Goal: Task Accomplishment & Management: Manage account settings

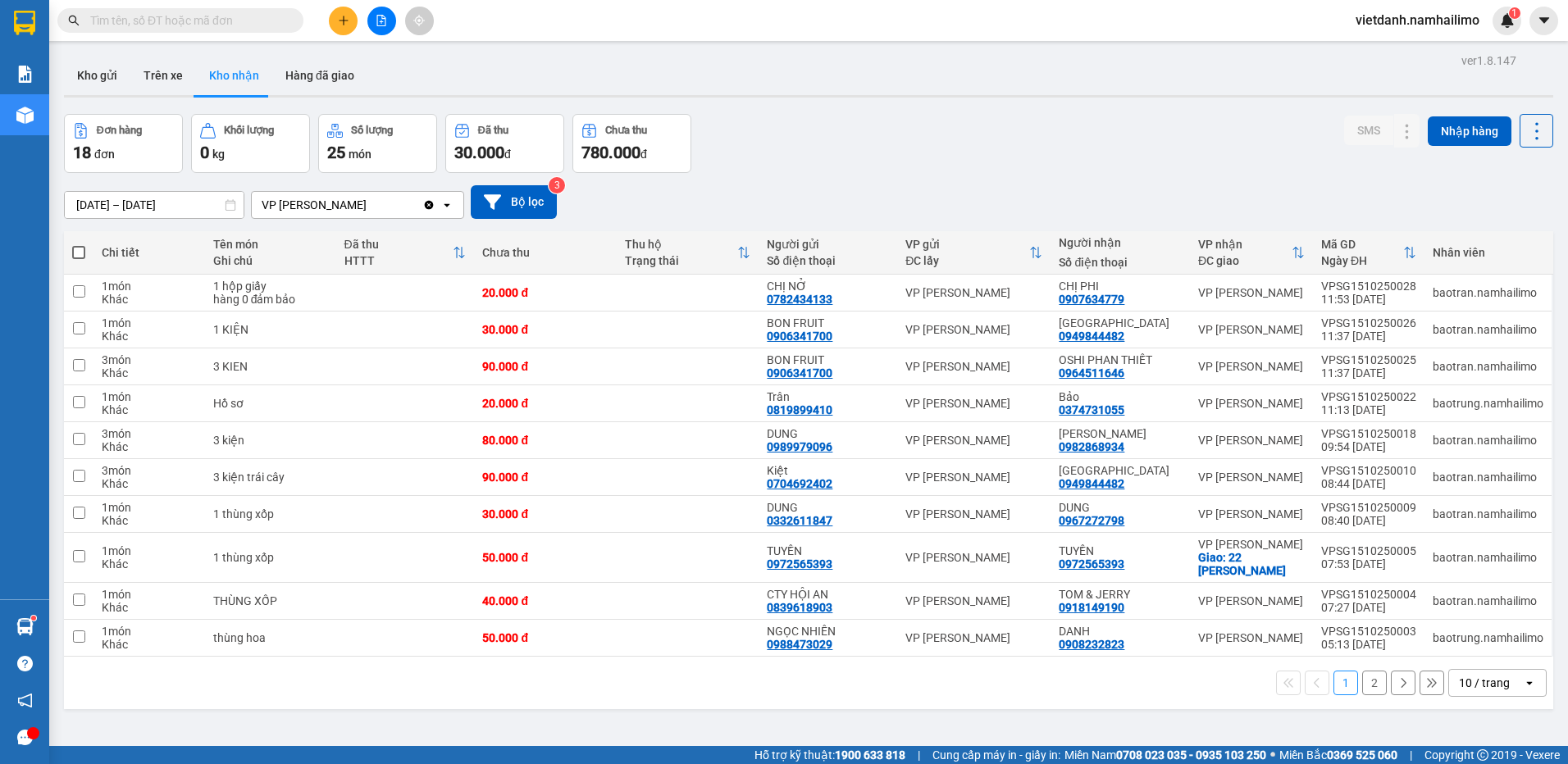
click at [219, 32] on span at bounding box center [180, 21] width 246 height 25
click at [219, 22] on input "text" at bounding box center [187, 21] width 194 height 18
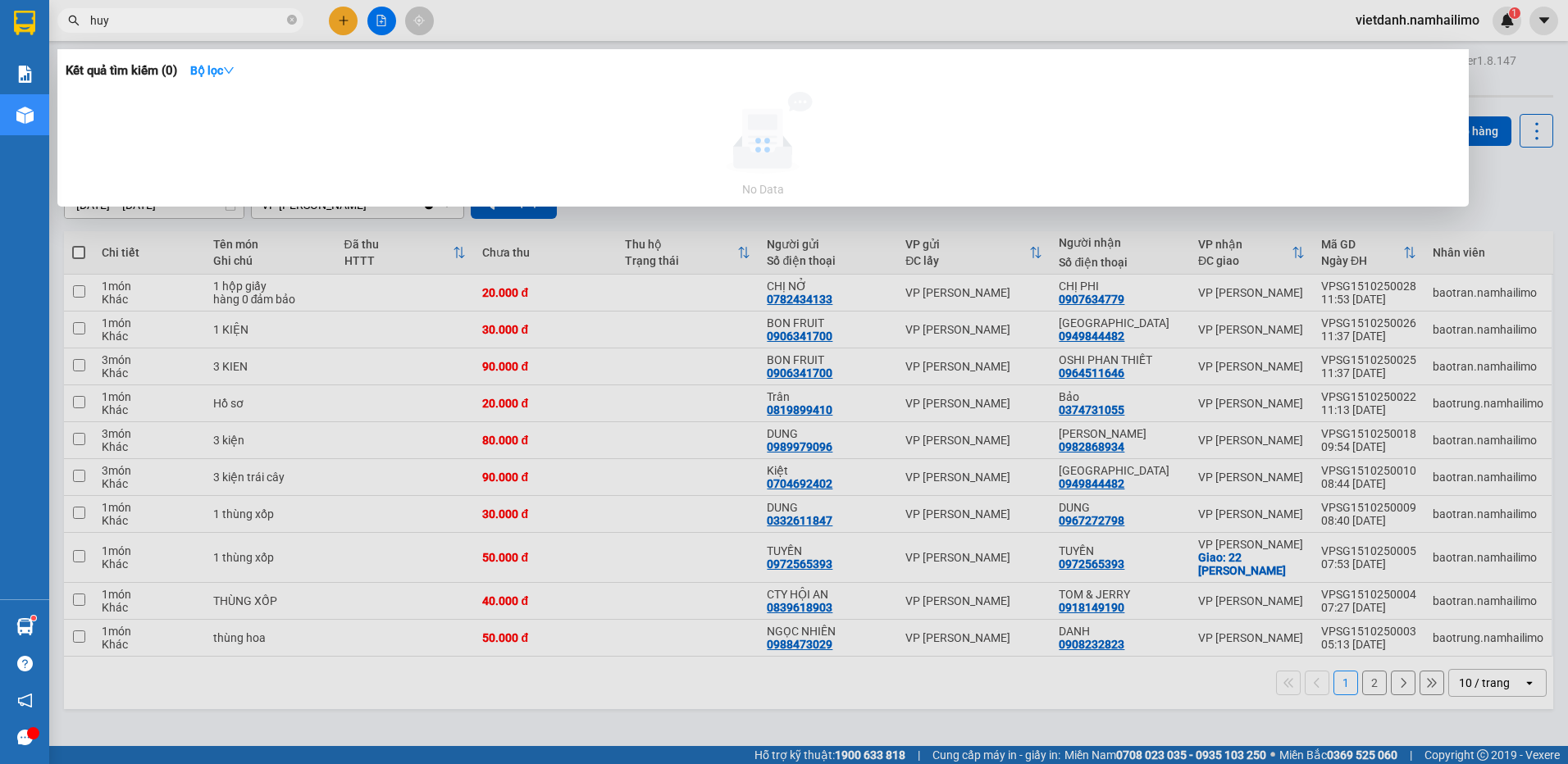
click at [224, 20] on input "huy" at bounding box center [187, 21] width 194 height 18
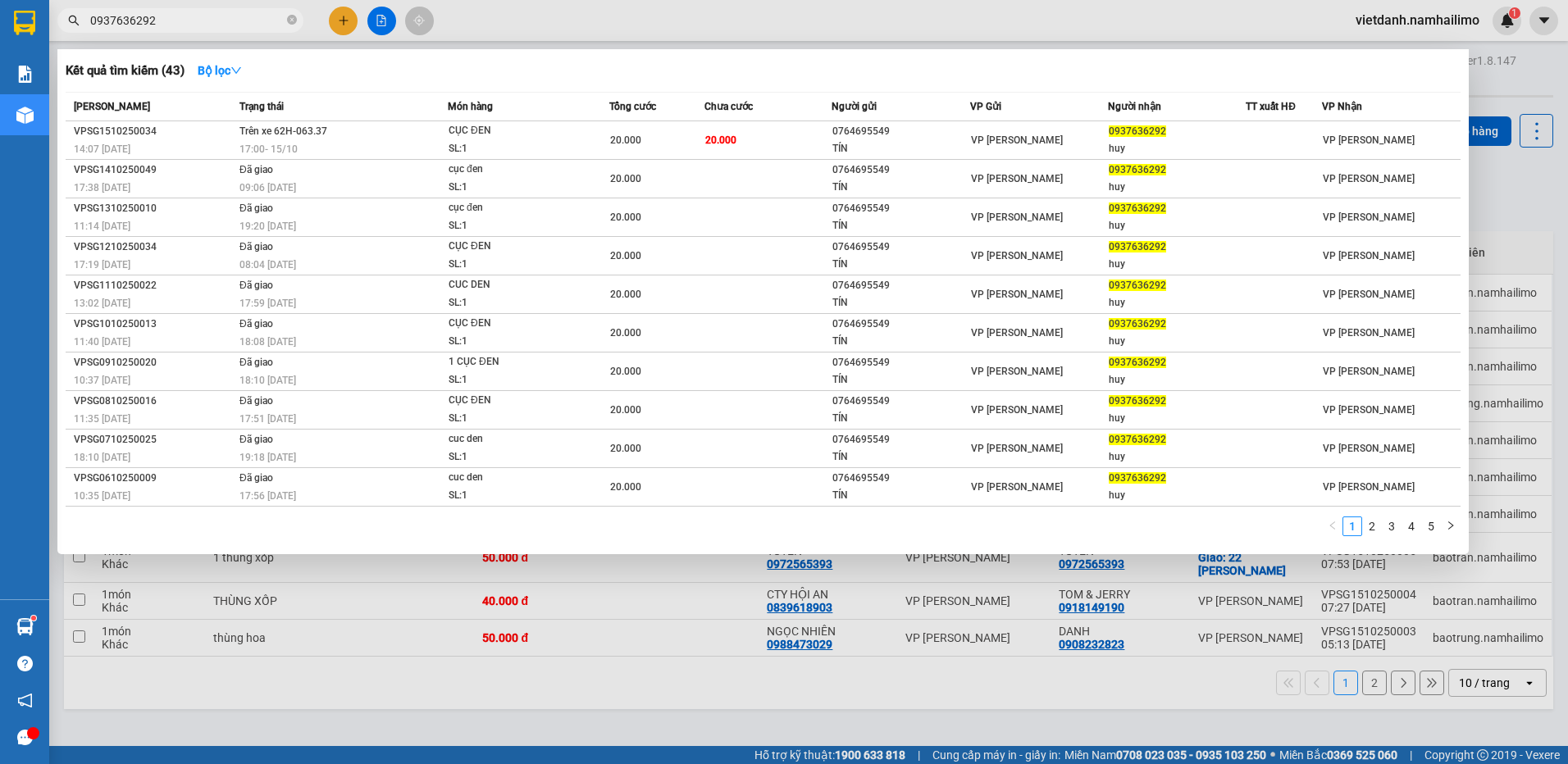
type input "0937636292"
click at [517, 623] on div at bounding box center [784, 382] width 1568 height 764
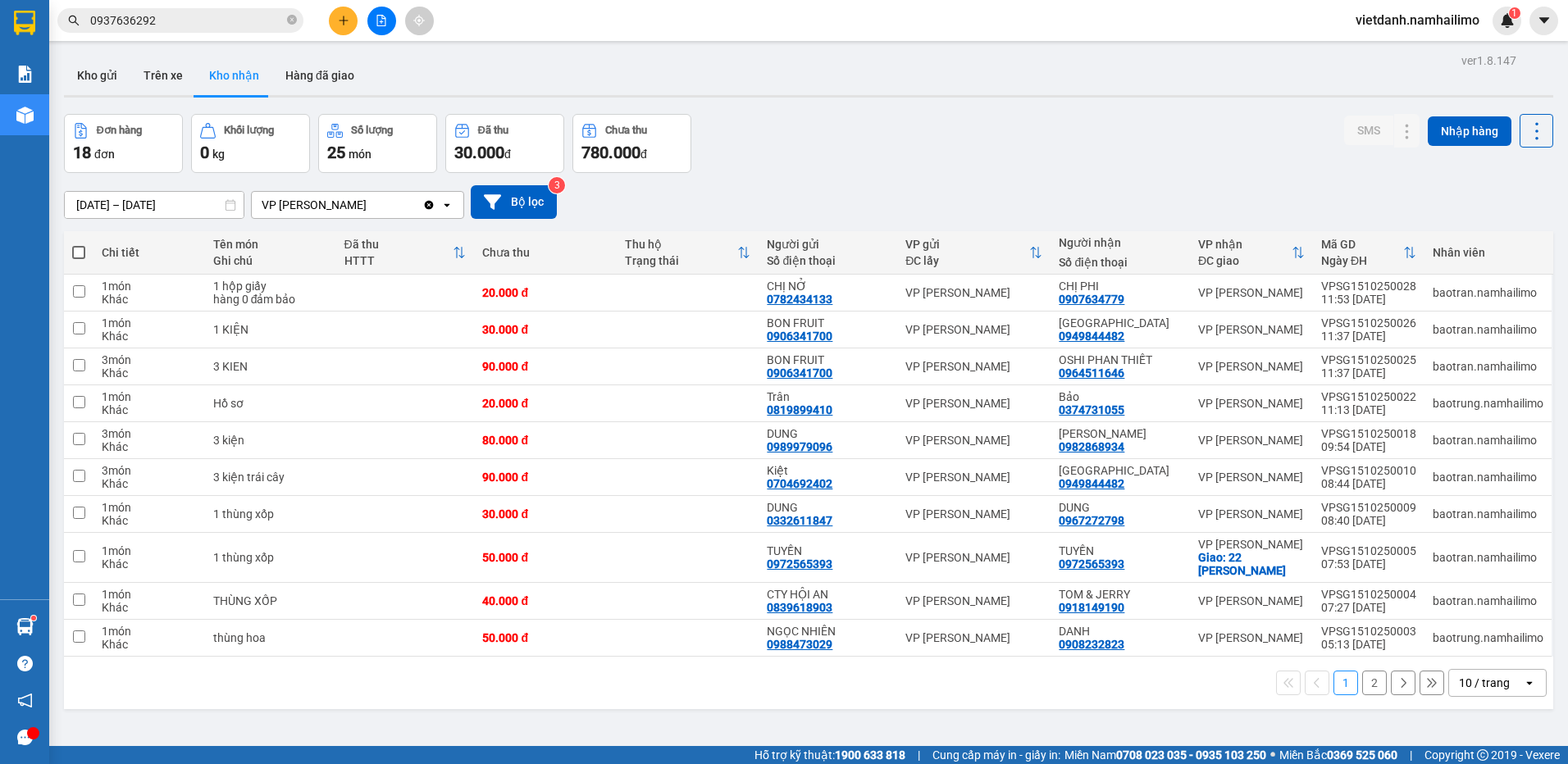
click at [343, 12] on button at bounding box center [343, 21] width 29 height 29
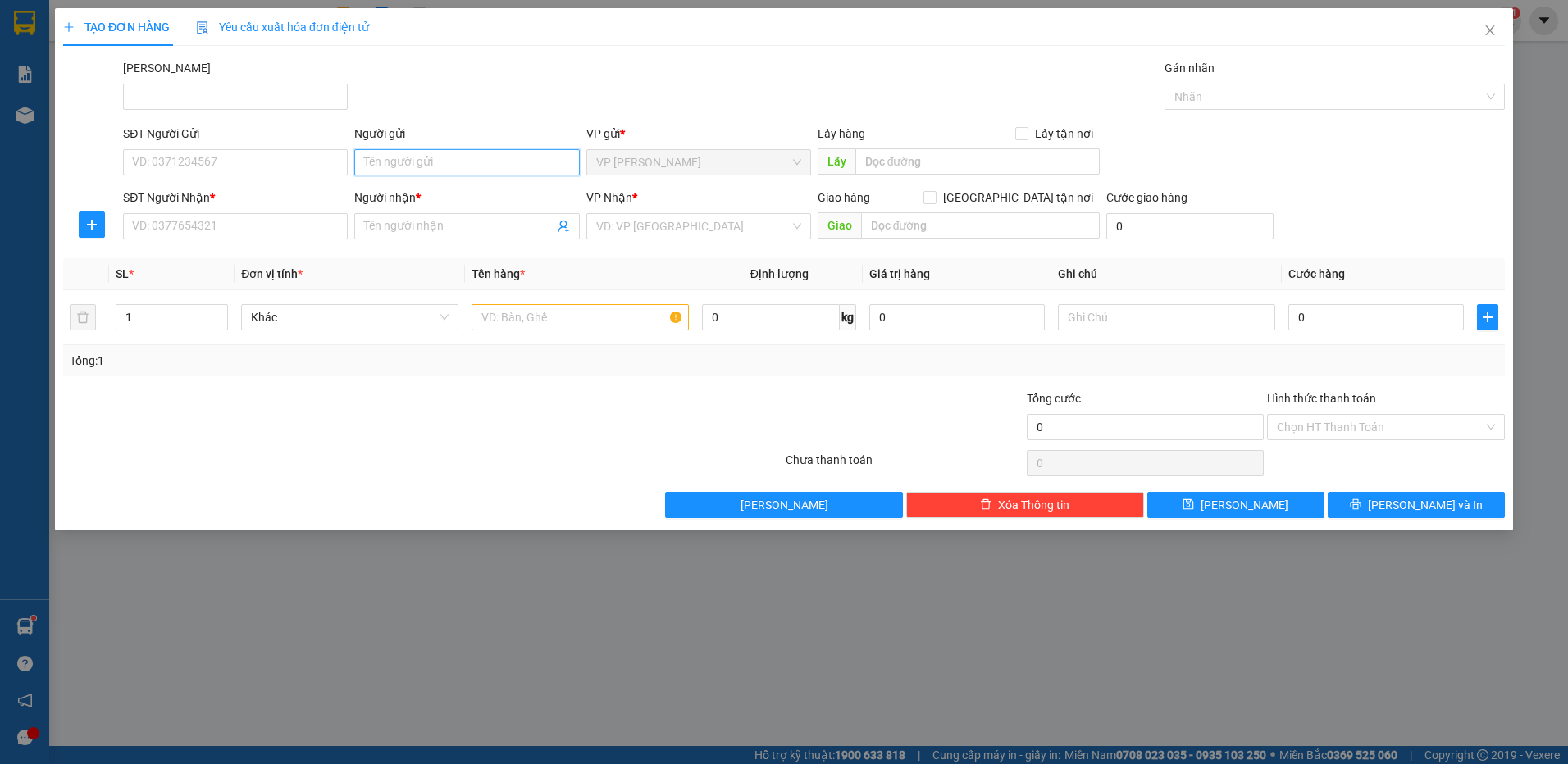
click at [481, 166] on input "Người gửi" at bounding box center [467, 162] width 225 height 26
type input "Hồng"
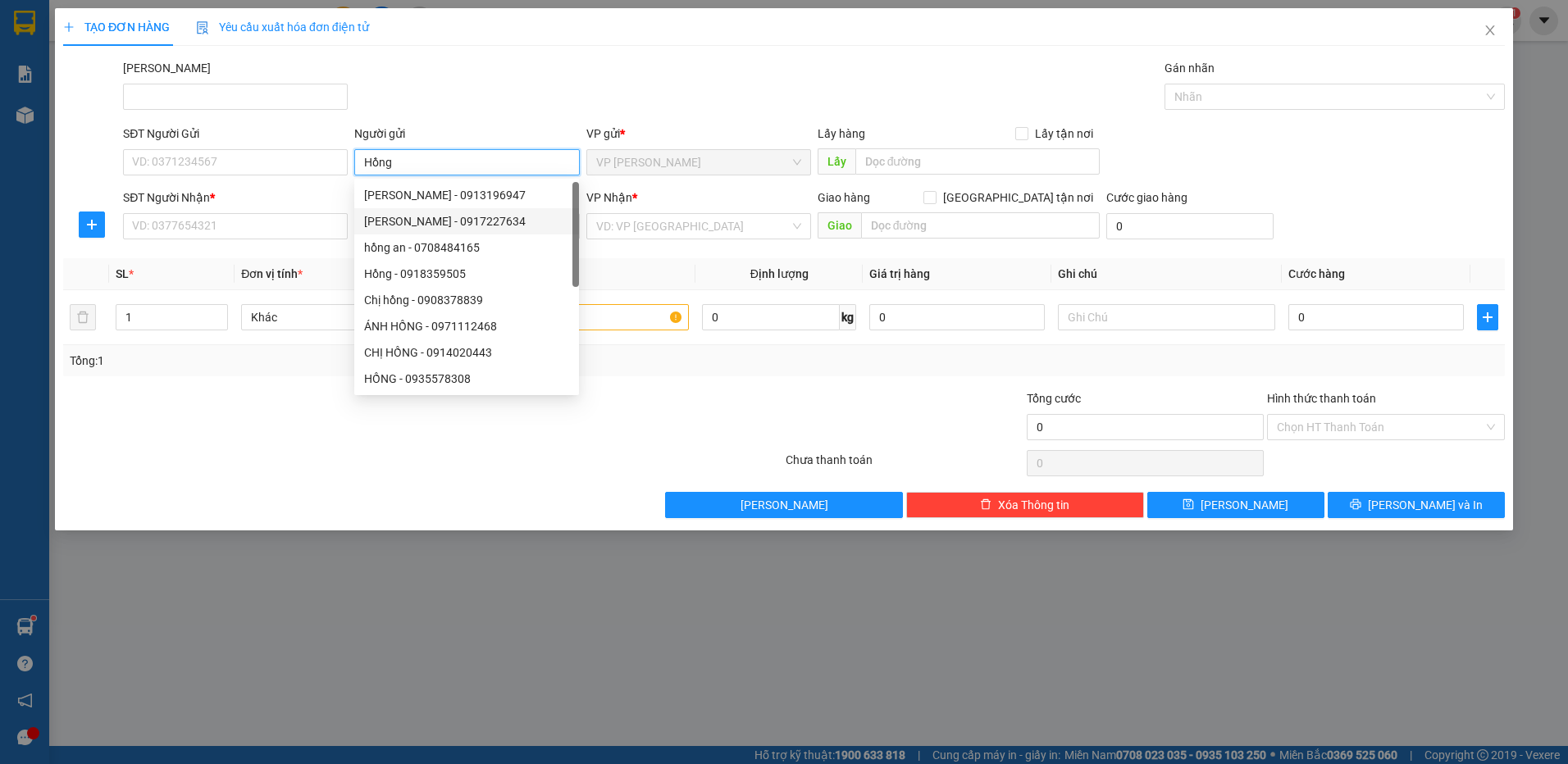
click at [480, 233] on div "[PERSON_NAME] - 0917227634" at bounding box center [467, 220] width 225 height 26
type input "0917227634"
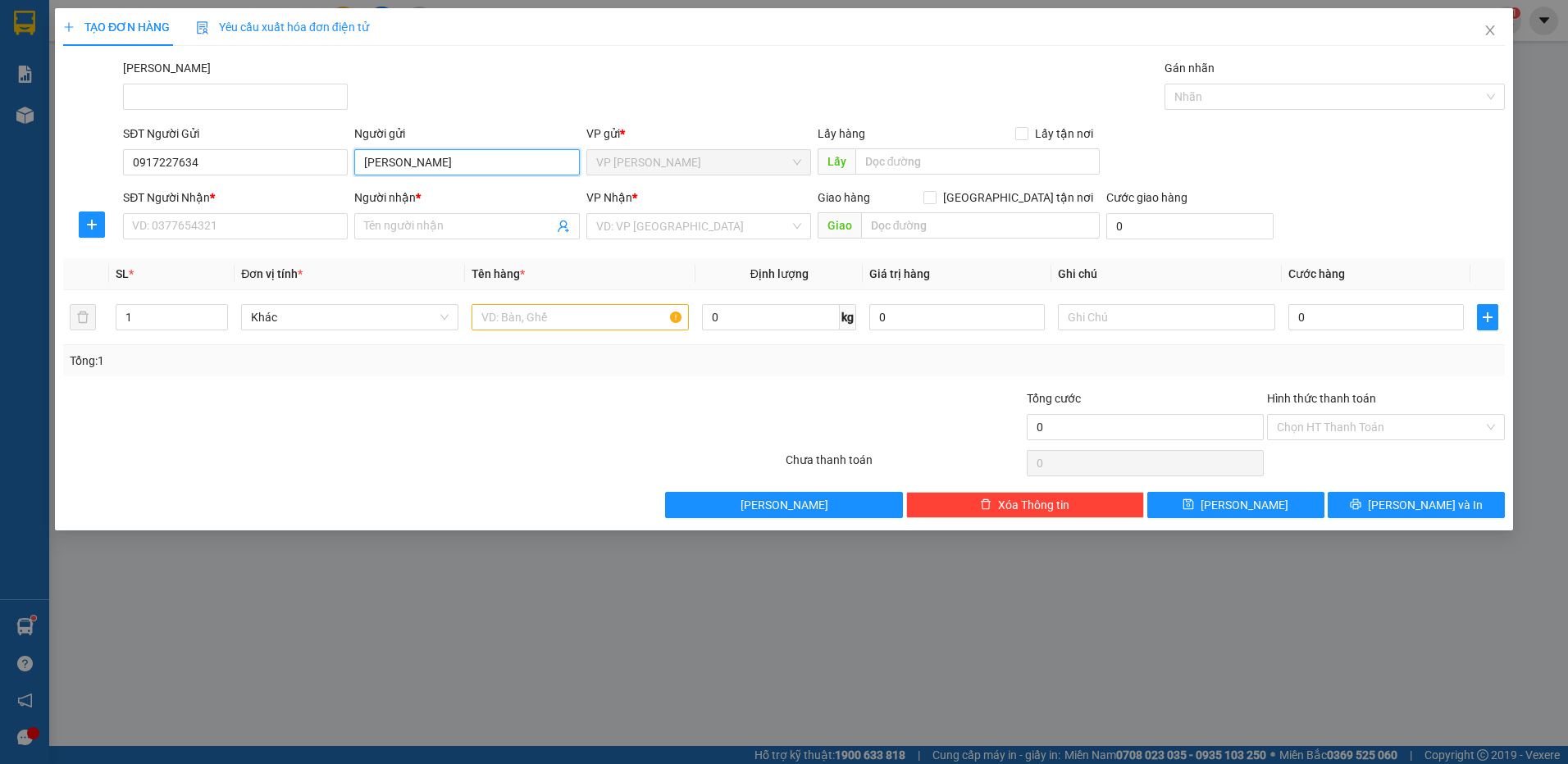
click at [440, 165] on input "[PERSON_NAME]" at bounding box center [467, 162] width 225 height 26
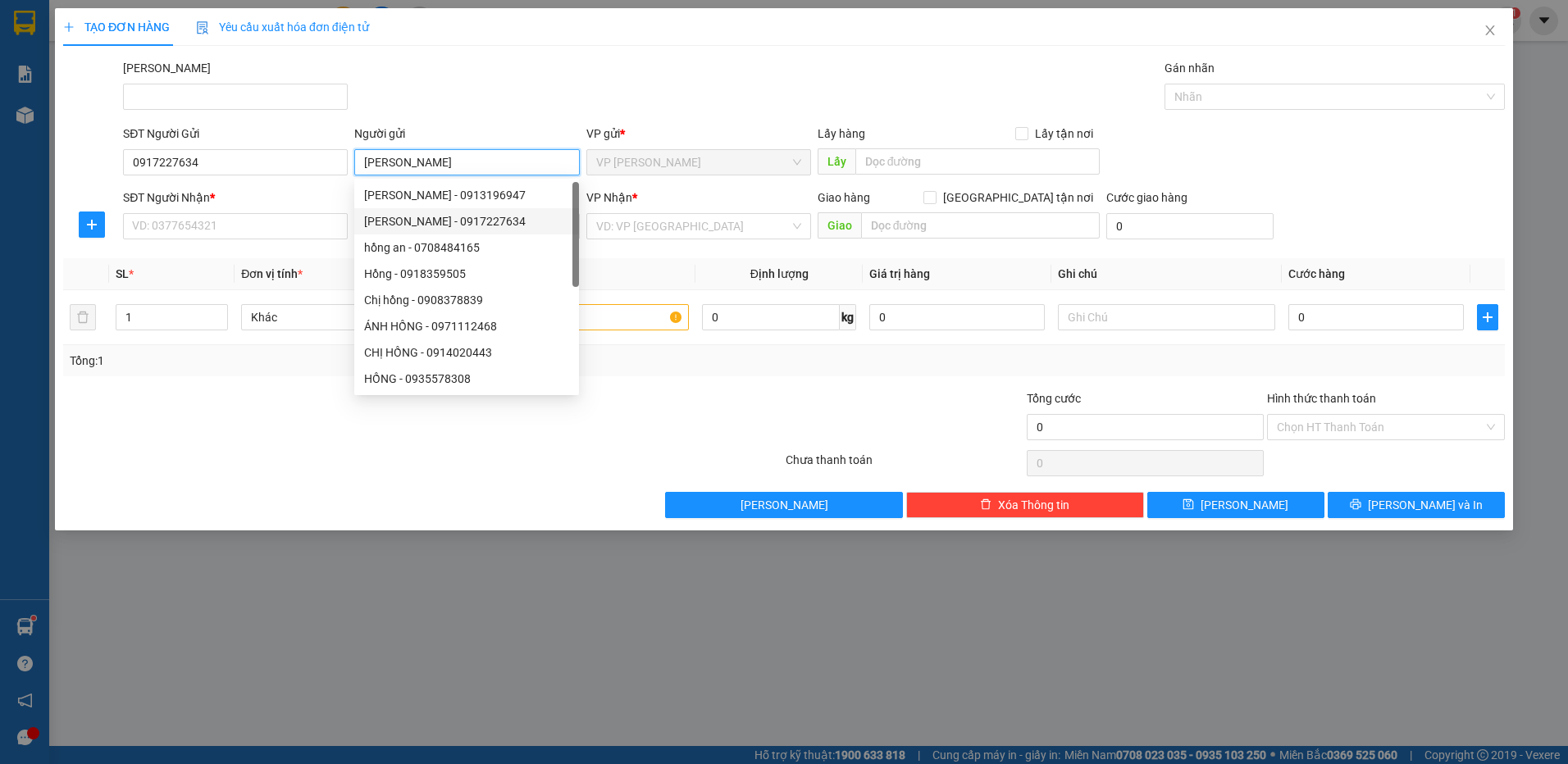
drag, startPoint x: 400, startPoint y: 160, endPoint x: 436, endPoint y: 156, distance: 36.2
click at [436, 156] on input "[PERSON_NAME]" at bounding box center [467, 162] width 225 height 26
type input "HỒNG"
click at [506, 104] on div "[PERSON_NAME]" at bounding box center [813, 87] width 1389 height 57
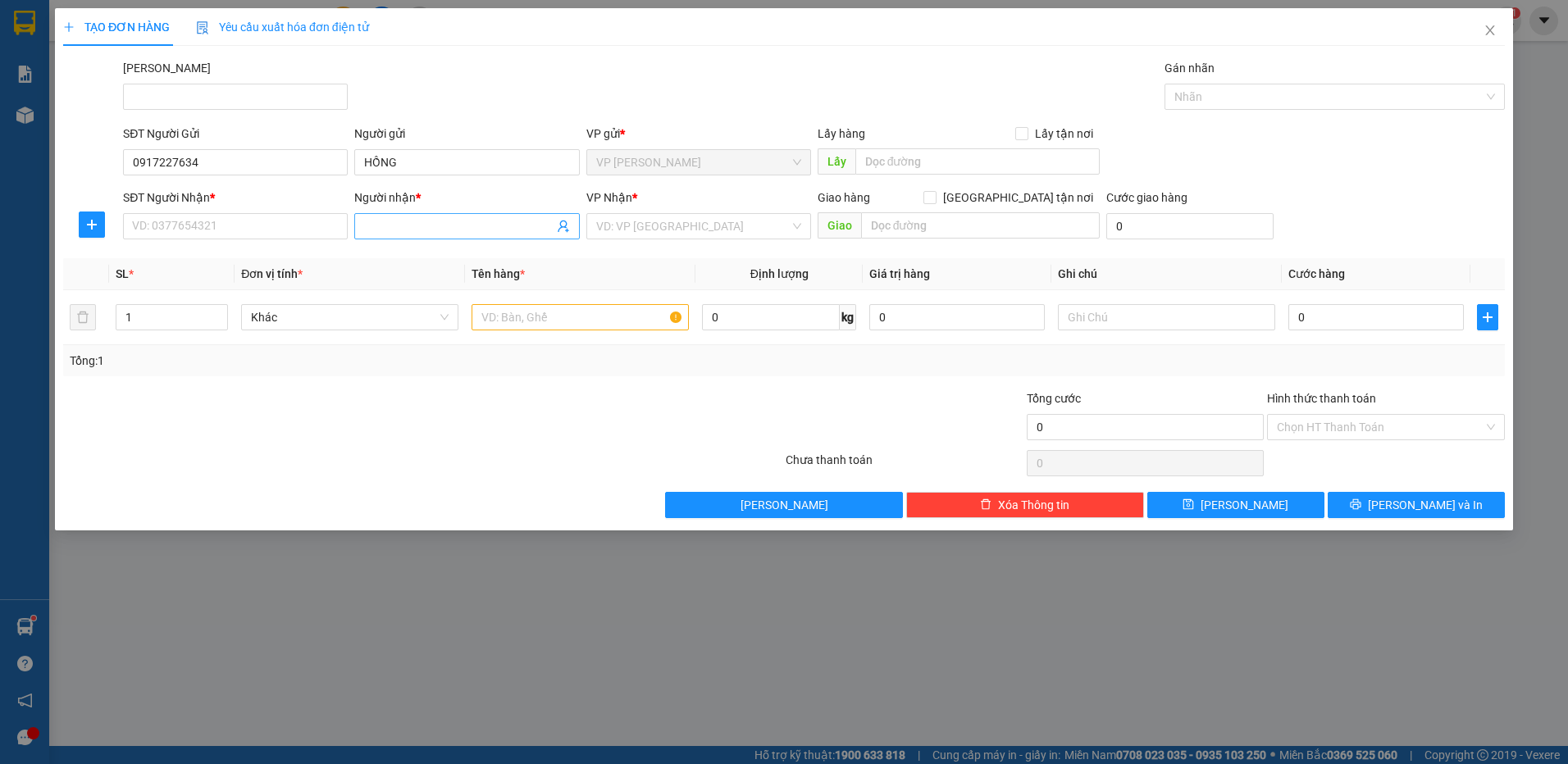
click at [429, 218] on input "Người nhận *" at bounding box center [458, 226] width 188 height 18
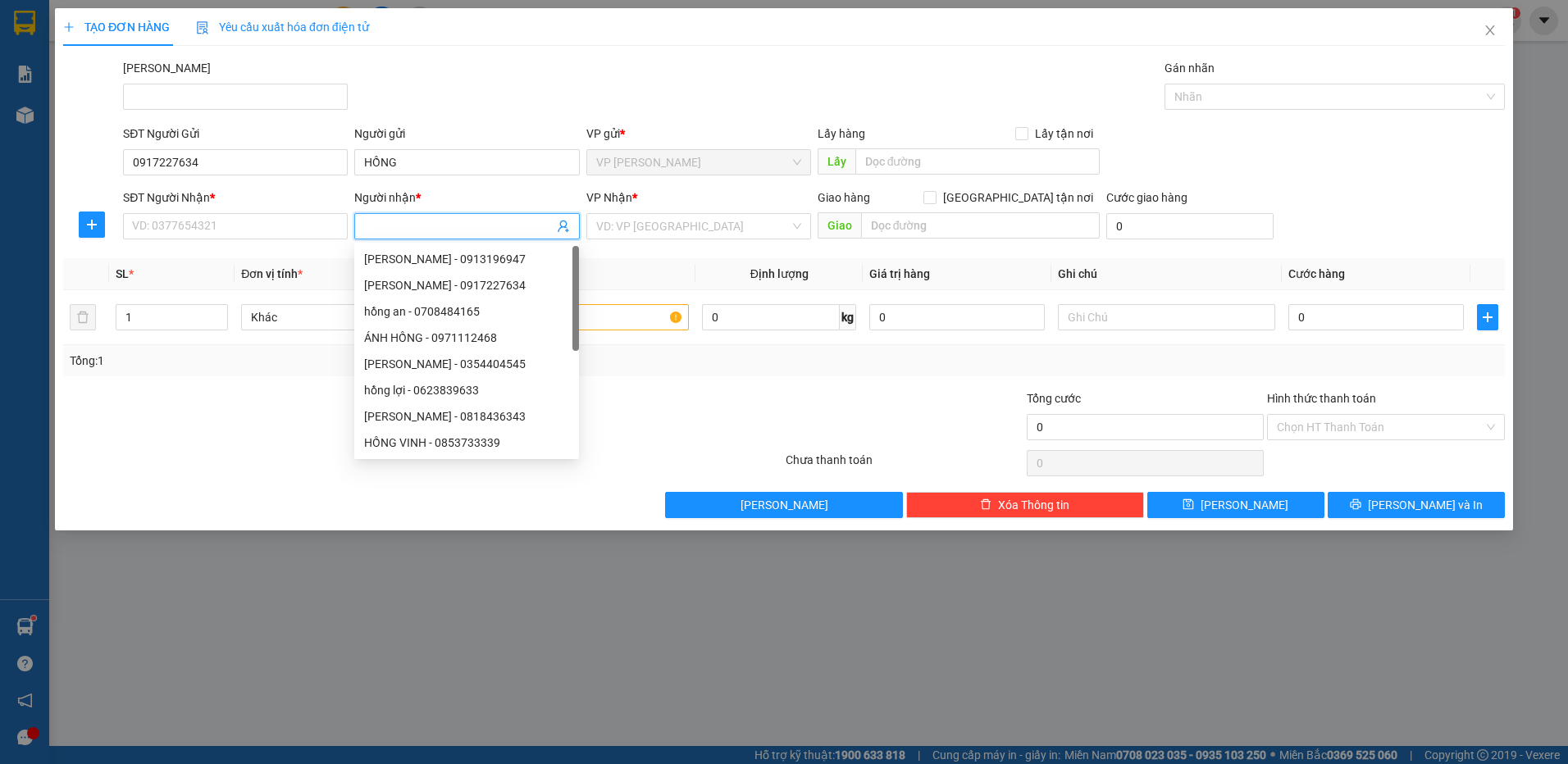
click at [436, 218] on input "Người nhận *" at bounding box center [458, 226] width 188 height 18
click at [215, 154] on input "0917227634" at bounding box center [236, 162] width 225 height 26
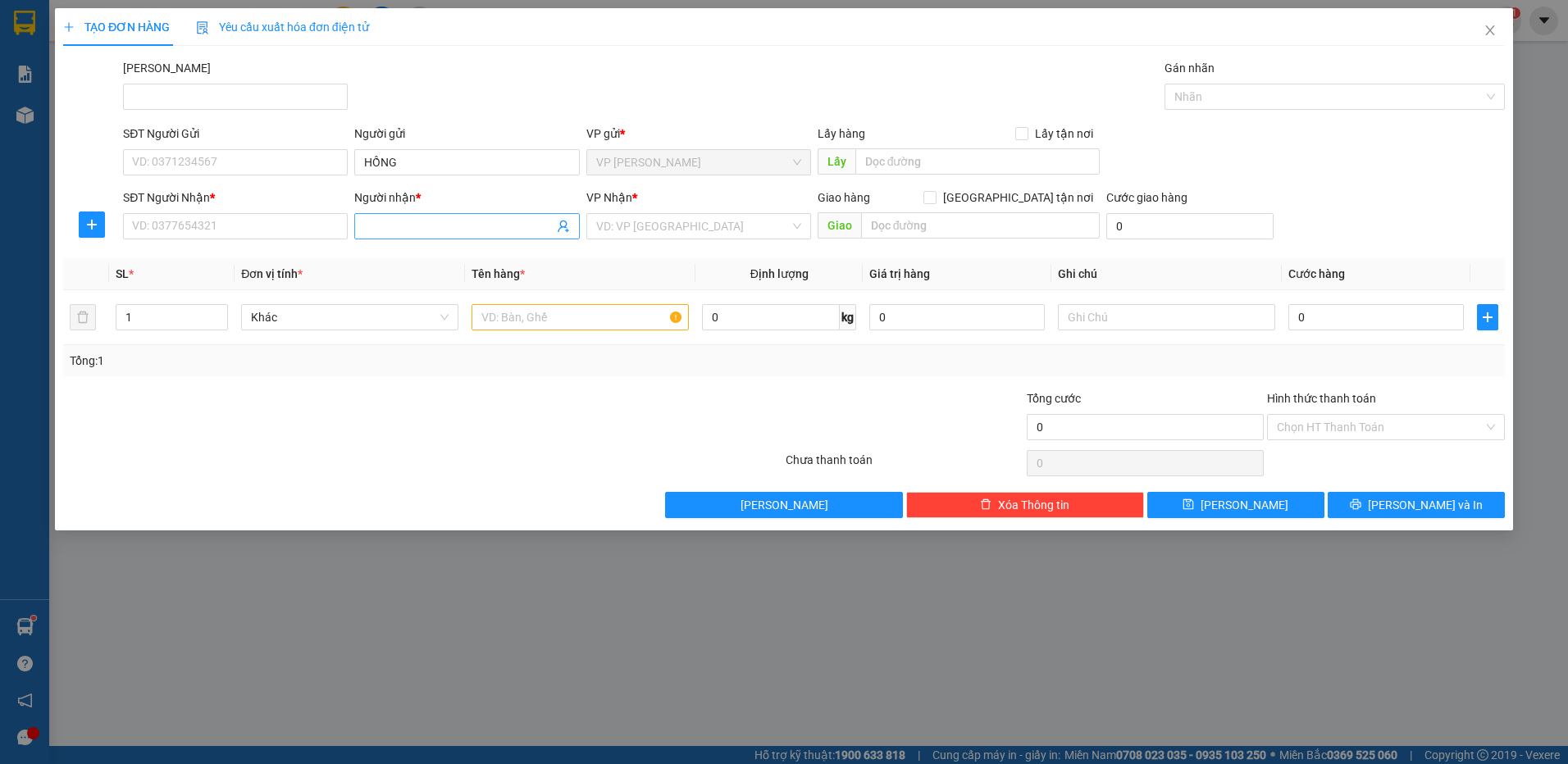
click at [420, 222] on input "Người nhận *" at bounding box center [458, 226] width 188 height 18
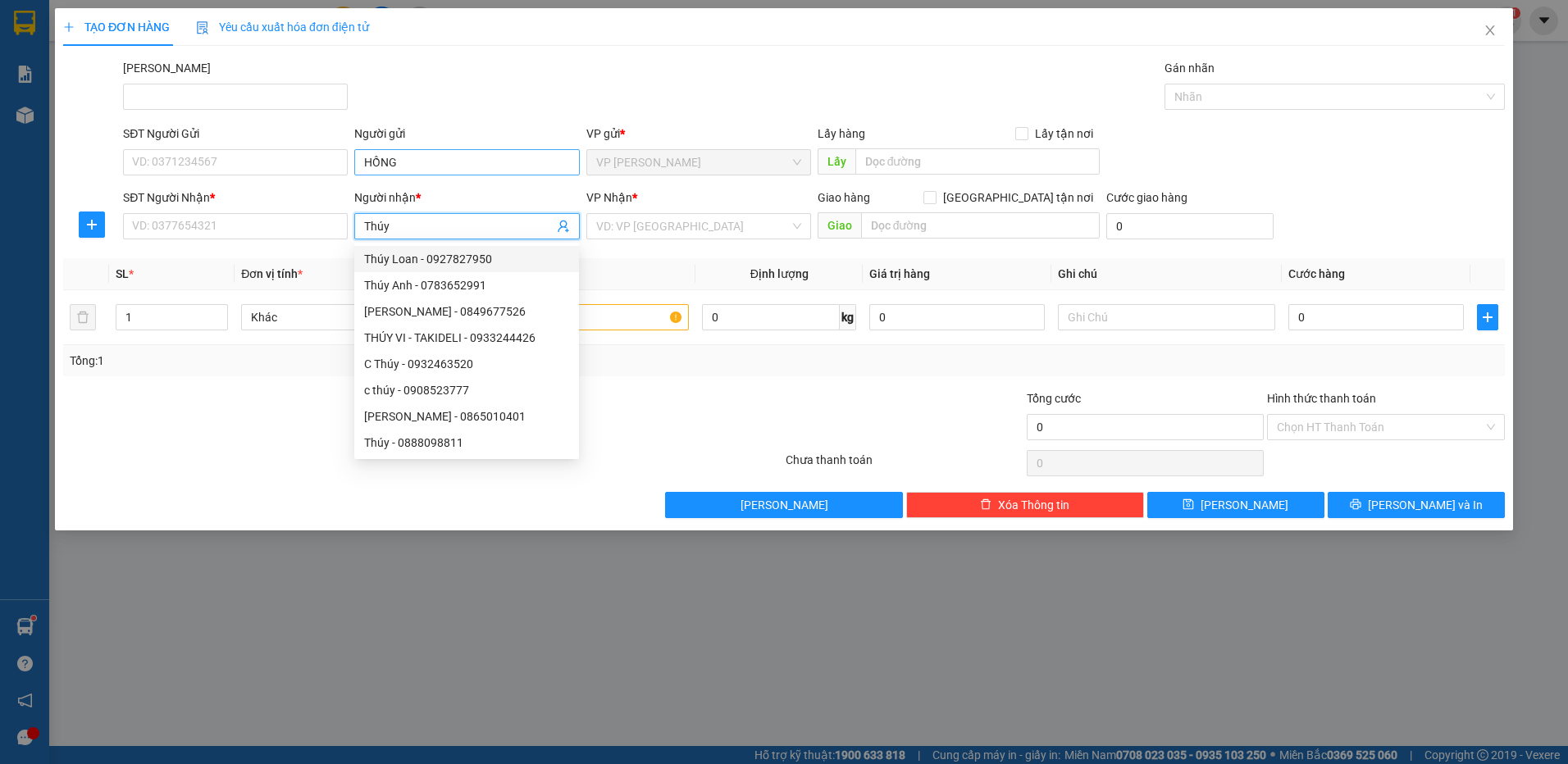
type input "Thúy"
click at [446, 162] on input "HỒNG" at bounding box center [467, 162] width 225 height 26
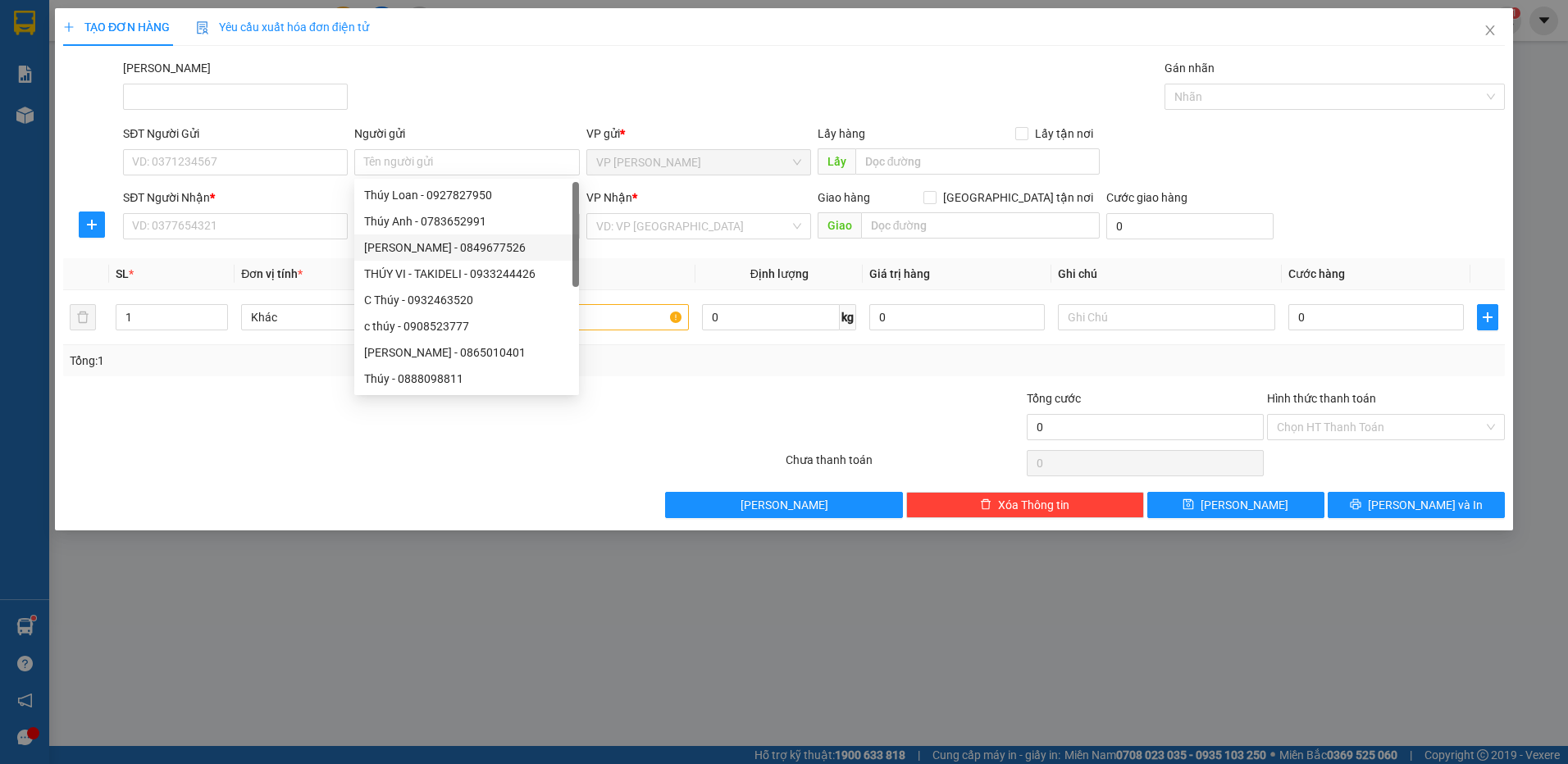
click at [285, 251] on div "Transit Pickup Surcharge Ids Transit Deliver Surcharge Ids Transit Deliver Surc…" at bounding box center [784, 288] width 1441 height 459
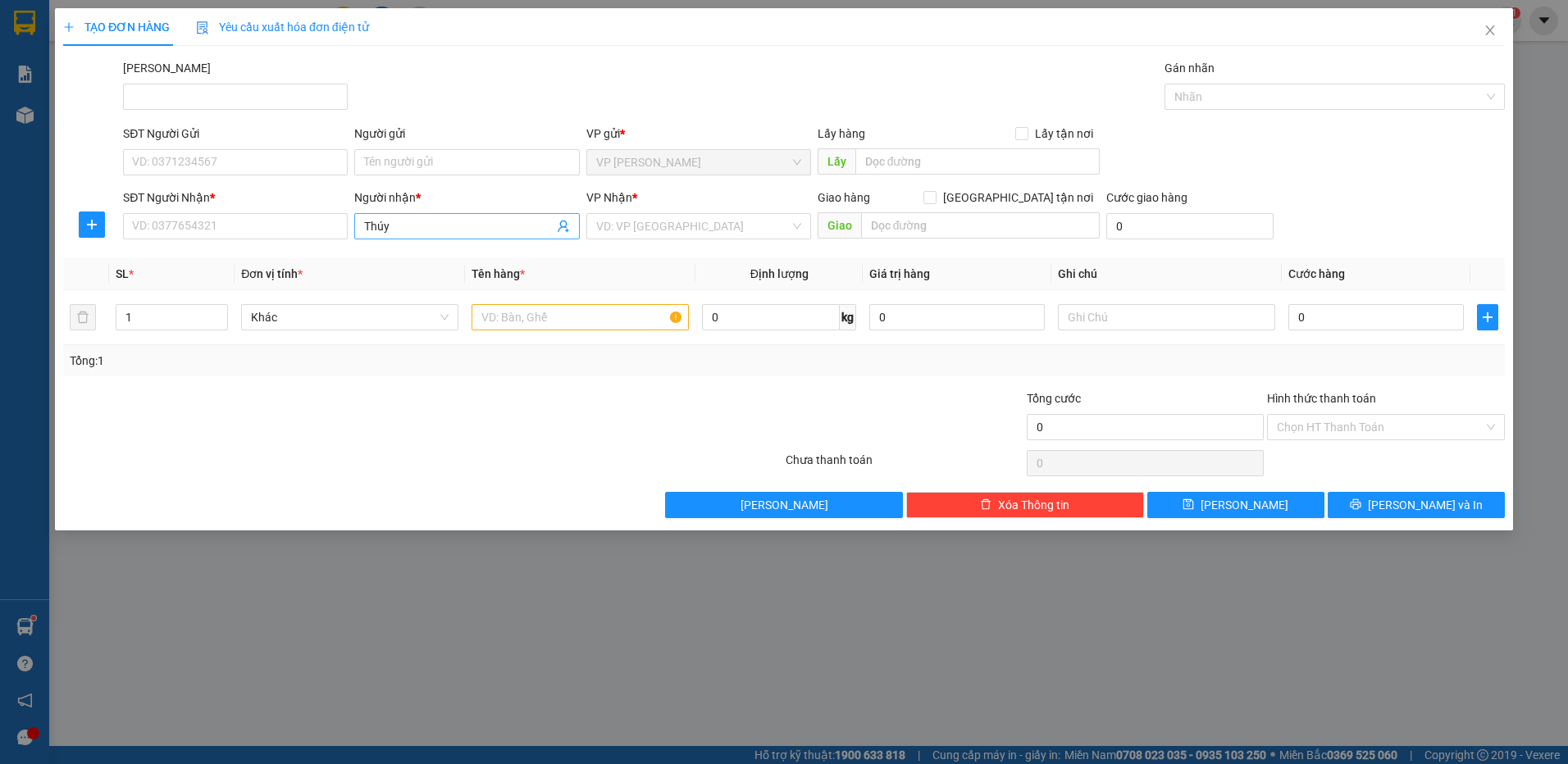
click at [414, 226] on input "Thúy" at bounding box center [458, 226] width 188 height 18
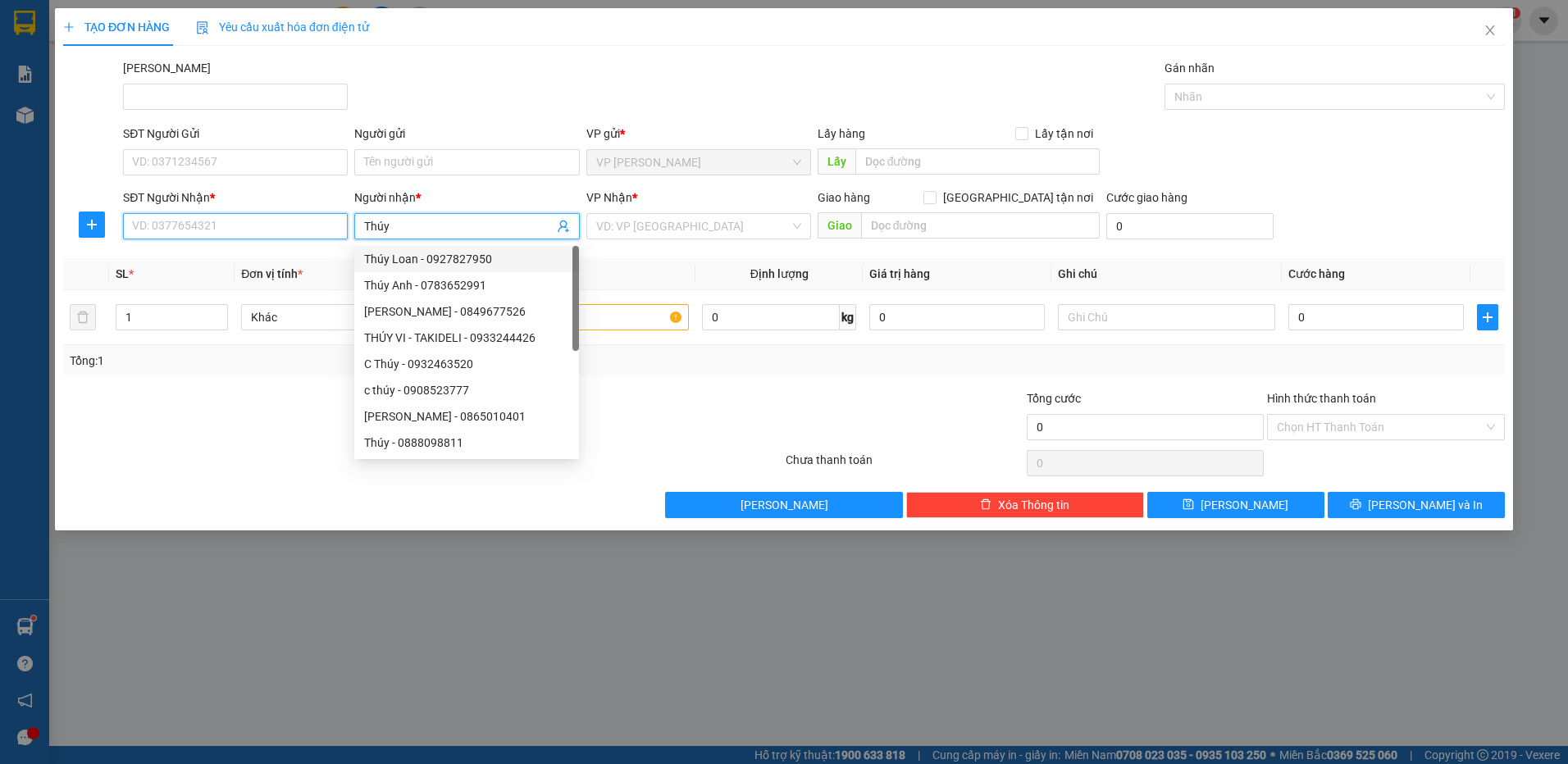
click at [278, 219] on input "SĐT Người Nhận *" at bounding box center [236, 226] width 225 height 26
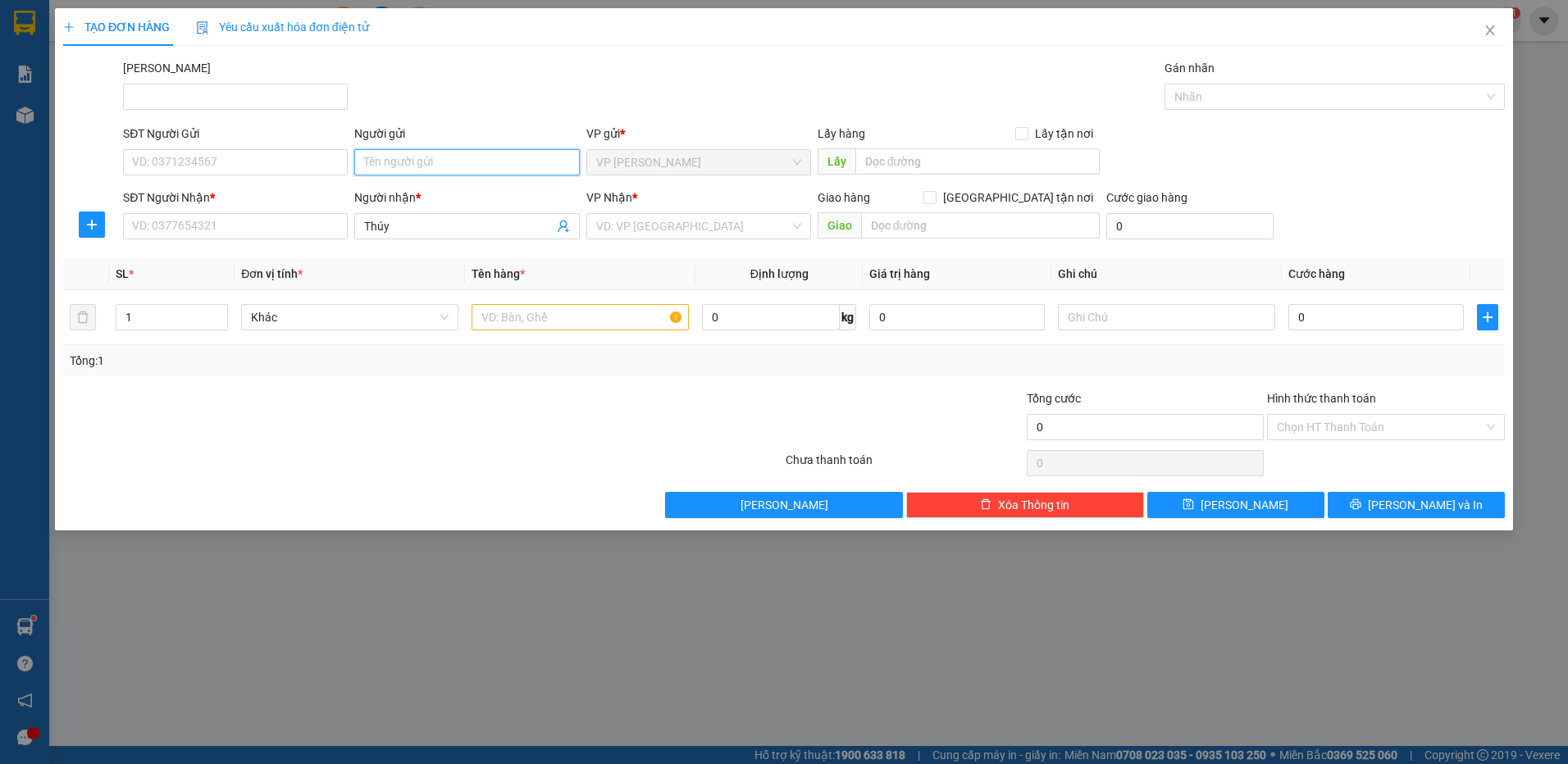
click at [396, 167] on input "Người gửi" at bounding box center [467, 162] width 225 height 26
type input "..."
click at [213, 158] on input "SĐT Người Gửi" at bounding box center [236, 162] width 225 height 26
type input "..."
click at [213, 223] on input "SĐT Người Nhận *" at bounding box center [236, 226] width 225 height 26
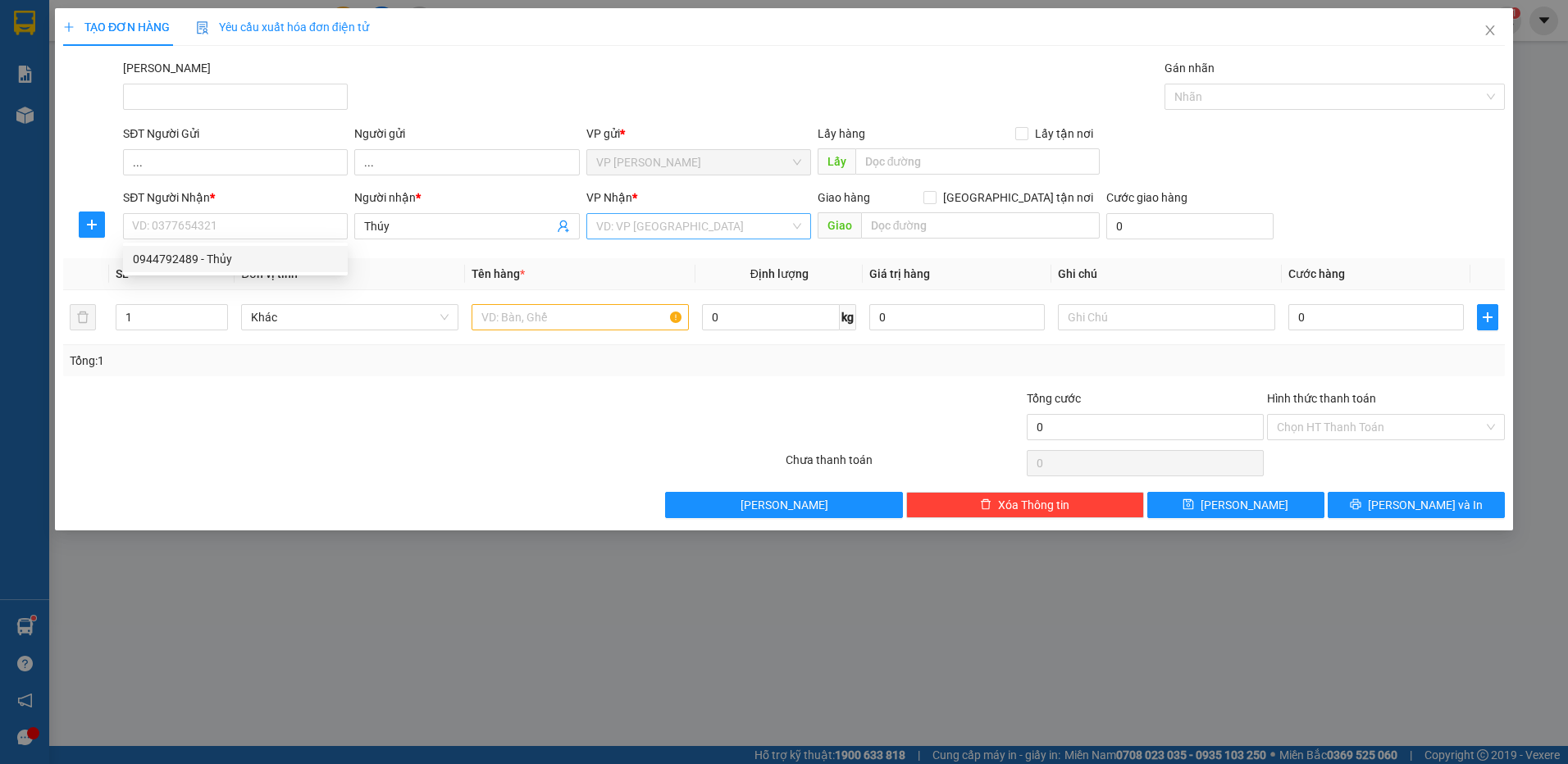
click at [730, 232] on input "search" at bounding box center [693, 227] width 194 height 25
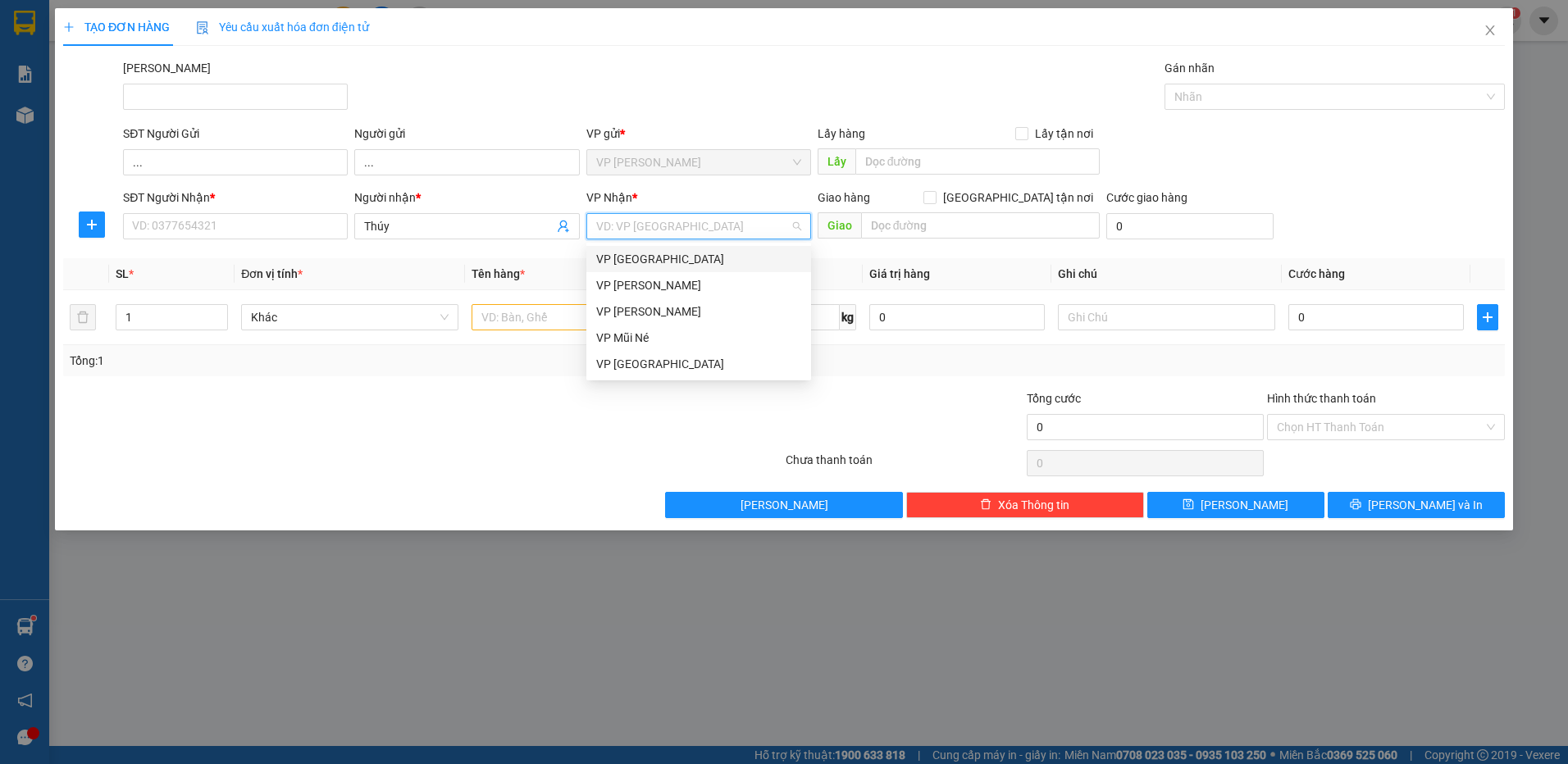
click at [679, 256] on div "VP [GEOGRAPHIC_DATA]" at bounding box center [699, 259] width 205 height 18
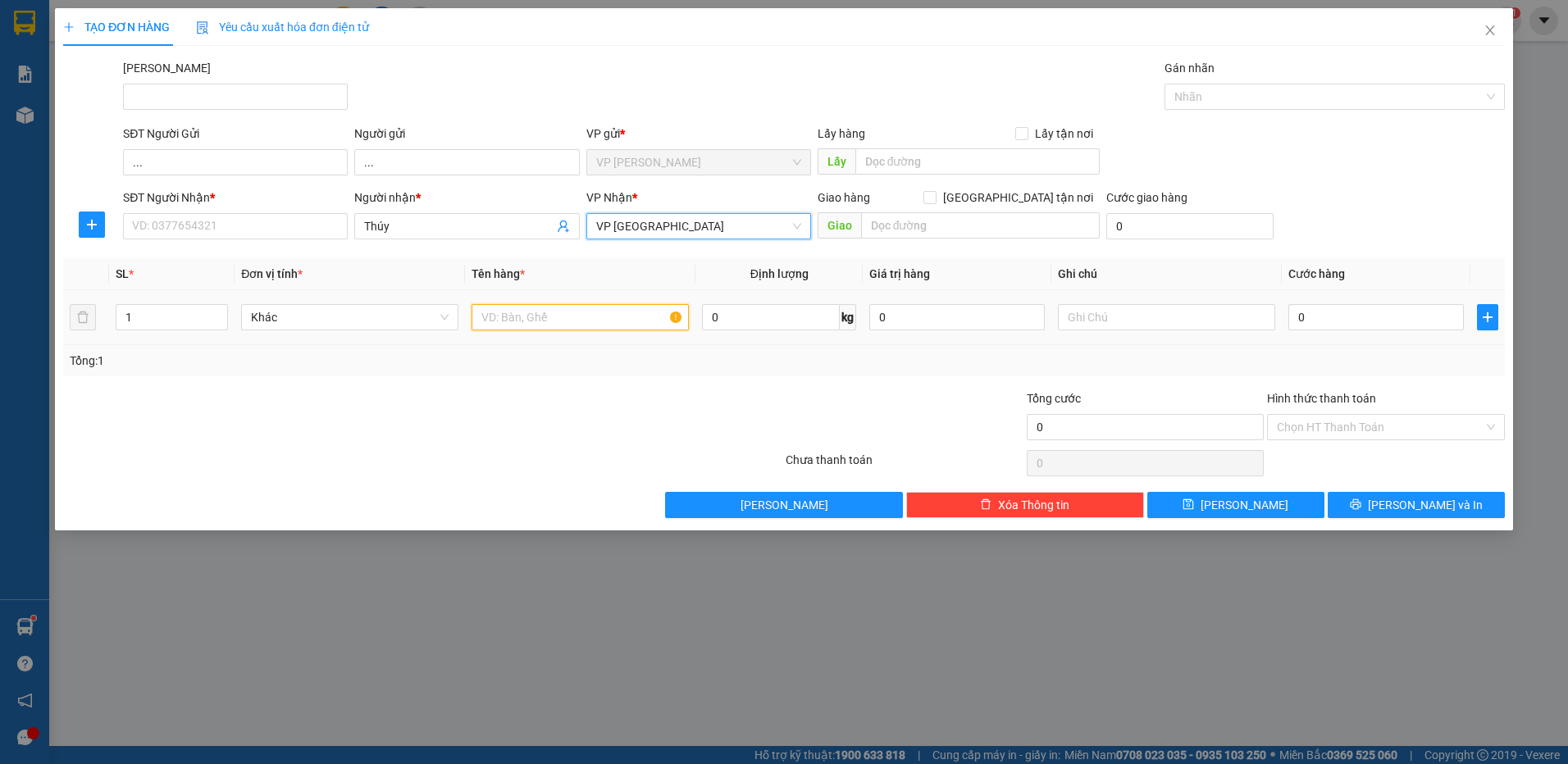
click at [546, 322] on input "text" at bounding box center [580, 317] width 217 height 26
type input "bao xanh"
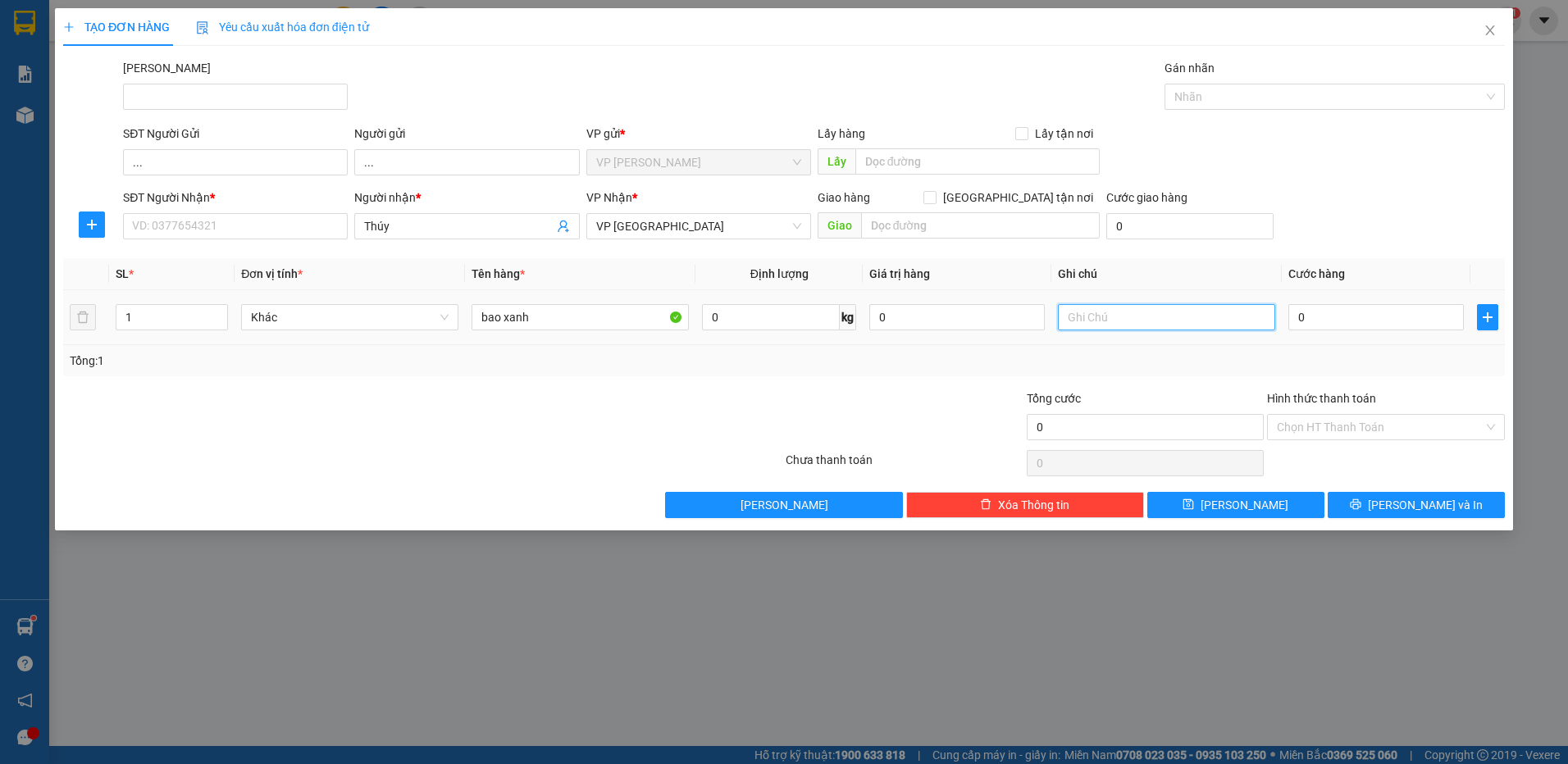
click at [1214, 328] on input "text" at bounding box center [1166, 317] width 217 height 26
type input "HS Khô"
click at [1405, 320] on input "0" at bounding box center [1376, 317] width 176 height 26
type input "7"
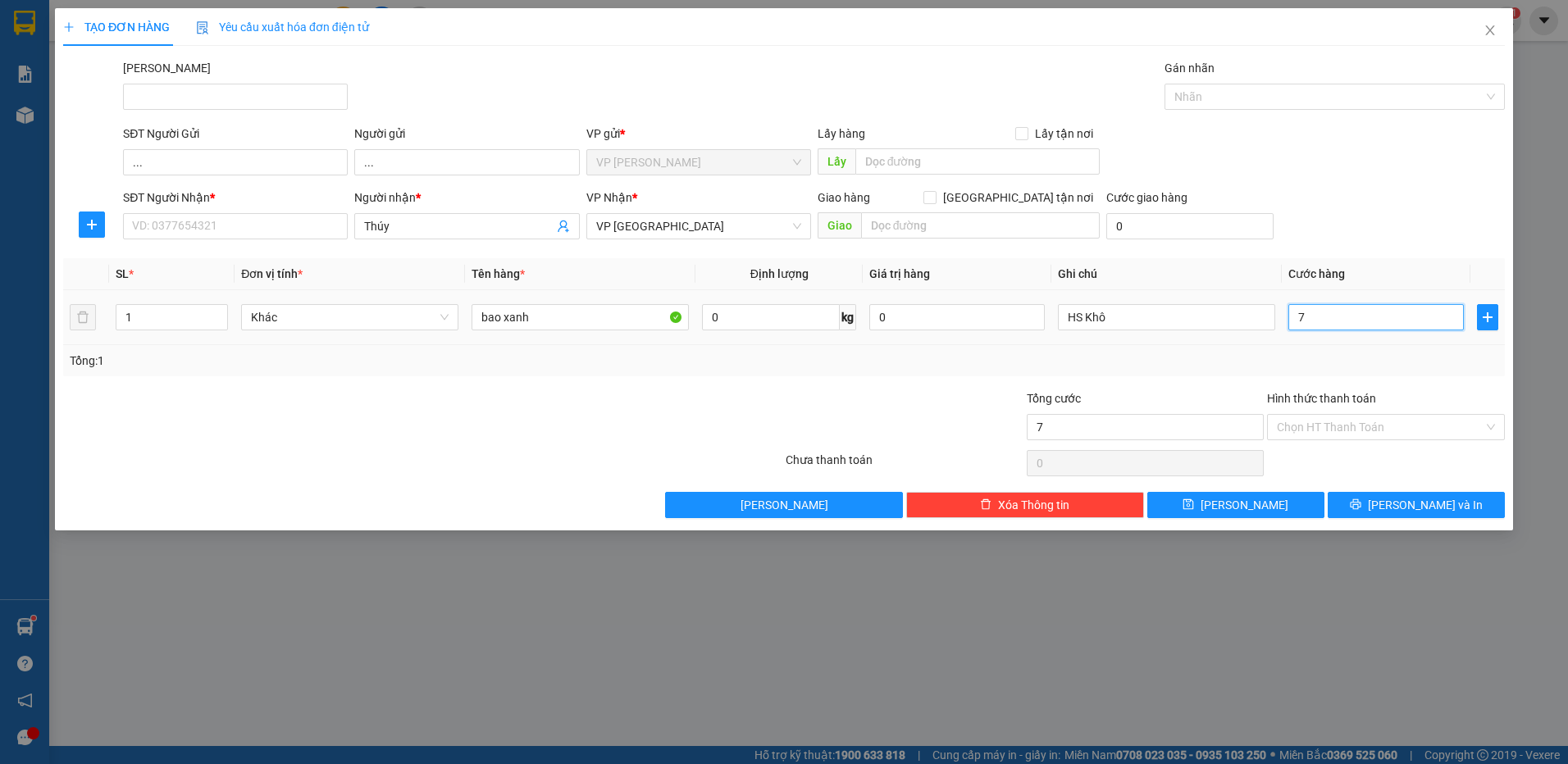
type input "7"
type input "70"
type input "70.000"
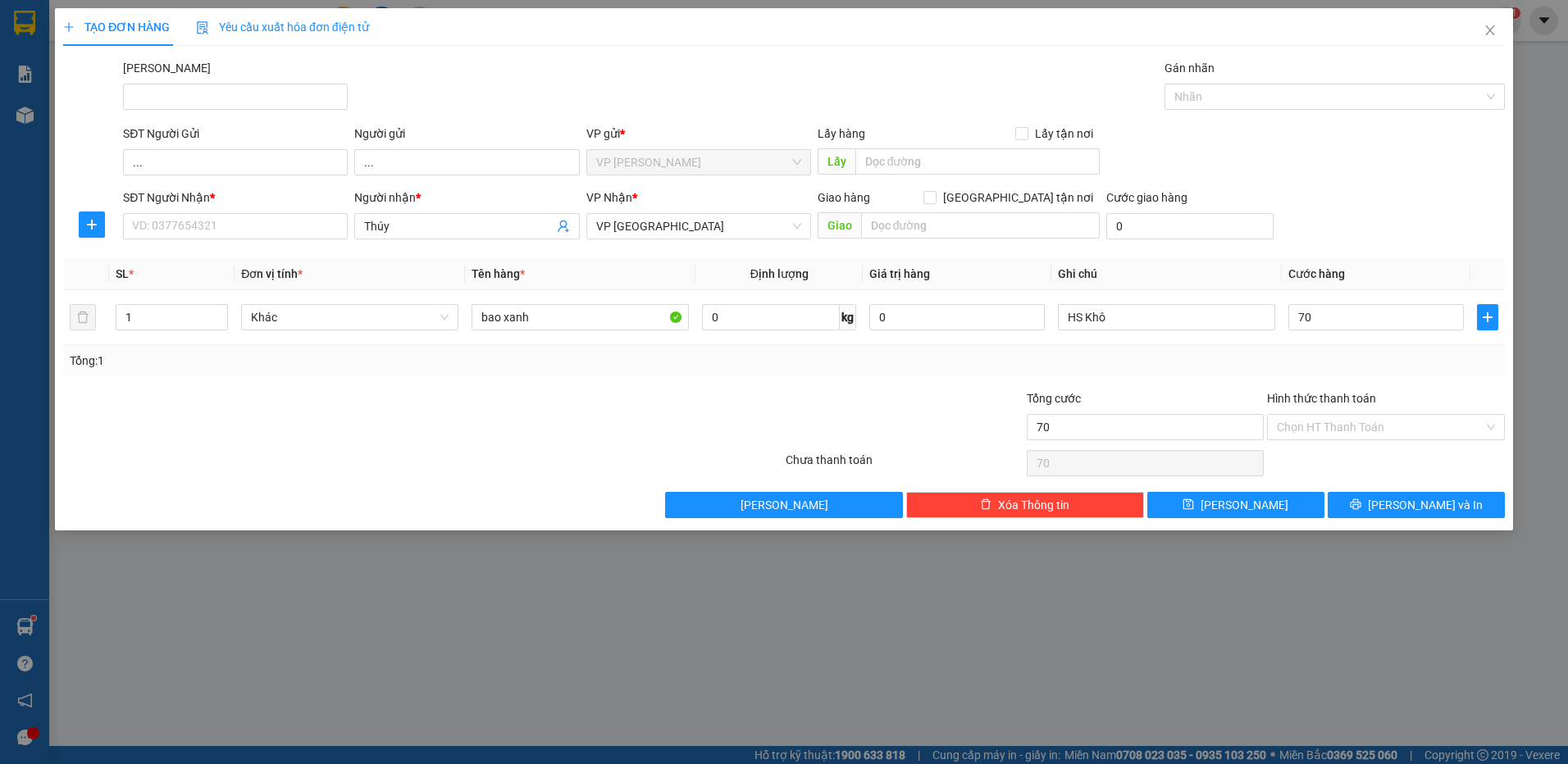
type input "70.000"
click at [1277, 368] on div "Tổng: 1" at bounding box center [784, 361] width 1429 height 18
click at [301, 223] on input "SĐT Người Nhận *" at bounding box center [236, 226] width 225 height 26
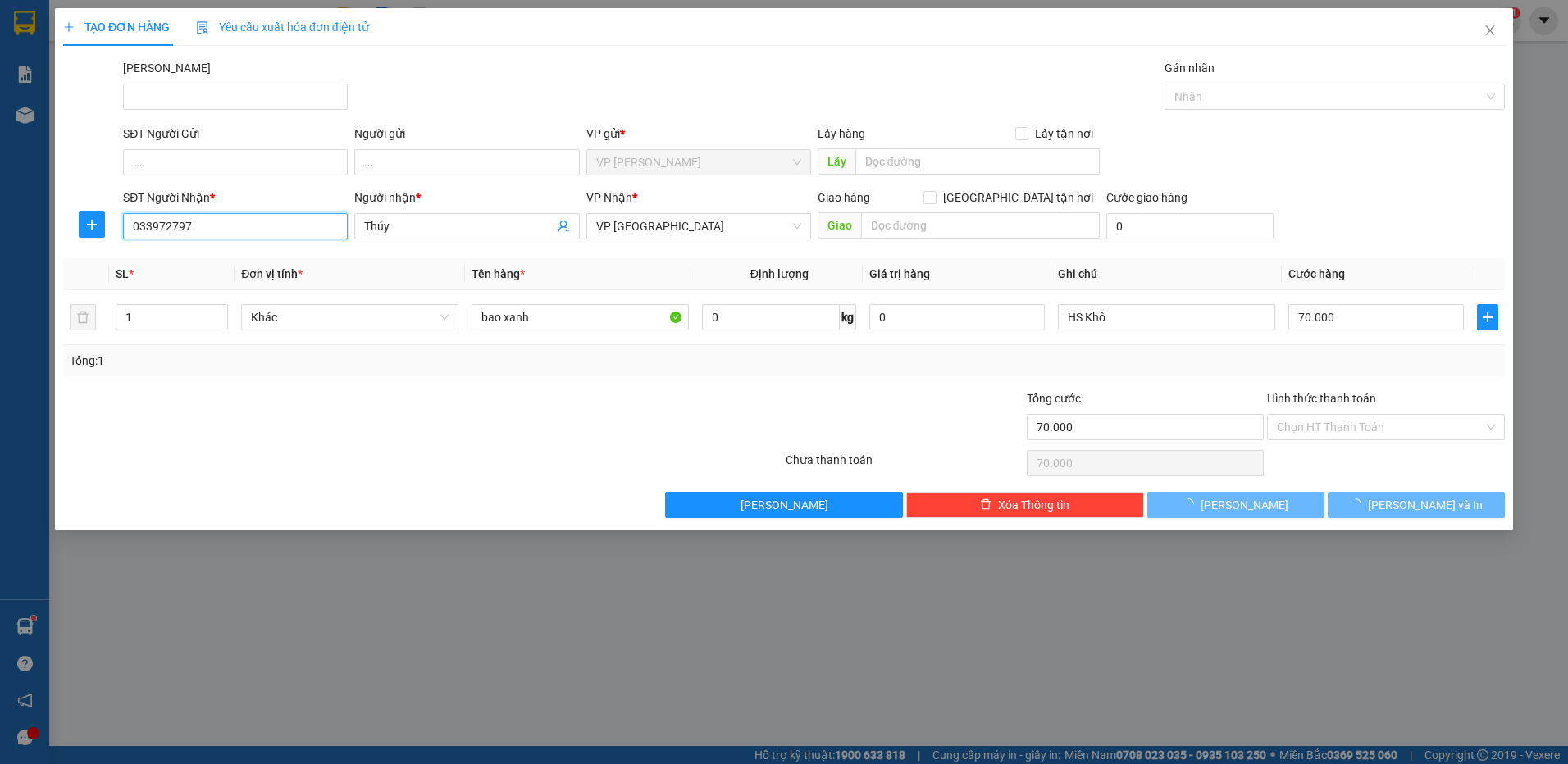
type input "0339727979"
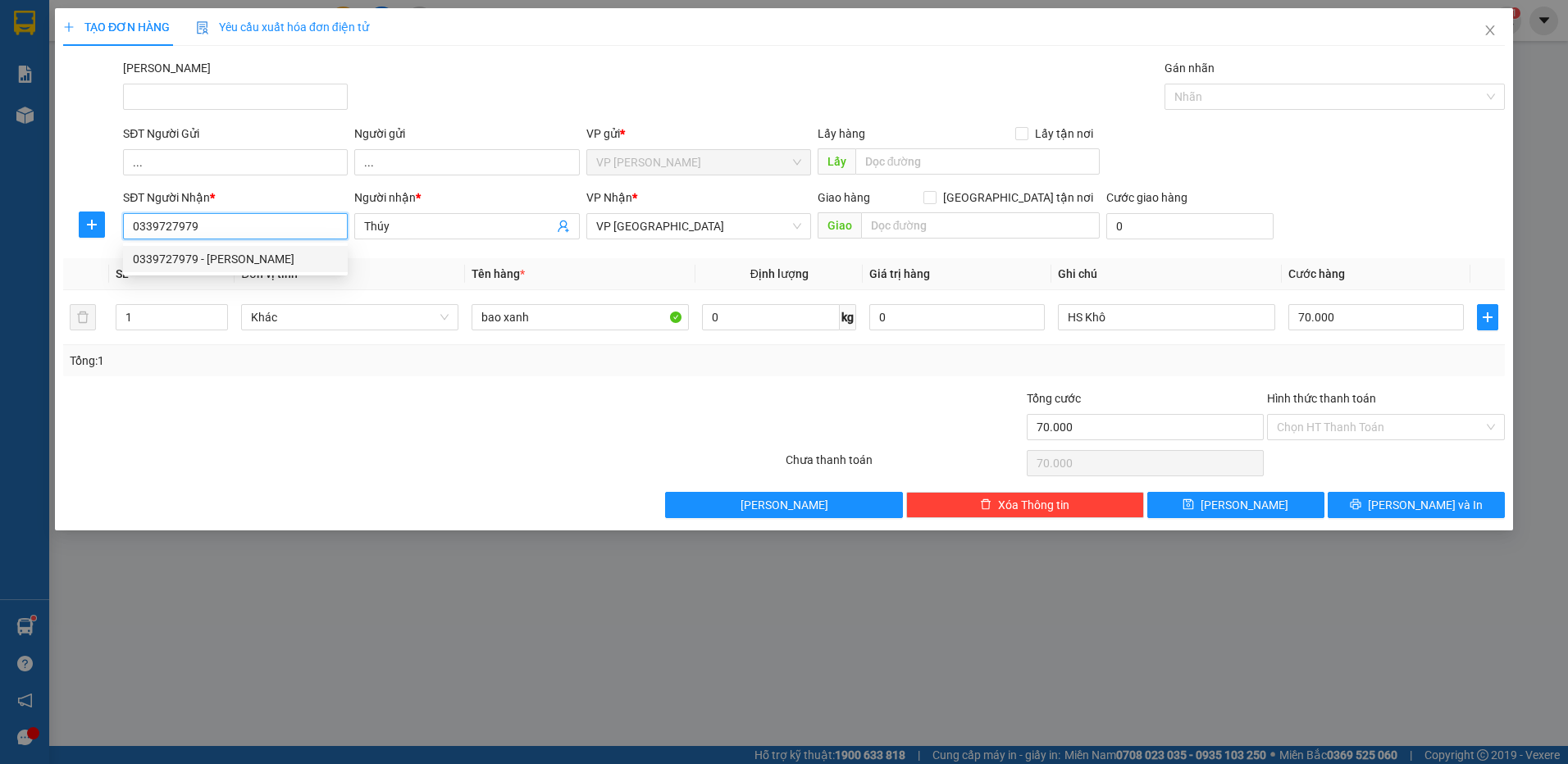
click at [263, 258] on div "0339727979 - [PERSON_NAME]" at bounding box center [236, 259] width 205 height 18
type input "[PERSON_NAME]"
type input "60.000"
type input "0339727979"
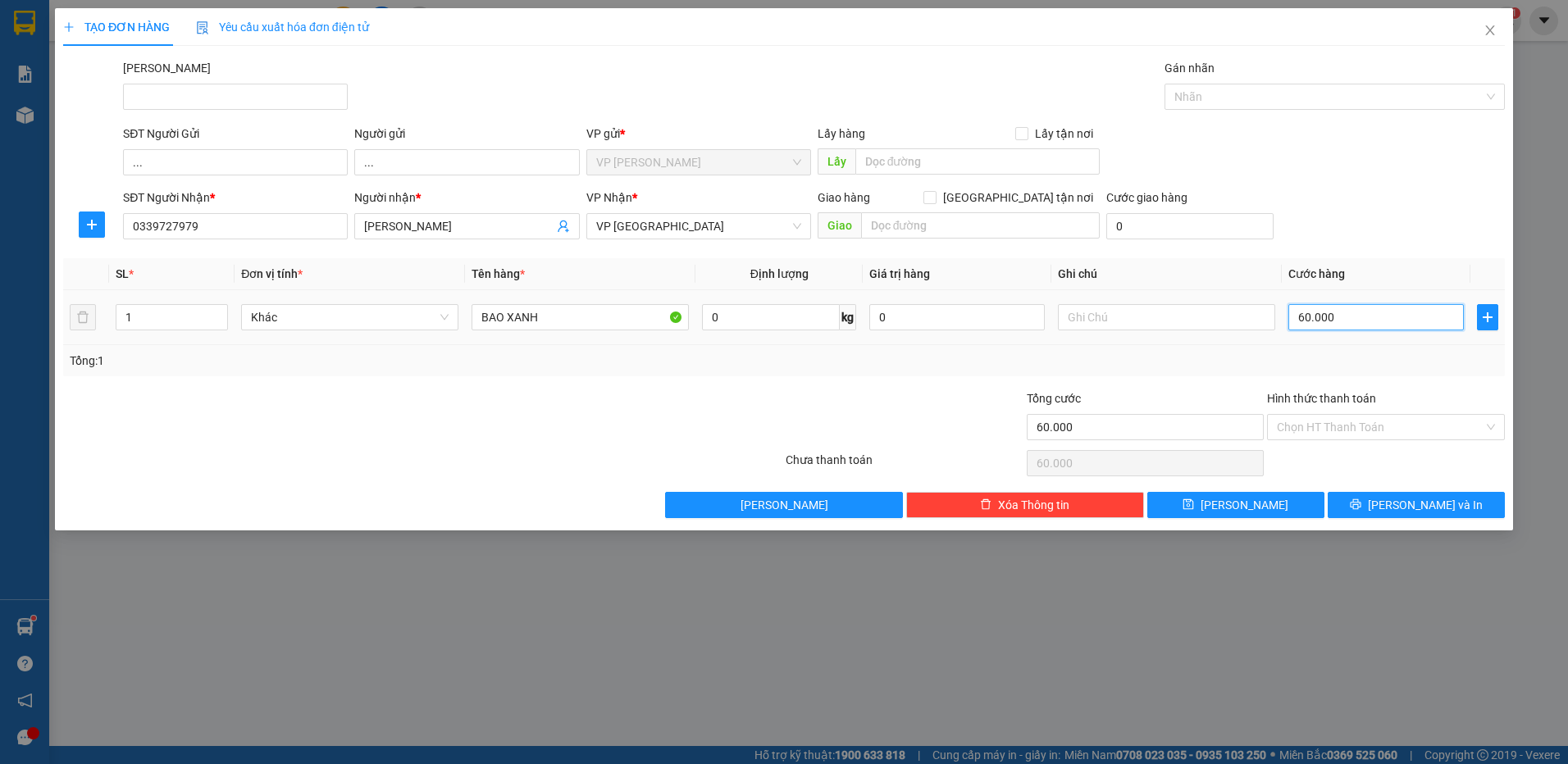
click at [1319, 322] on input "60.000" at bounding box center [1376, 317] width 176 height 26
type input "7"
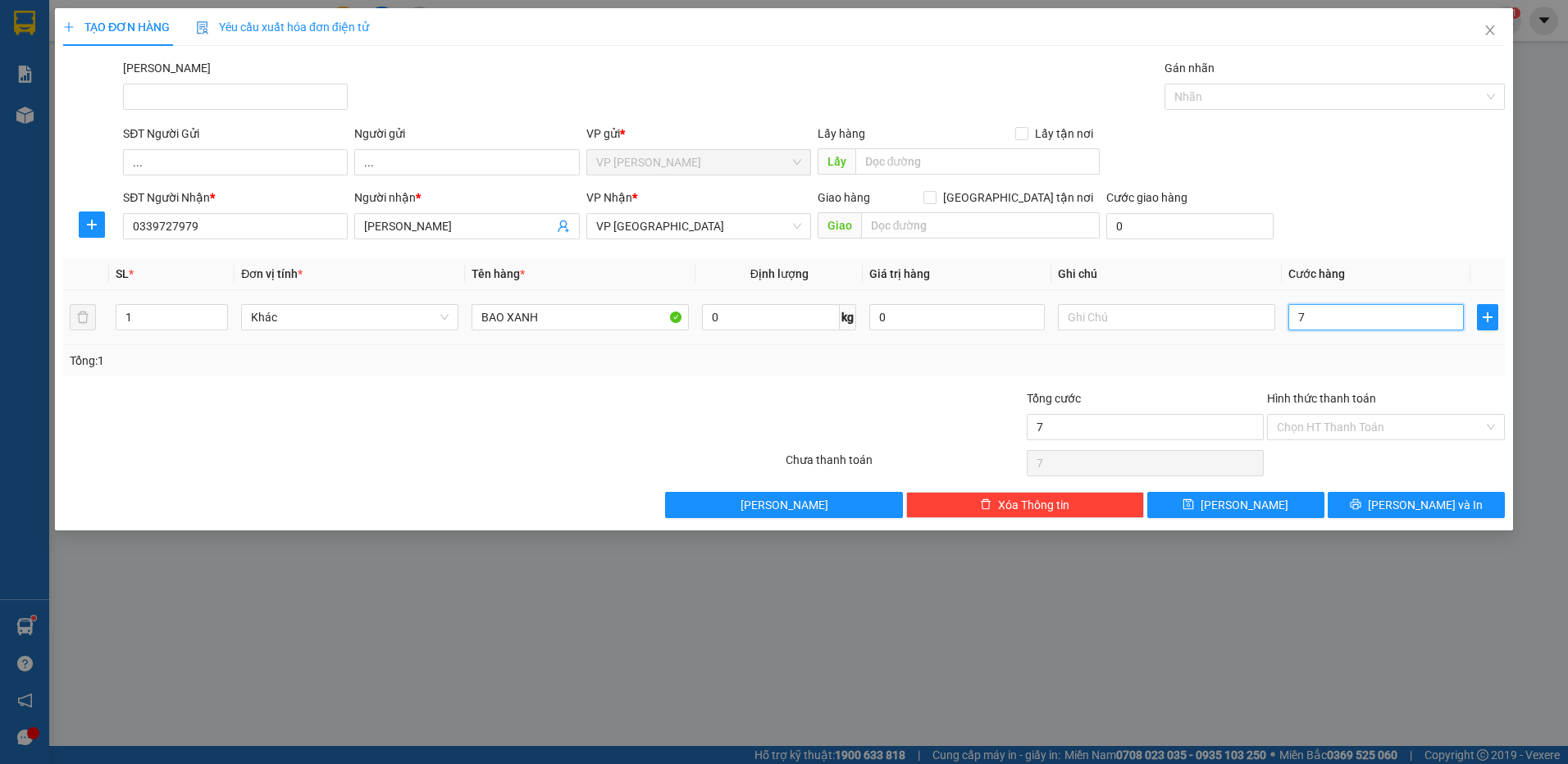
type input "70"
click at [1244, 381] on div "Transit Pickup Surcharge Ids Transit Deliver Surcharge Ids Transit Deliver Surc…" at bounding box center [784, 288] width 1441 height 459
type input "70.000"
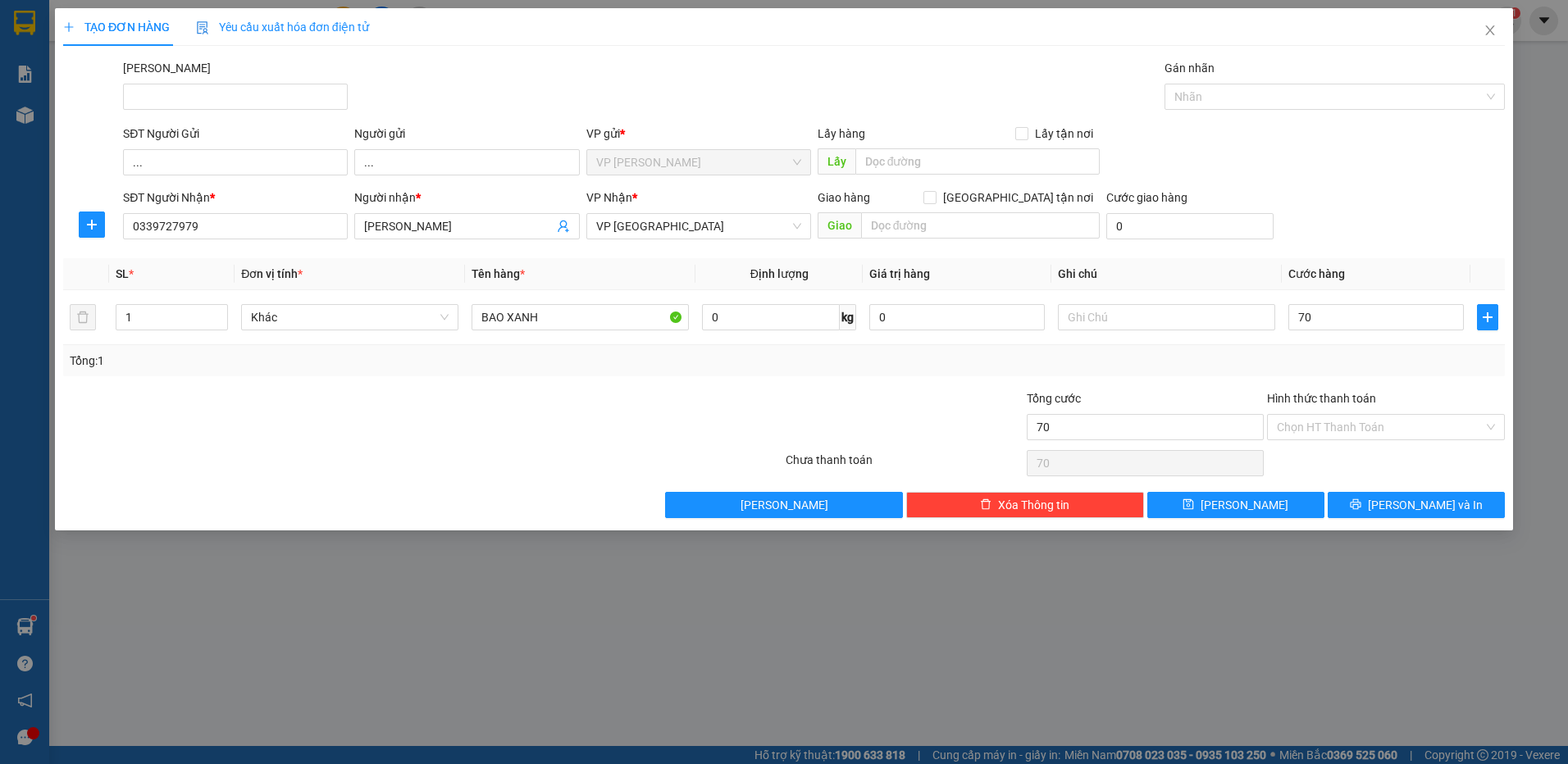
type input "70.000"
click at [1397, 508] on button "[PERSON_NAME] và In" at bounding box center [1416, 504] width 177 height 26
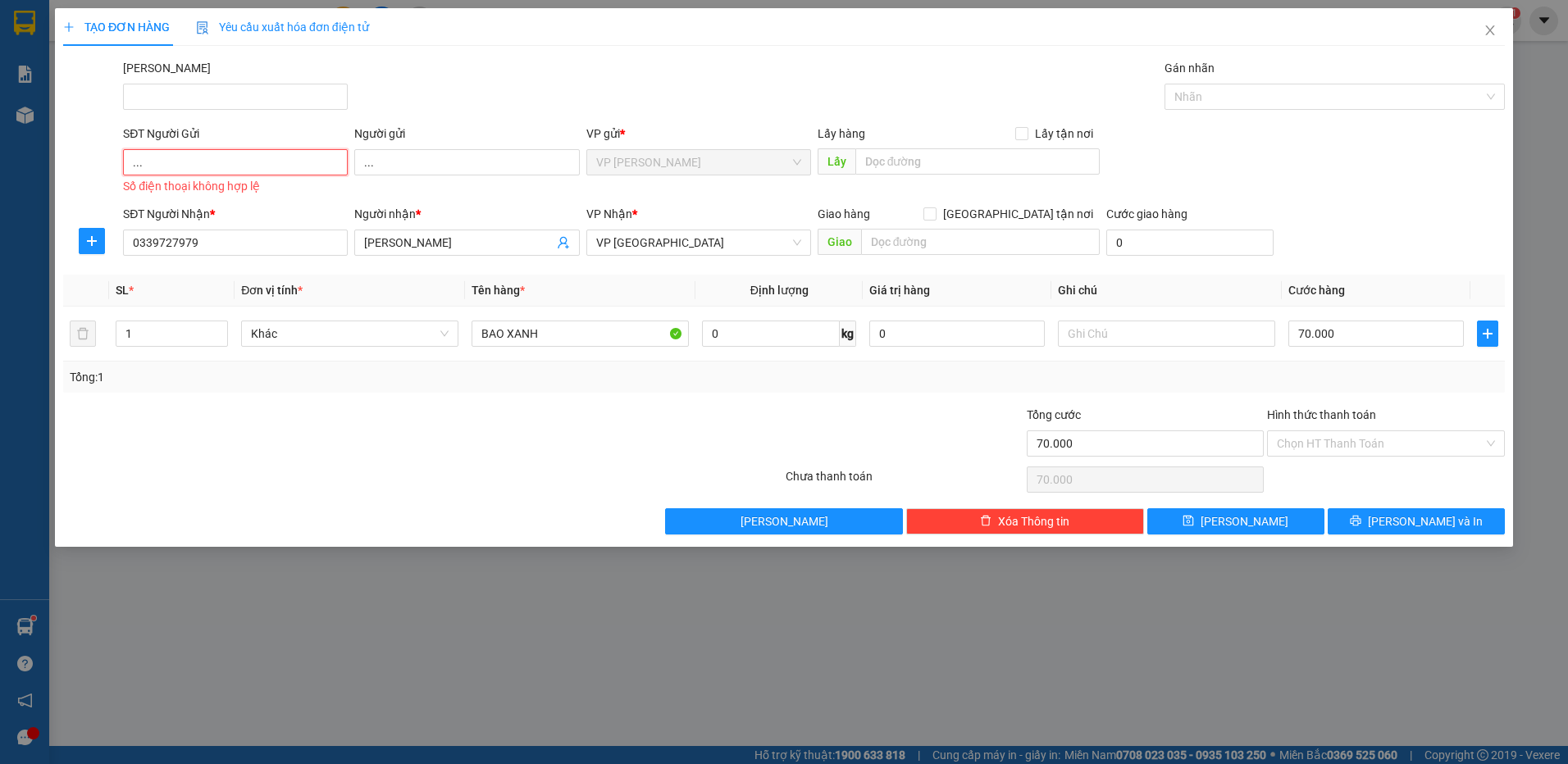
click at [251, 170] on input "..." at bounding box center [236, 162] width 225 height 26
click at [249, 166] on input "..." at bounding box center [236, 162] width 225 height 26
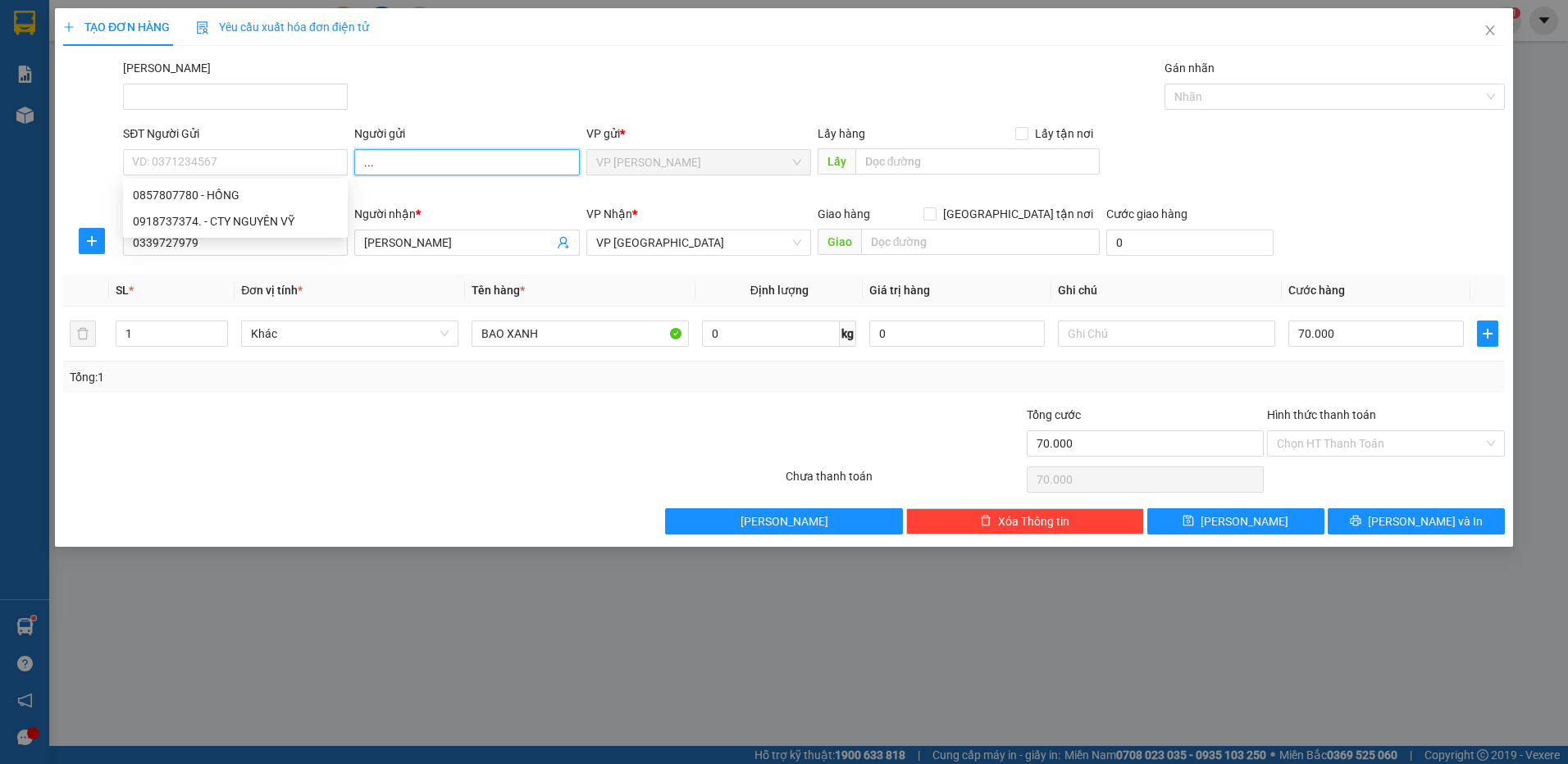
click at [397, 164] on input "..." at bounding box center [467, 162] width 225 height 26
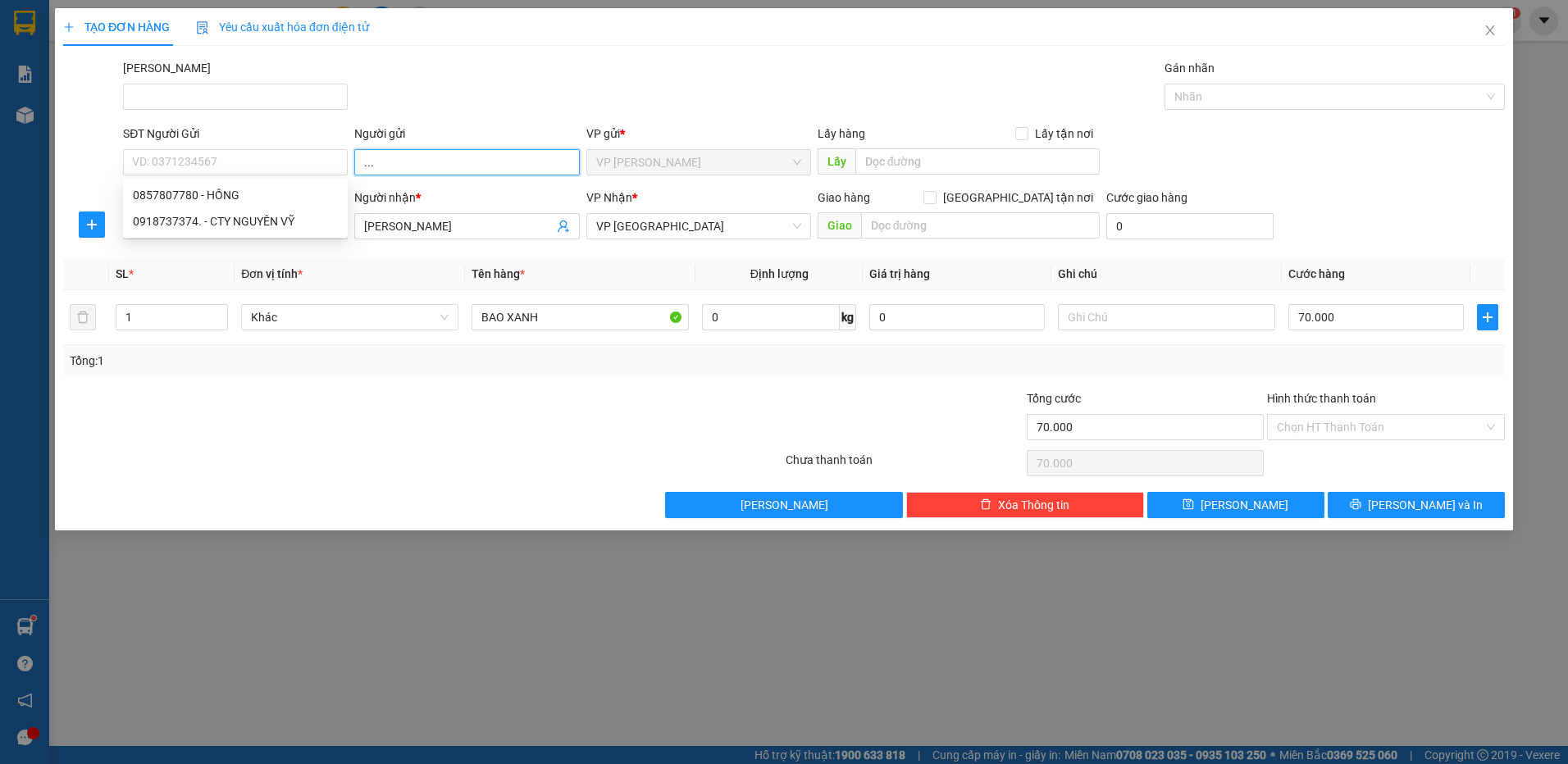
click at [397, 164] on input "..." at bounding box center [467, 162] width 225 height 26
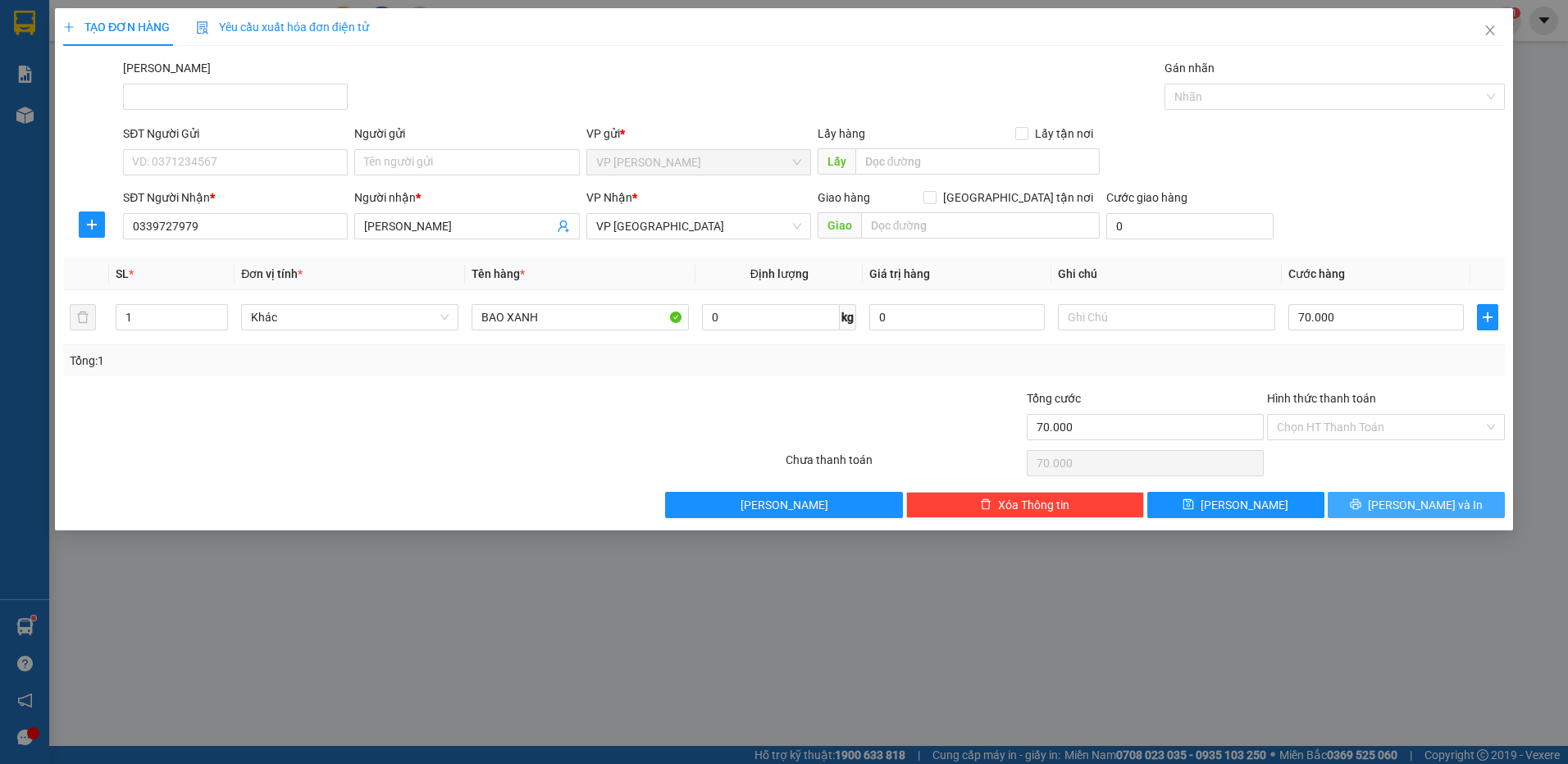
click at [1360, 504] on button "[PERSON_NAME] và In" at bounding box center [1416, 504] width 177 height 26
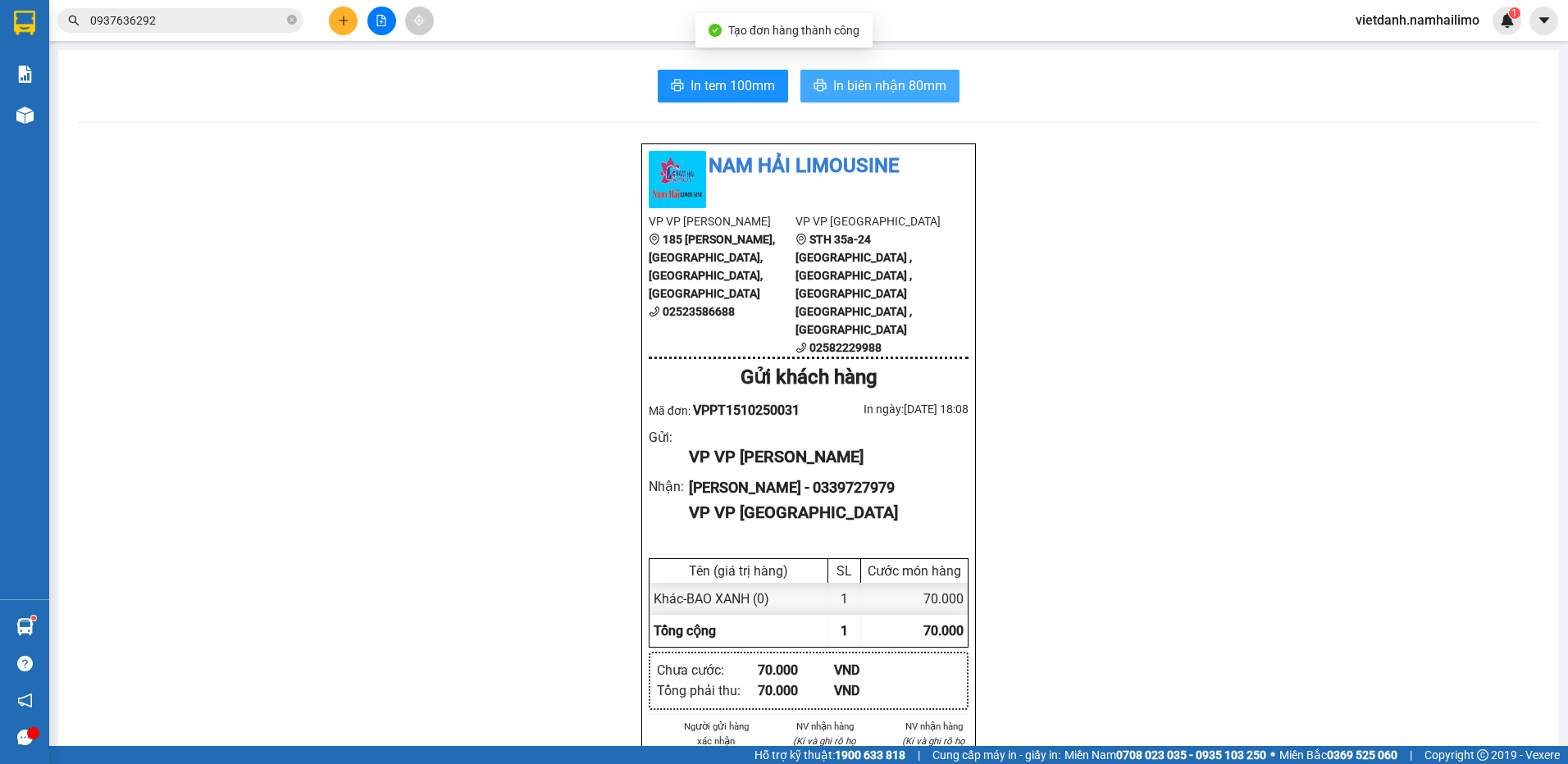
click at [869, 86] on span "In biên nhận 80mm" at bounding box center [889, 85] width 113 height 21
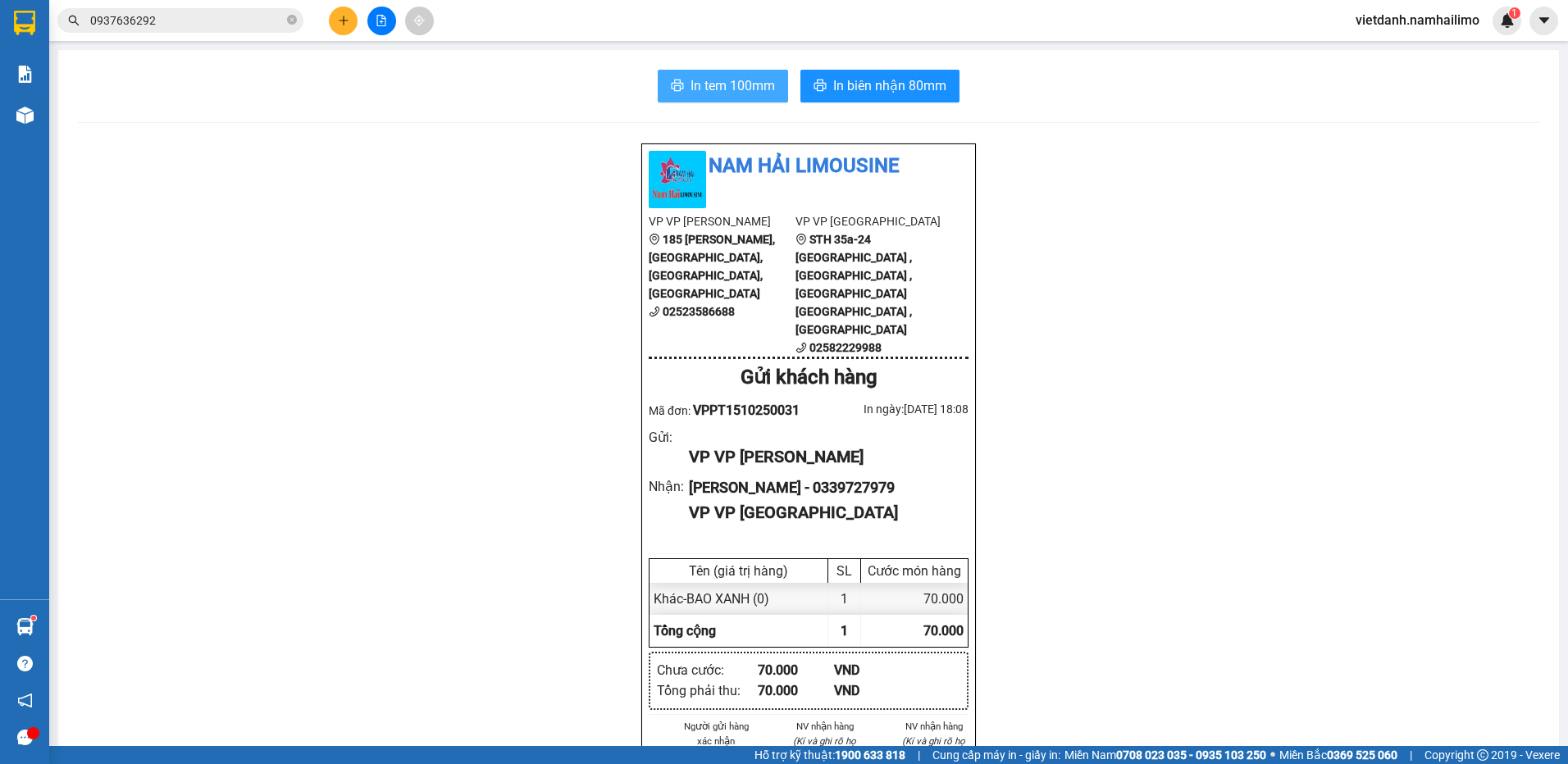
click at [743, 89] on span "In tem 100mm" at bounding box center [732, 85] width 85 height 21
click at [341, 22] on icon "plus" at bounding box center [343, 21] width 12 height 12
click at [178, 24] on input "0937636292" at bounding box center [187, 21] width 194 height 18
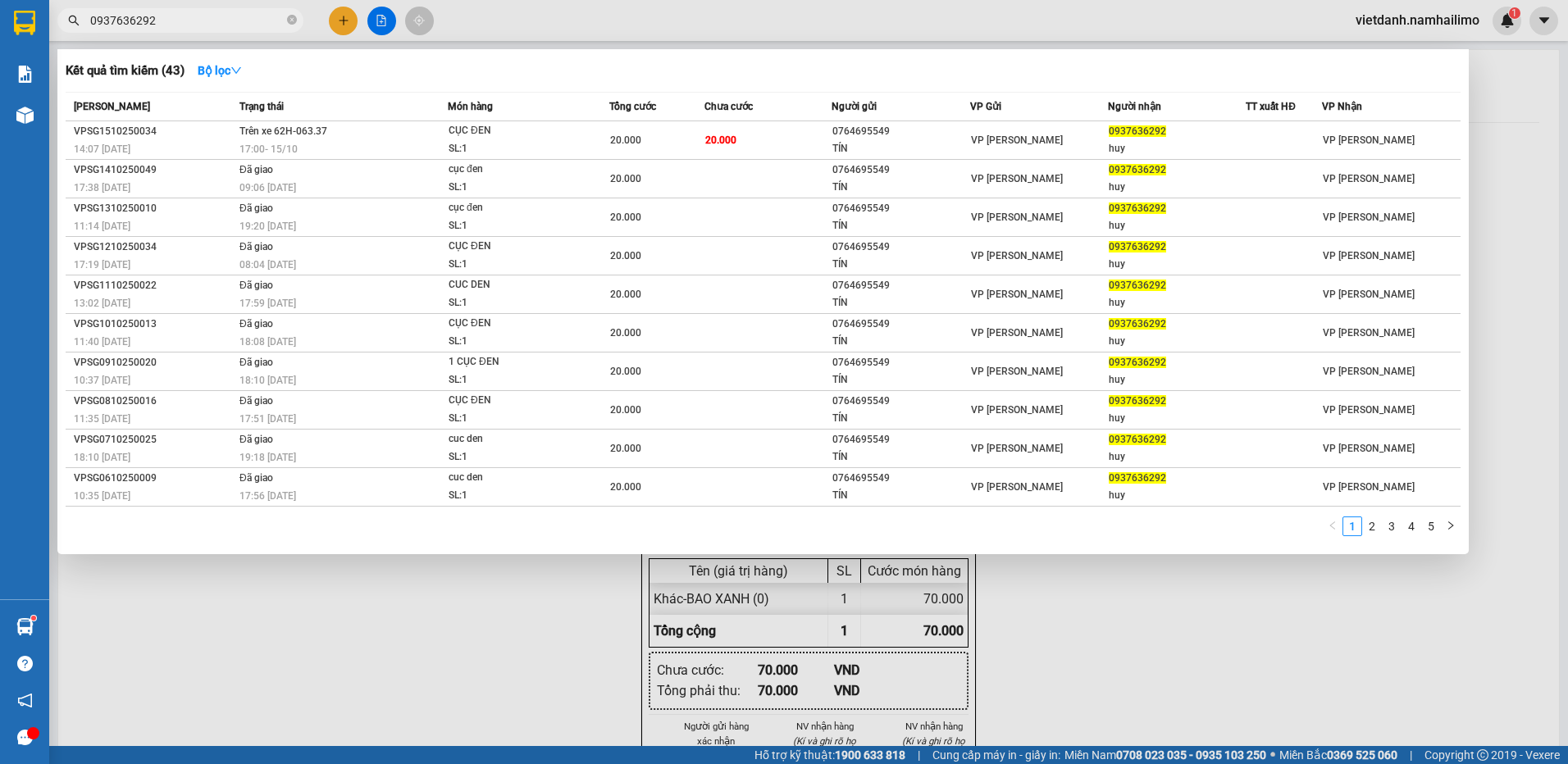
click at [178, 24] on input "0937636292" at bounding box center [187, 21] width 194 height 18
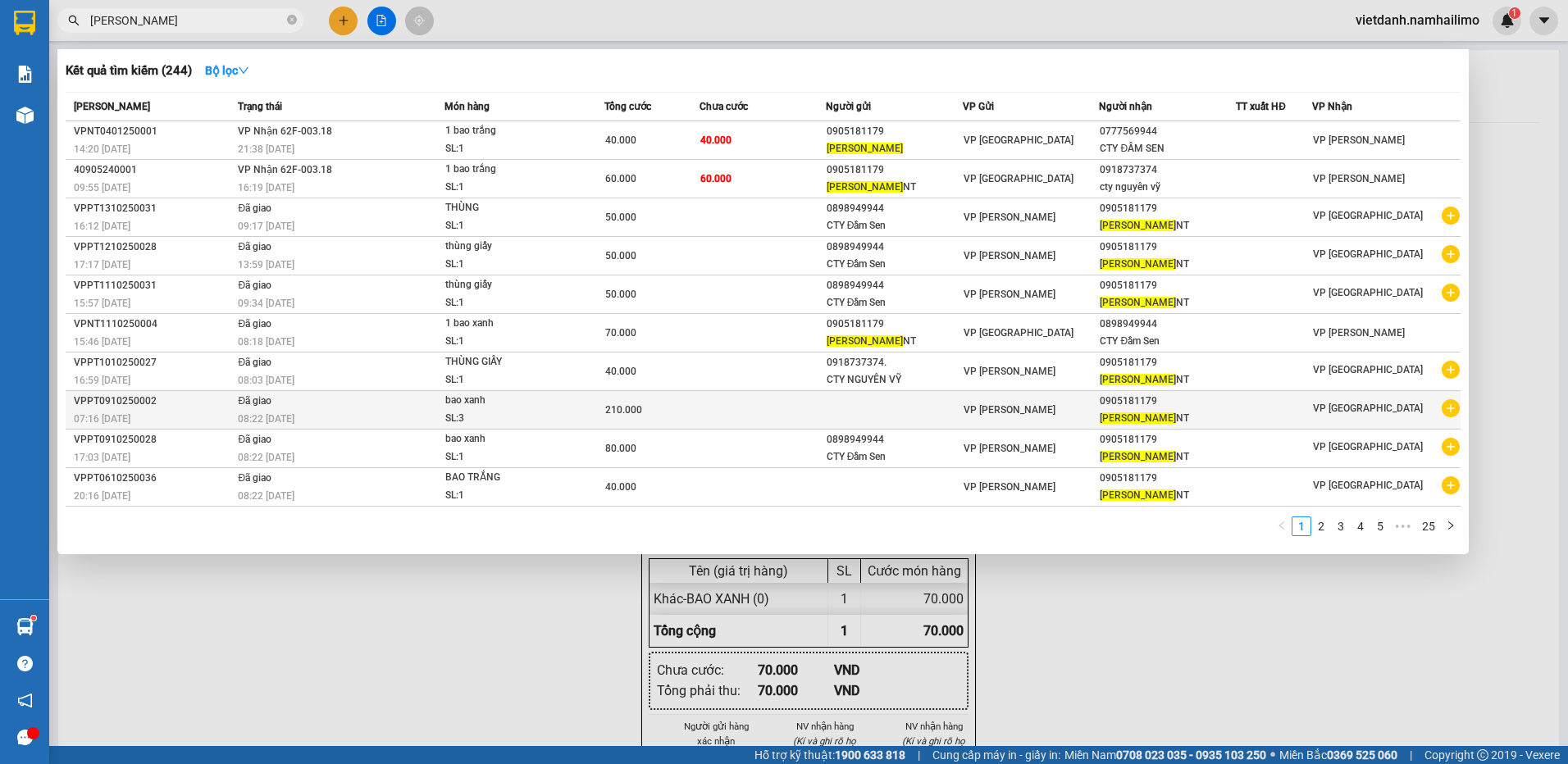
type input "[PERSON_NAME]"
click at [1450, 410] on icon "plus-circle" at bounding box center [1450, 408] width 18 height 18
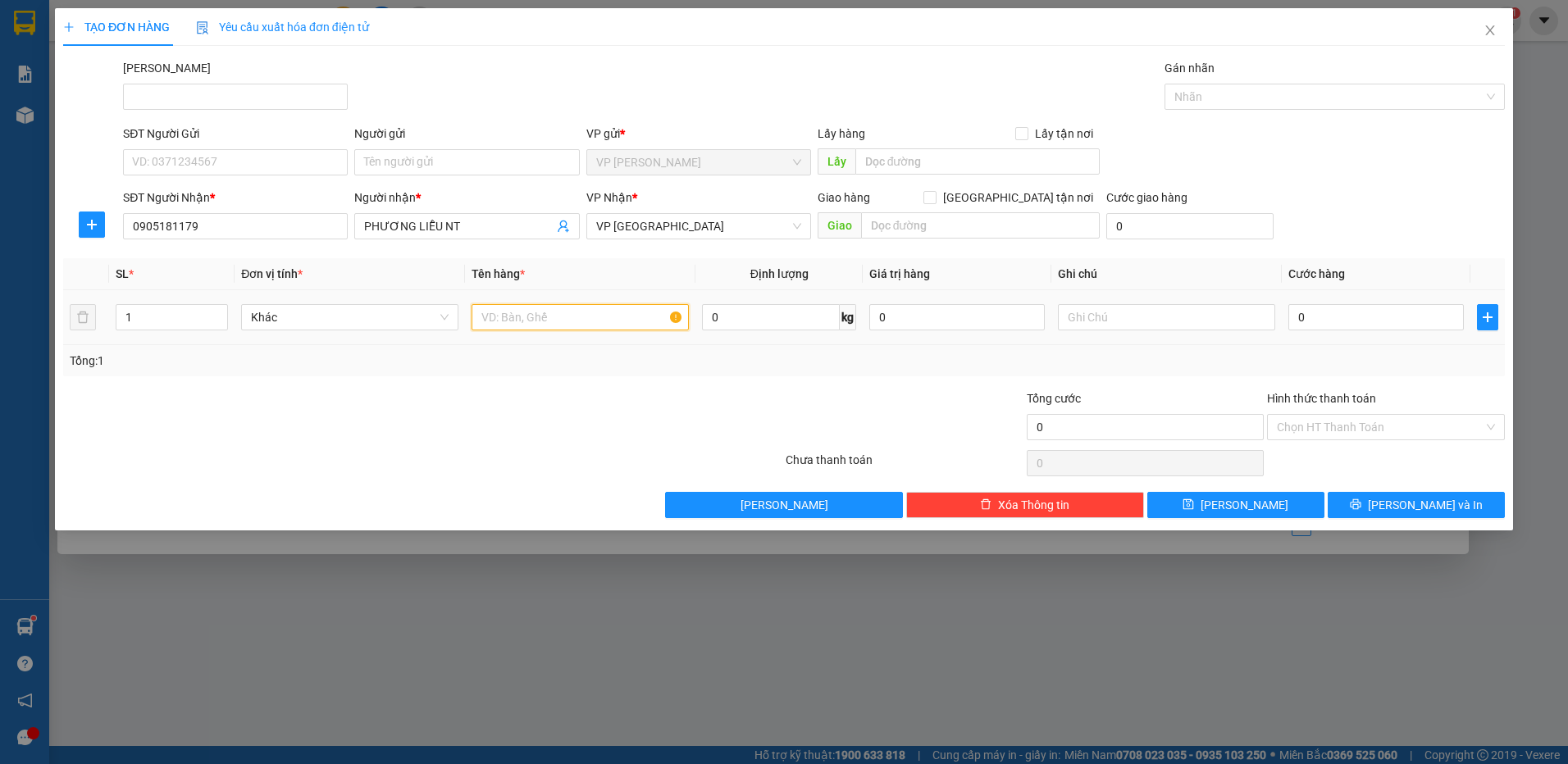
click at [591, 324] on input "text" at bounding box center [580, 317] width 217 height 26
type input "bao xanh"
click at [1177, 316] on input "text" at bounding box center [1166, 317] width 217 height 26
click at [1177, 316] on input "50" at bounding box center [1166, 317] width 217 height 26
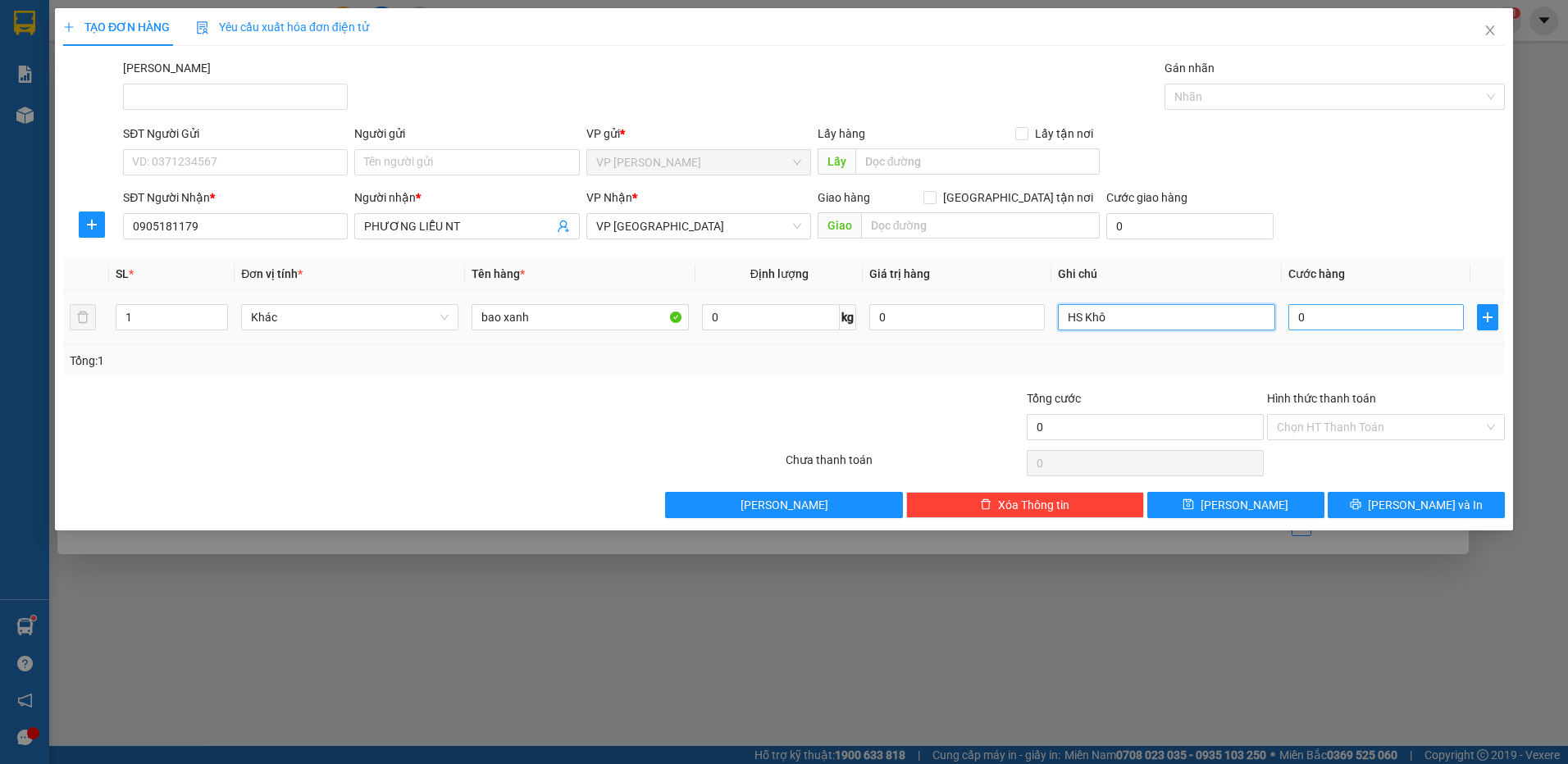
type input "HS Khô"
click at [1339, 316] on input "0" at bounding box center [1376, 317] width 176 height 26
type input "5"
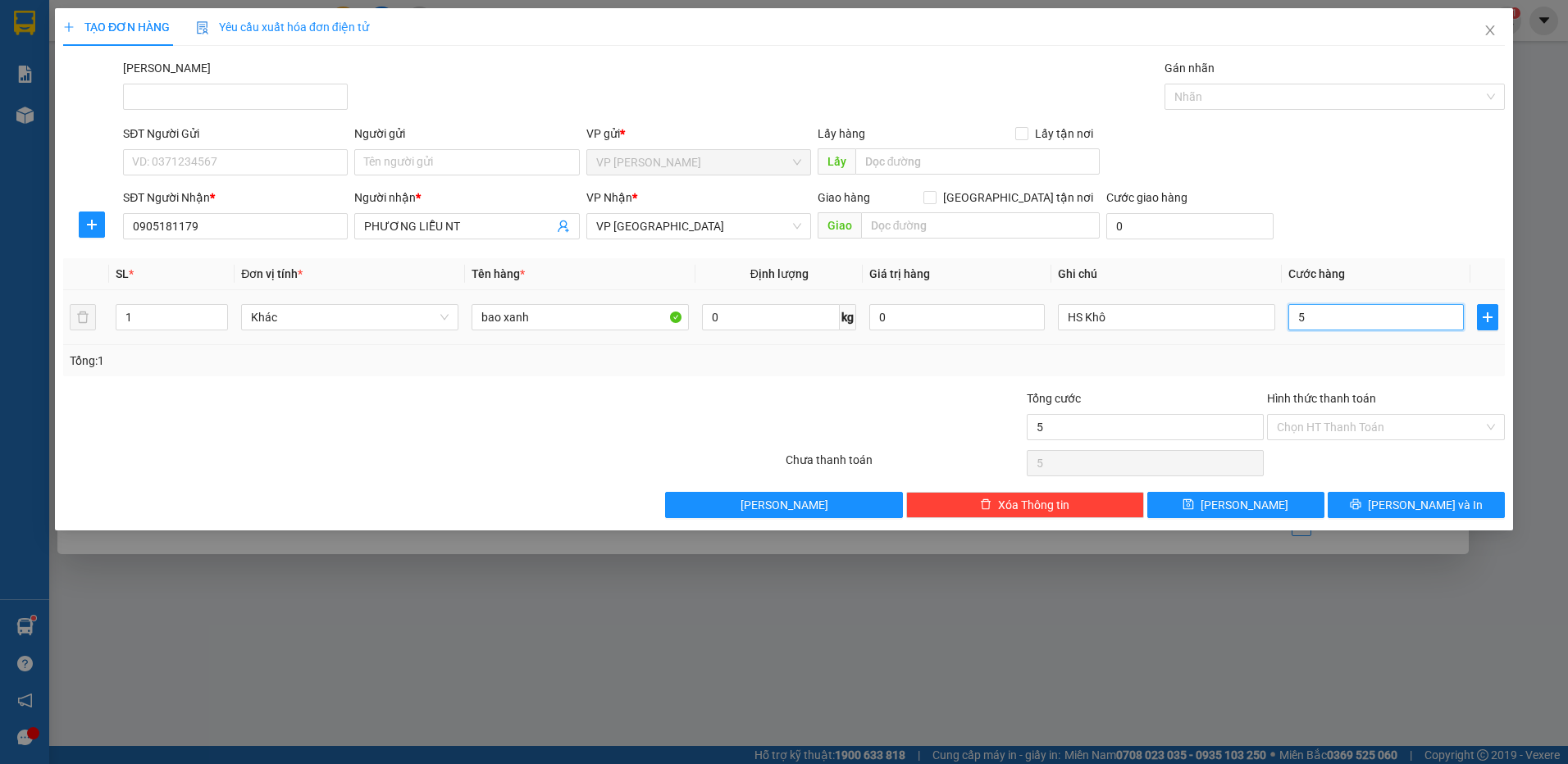
type input "50"
type input "50.000"
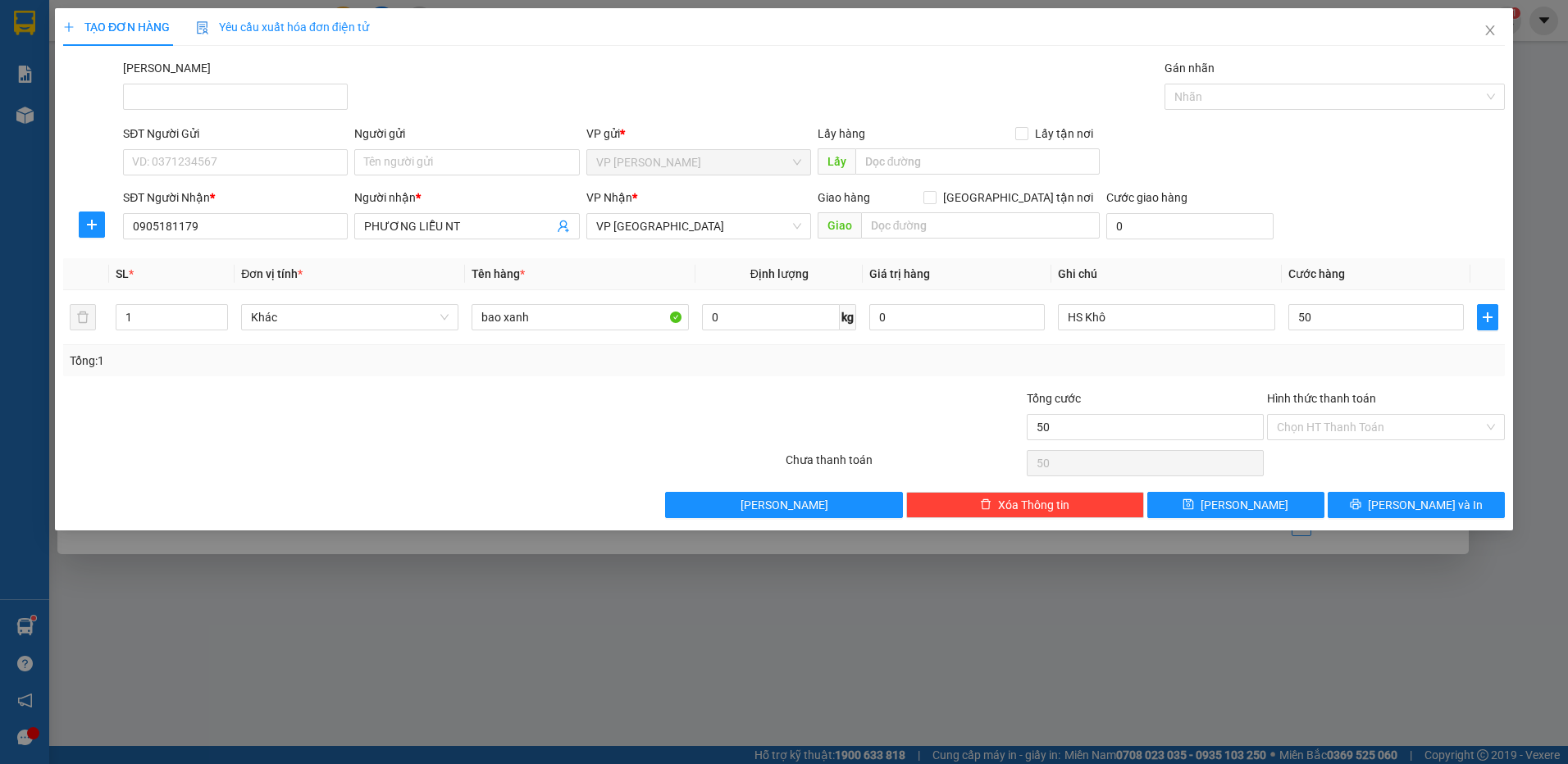
type input "50.000"
click at [1025, 365] on div "Tổng: 1" at bounding box center [784, 361] width 1429 height 18
click at [1371, 506] on button "[PERSON_NAME] và In" at bounding box center [1416, 504] width 177 height 26
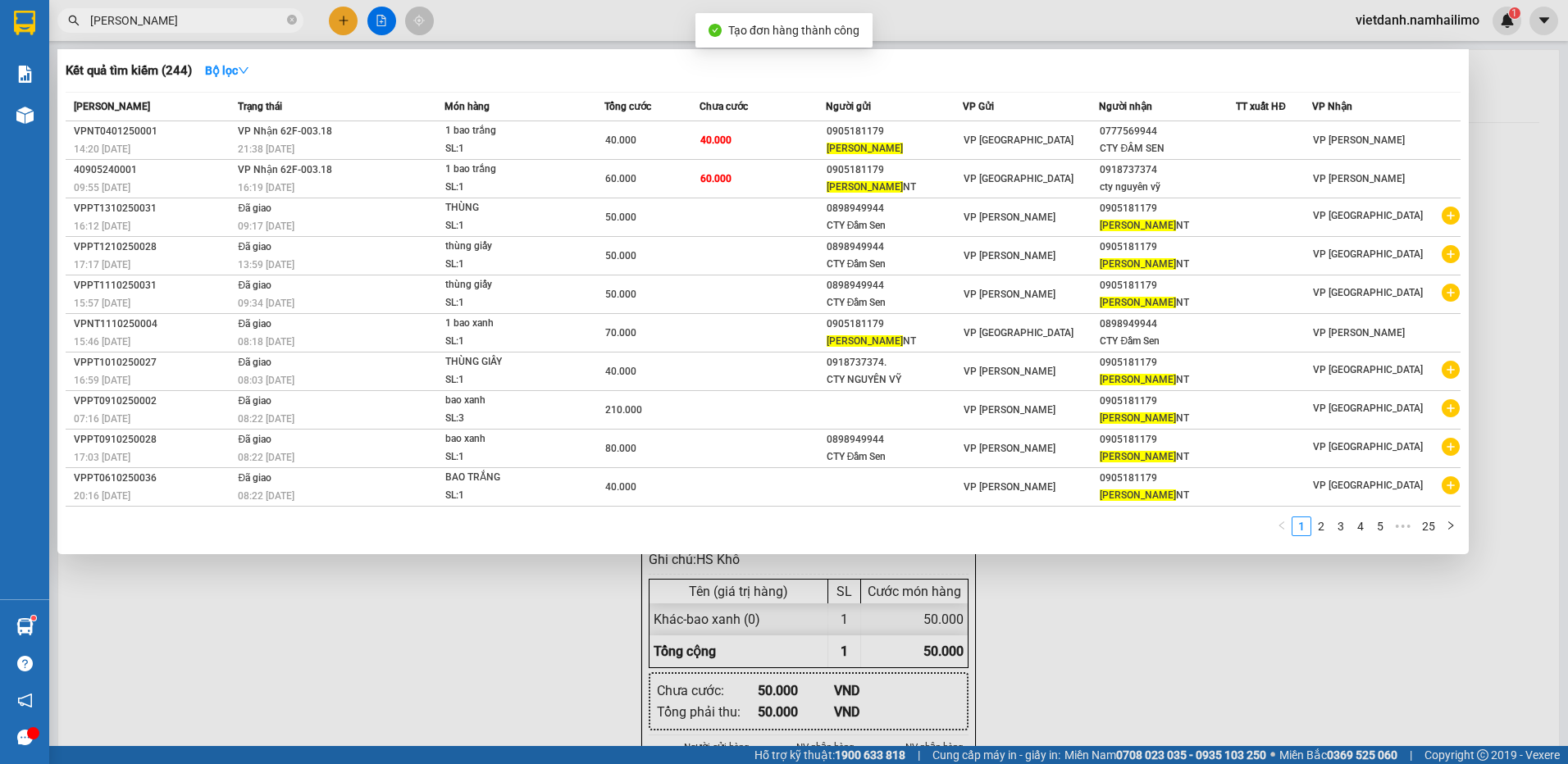
click at [476, 635] on div at bounding box center [784, 382] width 1568 height 764
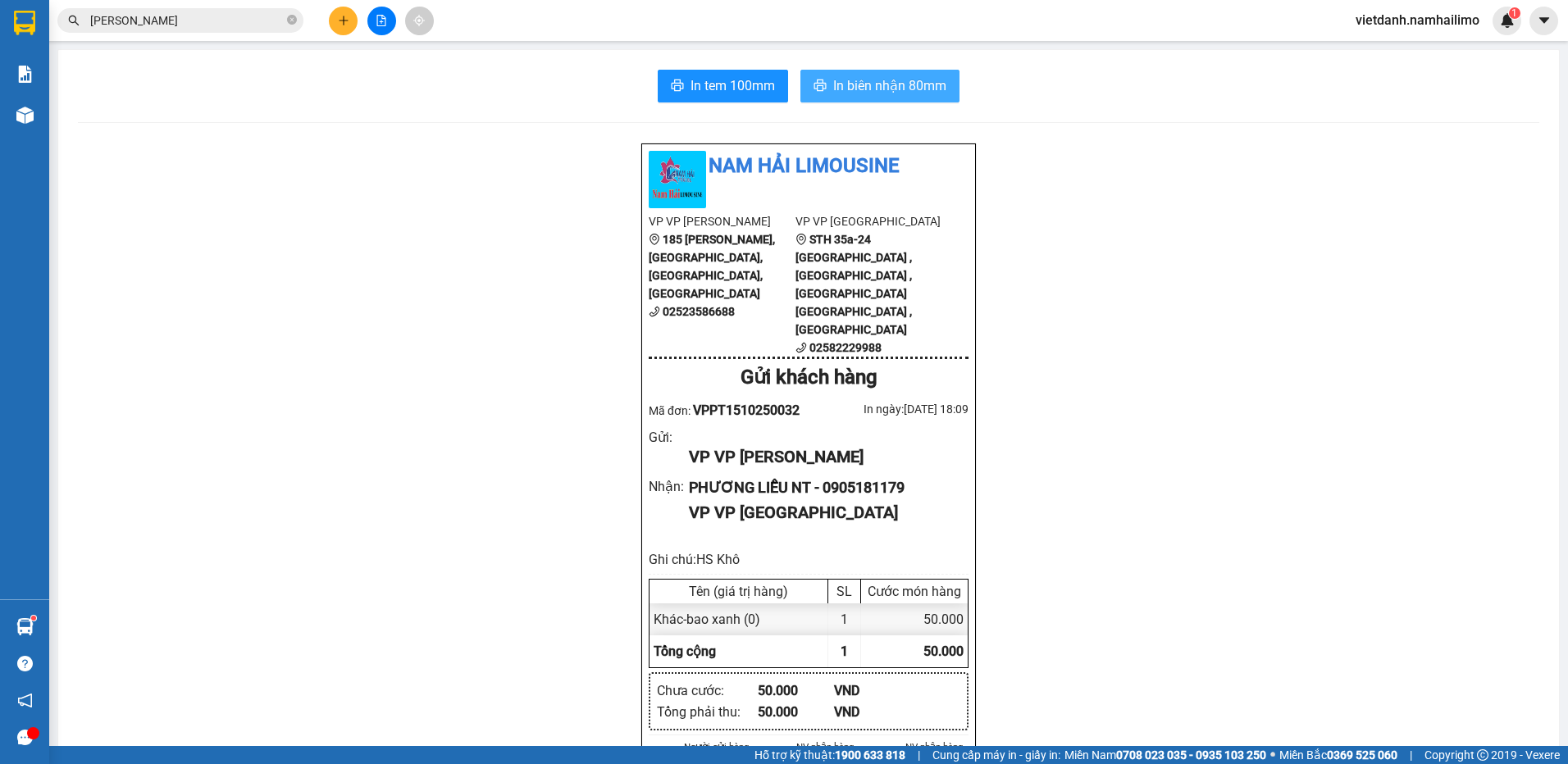
click at [839, 85] on span "In biên nhận 80mm" at bounding box center [889, 85] width 113 height 21
click at [715, 81] on span "In tem 100mm" at bounding box center [732, 85] width 85 height 21
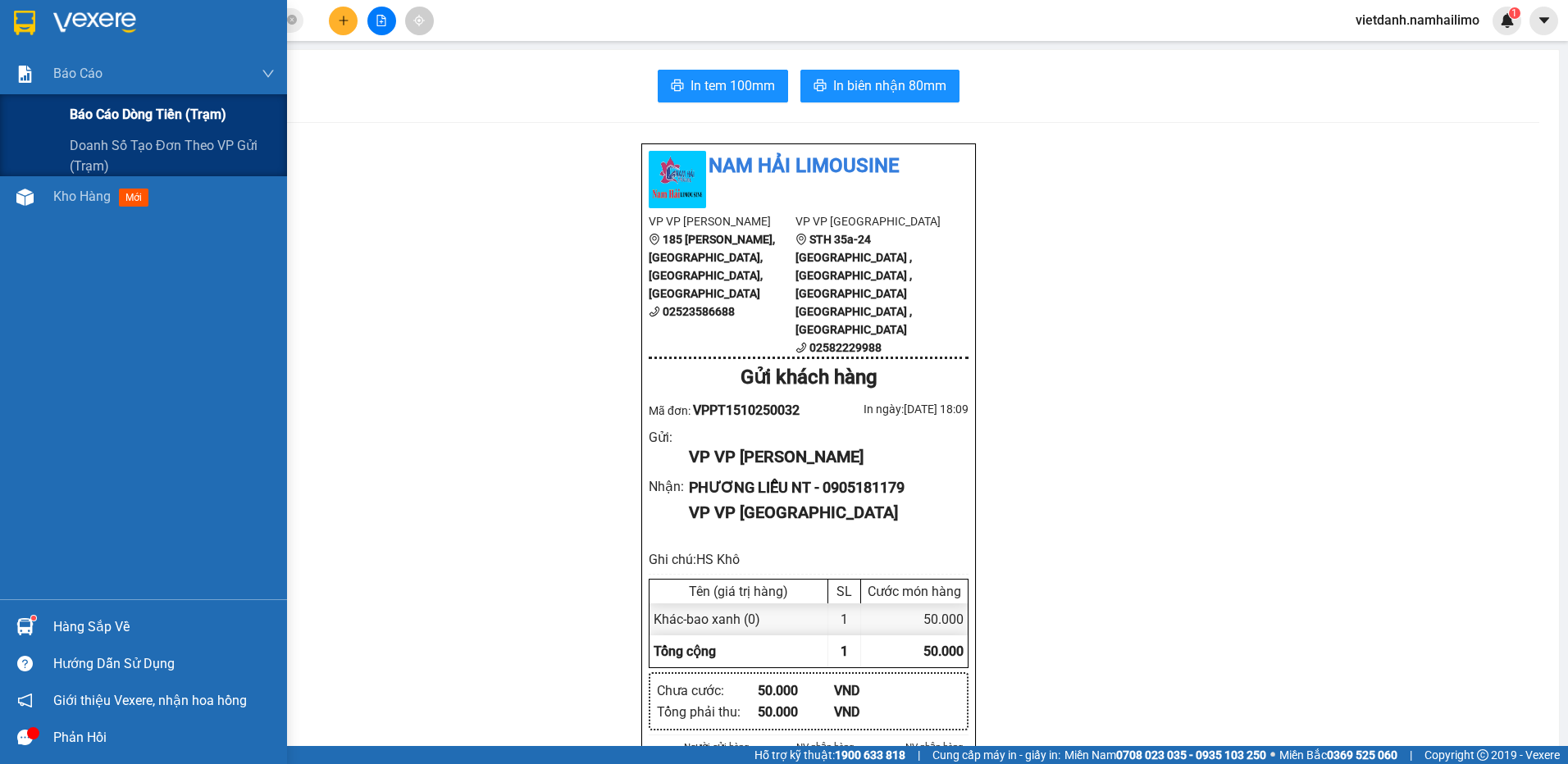
click at [120, 112] on span "Báo cáo dòng tiền (trạm)" at bounding box center [147, 114] width 156 height 21
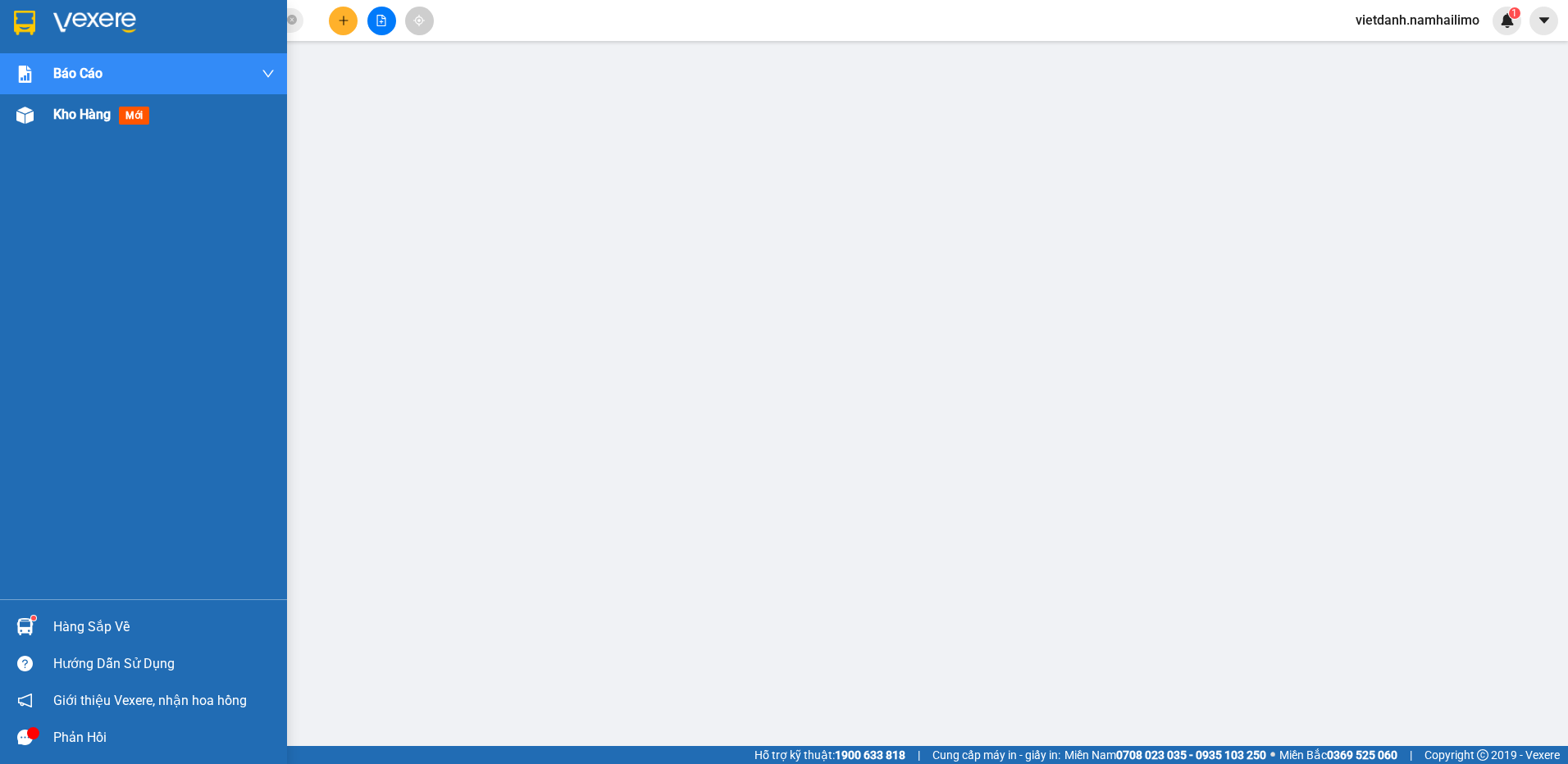
click at [45, 115] on div "Kho hàng mới" at bounding box center [143, 115] width 287 height 41
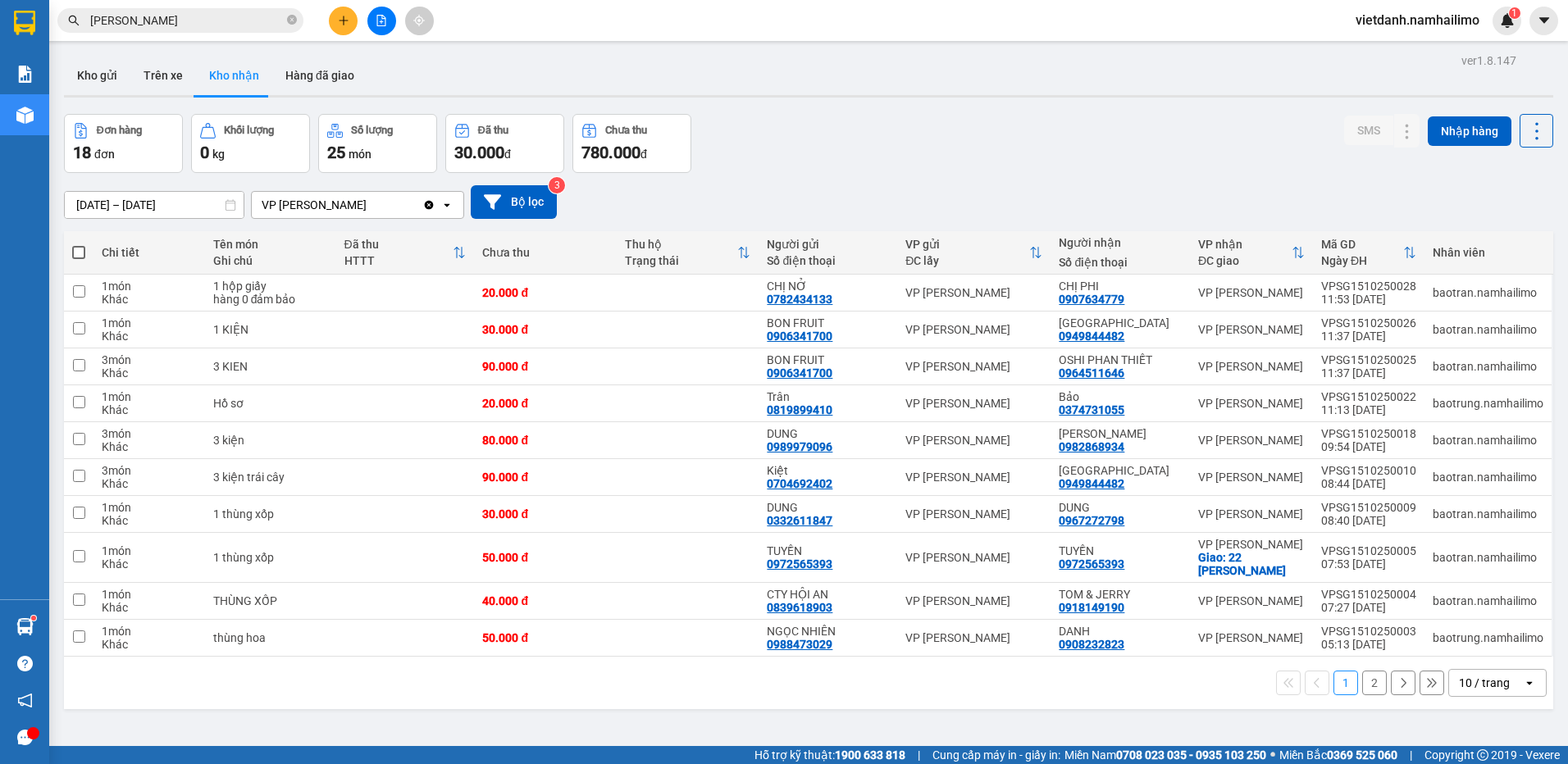
click at [1364, 687] on button "2" at bounding box center [1374, 683] width 25 height 25
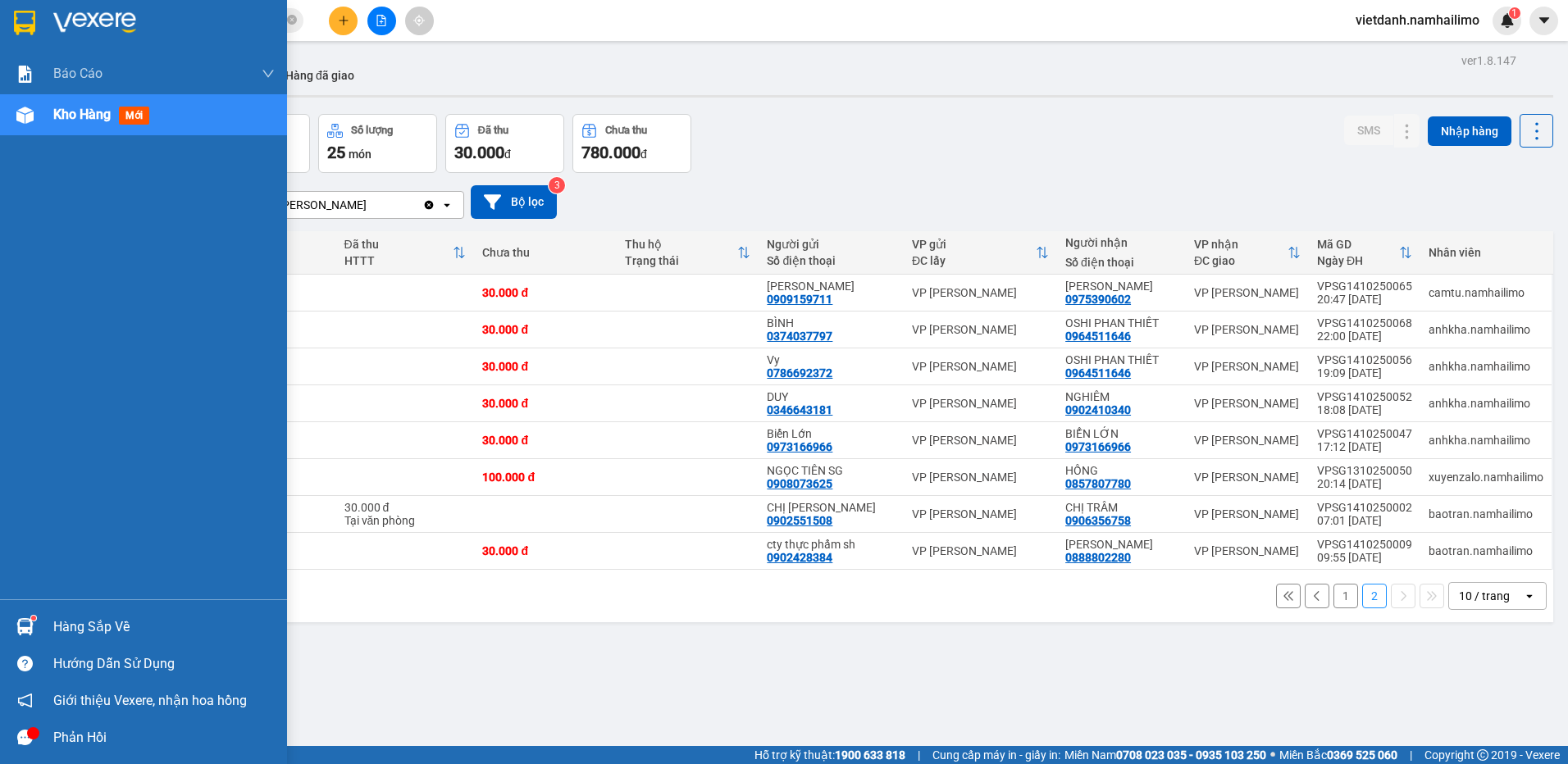
click at [24, 627] on img at bounding box center [24, 626] width 17 height 17
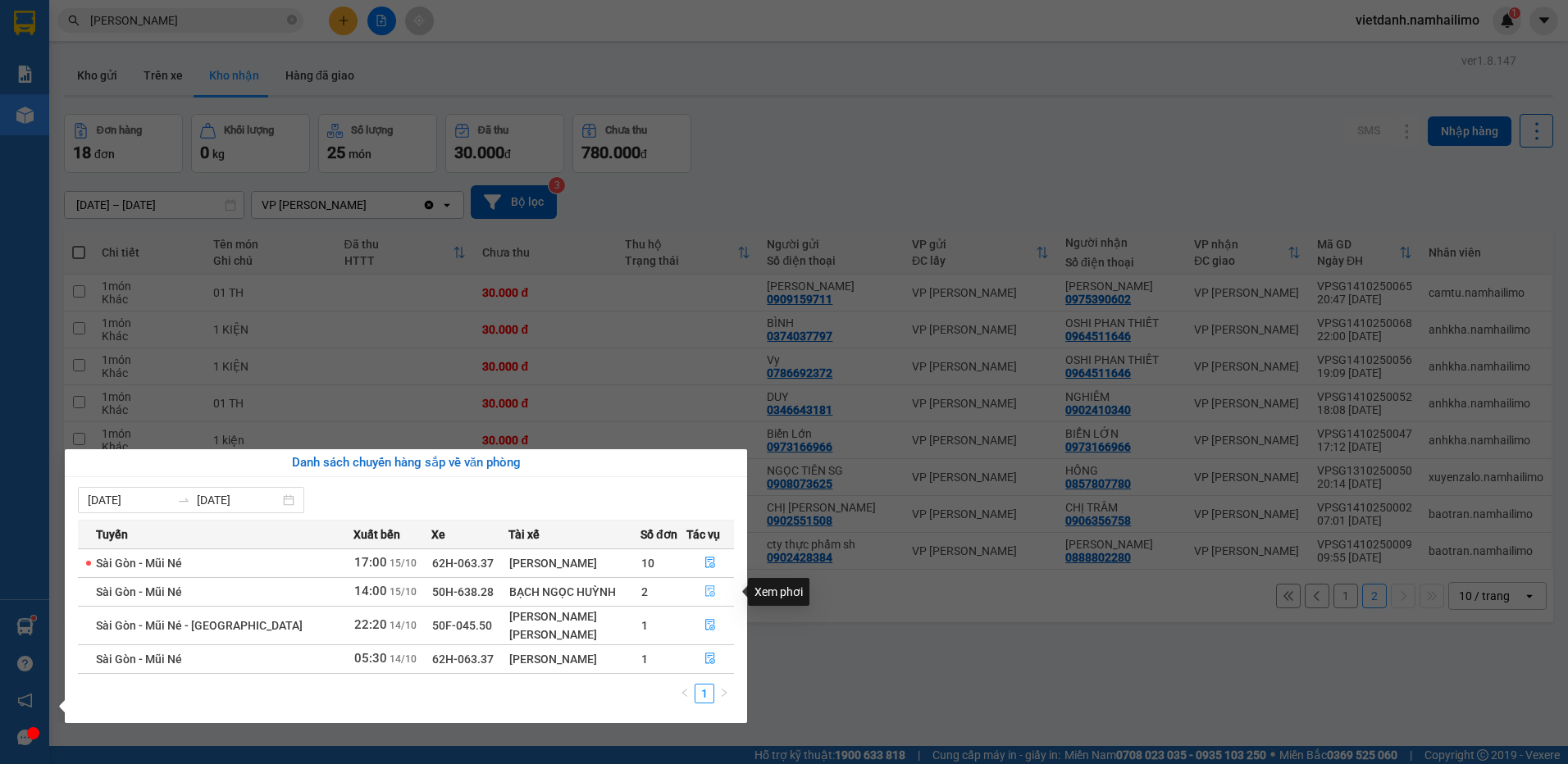
click at [711, 592] on icon "file-done" at bounding box center [710, 592] width 10 height 12
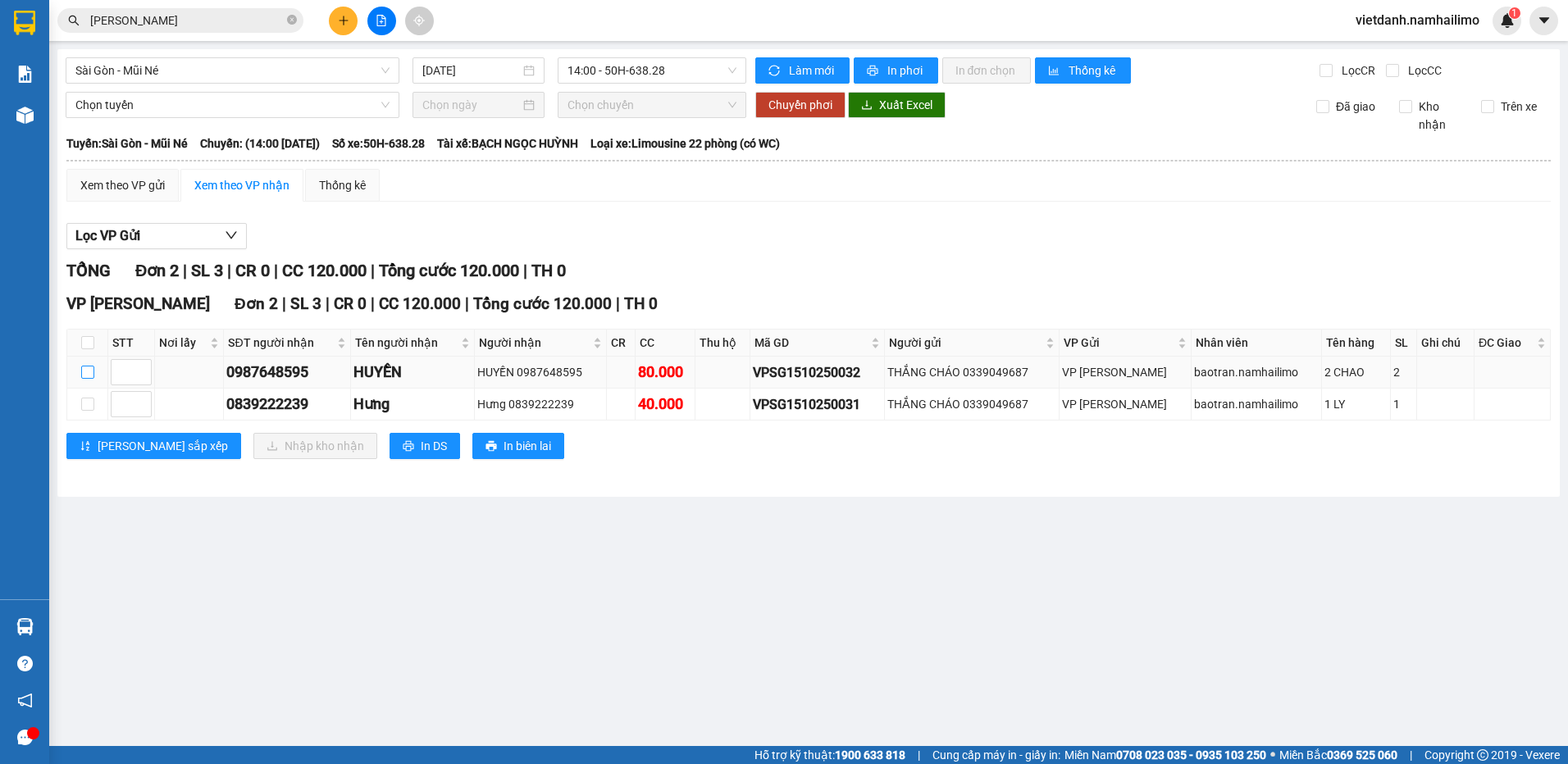
click at [90, 370] on input "checkbox" at bounding box center [88, 372] width 13 height 13
checkbox input "true"
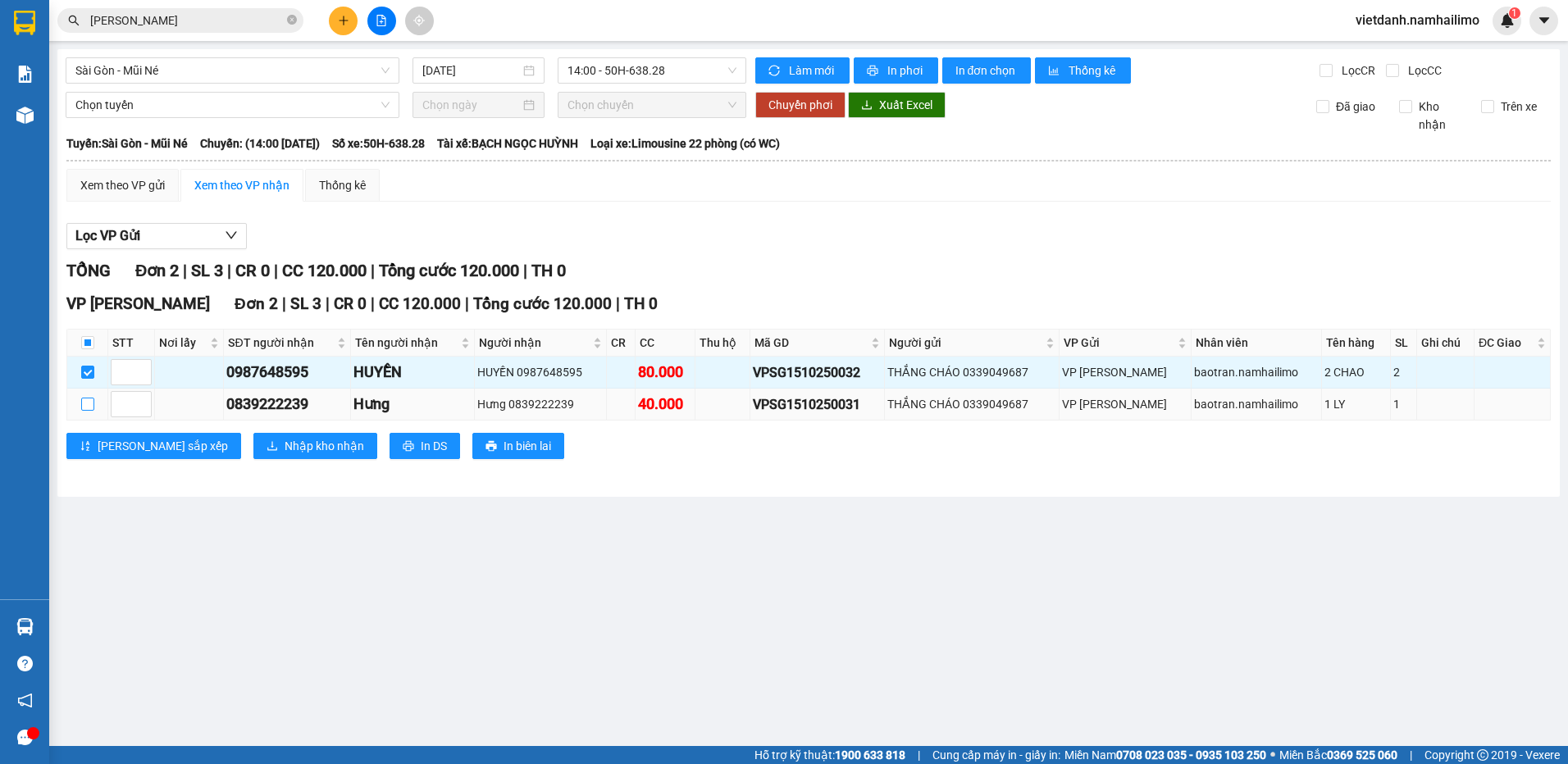
click at [84, 403] on input "checkbox" at bounding box center [88, 403] width 13 height 13
checkbox input "true"
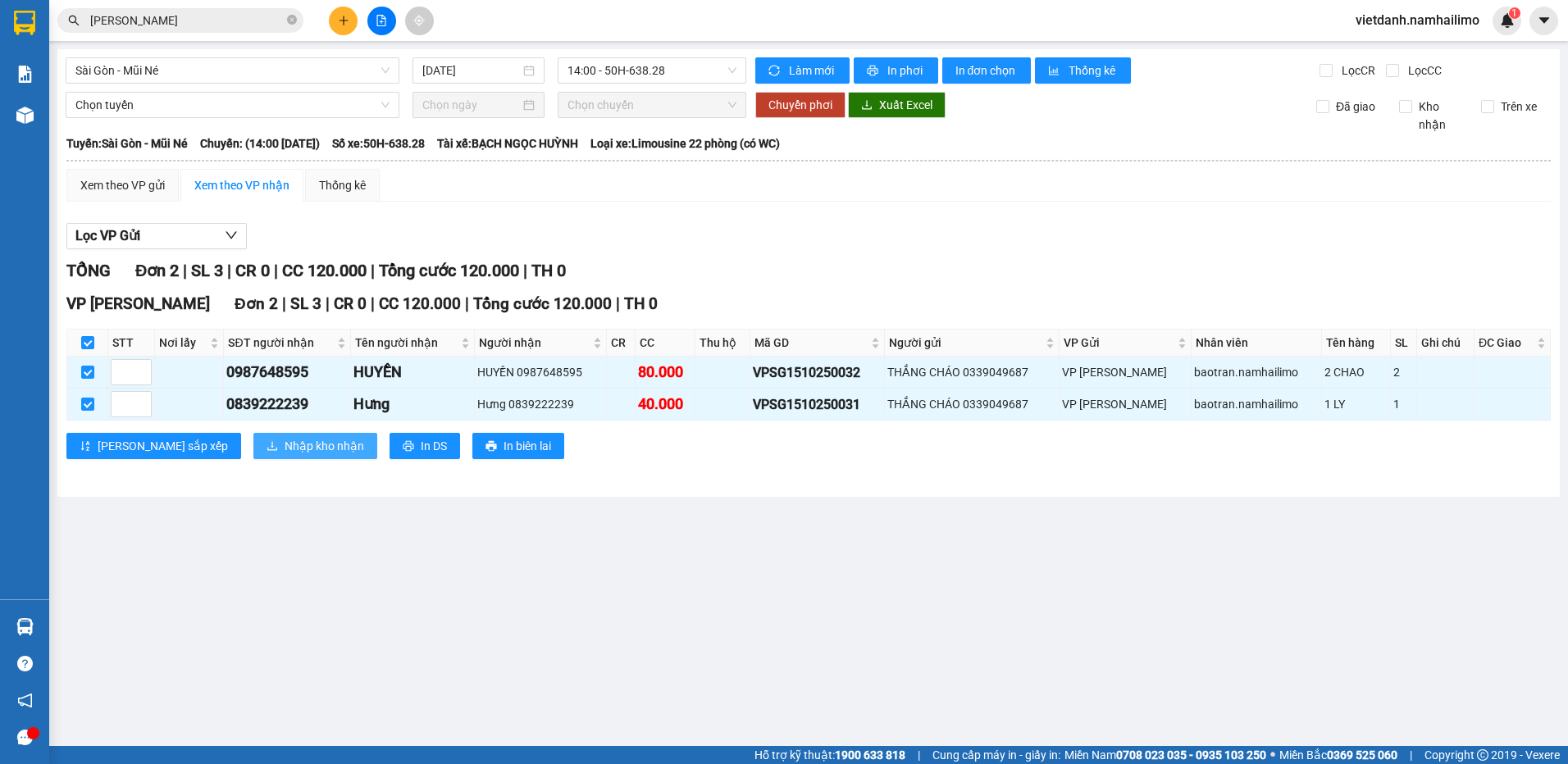
click at [285, 450] on span "Nhập kho nhận" at bounding box center [324, 445] width 79 height 18
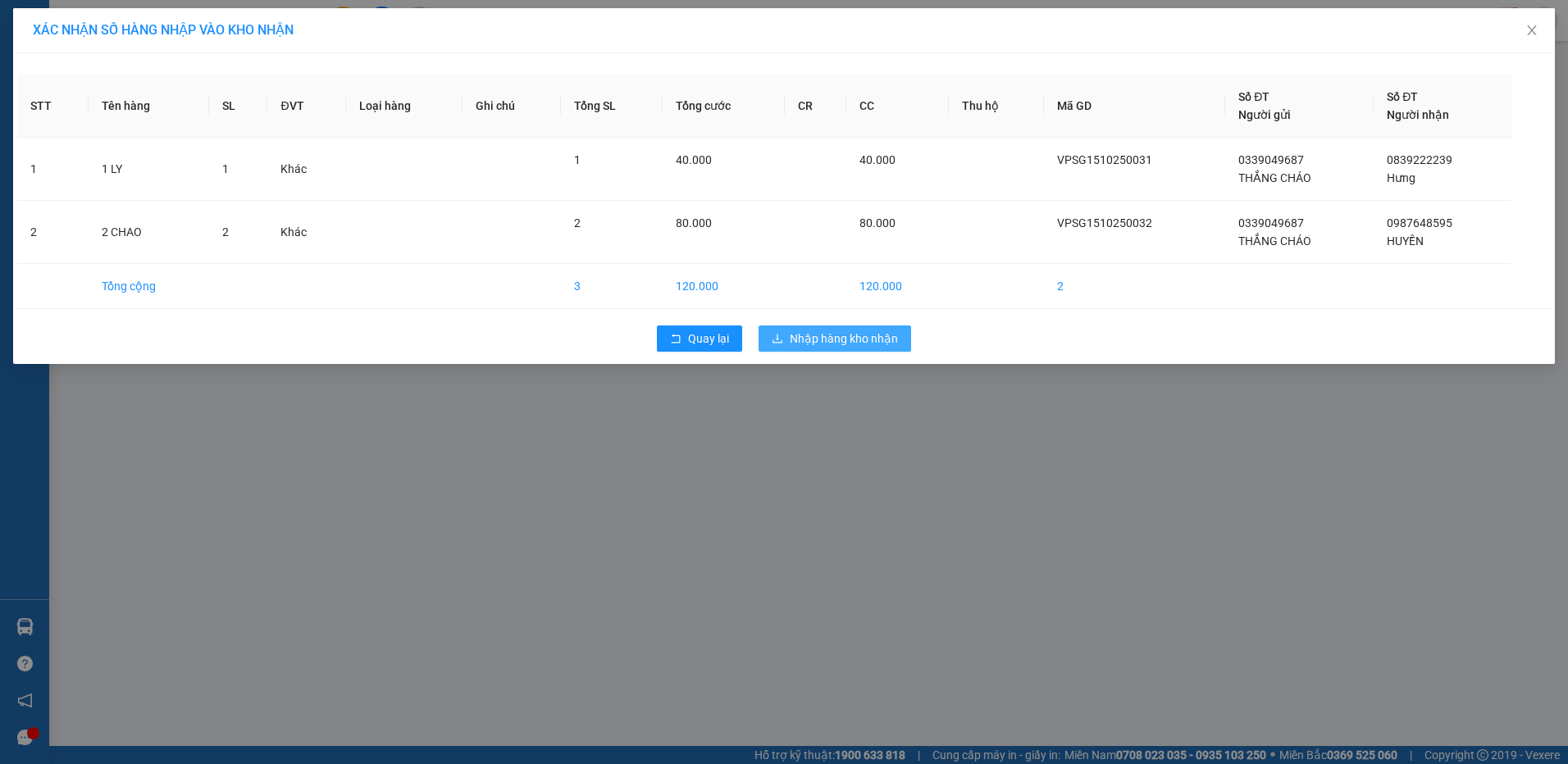
click at [877, 345] on span "Nhập hàng kho nhận" at bounding box center [843, 338] width 108 height 18
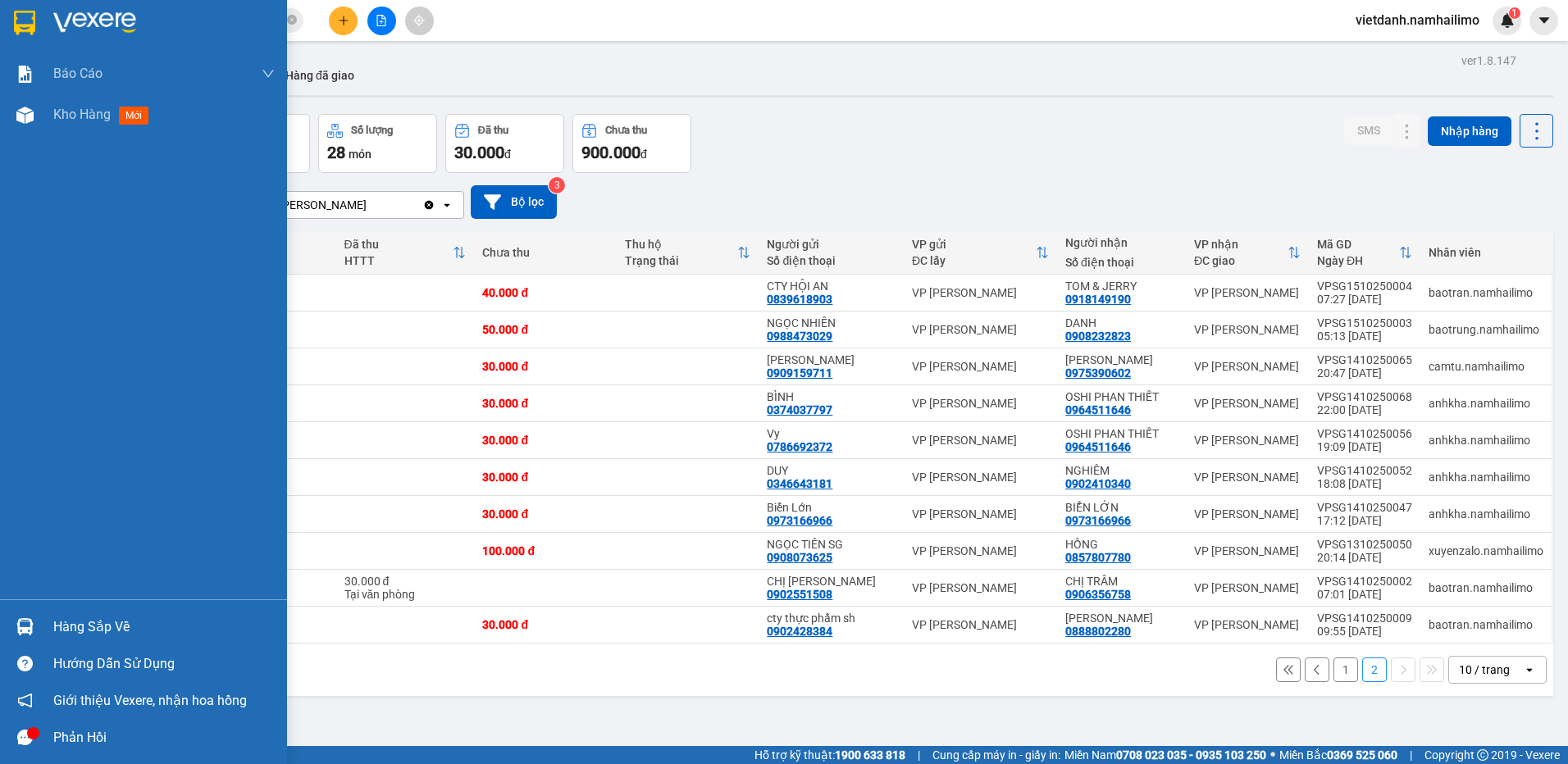
click at [31, 620] on img at bounding box center [24, 626] width 17 height 17
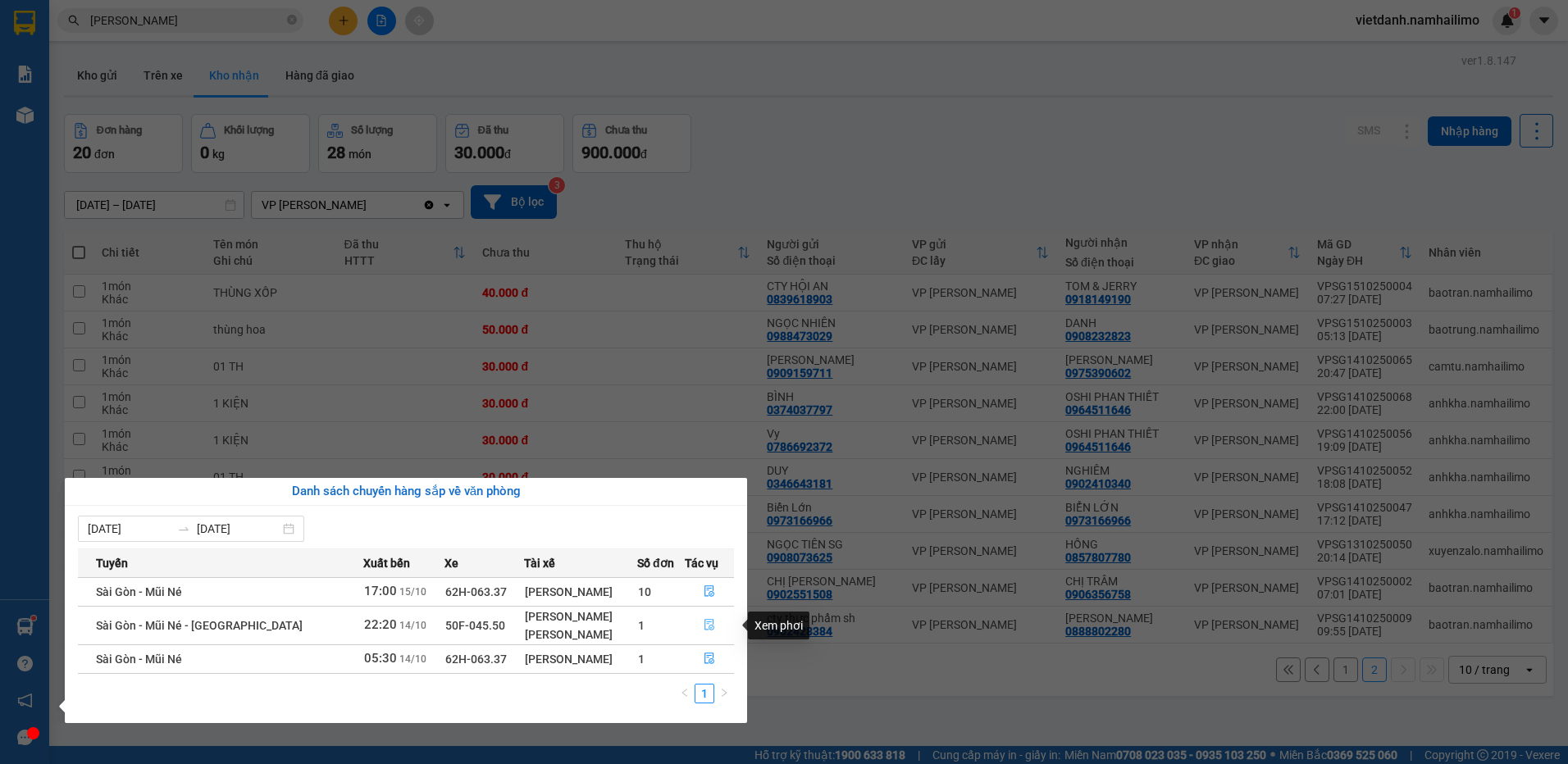
click at [707, 622] on icon "file-done" at bounding box center [709, 625] width 10 height 12
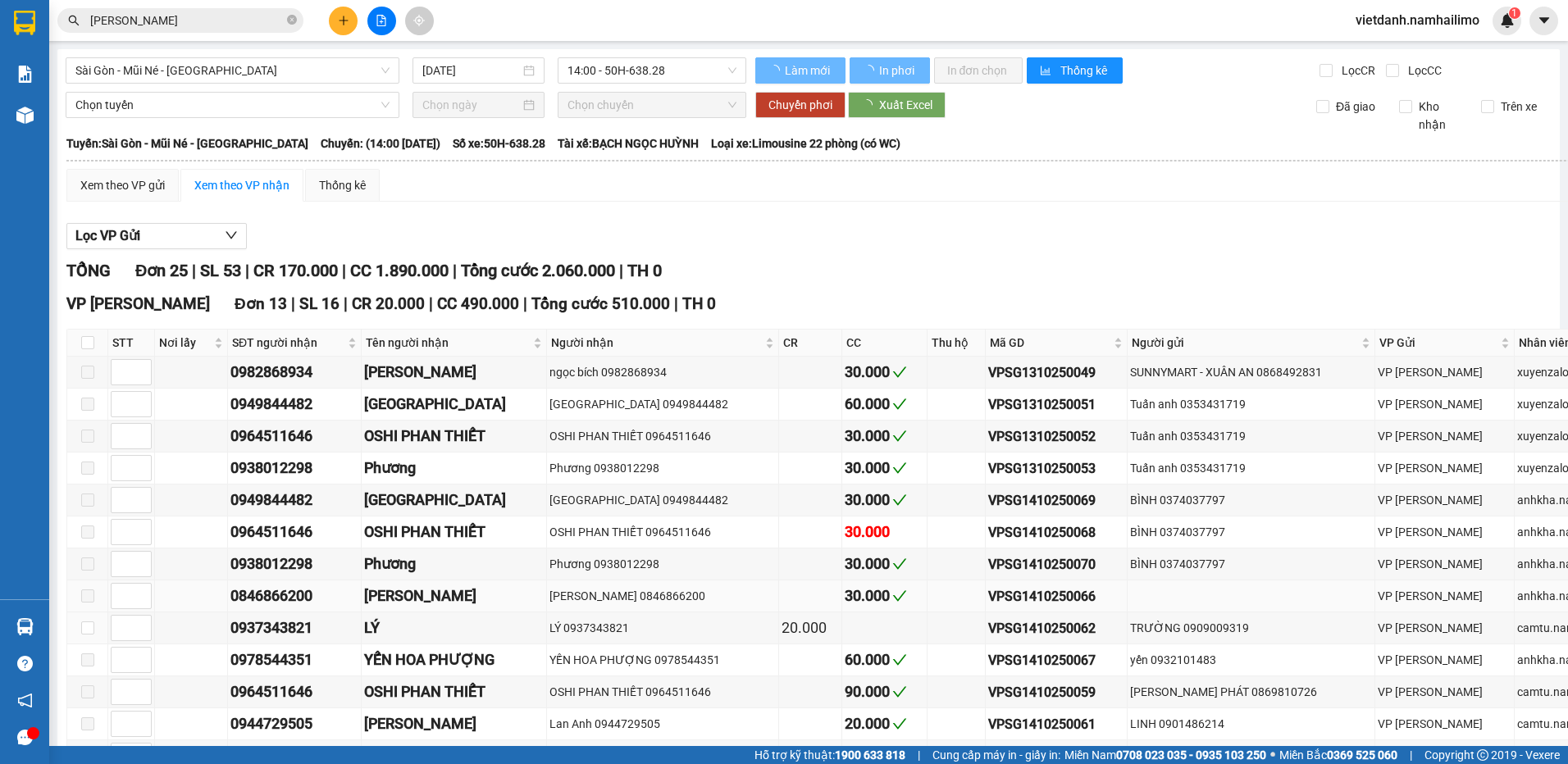
type input "[DATE]"
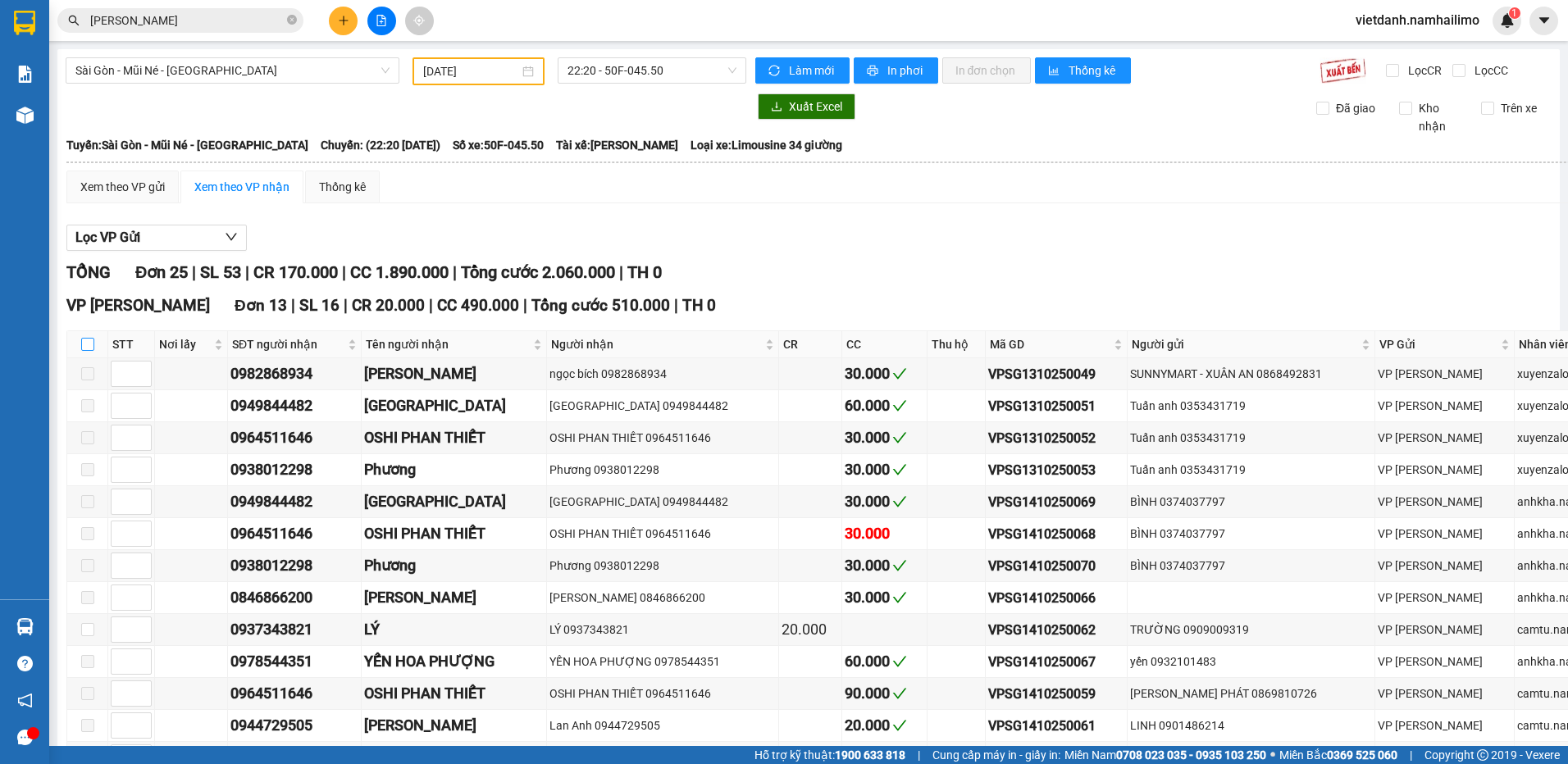
click at [83, 340] on input "checkbox" at bounding box center [88, 344] width 13 height 13
checkbox input "true"
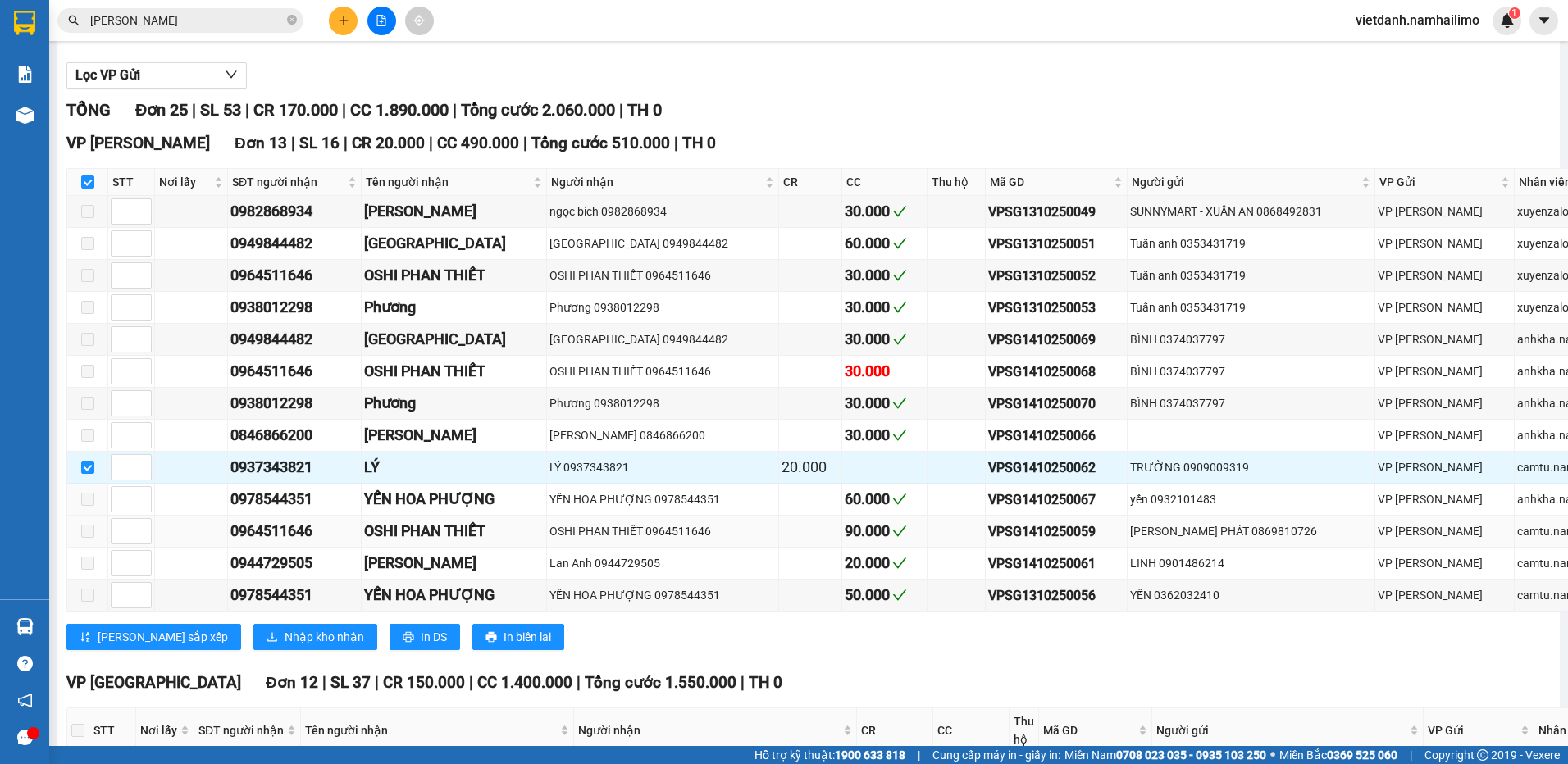
scroll to position [164, 0]
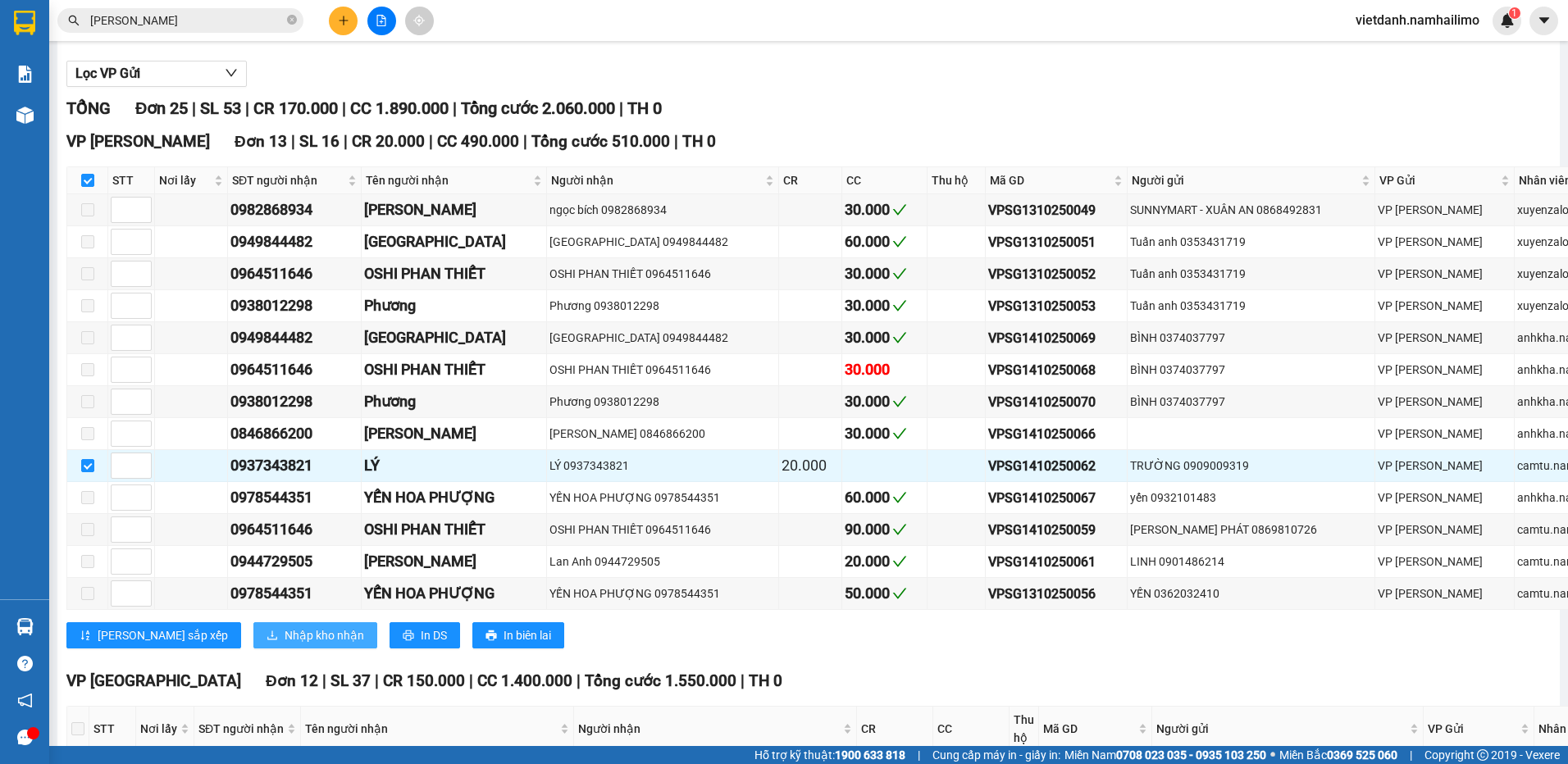
click at [285, 632] on span "Nhập kho nhận" at bounding box center [324, 635] width 79 height 18
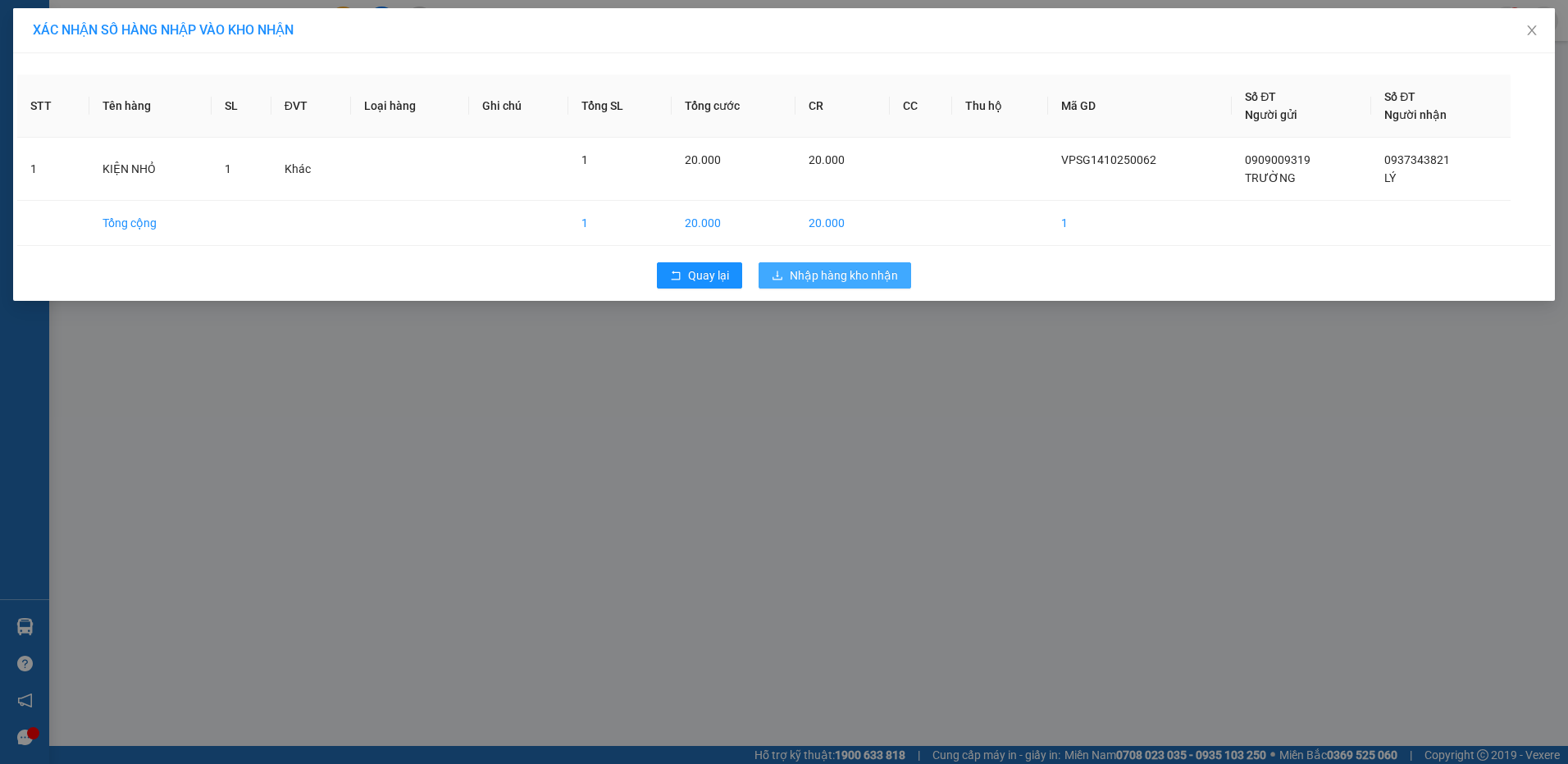
click at [856, 276] on span "Nhập hàng kho nhận" at bounding box center [843, 275] width 108 height 18
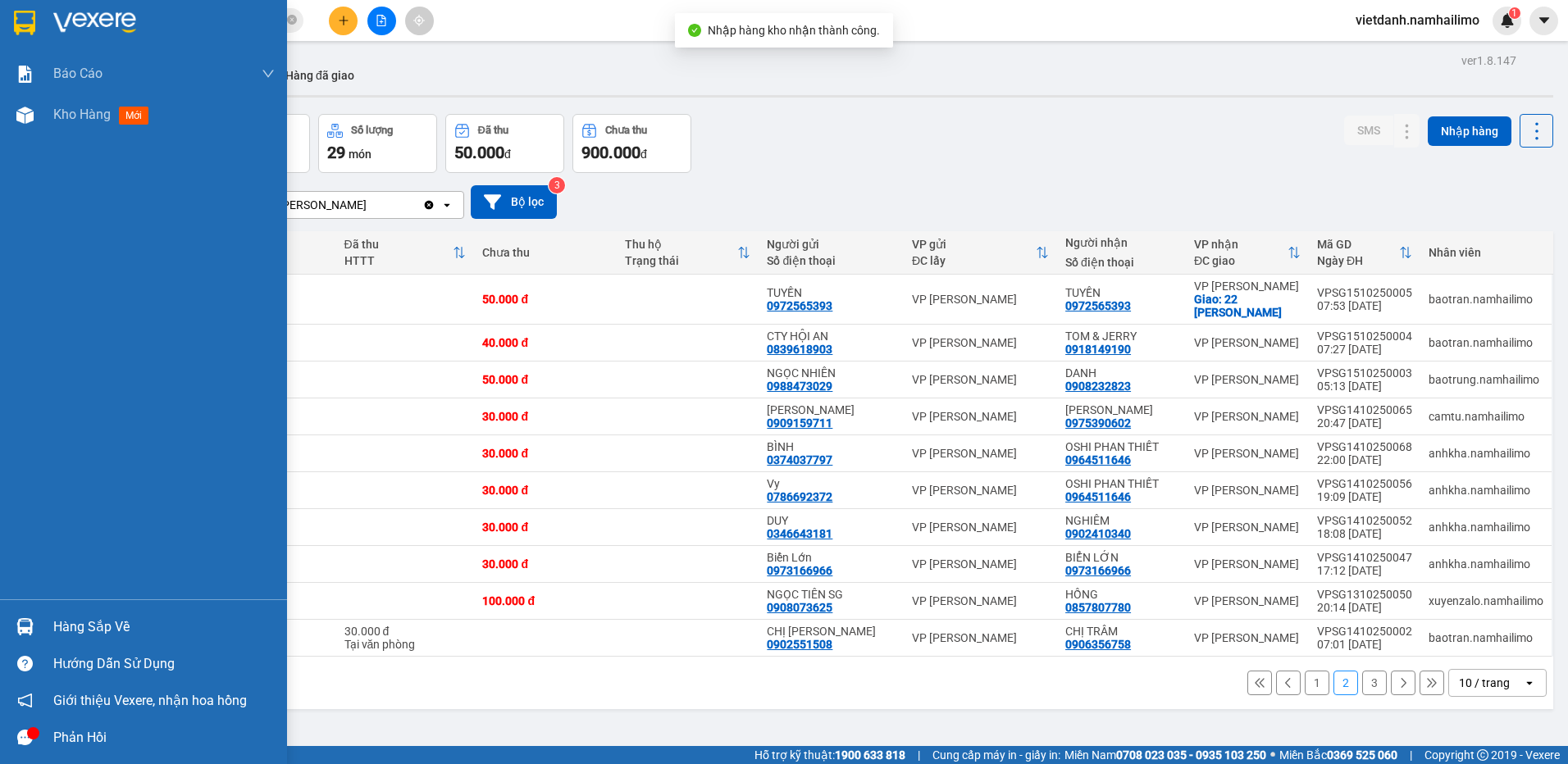
click at [34, 628] on div at bounding box center [25, 627] width 29 height 29
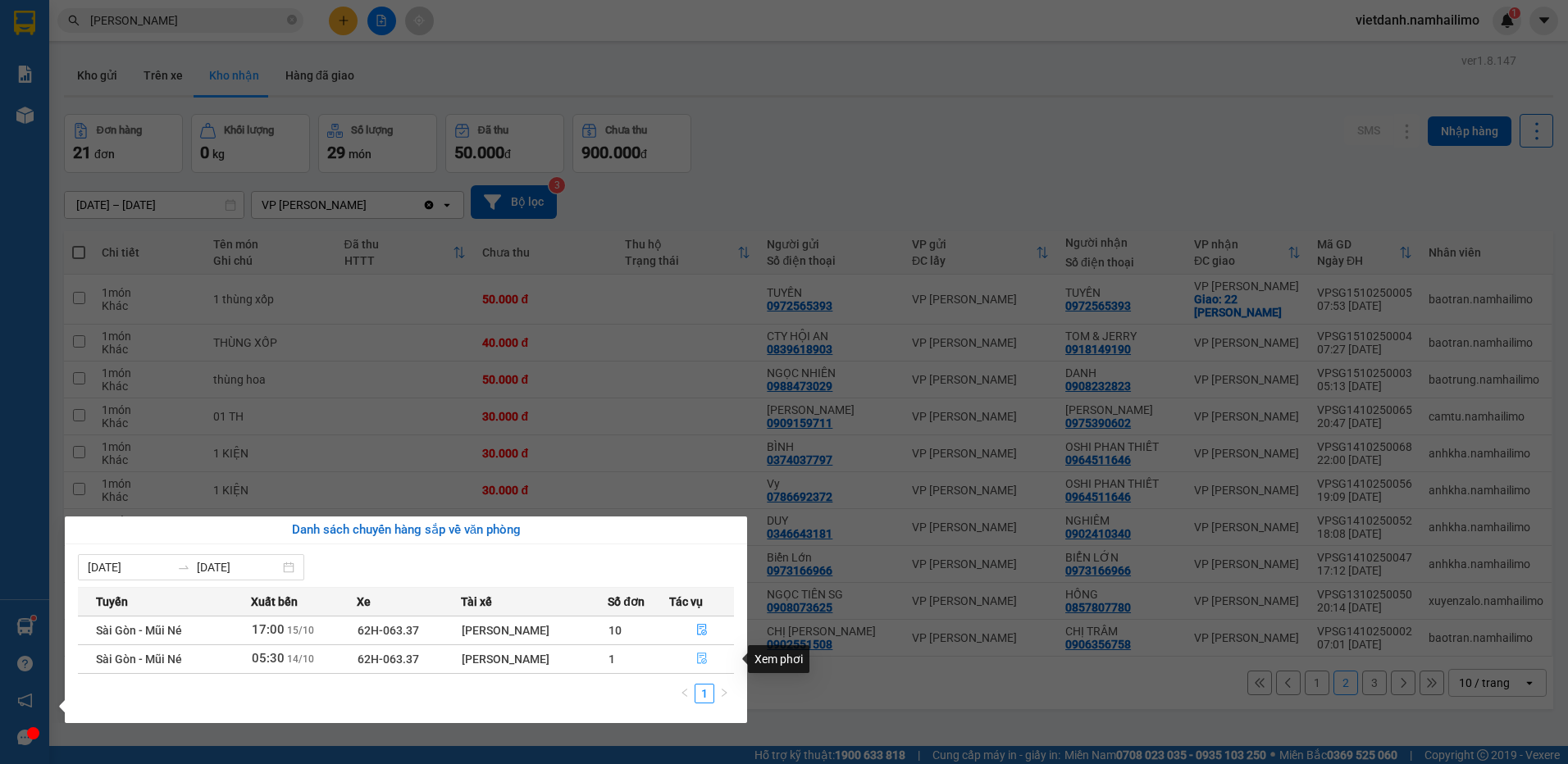
click at [700, 661] on icon "file-done" at bounding box center [702, 658] width 12 height 12
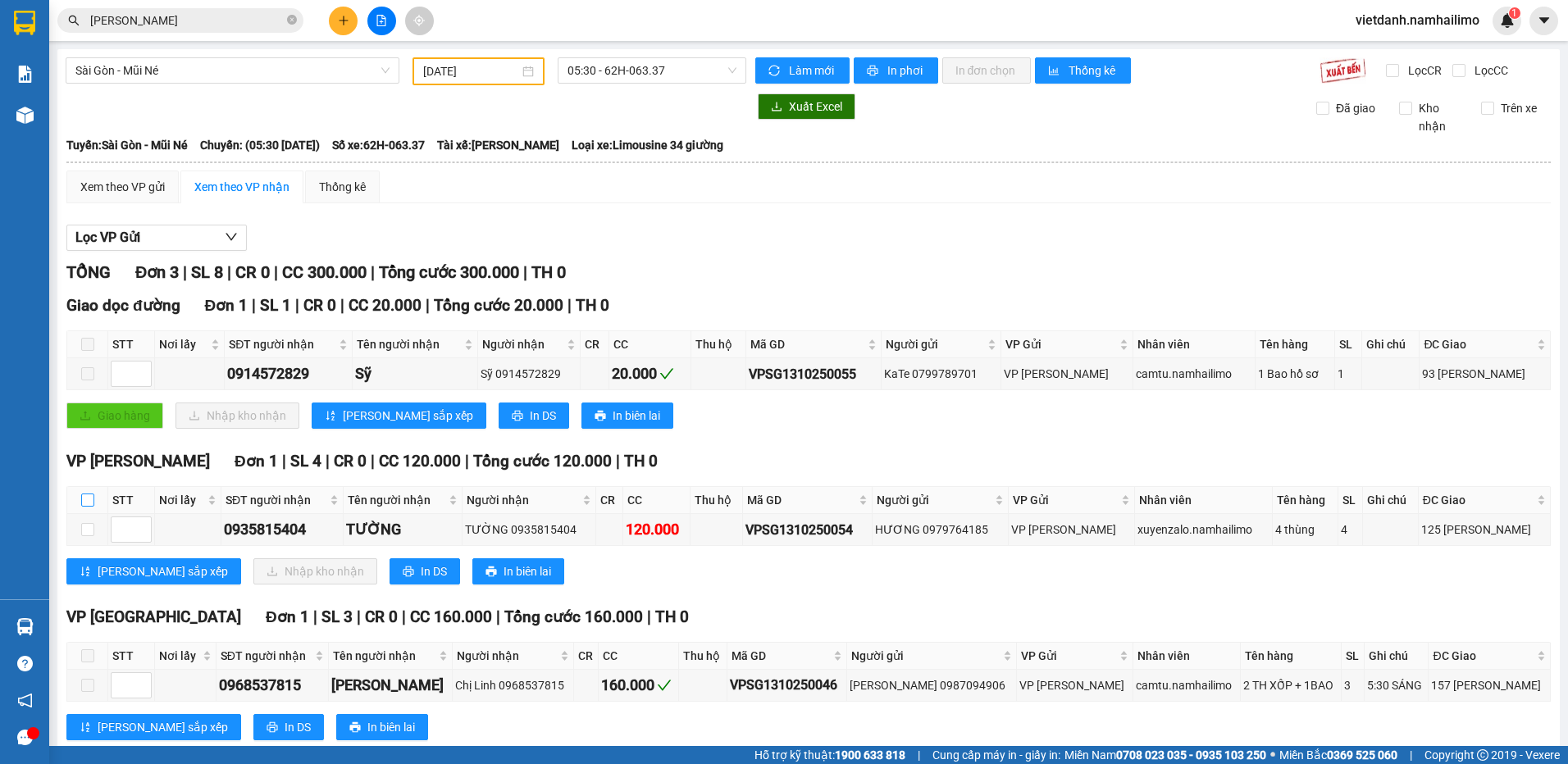
click at [91, 501] on input "checkbox" at bounding box center [88, 500] width 13 height 13
checkbox input "true"
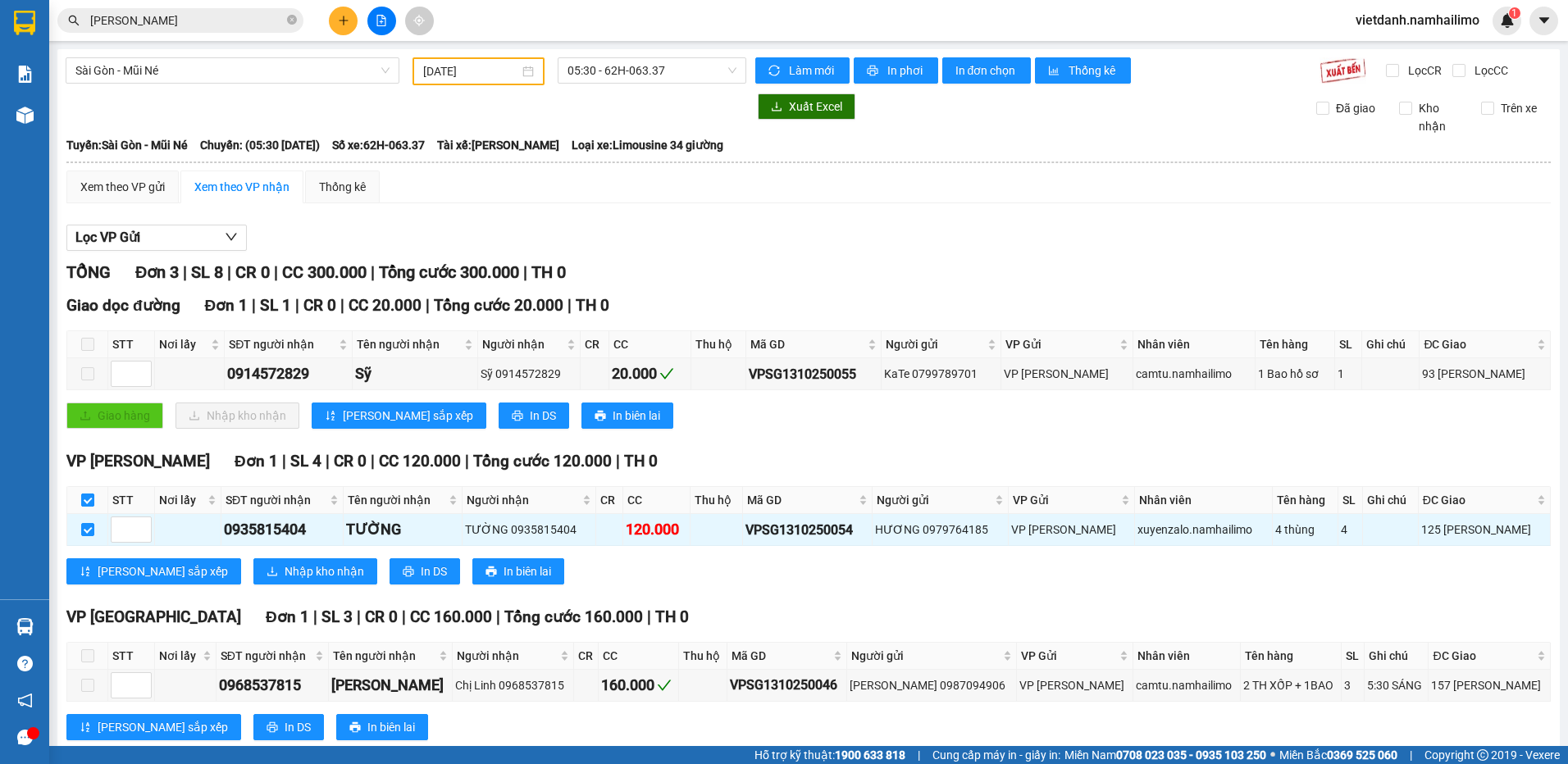
click at [91, 500] on input "checkbox" at bounding box center [88, 500] width 13 height 13
checkbox input "false"
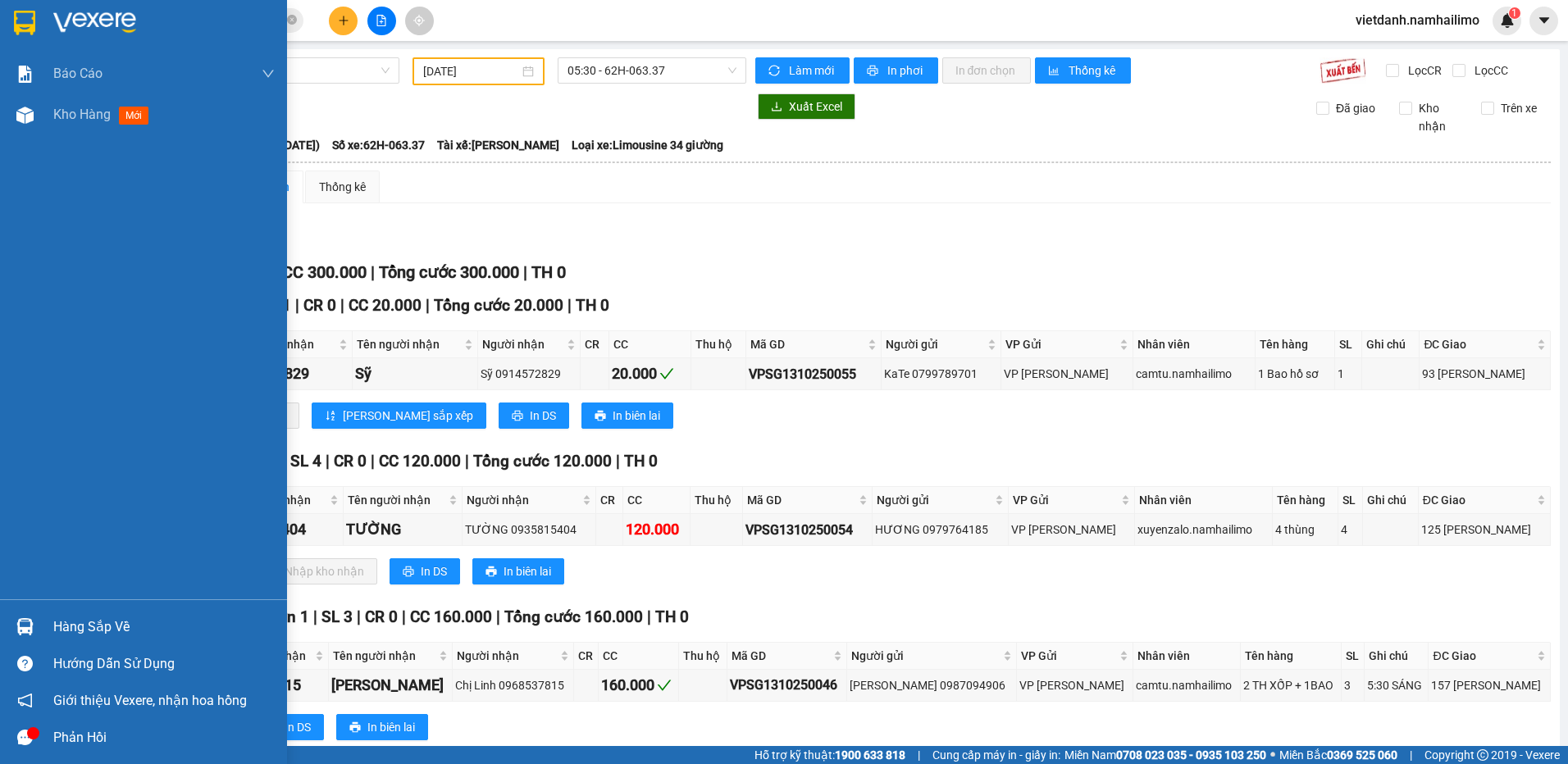
click at [46, 637] on div "Hàng sắp về" at bounding box center [143, 626] width 287 height 37
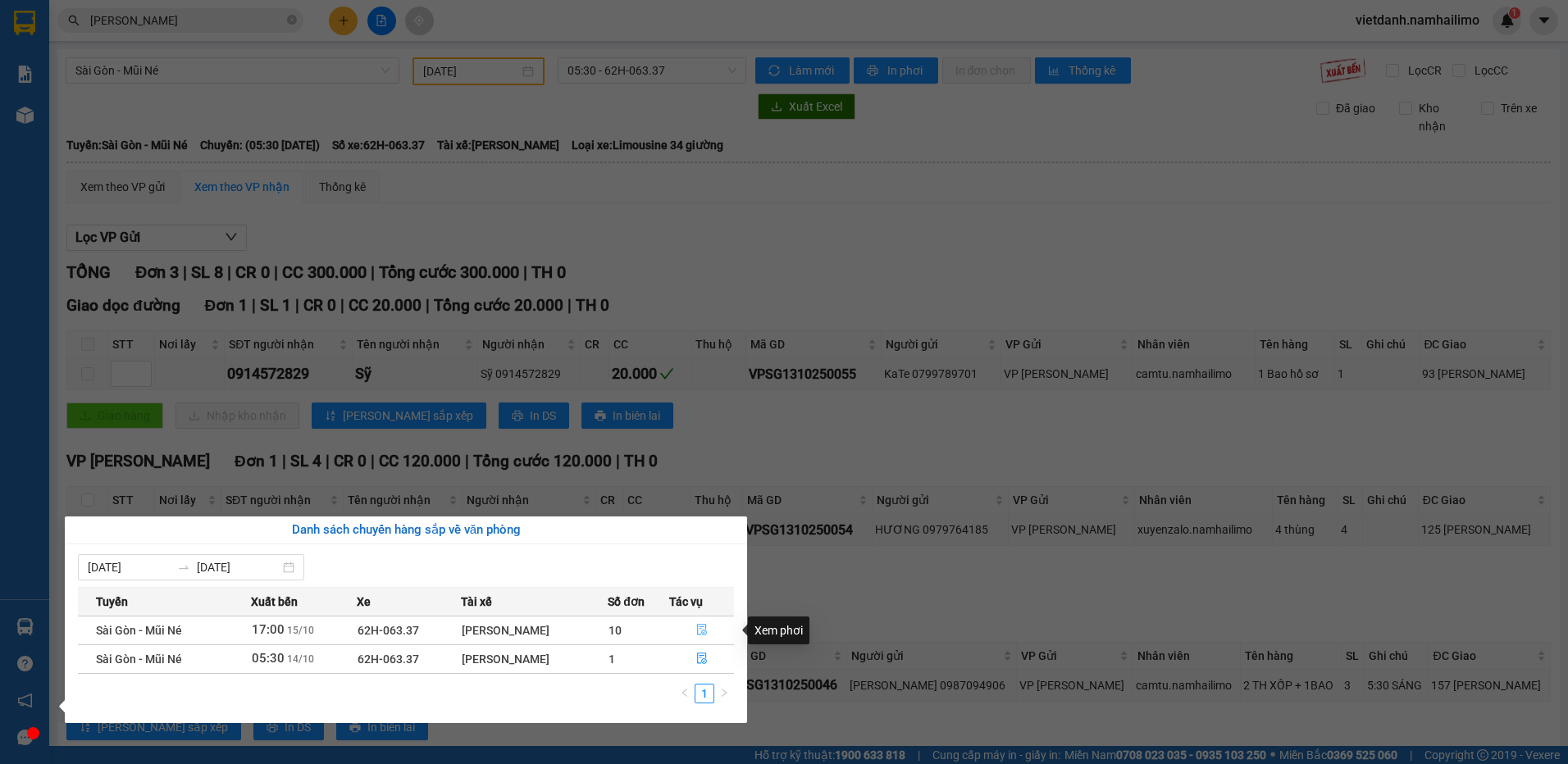
click at [701, 629] on icon "file-done" at bounding box center [702, 629] width 12 height 12
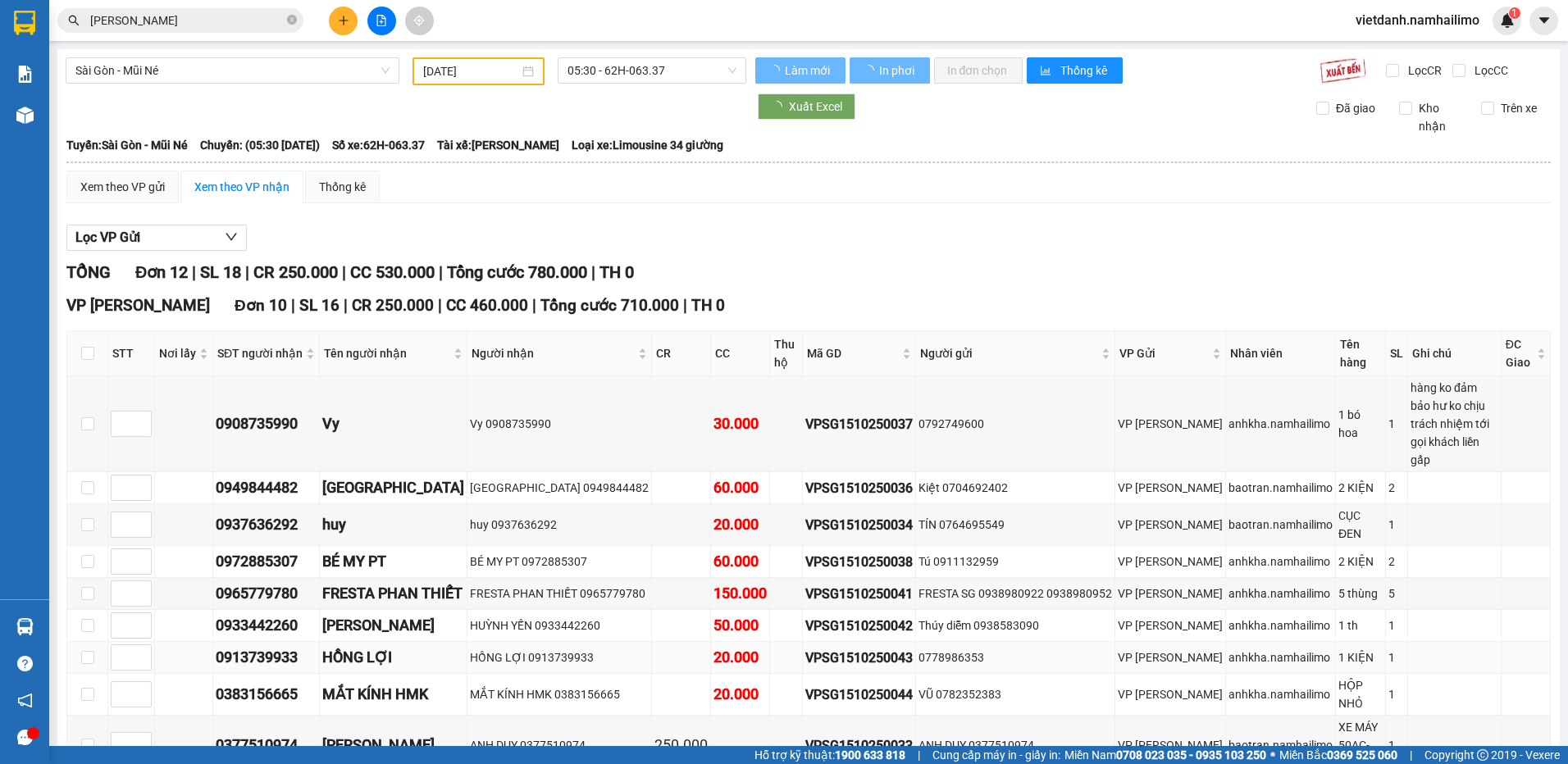
type input "[DATE]"
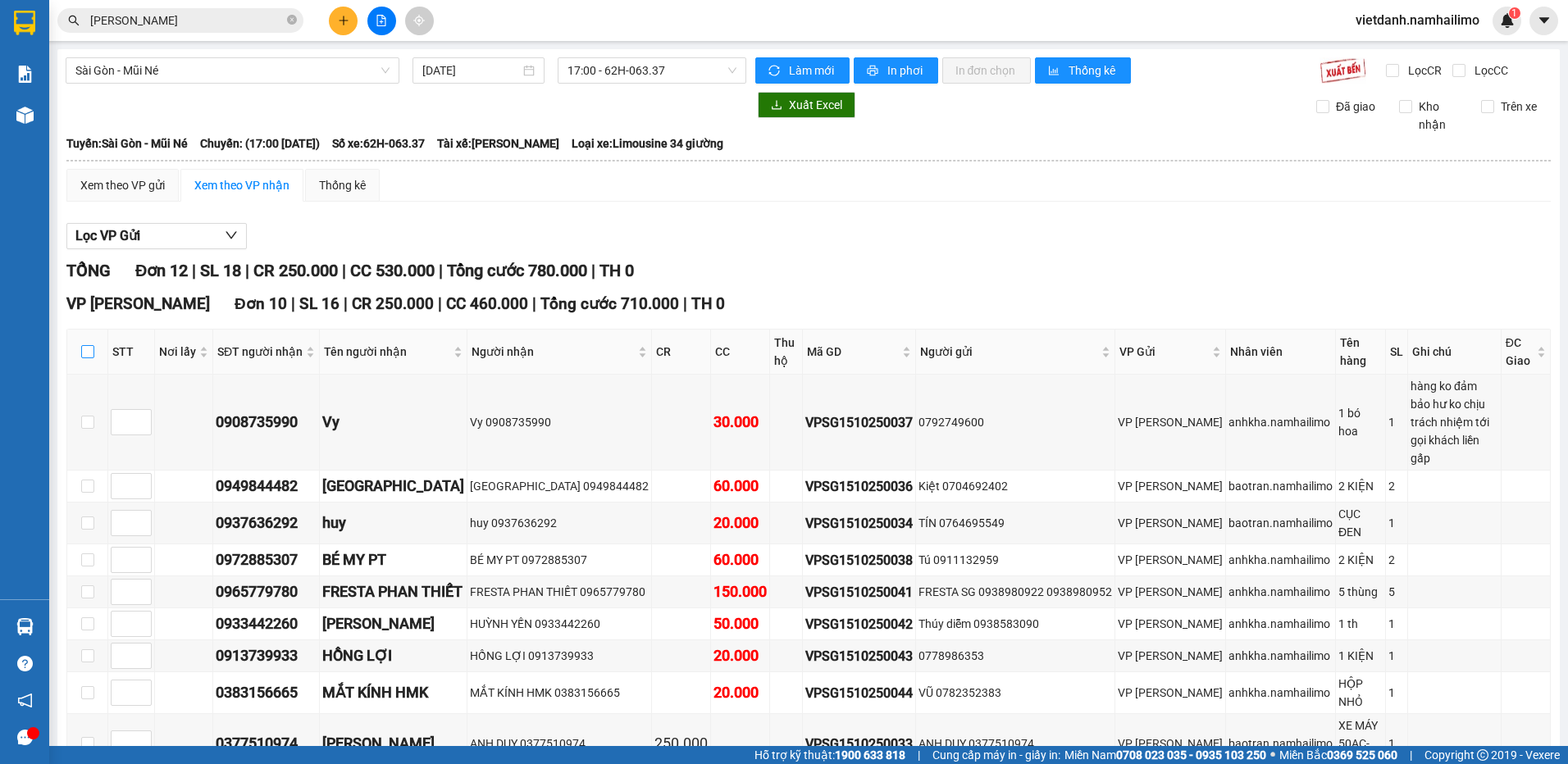
click at [87, 346] on input "checkbox" at bounding box center [88, 352] width 13 height 13
checkbox input "true"
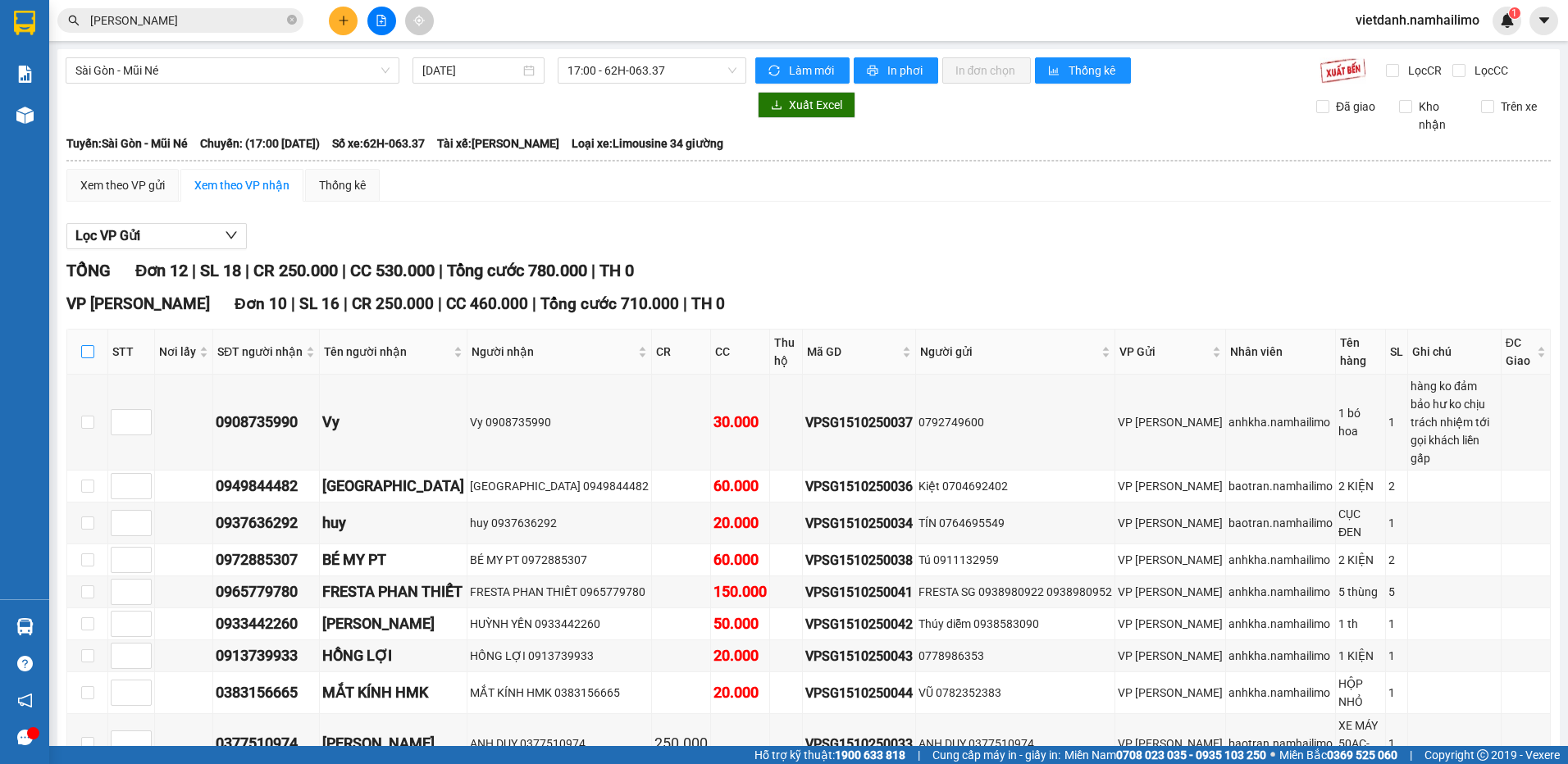
checkbox input "true"
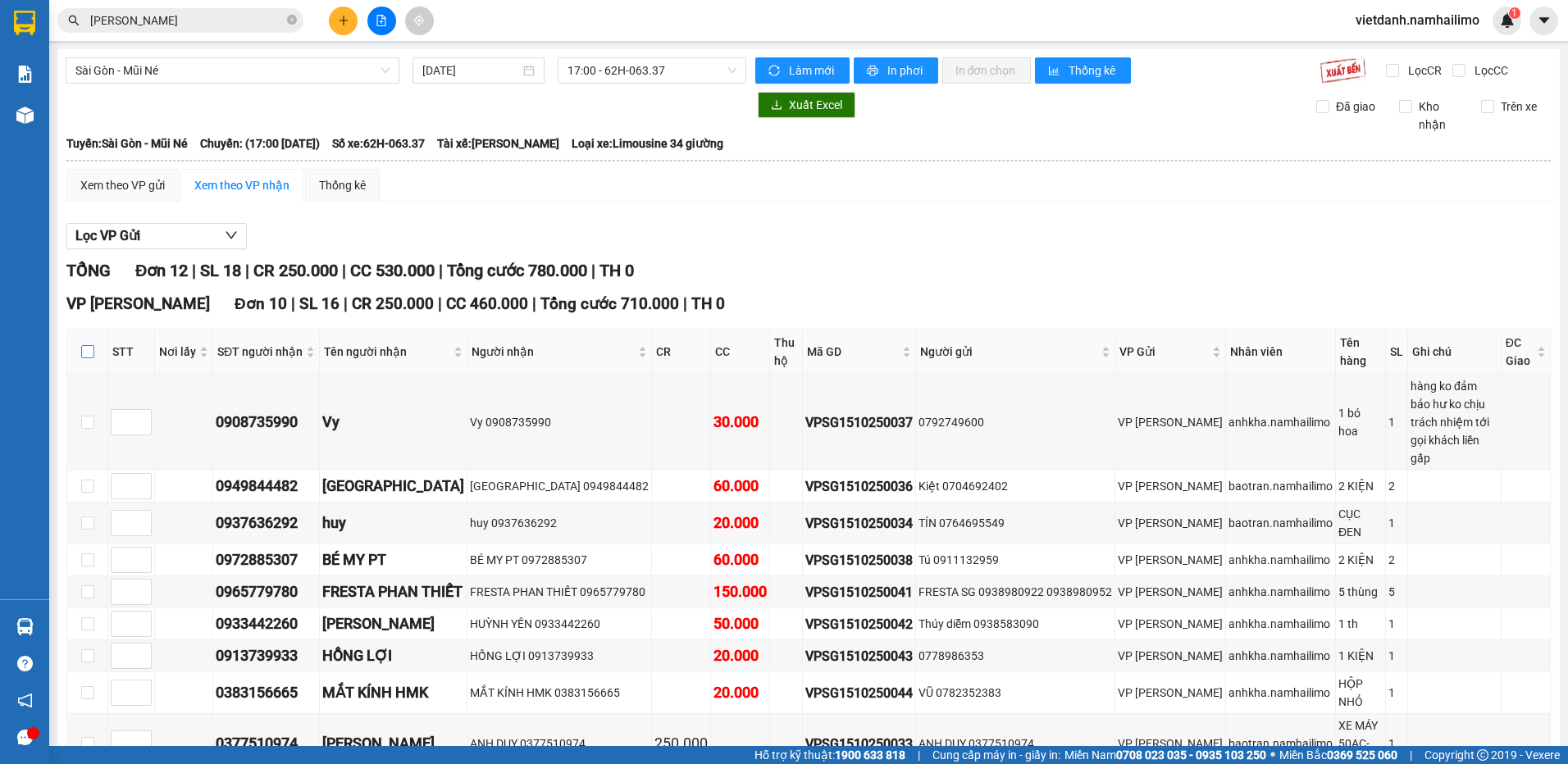
checkbox input "true"
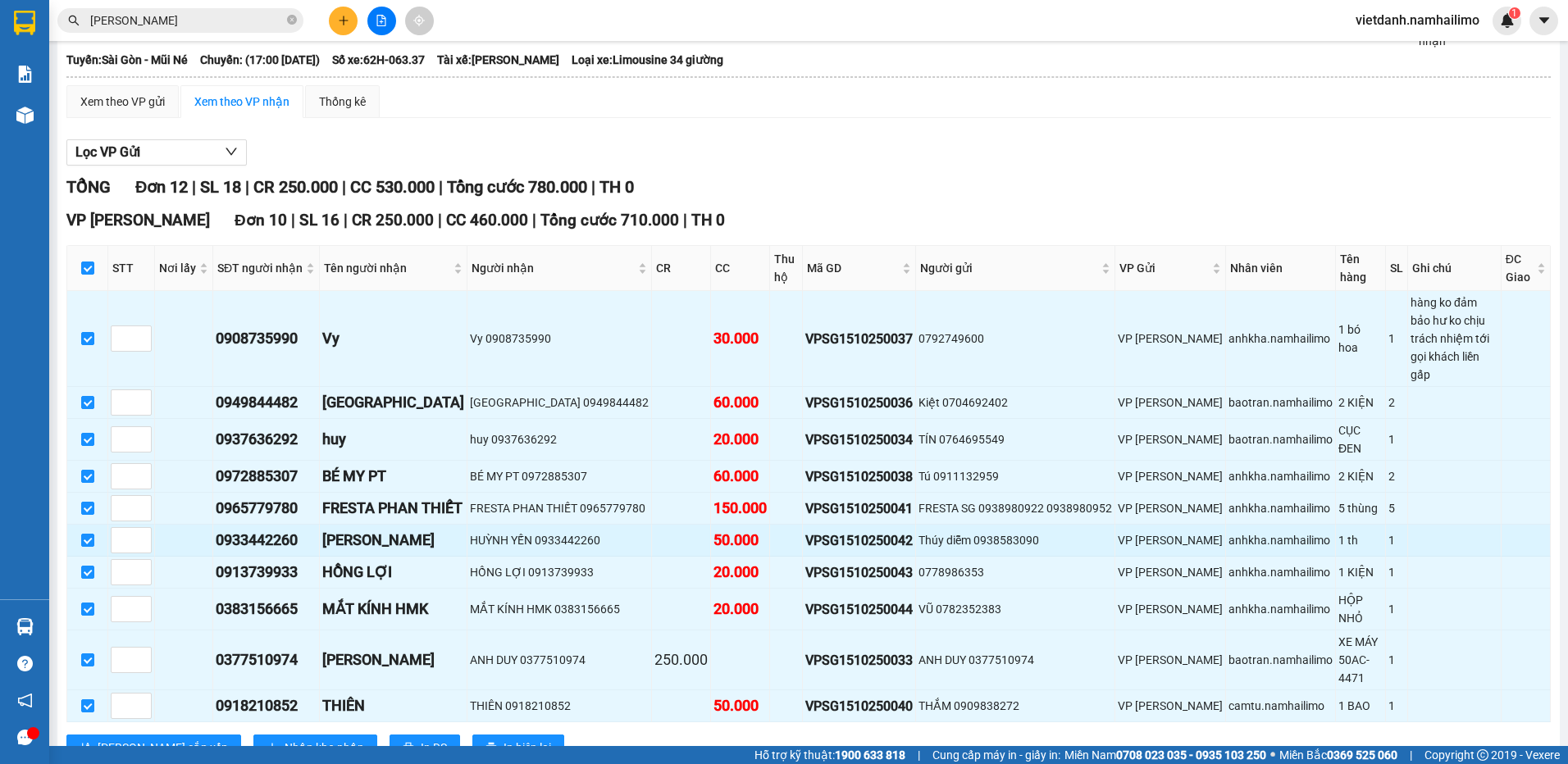
scroll to position [164, 0]
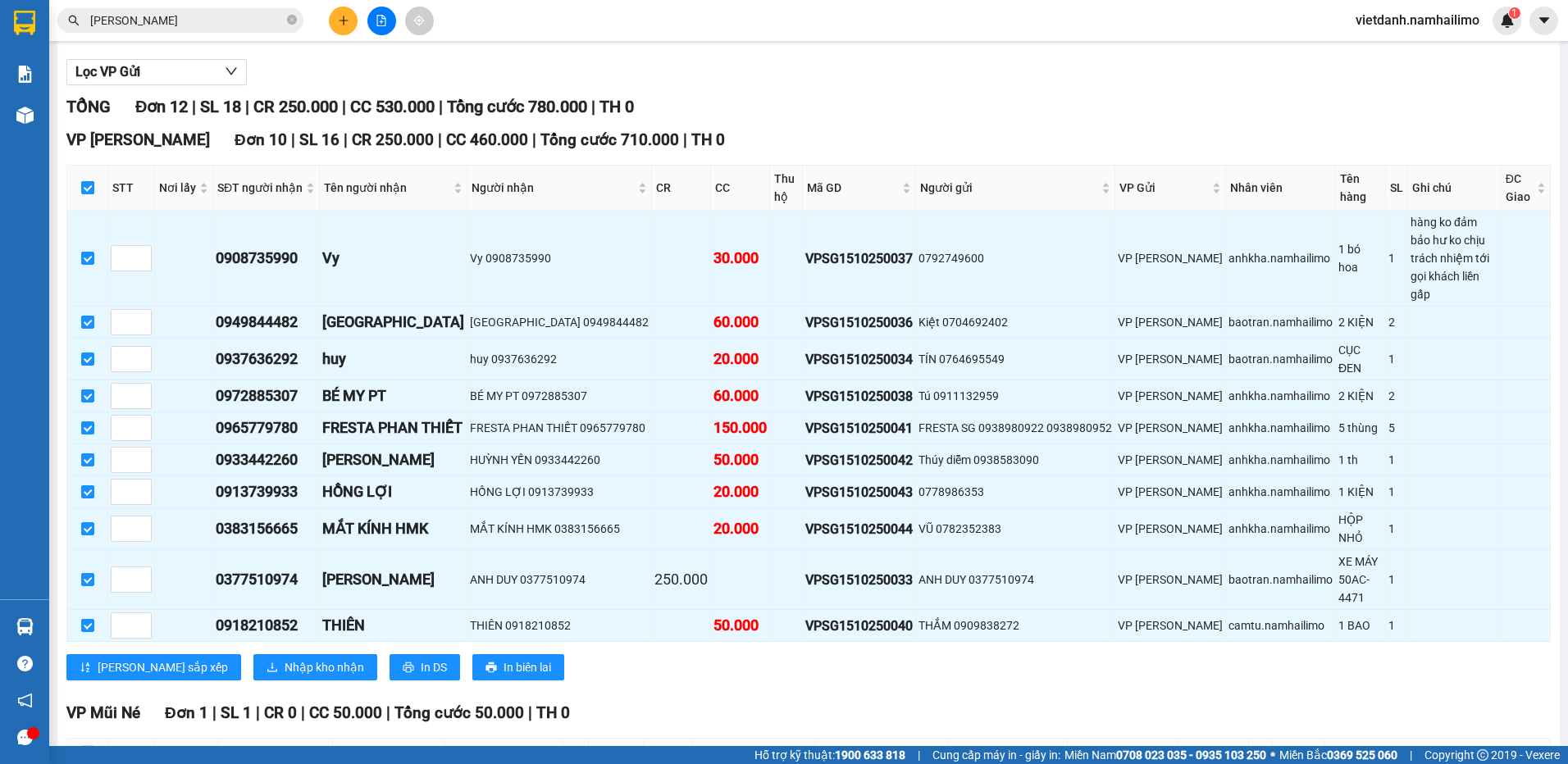
click at [86, 194] on input "checkbox" at bounding box center [88, 187] width 13 height 13
checkbox input "false"
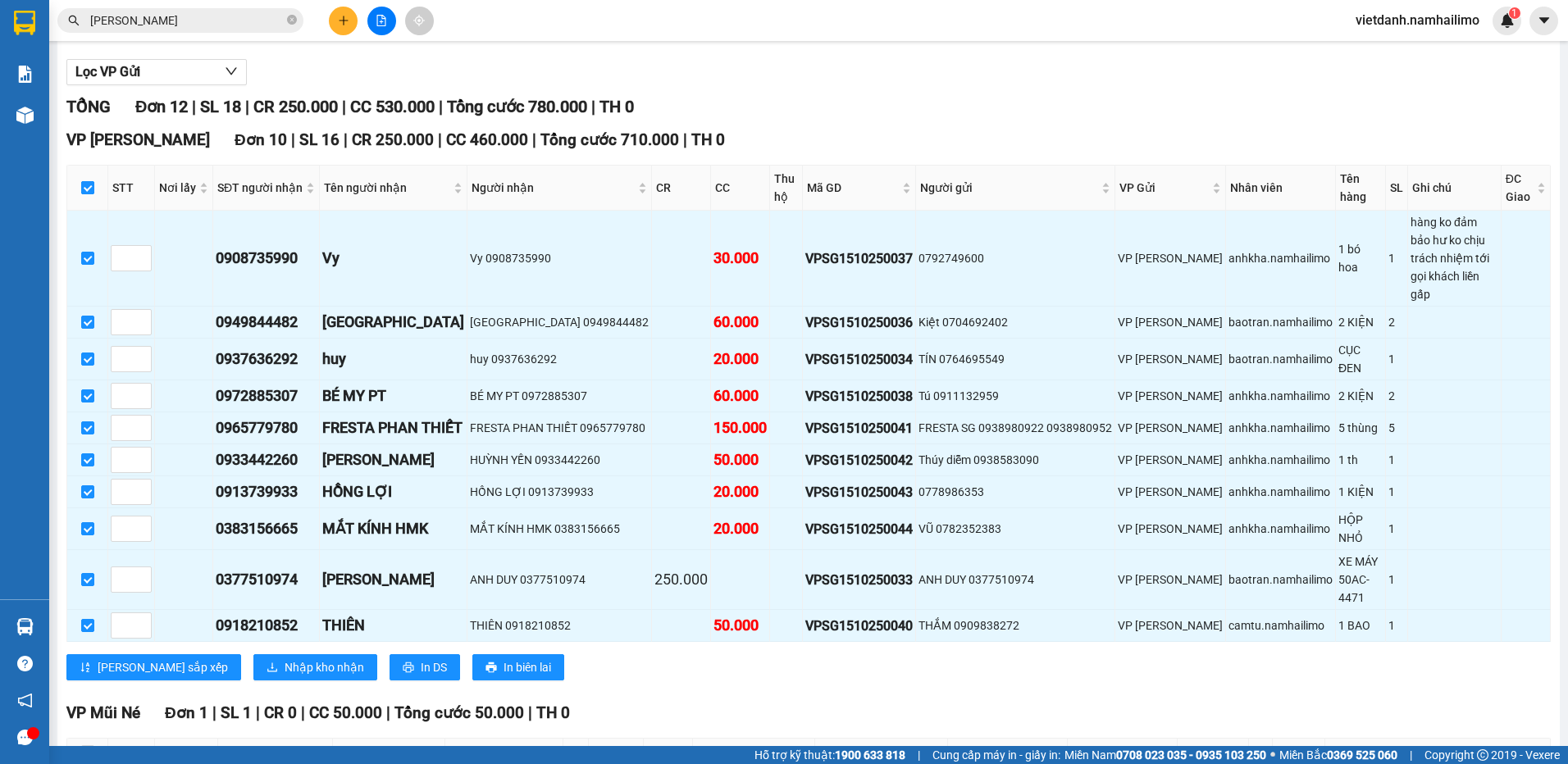
checkbox input "false"
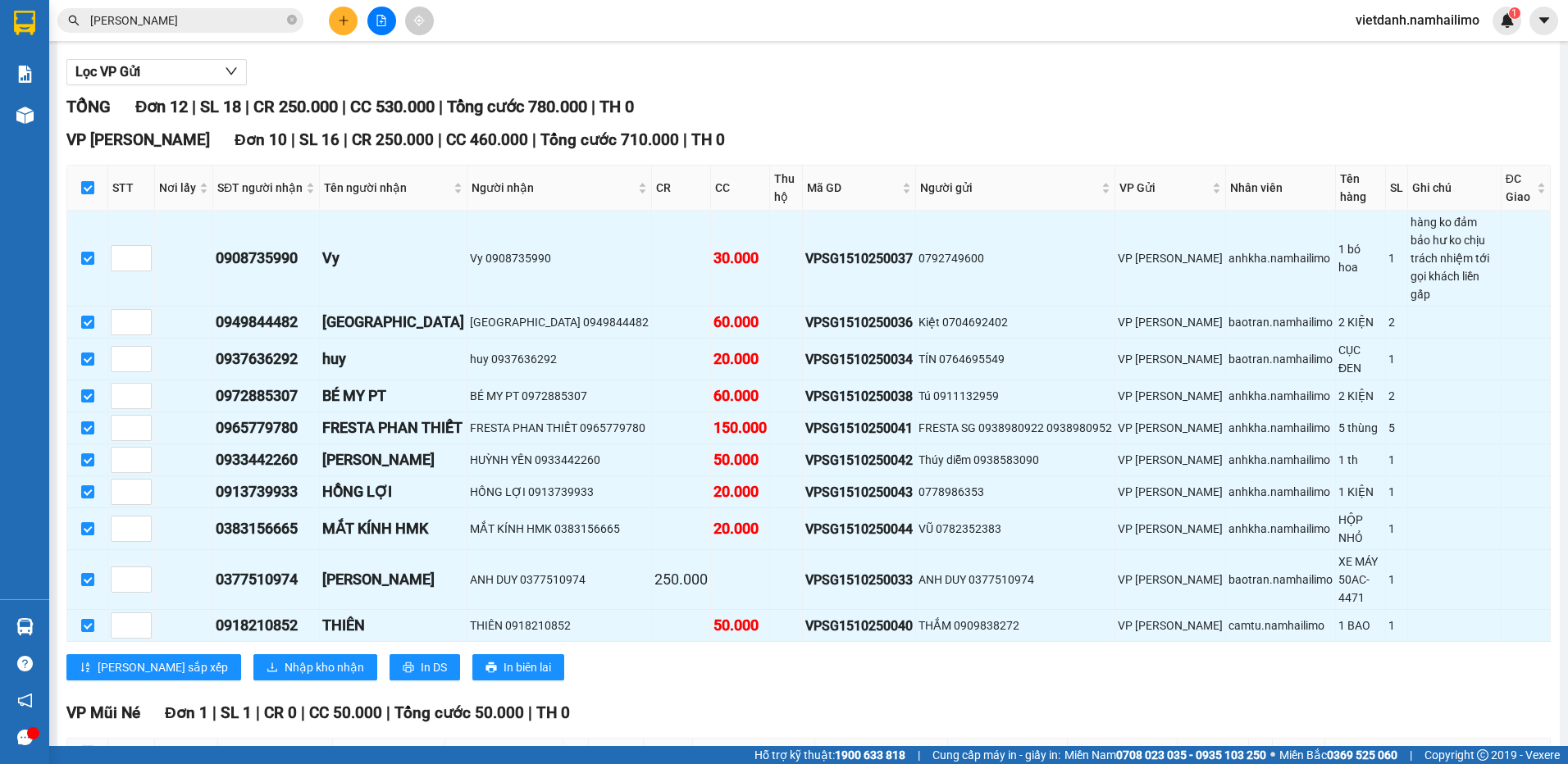
checkbox input "false"
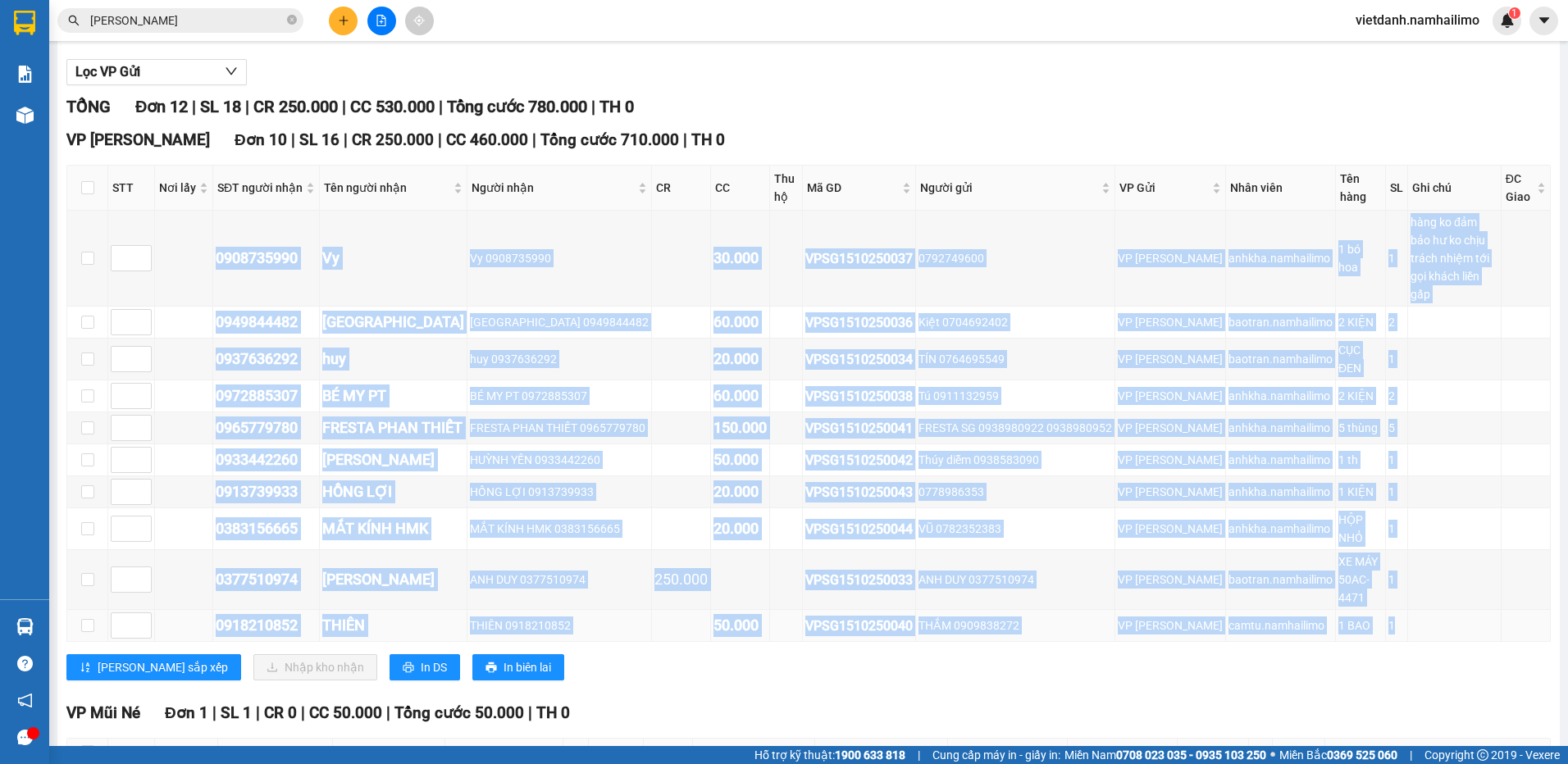
drag, startPoint x: 216, startPoint y: 250, endPoint x: 1382, endPoint y: 605, distance: 1218.8
click at [1382, 605] on tbody "0908735990 Vy Vy 0908735990 30.000 VPSG1510250037 0792749600 VP [PERSON_NAME].n…" at bounding box center [808, 426] width 1483 height 431
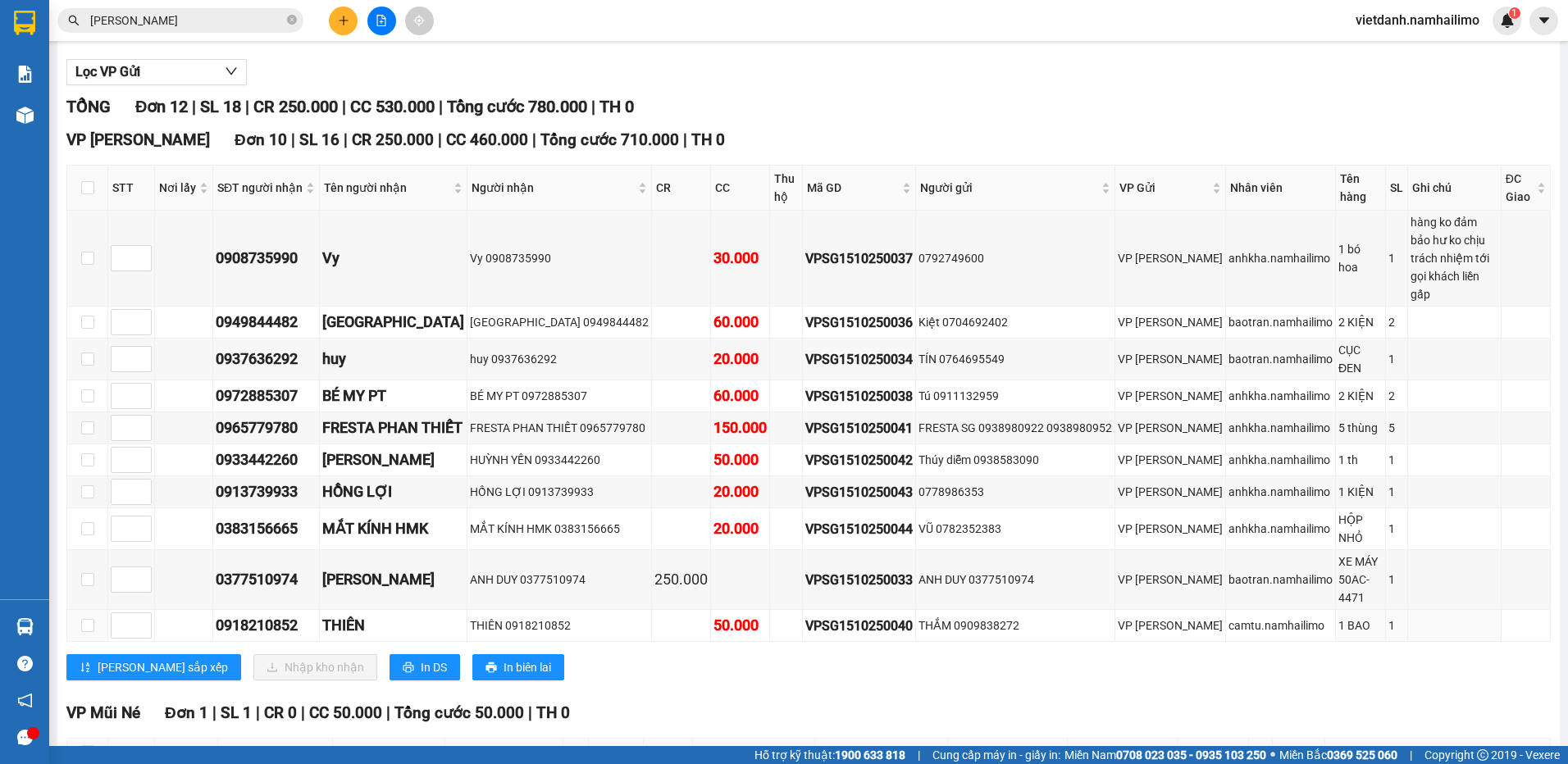
drag, startPoint x: 1382, startPoint y: 605, endPoint x: 1369, endPoint y: 637, distance: 34.5
click at [1369, 654] on div "[PERSON_NAME] sắp xếp Nhập kho nhận In DS In biên lai" at bounding box center [808, 667] width 1484 height 26
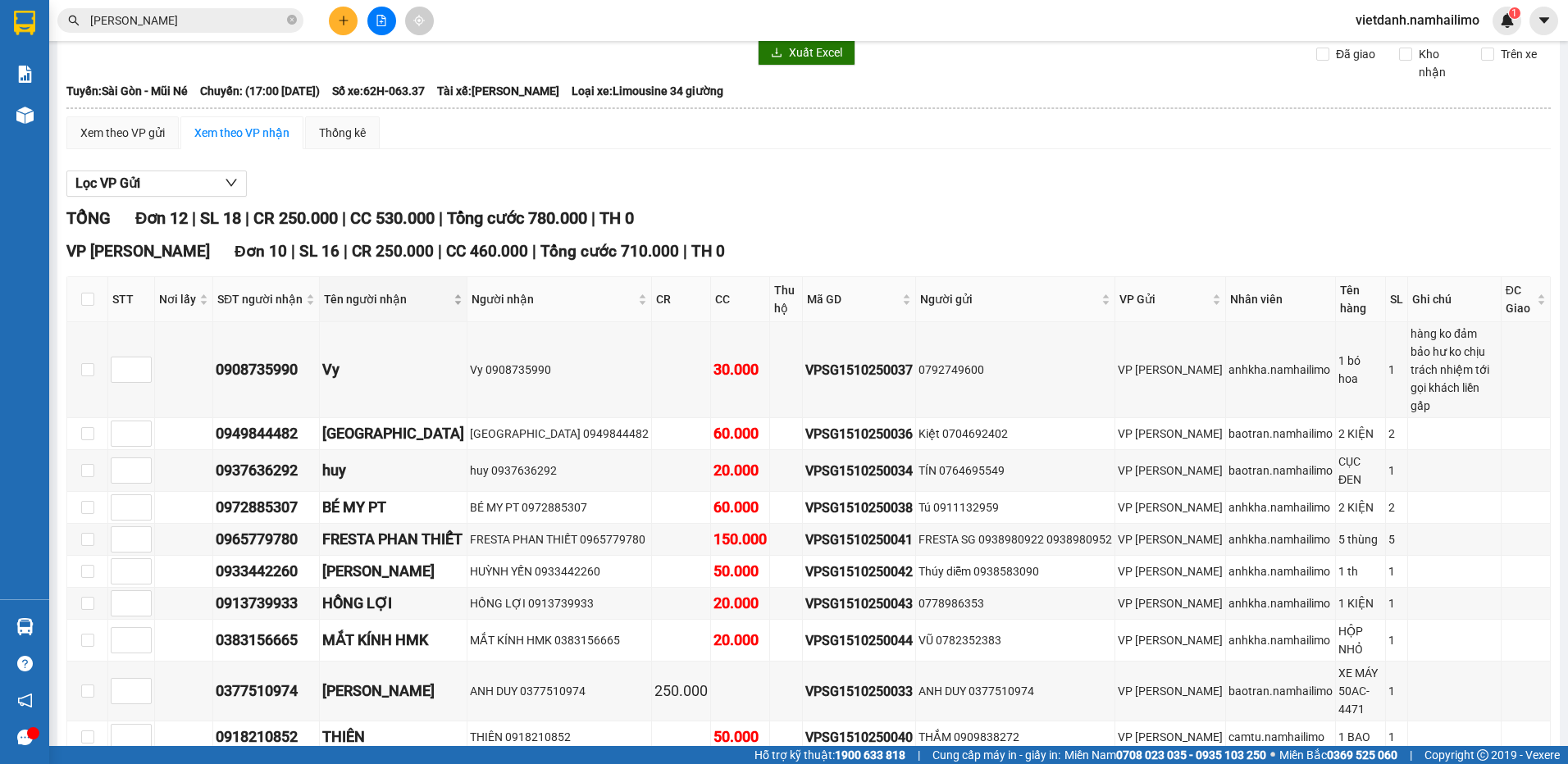
scroll to position [0, 0]
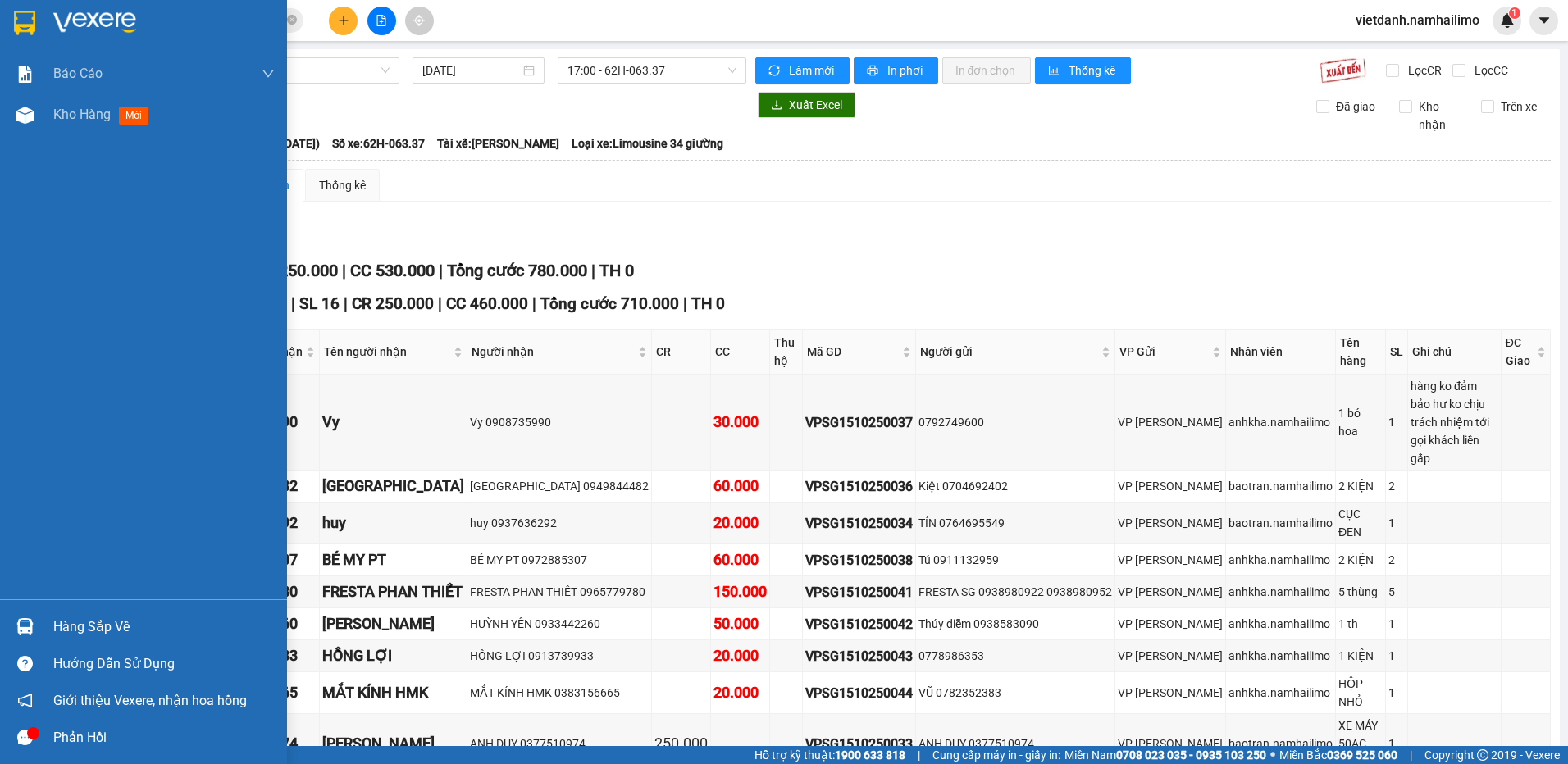
click at [35, 622] on div at bounding box center [25, 627] width 29 height 29
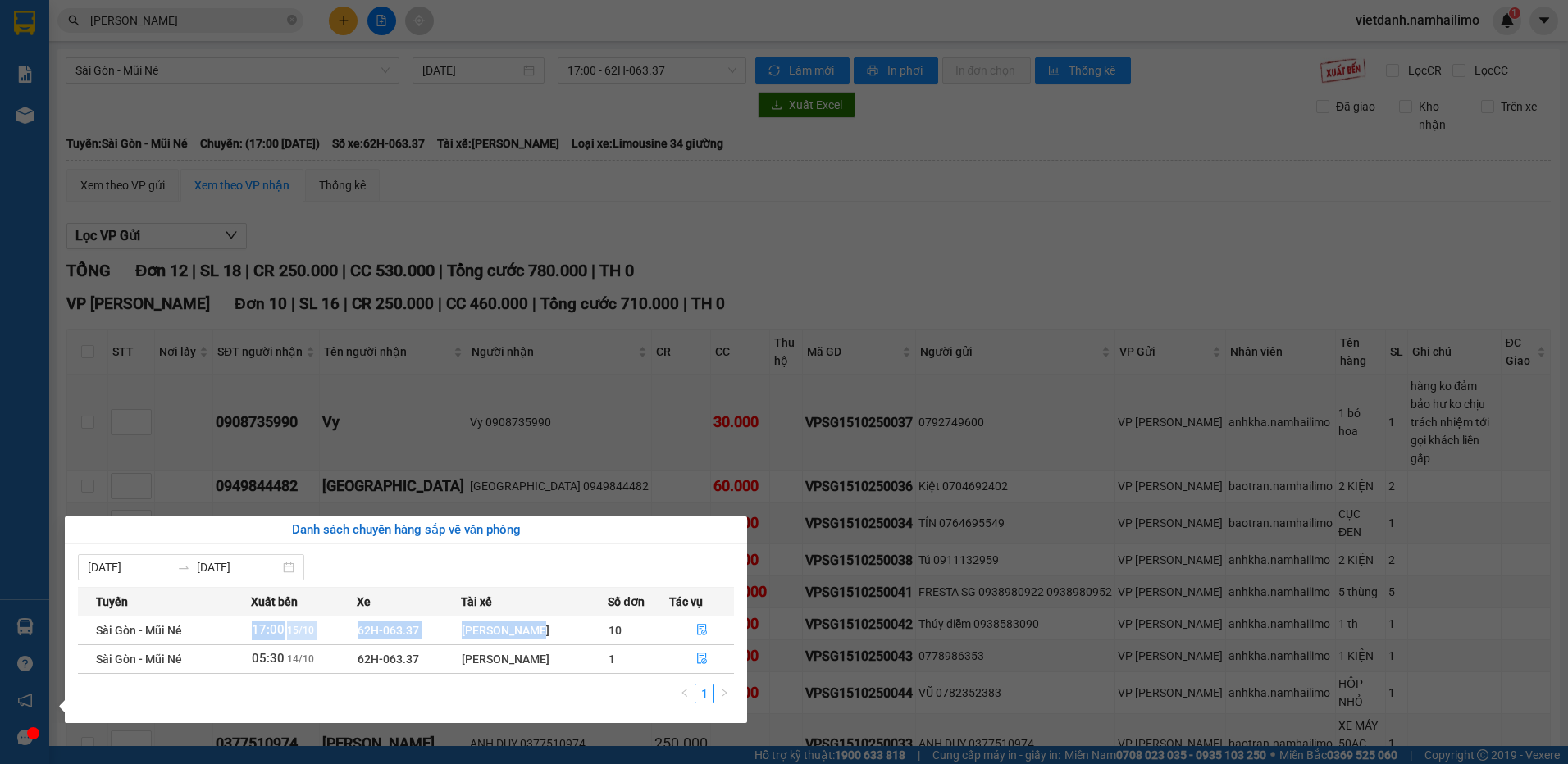
drag, startPoint x: 254, startPoint y: 626, endPoint x: 559, endPoint y: 630, distance: 305.0
click at [559, 630] on tr "Sài Gòn - Mũi Né 17:00 [DATE] 62H-063.37 PHẠM CÔNG LÝ 10" at bounding box center [405, 630] width 656 height 29
drag, startPoint x: 559, startPoint y: 630, endPoint x: 550, endPoint y: 635, distance: 10.3
click at [550, 635] on div "[PERSON_NAME]" at bounding box center [534, 630] width 146 height 18
click at [693, 629] on button "button" at bounding box center [701, 630] width 63 height 26
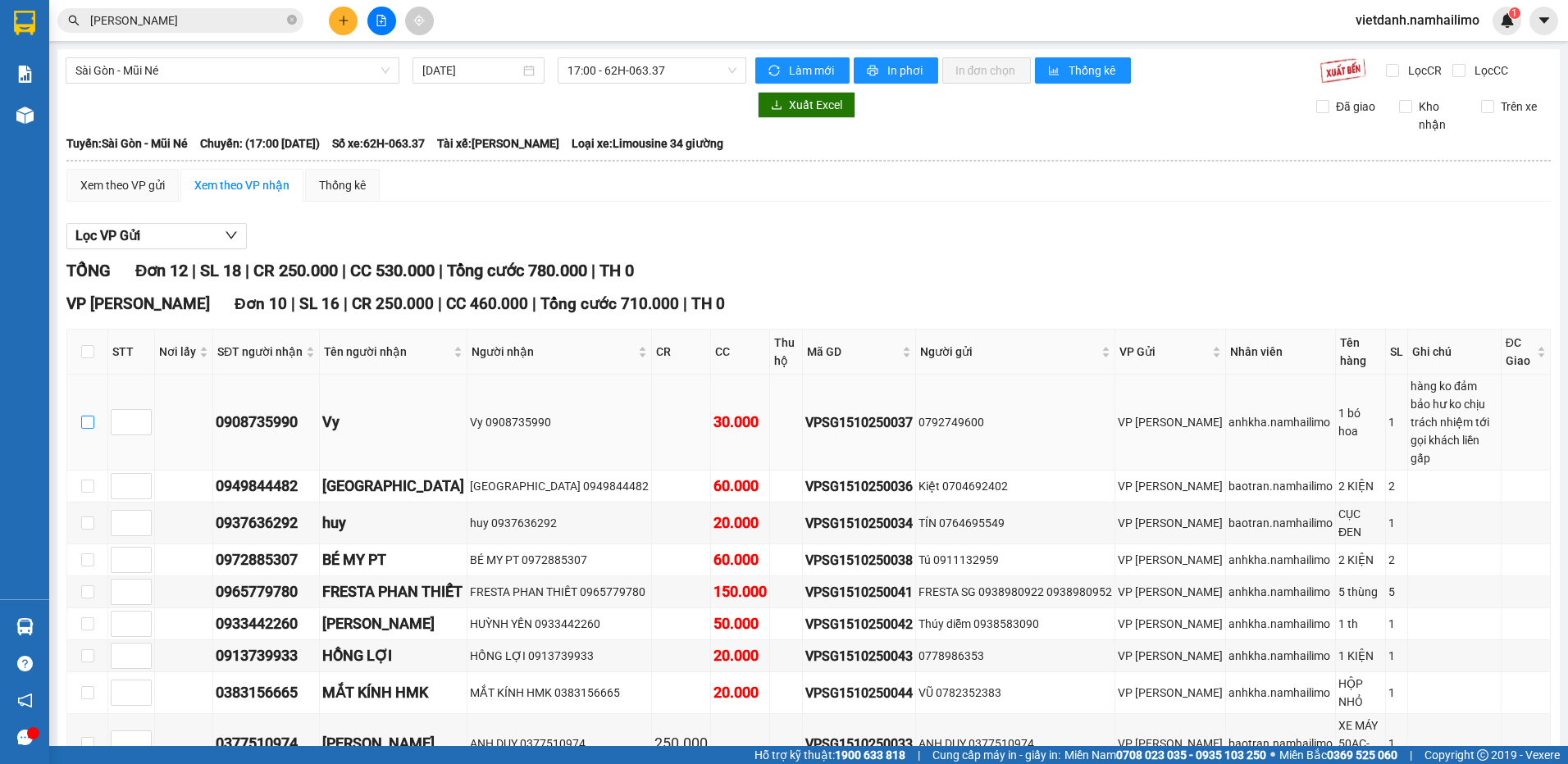
click at [91, 416] on input "checkbox" at bounding box center [88, 422] width 13 height 13
checkbox input "true"
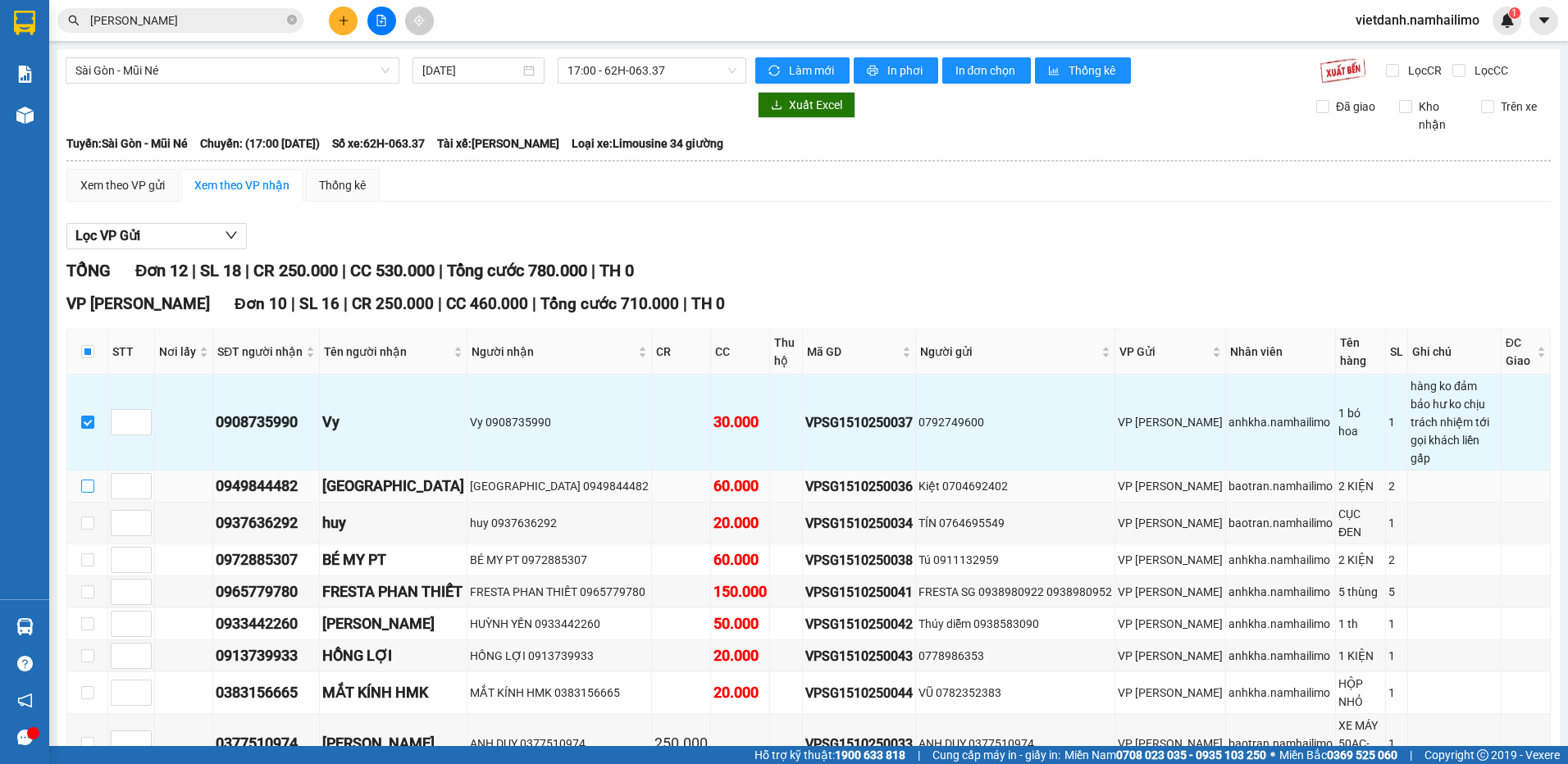
click at [86, 479] on input "checkbox" at bounding box center [88, 486] width 13 height 13
checkbox input "true"
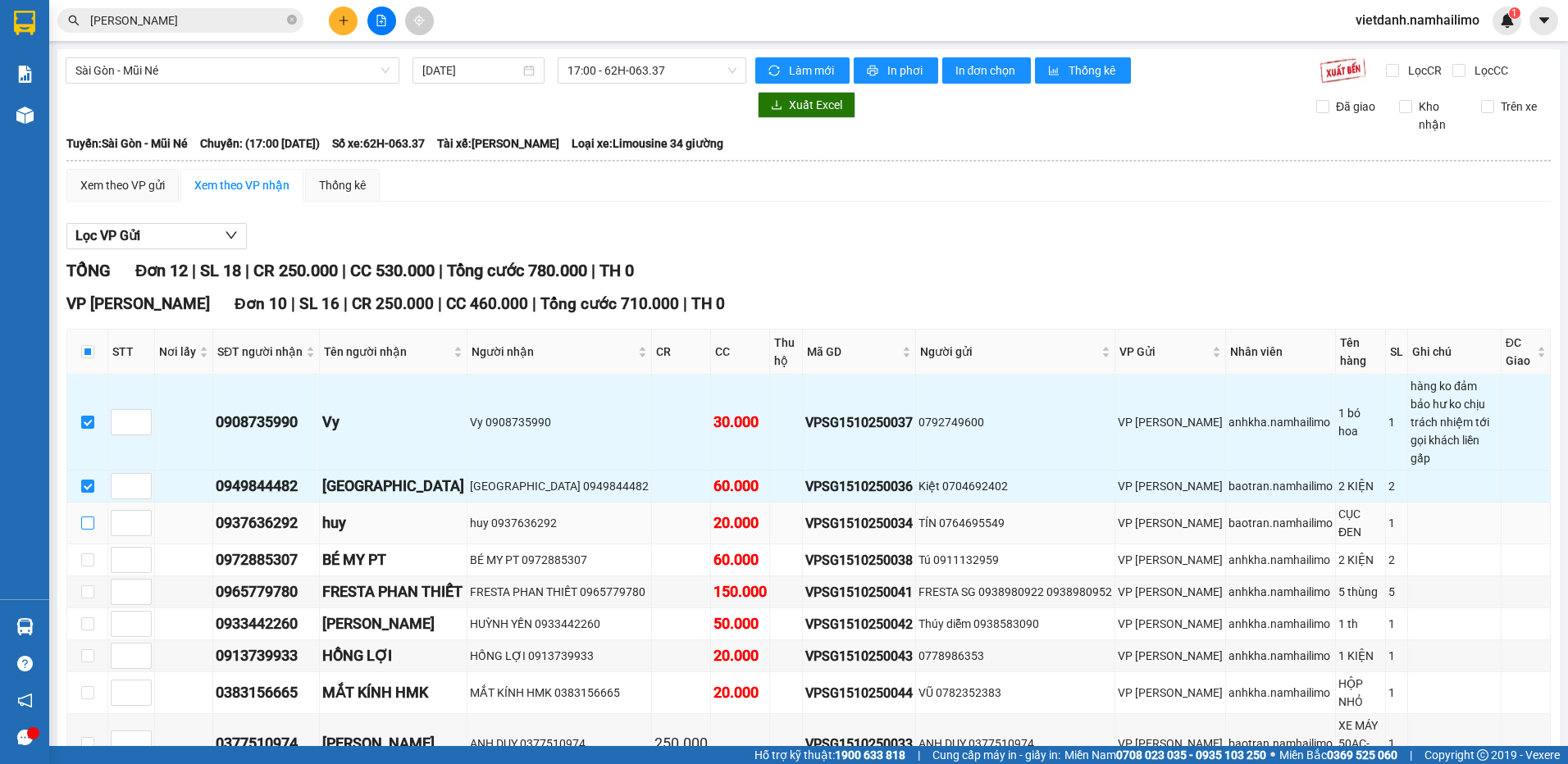
click at [88, 517] on input "checkbox" at bounding box center [88, 523] width 13 height 13
checkbox input "true"
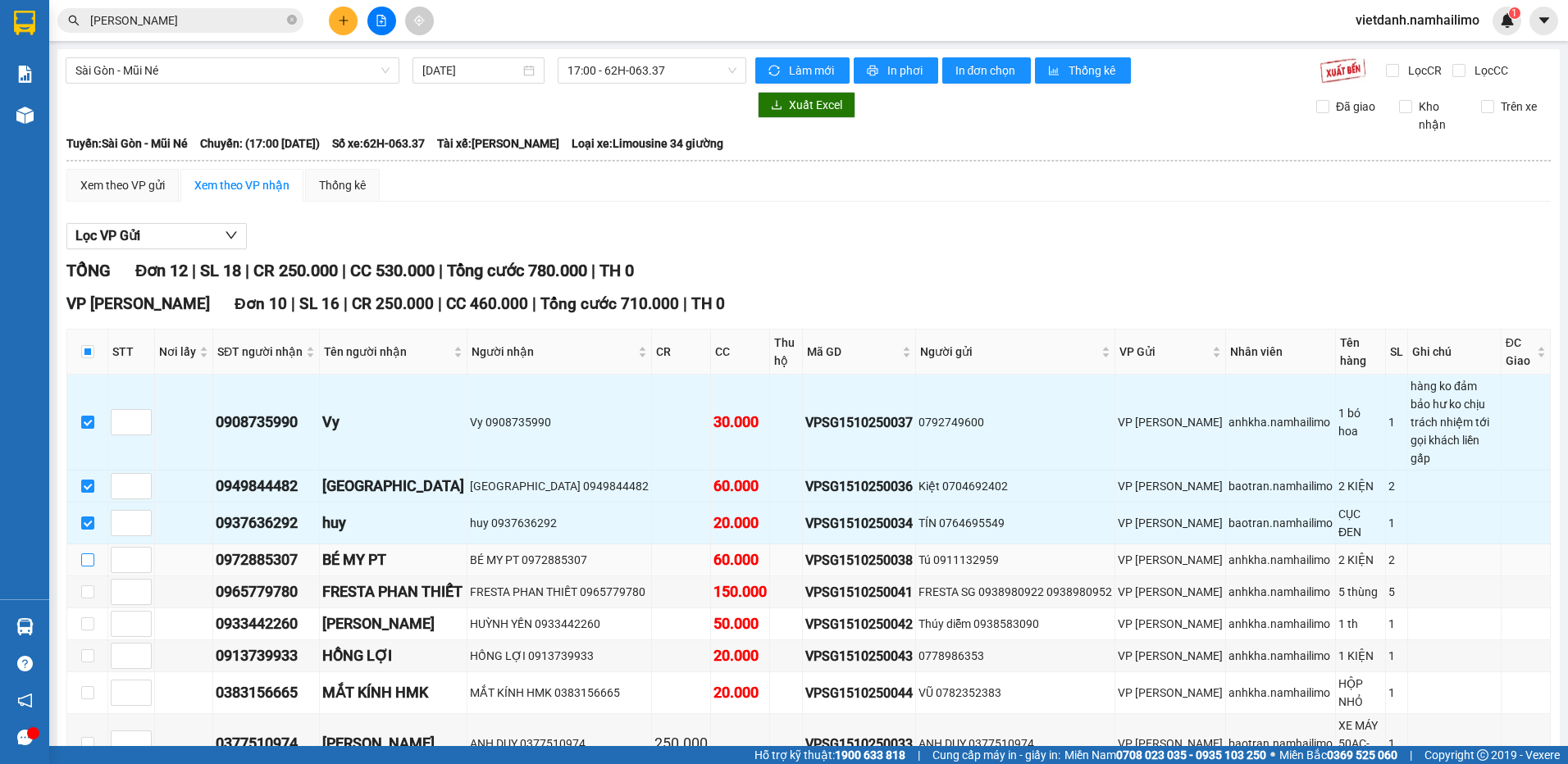
click at [89, 553] on input "checkbox" at bounding box center [88, 560] width 13 height 13
checkbox input "true"
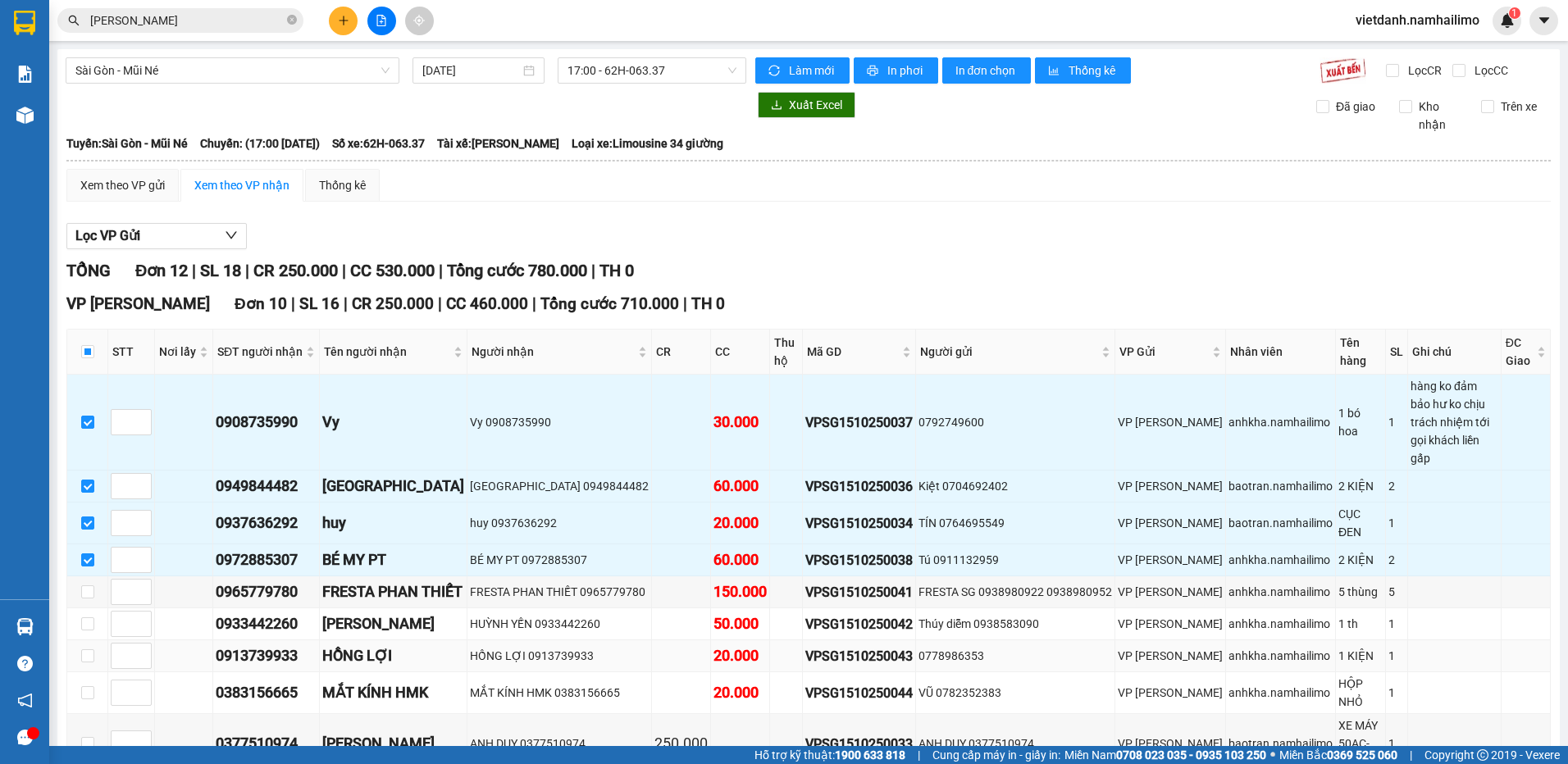
click at [503, 647] on div "HỒNG LỢI 0913739933" at bounding box center [559, 656] width 179 height 18
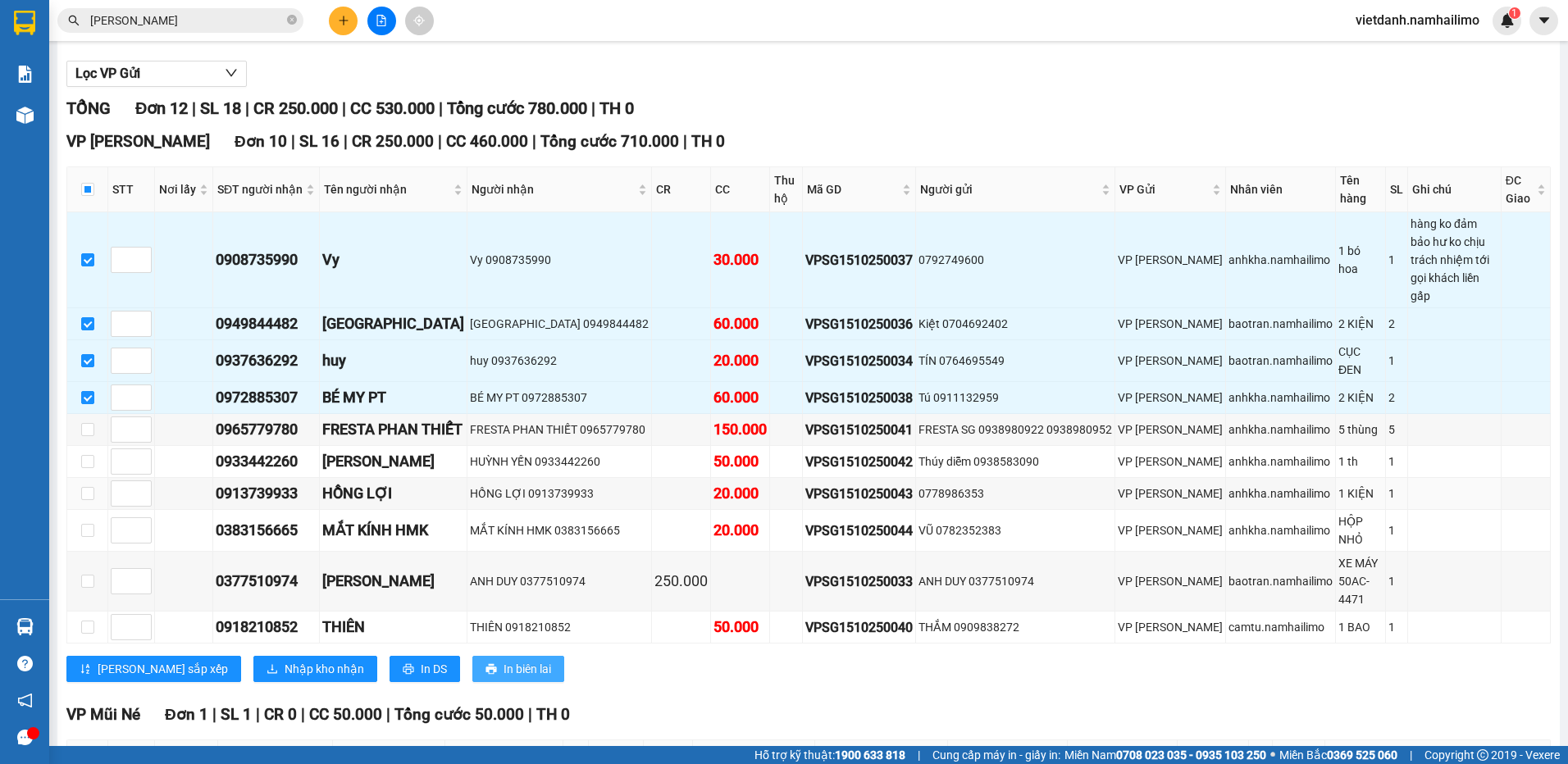
scroll to position [164, 0]
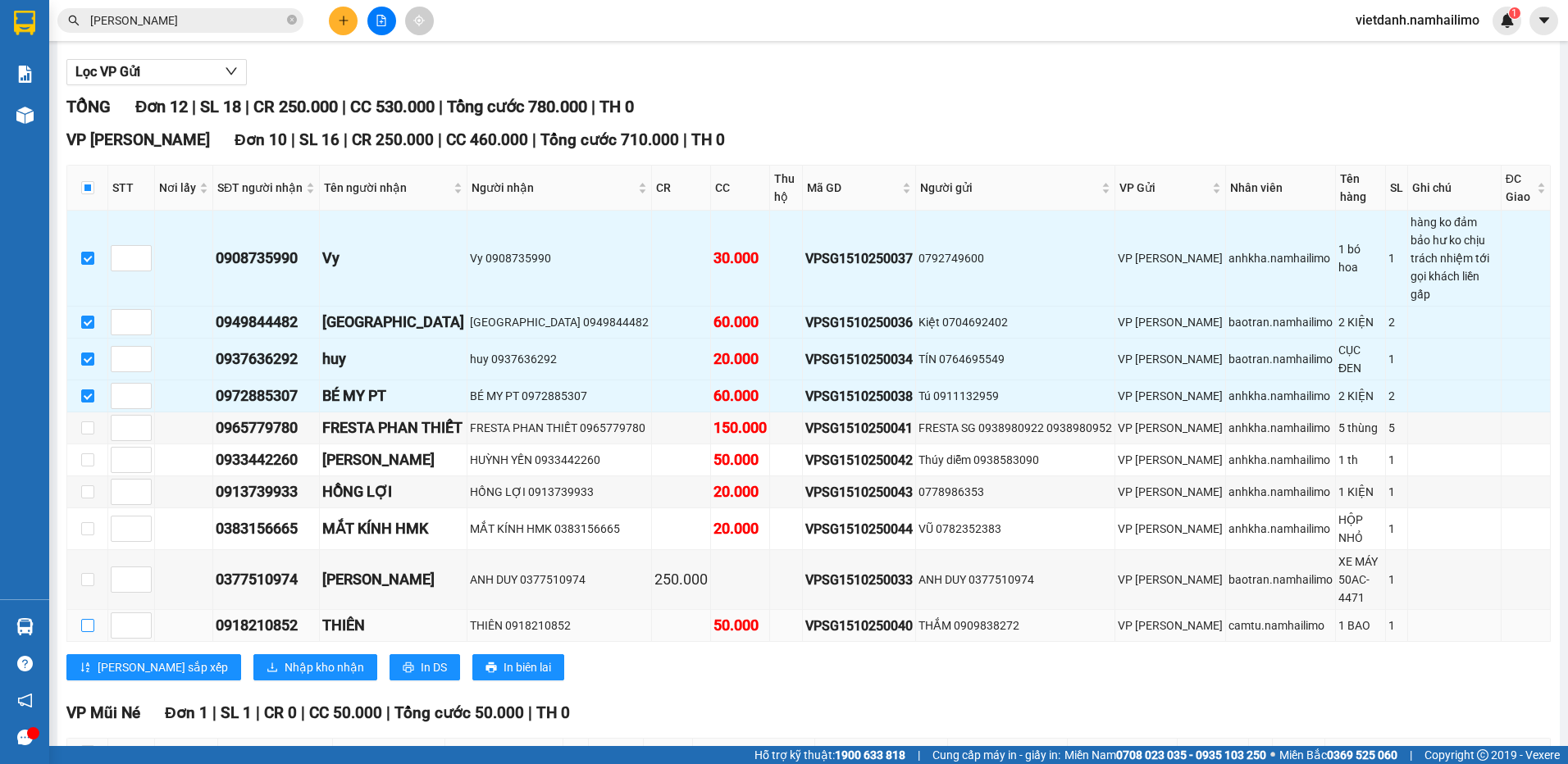
click at [89, 619] on input "checkbox" at bounding box center [88, 625] width 13 height 13
checkbox input "true"
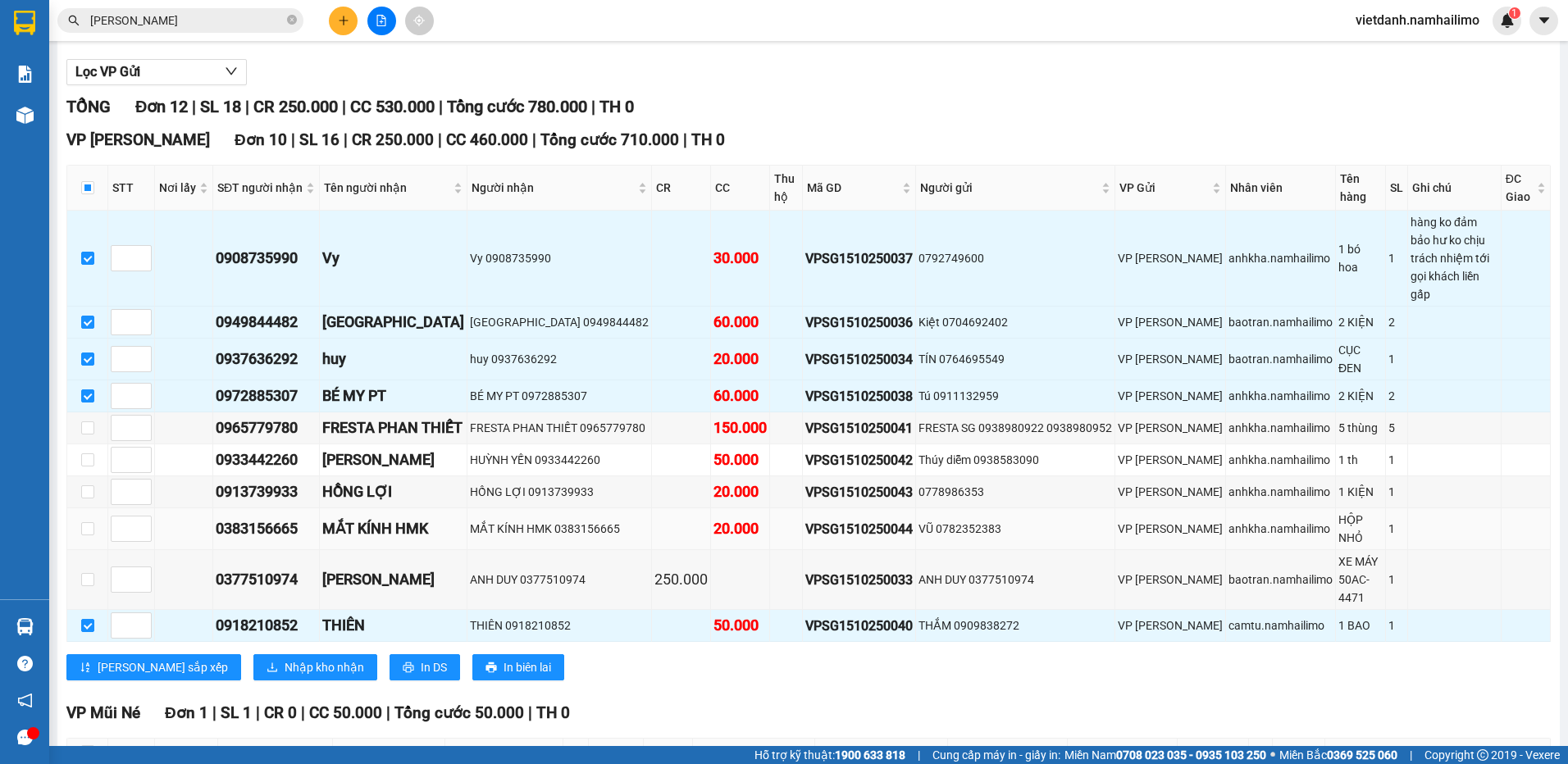
click at [599, 519] on div "MẮT KÍNH HMK 0383156665" at bounding box center [559, 528] width 179 height 18
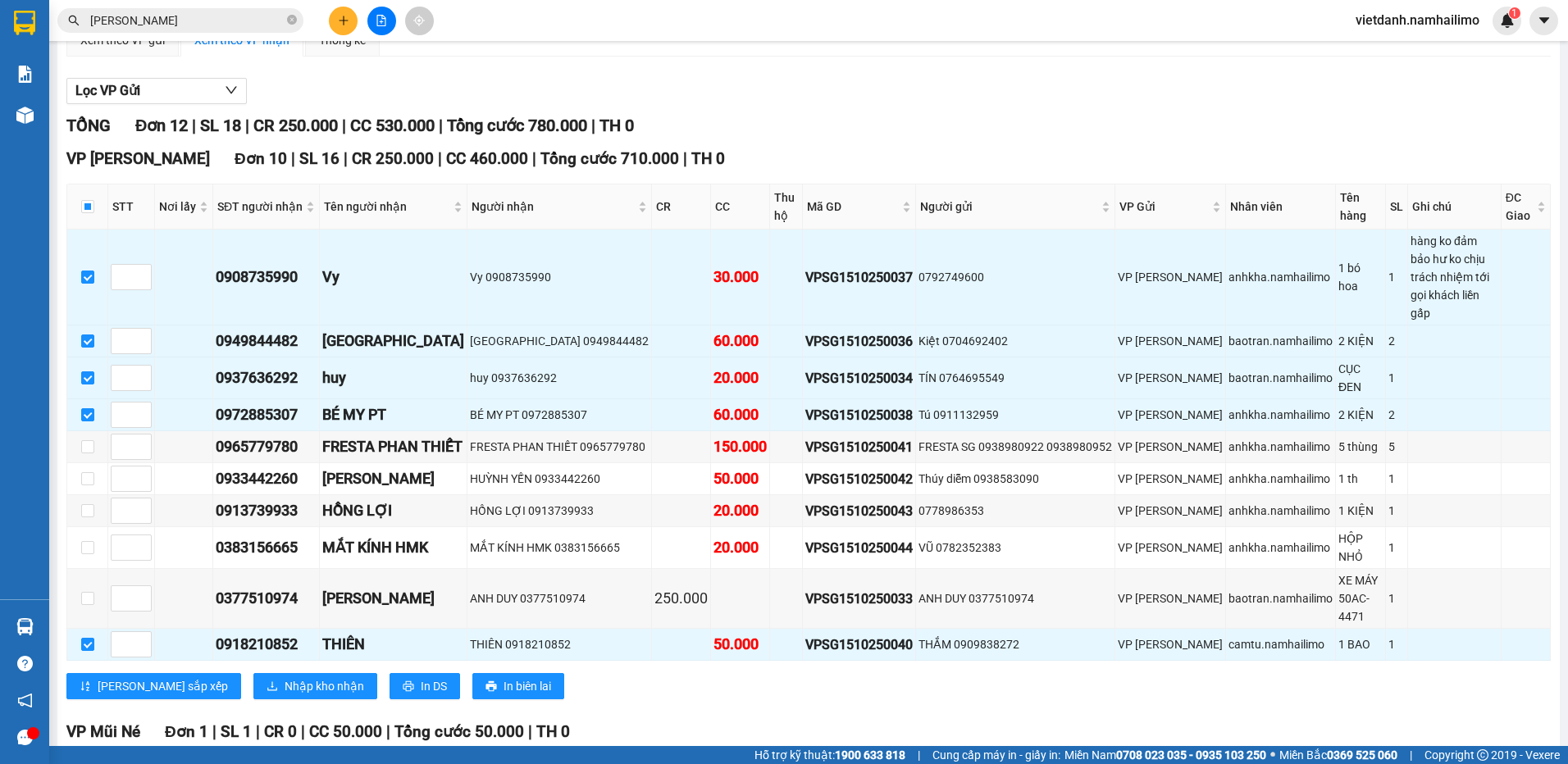
scroll to position [328, 0]
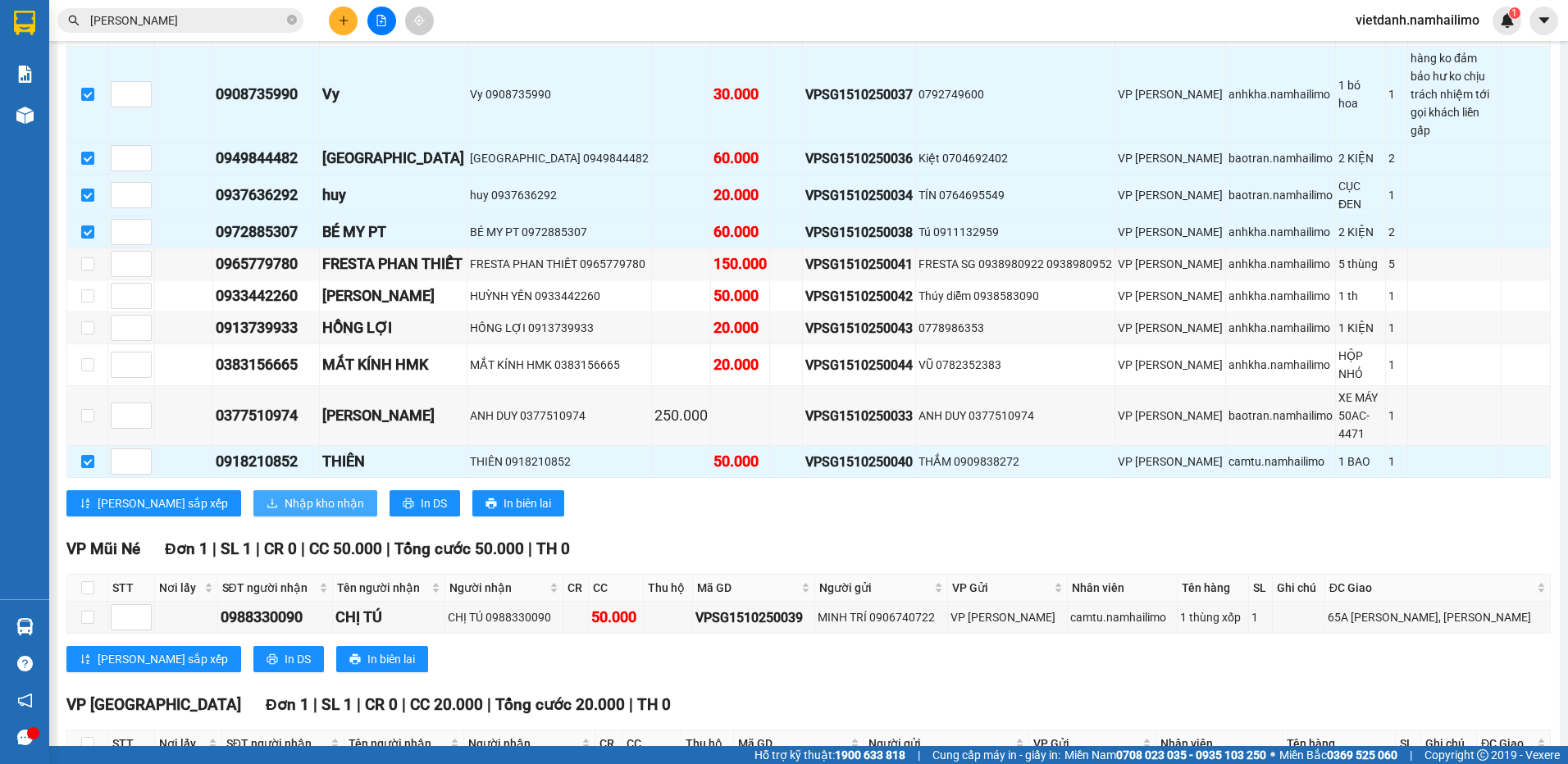
click at [285, 494] on span "Nhập kho nhận" at bounding box center [324, 503] width 79 height 18
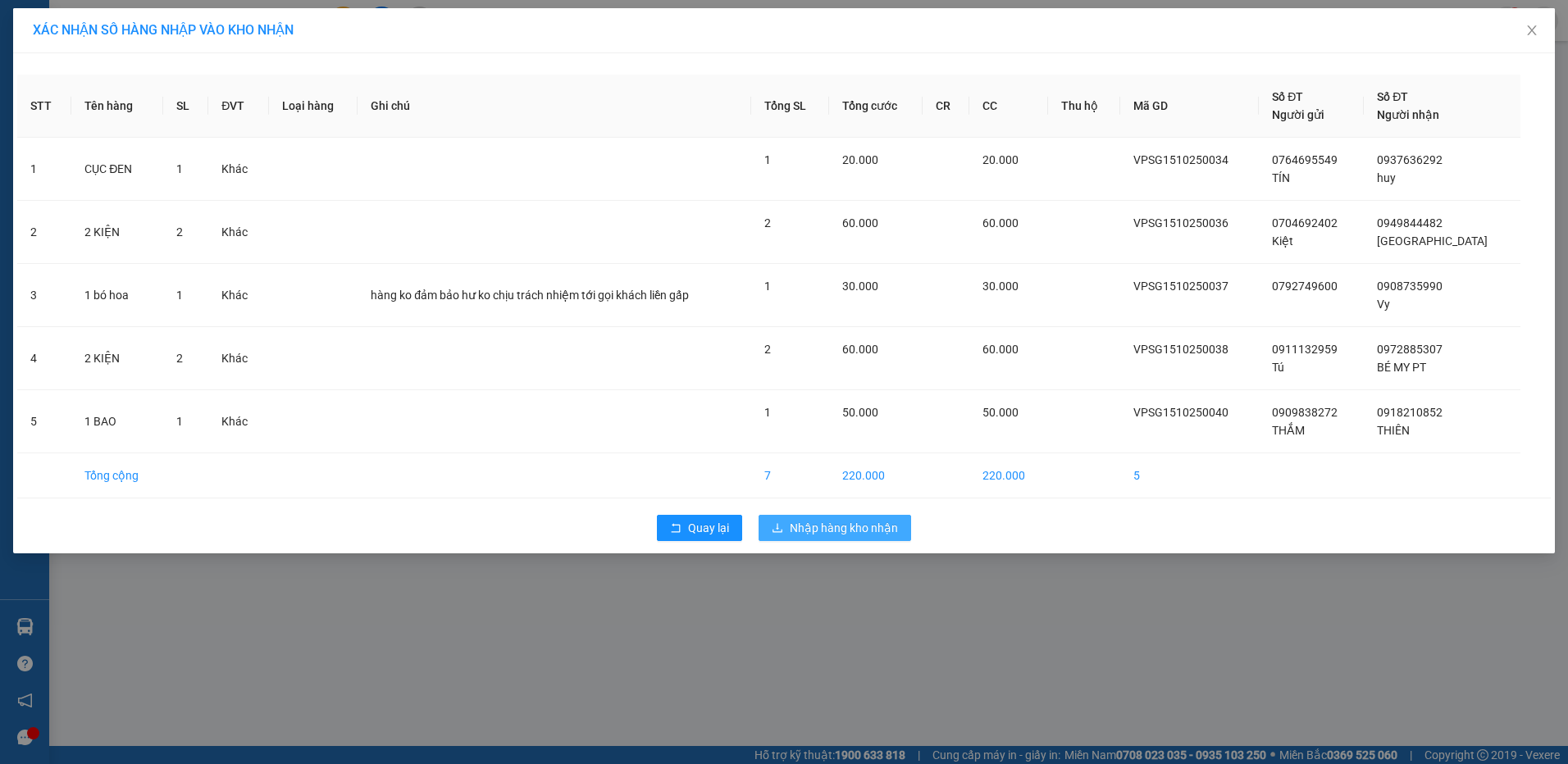
click at [810, 525] on span "Nhập hàng kho nhận" at bounding box center [843, 527] width 108 height 18
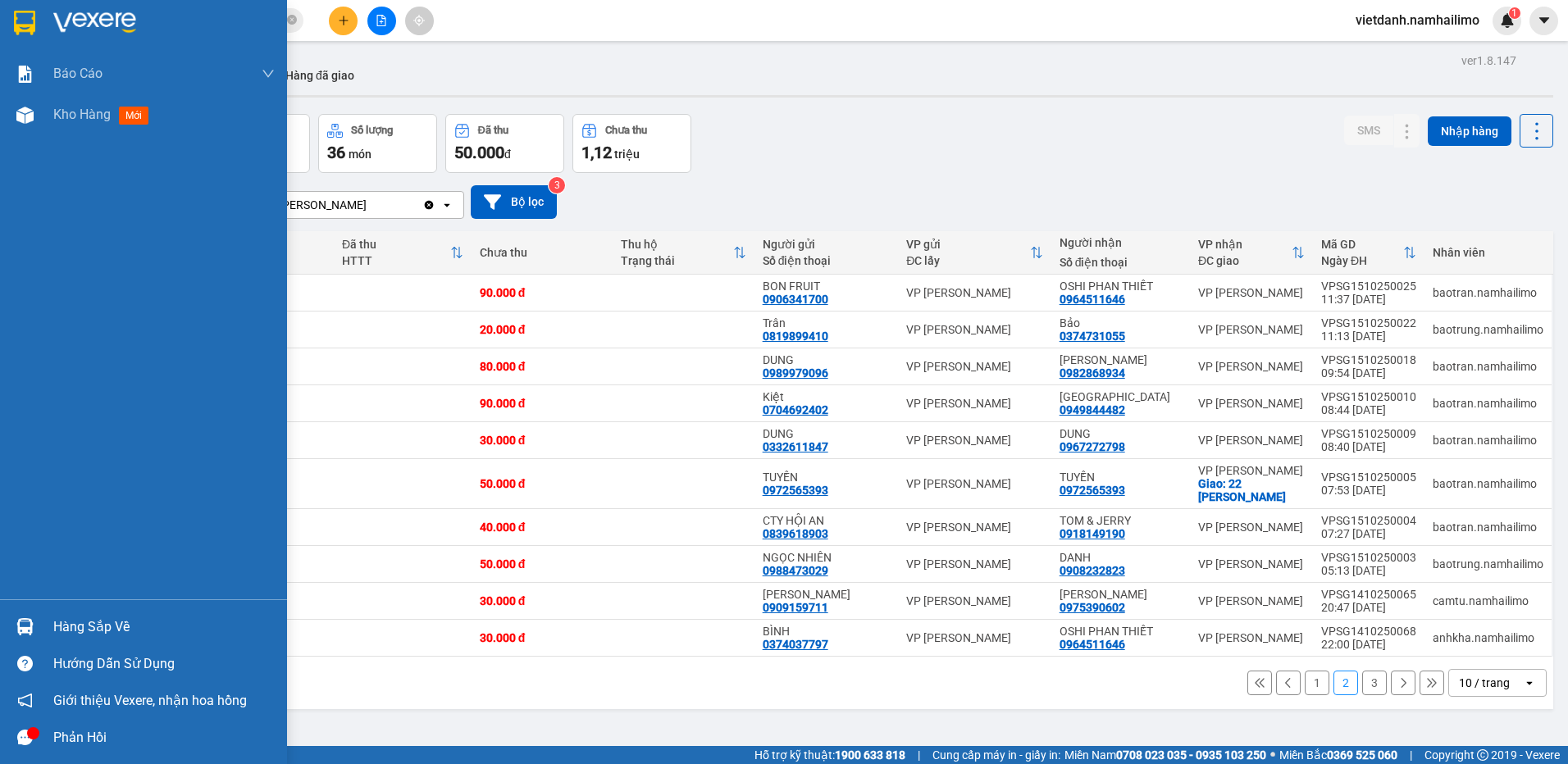
click at [49, 626] on div "Hàng sắp về" at bounding box center [143, 626] width 287 height 37
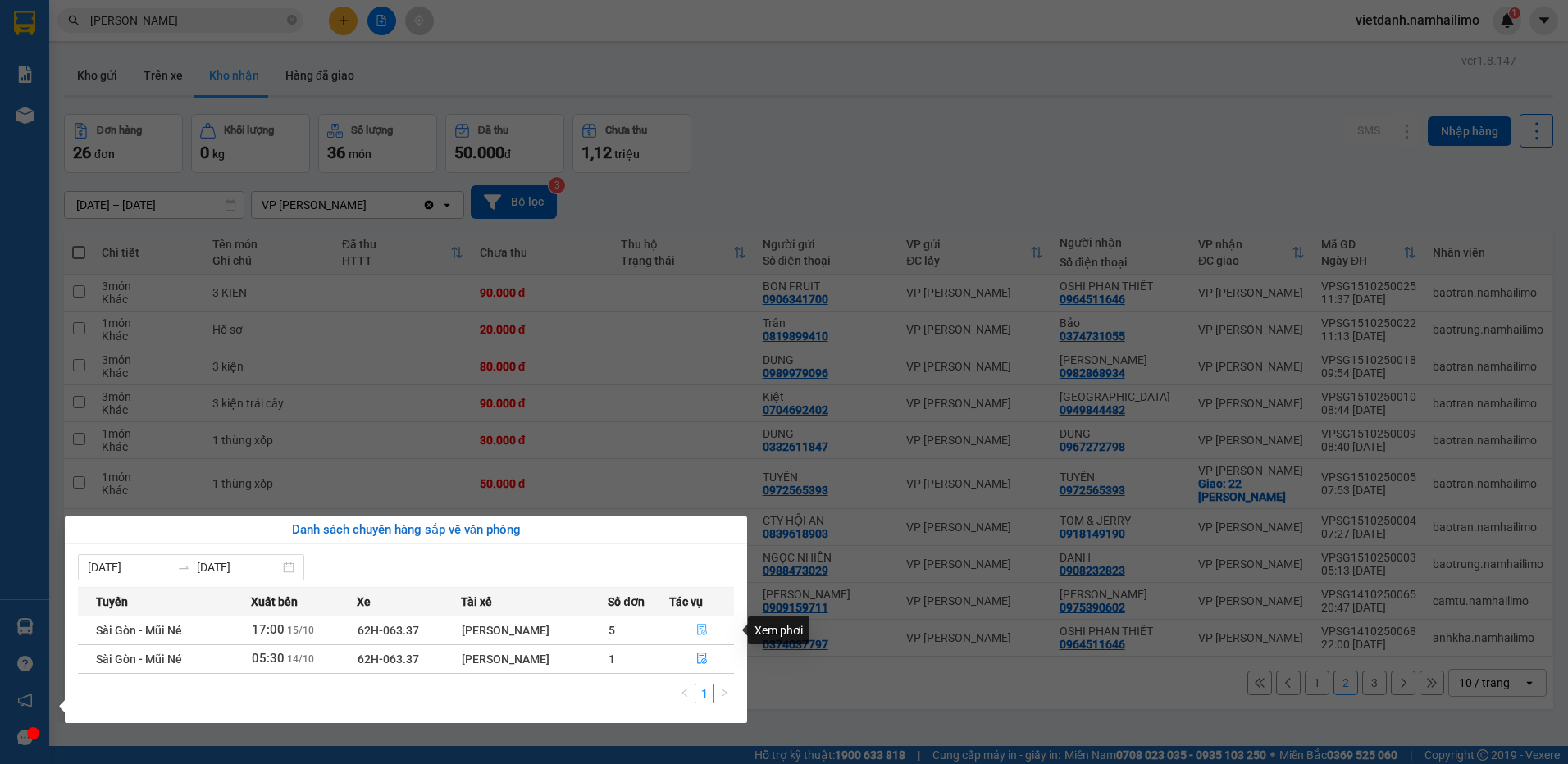
click at [705, 633] on icon "file-done" at bounding box center [702, 630] width 10 height 12
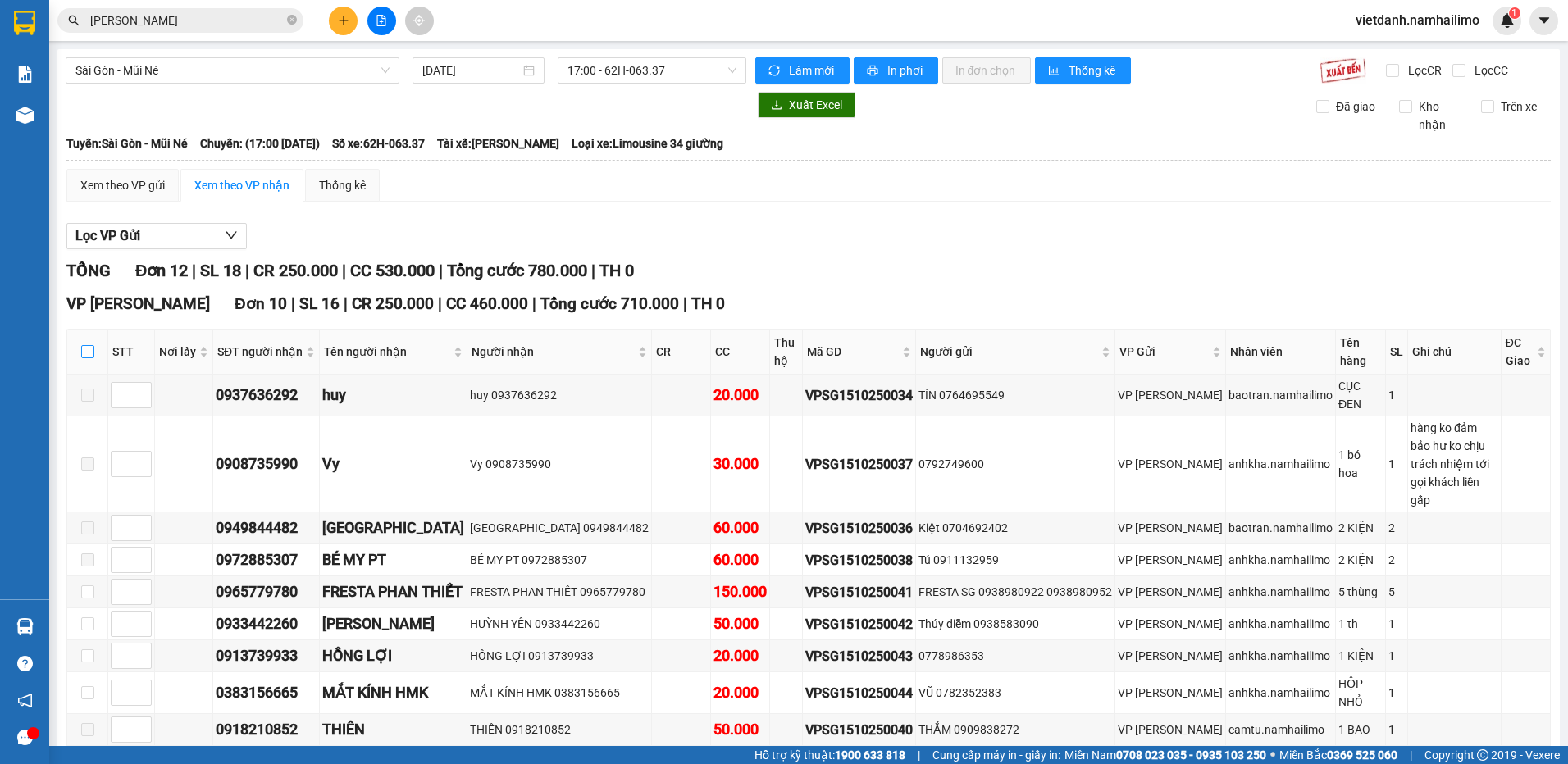
click at [88, 346] on input "checkbox" at bounding box center [88, 352] width 13 height 13
checkbox input "true"
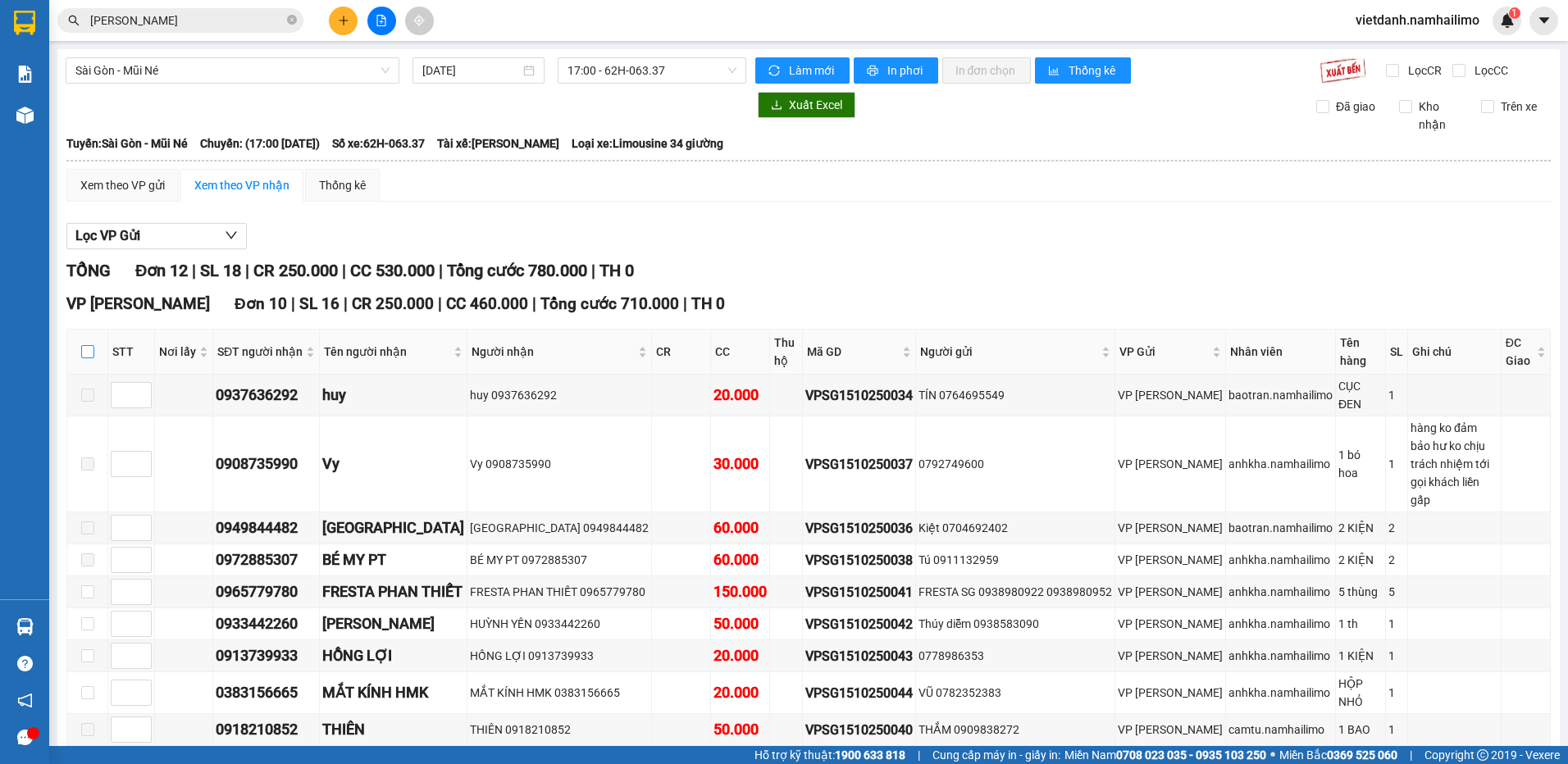
checkbox input "true"
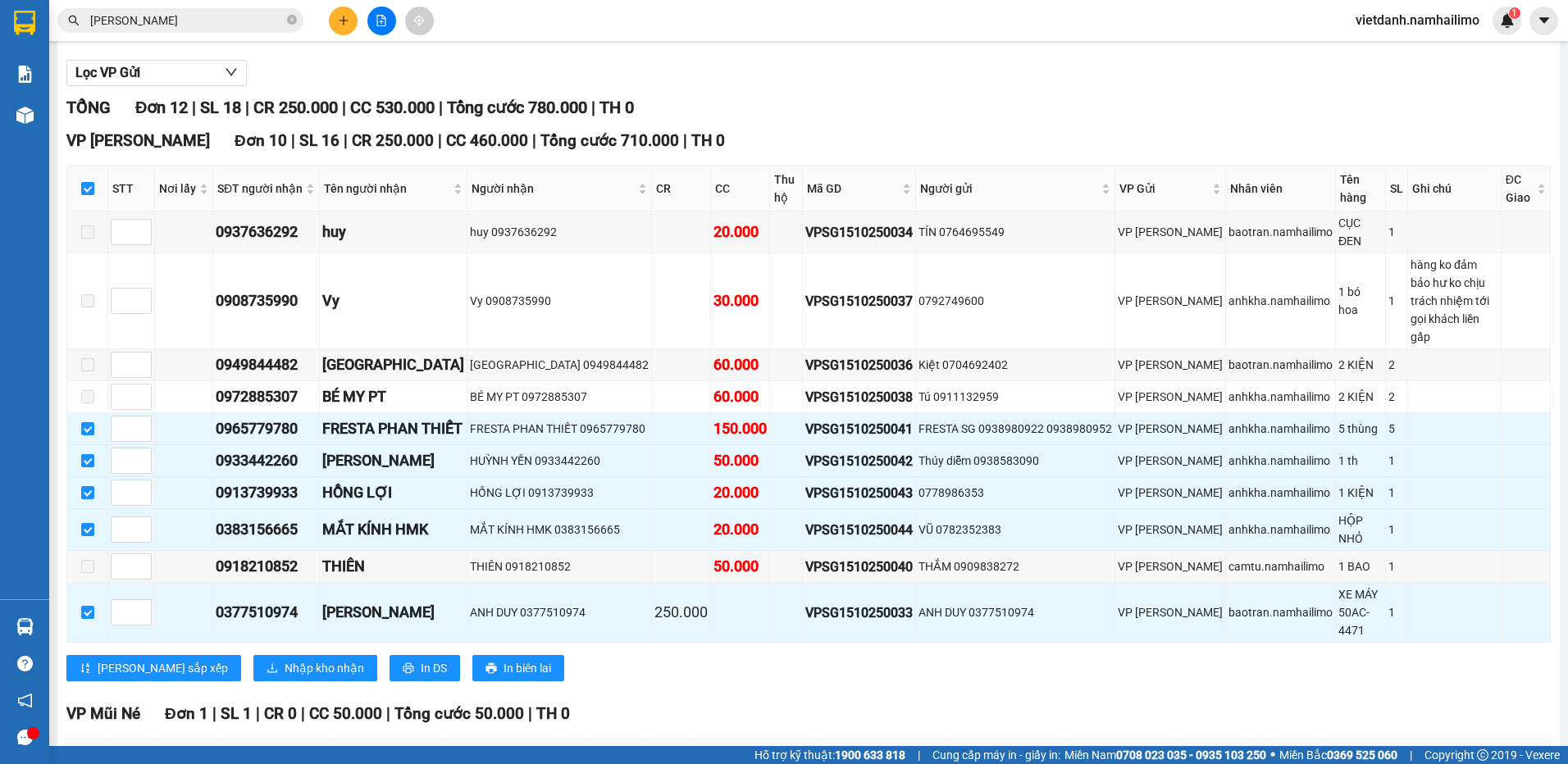
scroll to position [164, 0]
click at [94, 186] on input "checkbox" at bounding box center [88, 187] width 13 height 13
checkbox input "false"
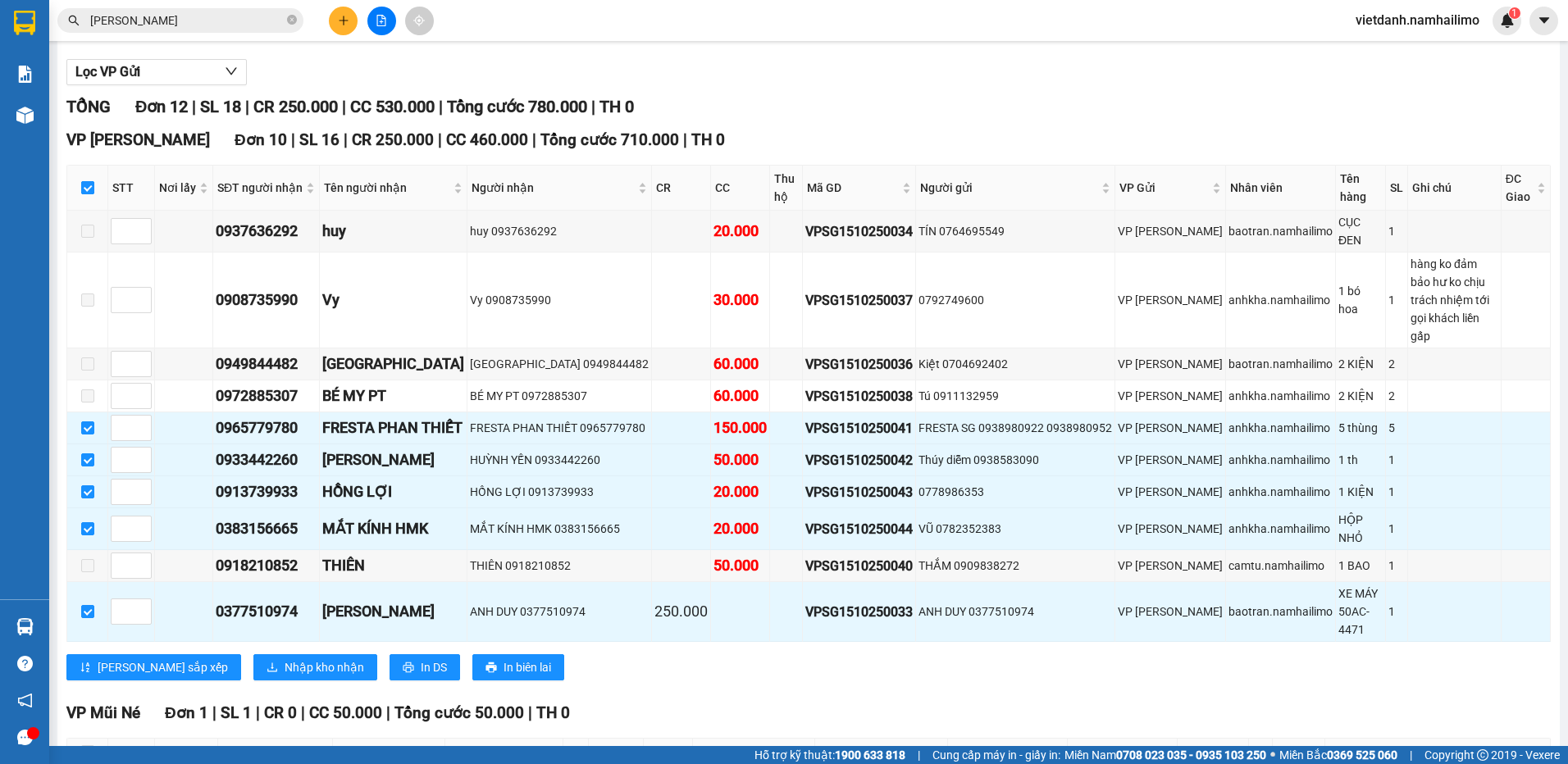
checkbox input "false"
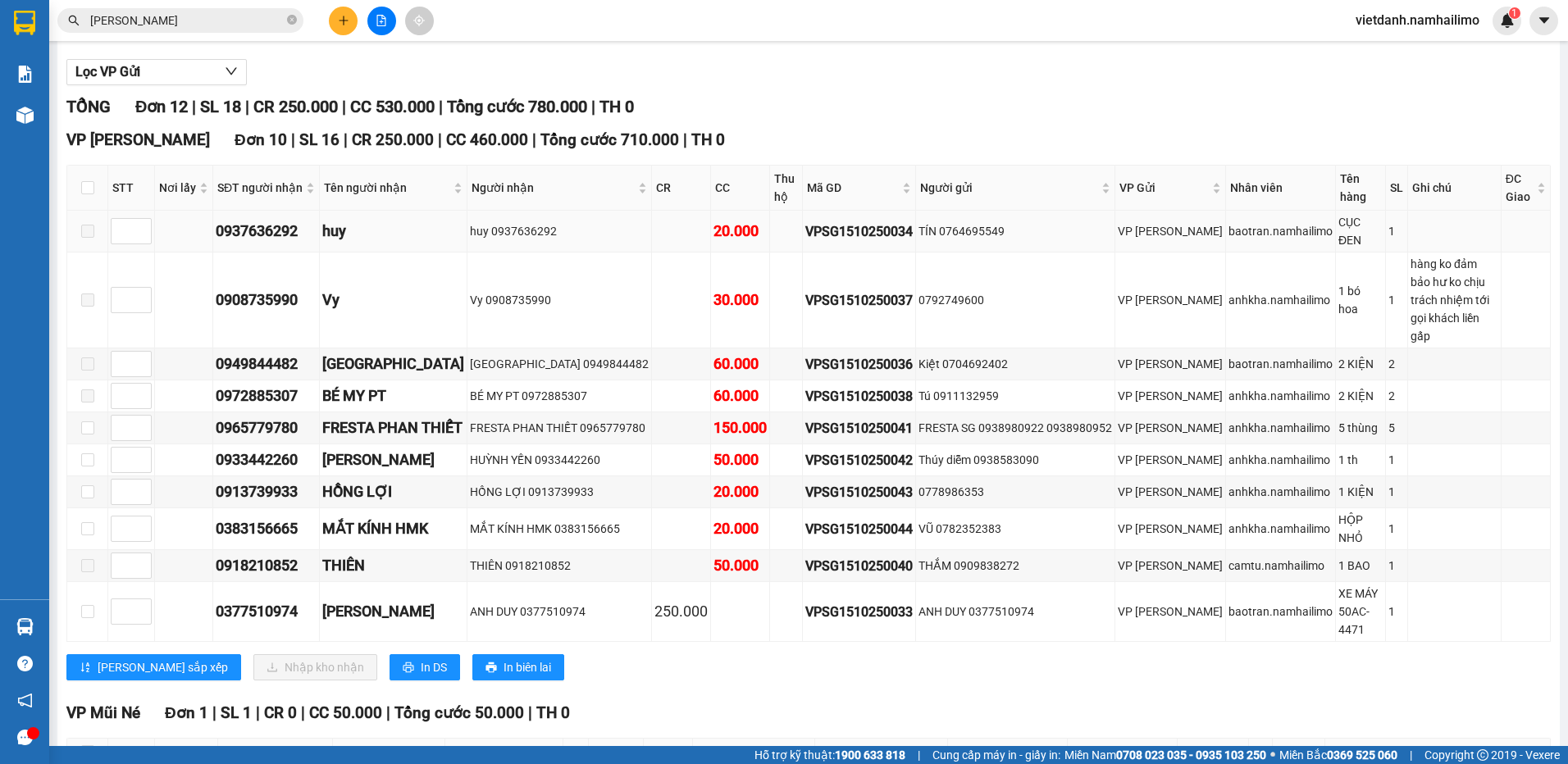
click at [353, 227] on div "huy" at bounding box center [393, 231] width 142 height 23
click at [345, 288] on div "Vy" at bounding box center [393, 300] width 142 height 23
click at [362, 353] on div "[GEOGRAPHIC_DATA]" at bounding box center [393, 364] width 142 height 23
click at [349, 385] on div "BÉ MY PT" at bounding box center [393, 396] width 142 height 23
click at [344, 600] on div "[PERSON_NAME]" at bounding box center [393, 611] width 142 height 23
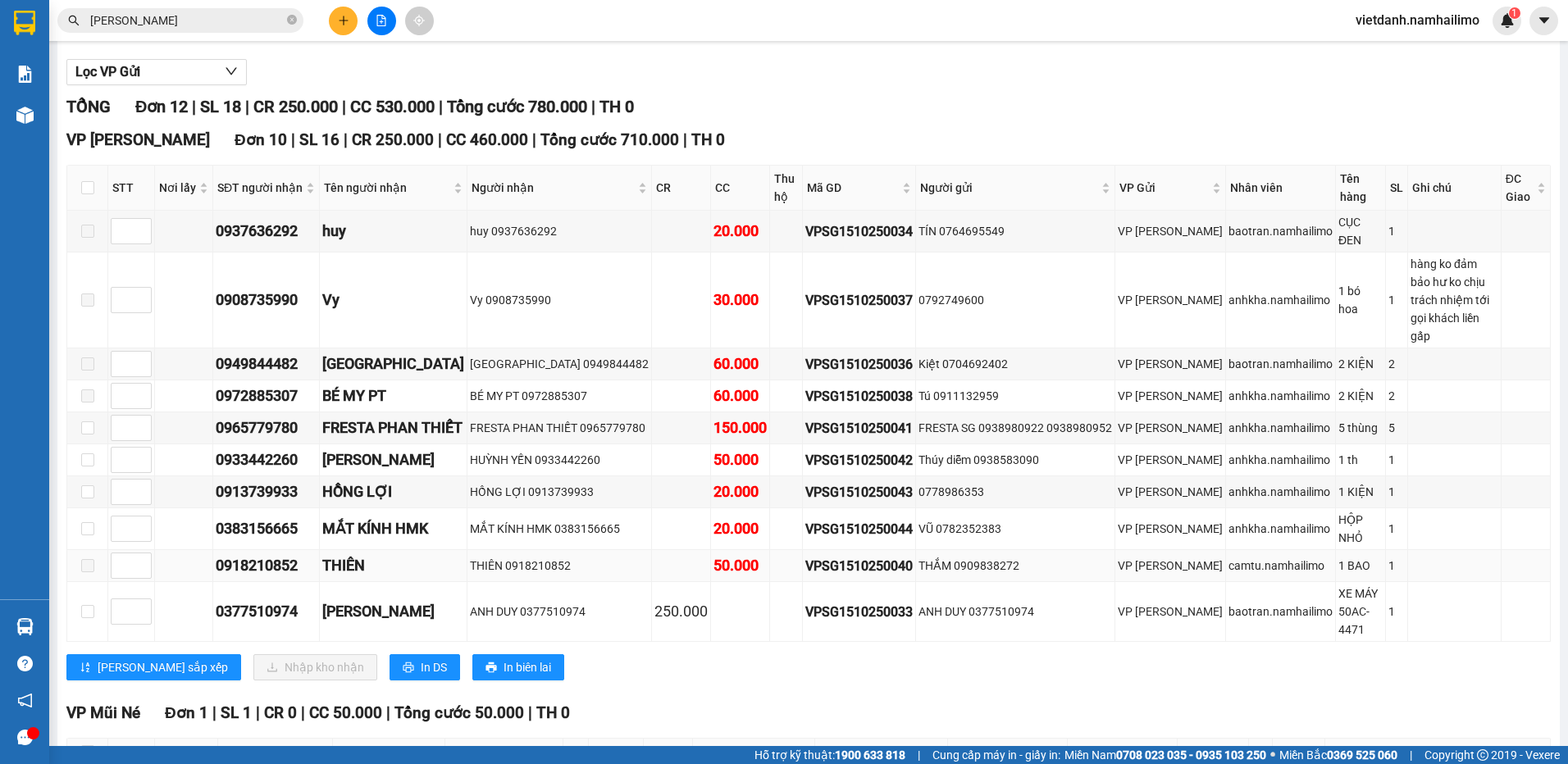
click at [356, 554] on div "THIÊN" at bounding box center [393, 566] width 142 height 23
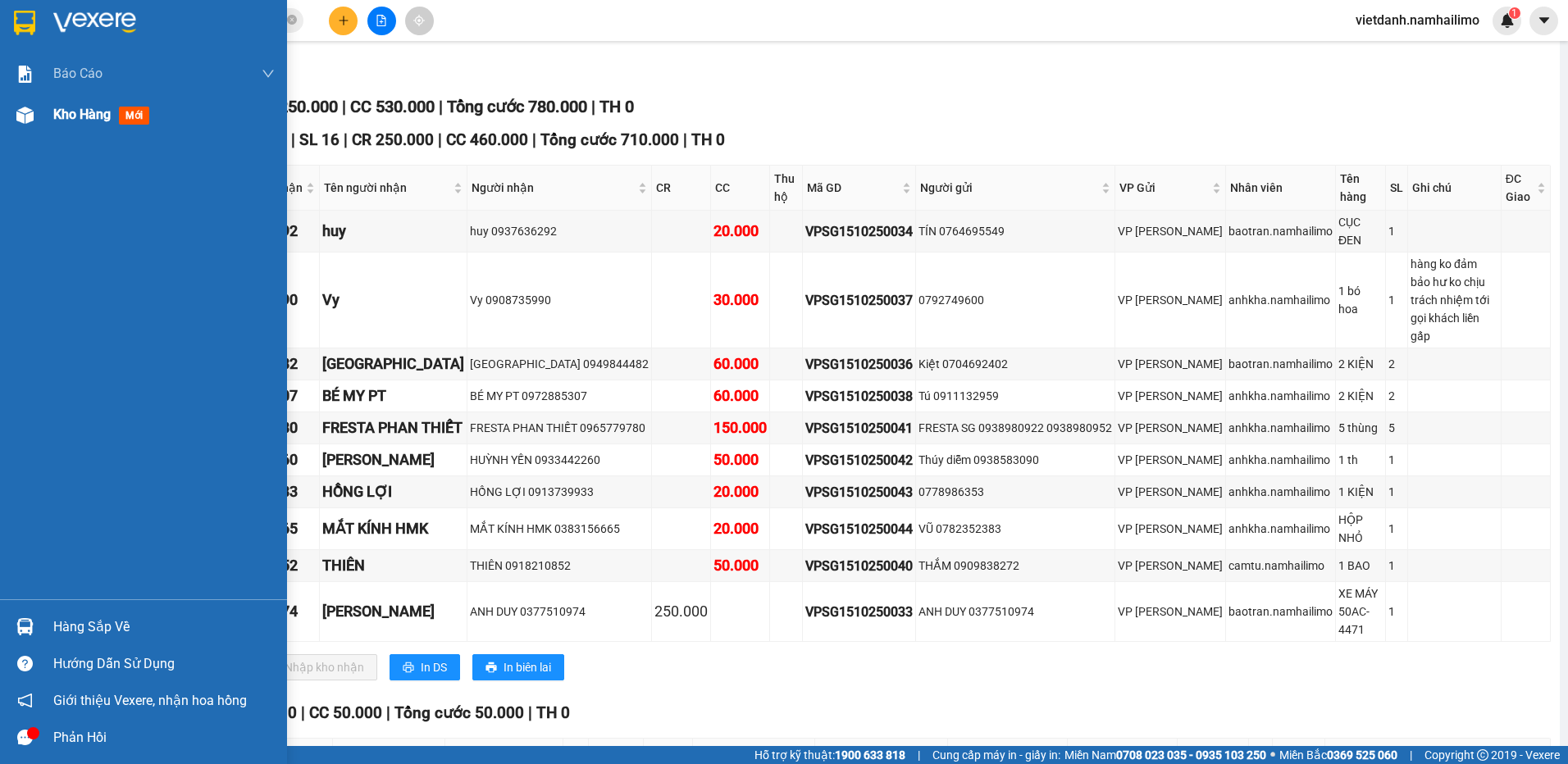
click at [81, 106] on span "Kho hàng" at bounding box center [82, 113] width 57 height 15
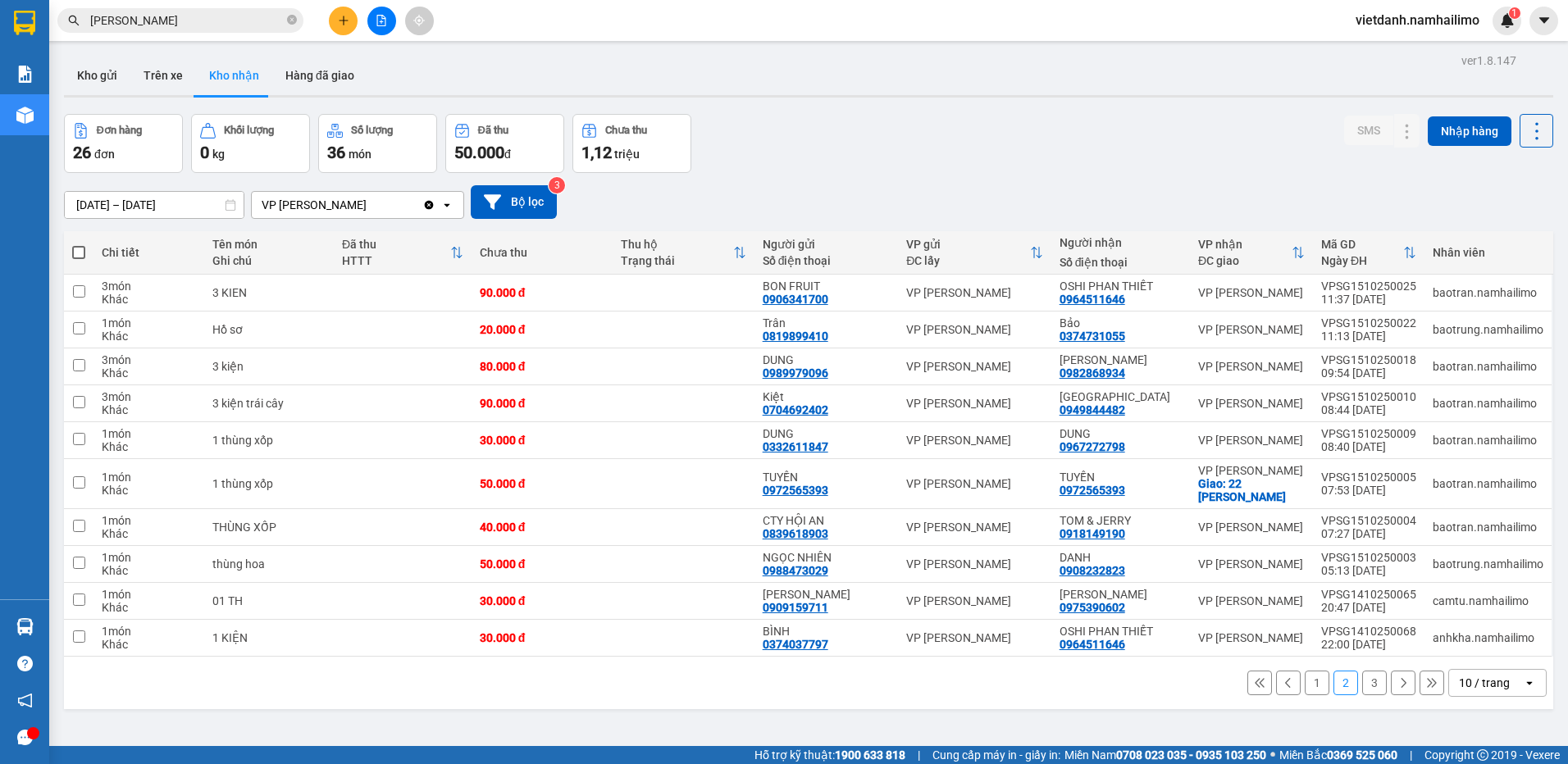
click at [1306, 685] on button "1" at bounding box center [1317, 683] width 25 height 25
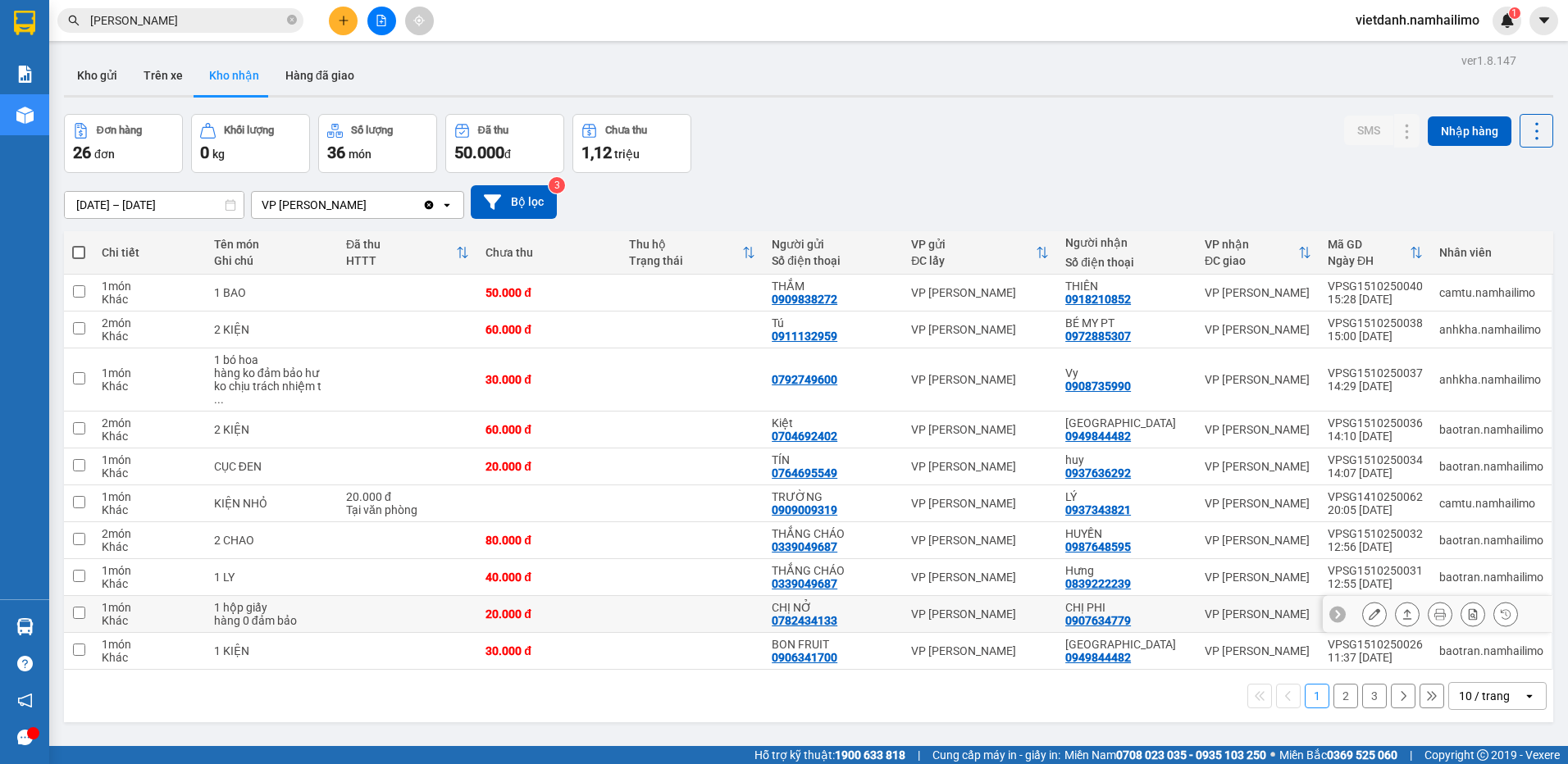
click at [1369, 608] on icon at bounding box center [1374, 613] width 12 height 12
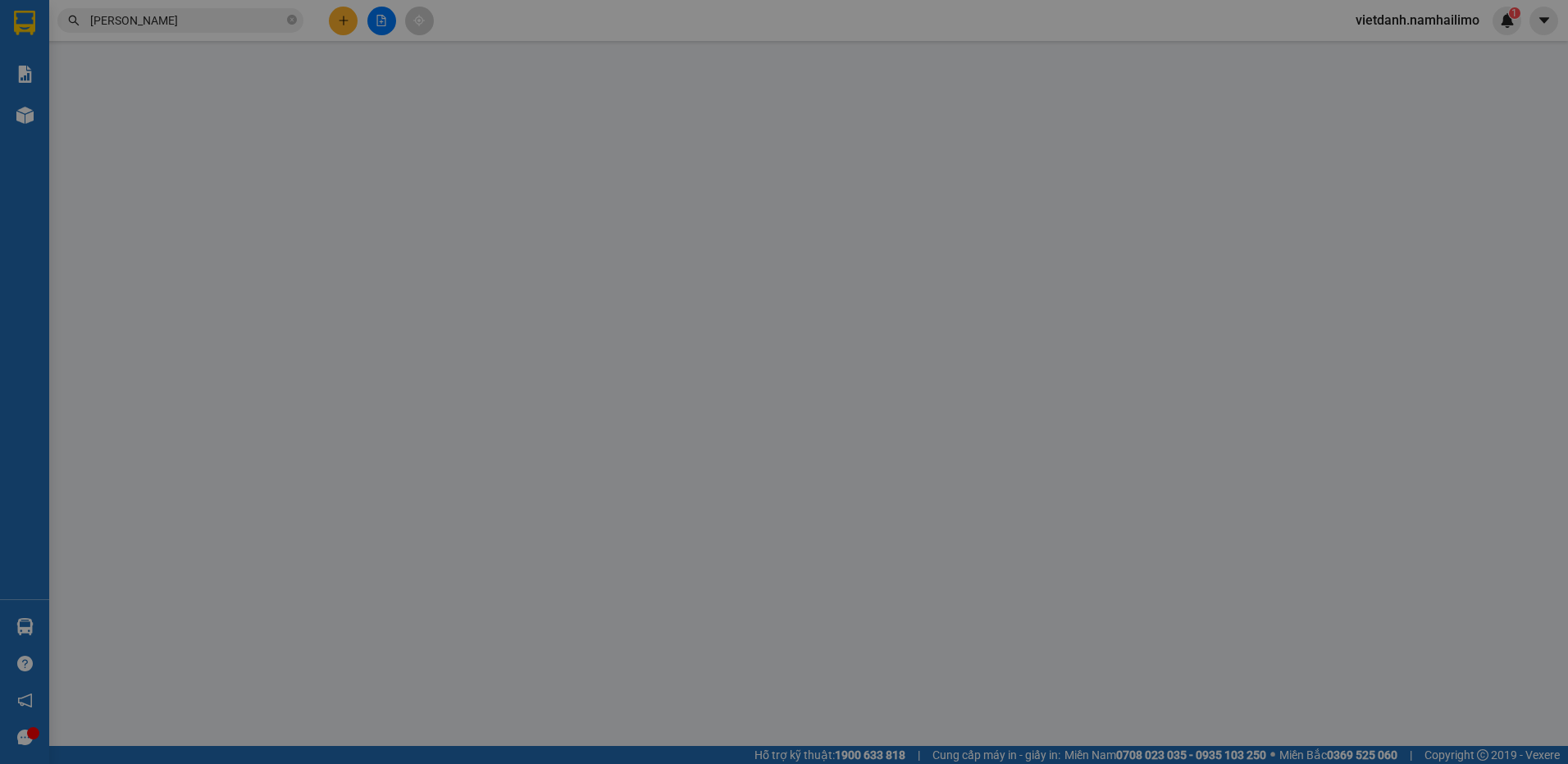
type input "0782434133"
type input "CHỊ NỞ"
type input "0907634779"
type input "CHỊ PHI"
type input "20.000"
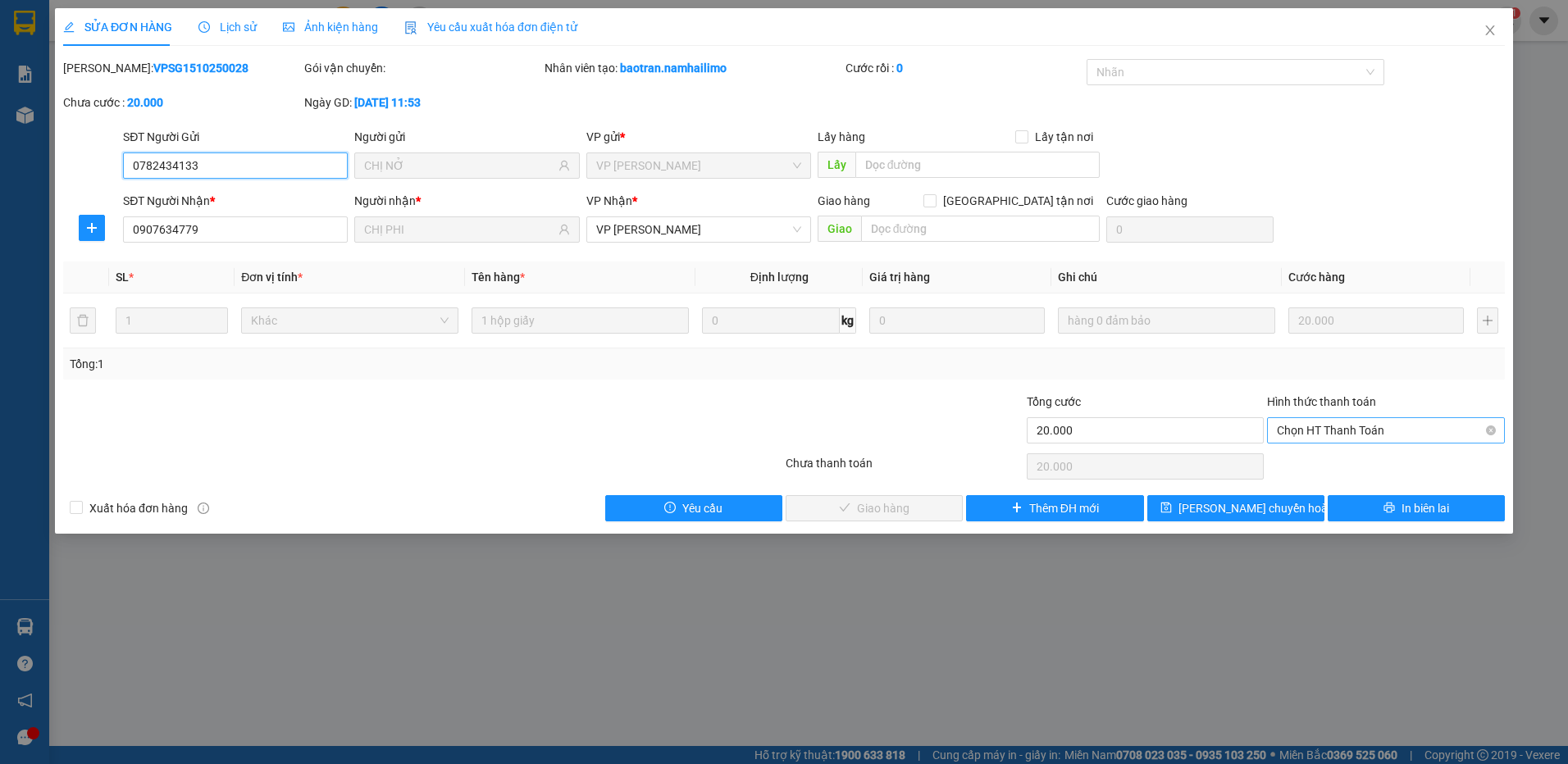
click at [1325, 430] on span "Chọn HT Thanh Toán" at bounding box center [1386, 430] width 218 height 25
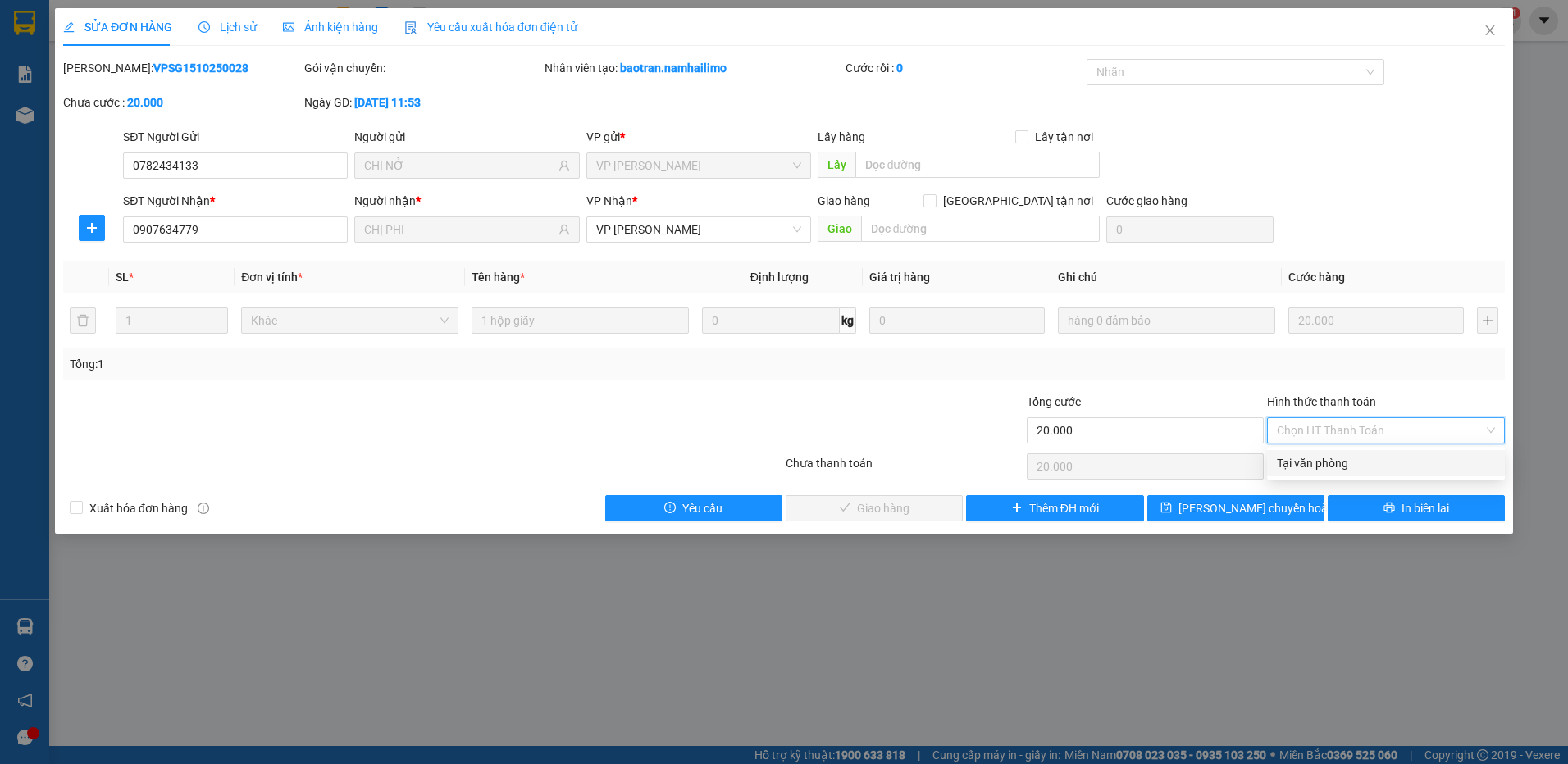
drag, startPoint x: 1322, startPoint y: 465, endPoint x: 1101, endPoint y: 484, distance: 221.8
click at [1321, 466] on div "Tại văn phòng" at bounding box center [1386, 463] width 218 height 18
type input "0"
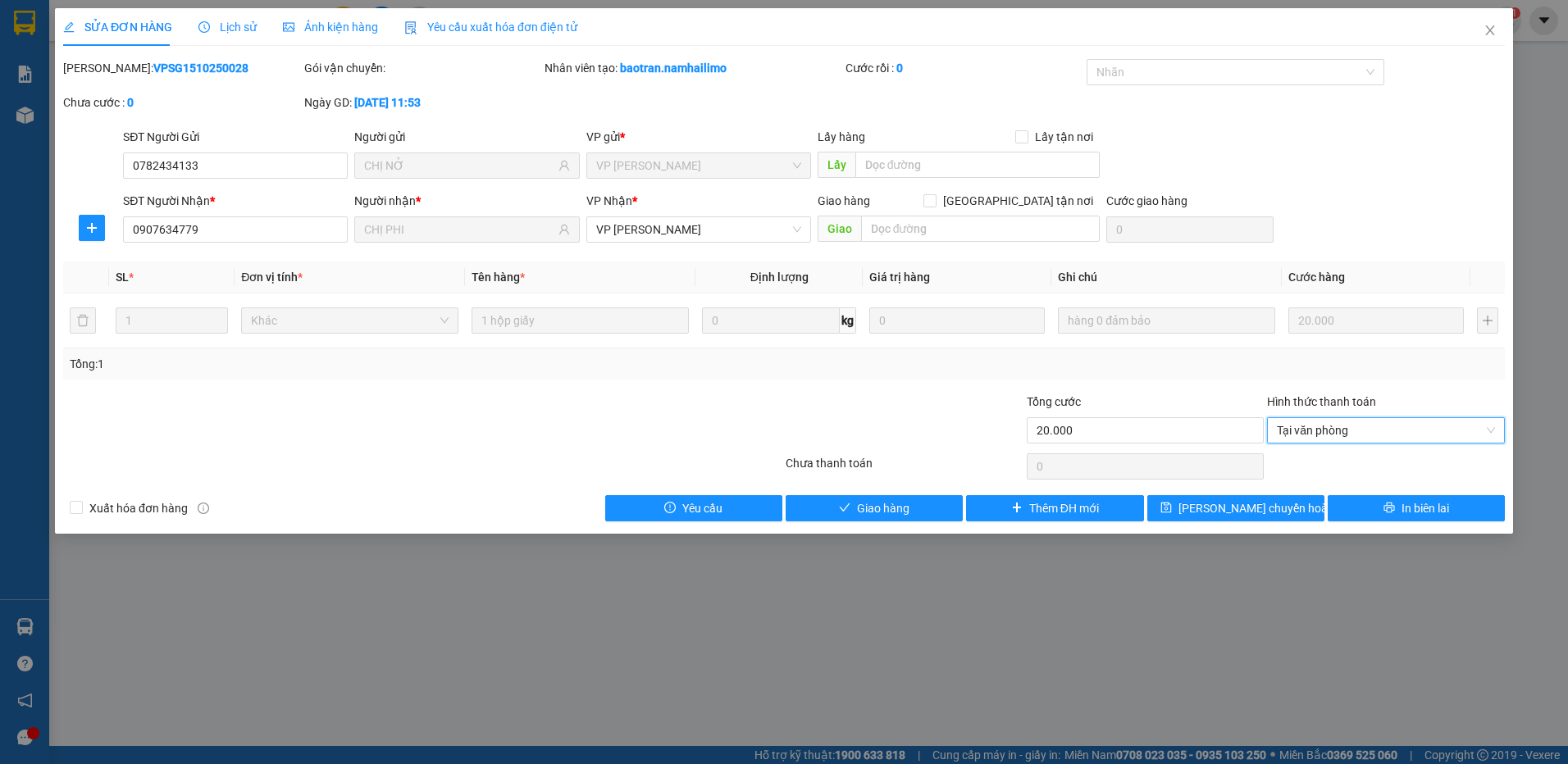
click at [883, 522] on div "SỬA ĐƠN HÀNG Lịch sử Ảnh kiện hàng Yêu cầu xuất hóa đơn điện tử Total Paid Fee …" at bounding box center [784, 270] width 1458 height 526
click at [892, 511] on span "Giao hàng" at bounding box center [883, 508] width 53 height 18
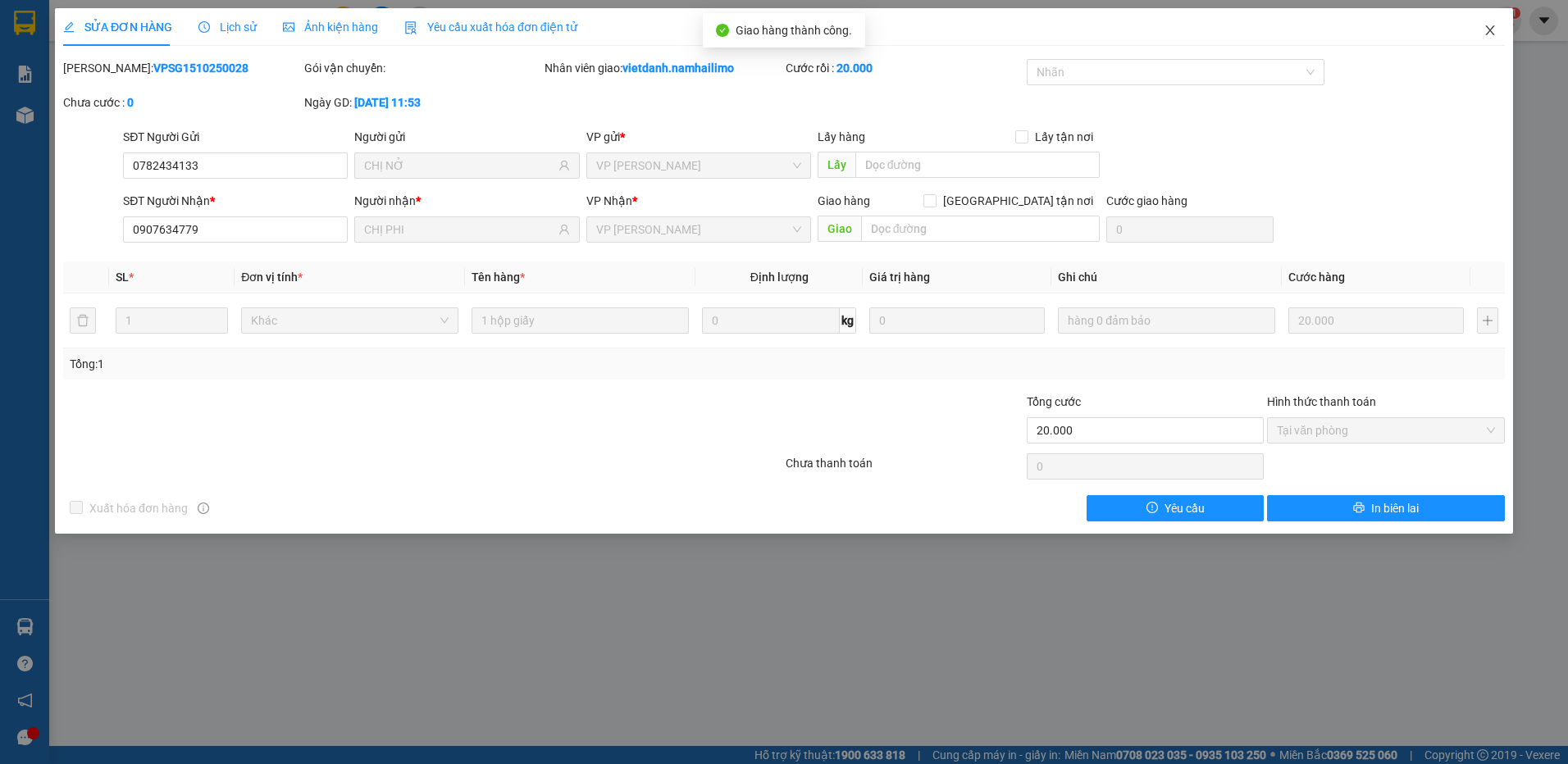
click at [1494, 33] on icon "close" at bounding box center [1489, 30] width 13 height 13
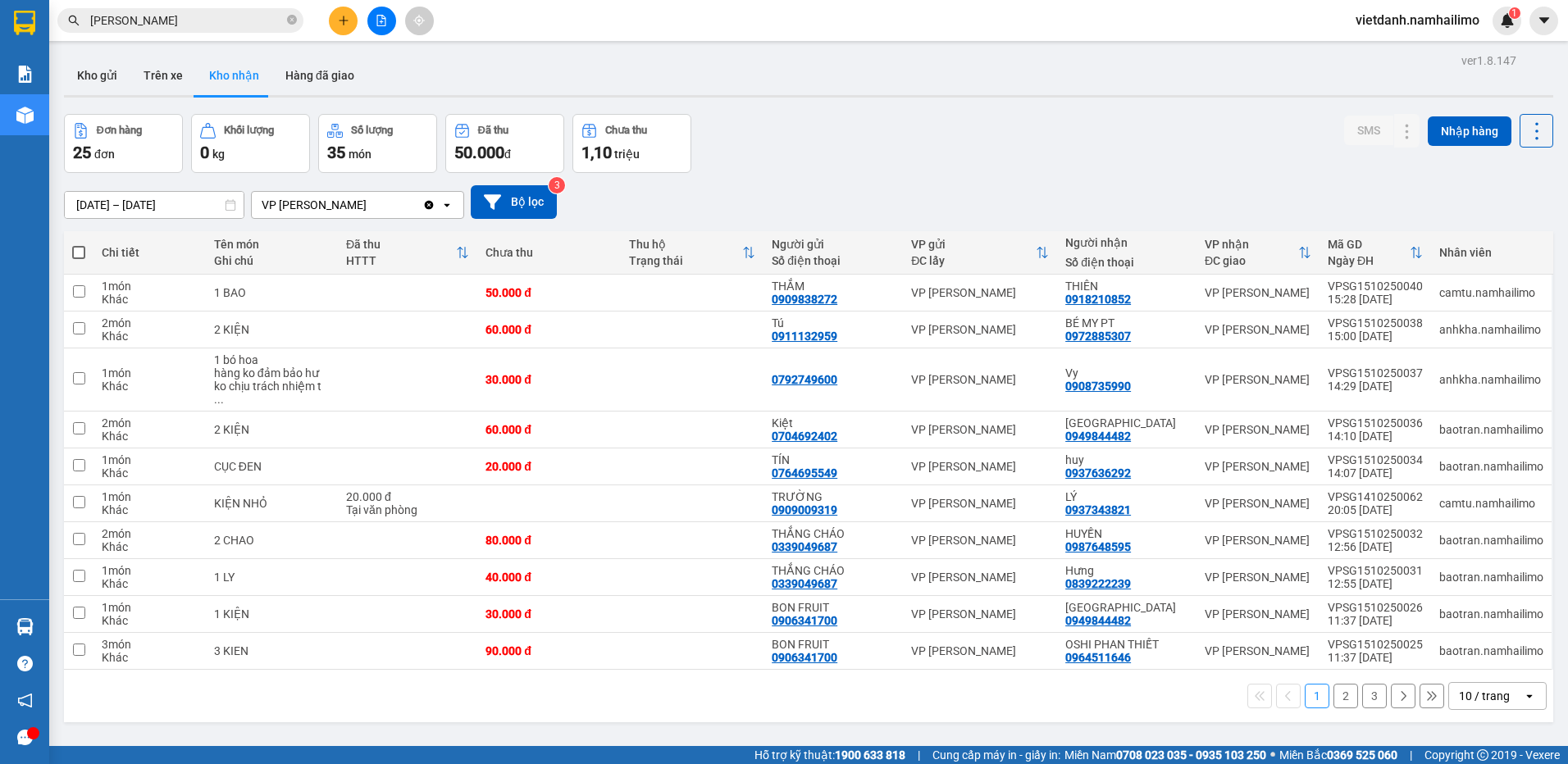
click at [1333, 684] on button "2" at bounding box center [1346, 696] width 25 height 25
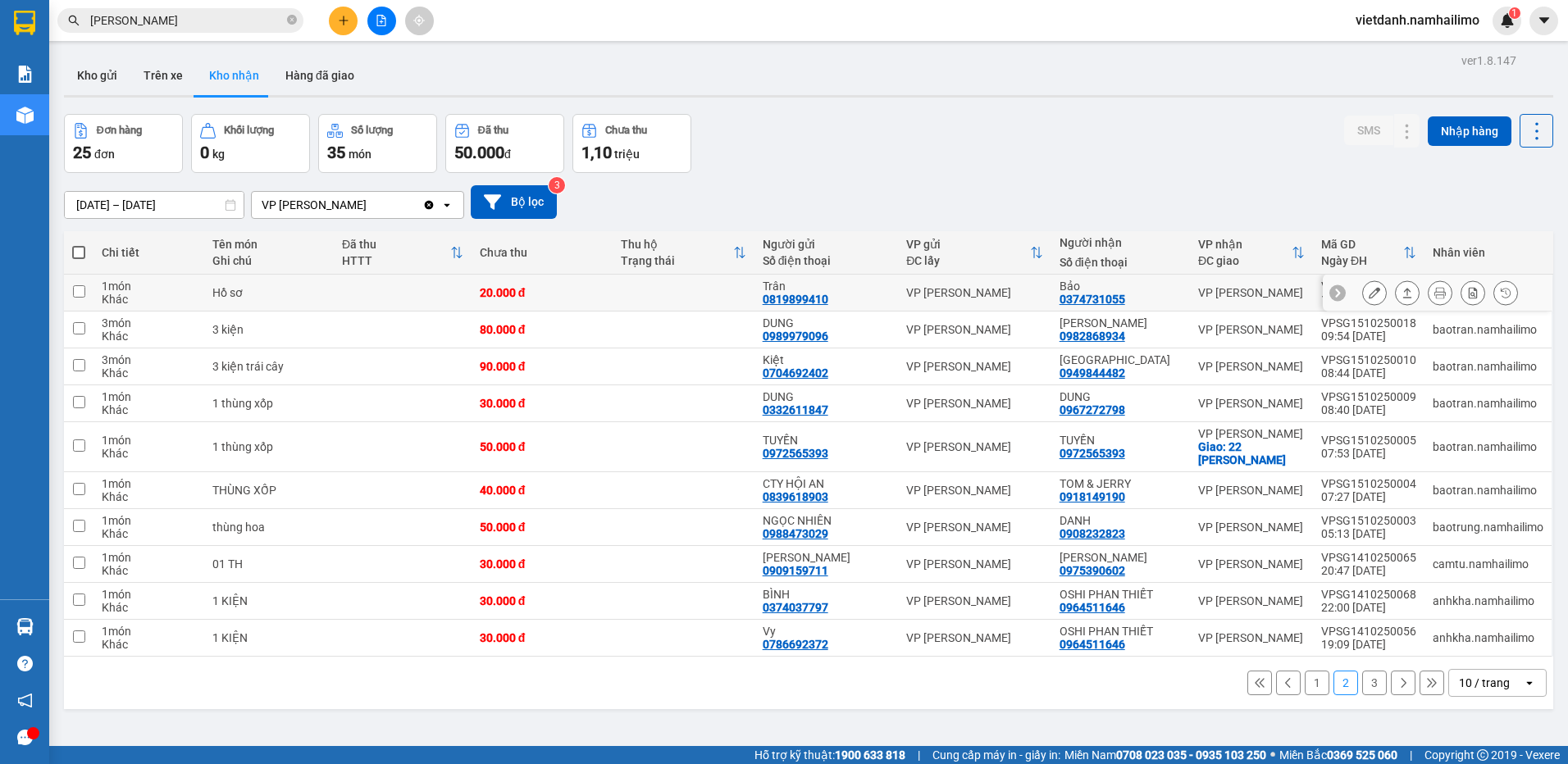
click at [1372, 300] on div at bounding box center [1374, 293] width 25 height 25
click at [1369, 298] on icon at bounding box center [1374, 292] width 12 height 12
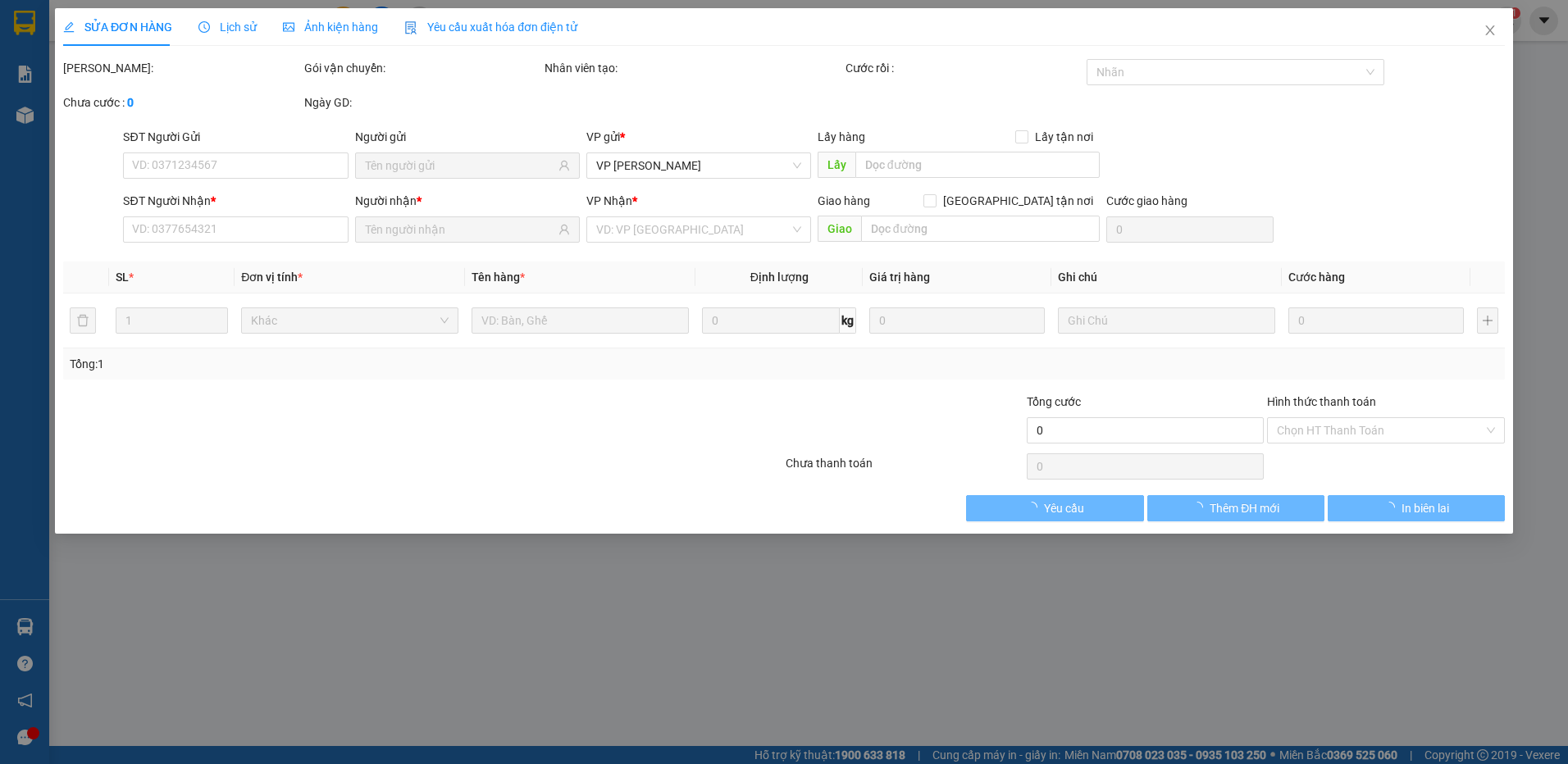
type input "0819899410"
type input "Trân"
type input "0374731055"
type input "Bảo"
type input "20.000"
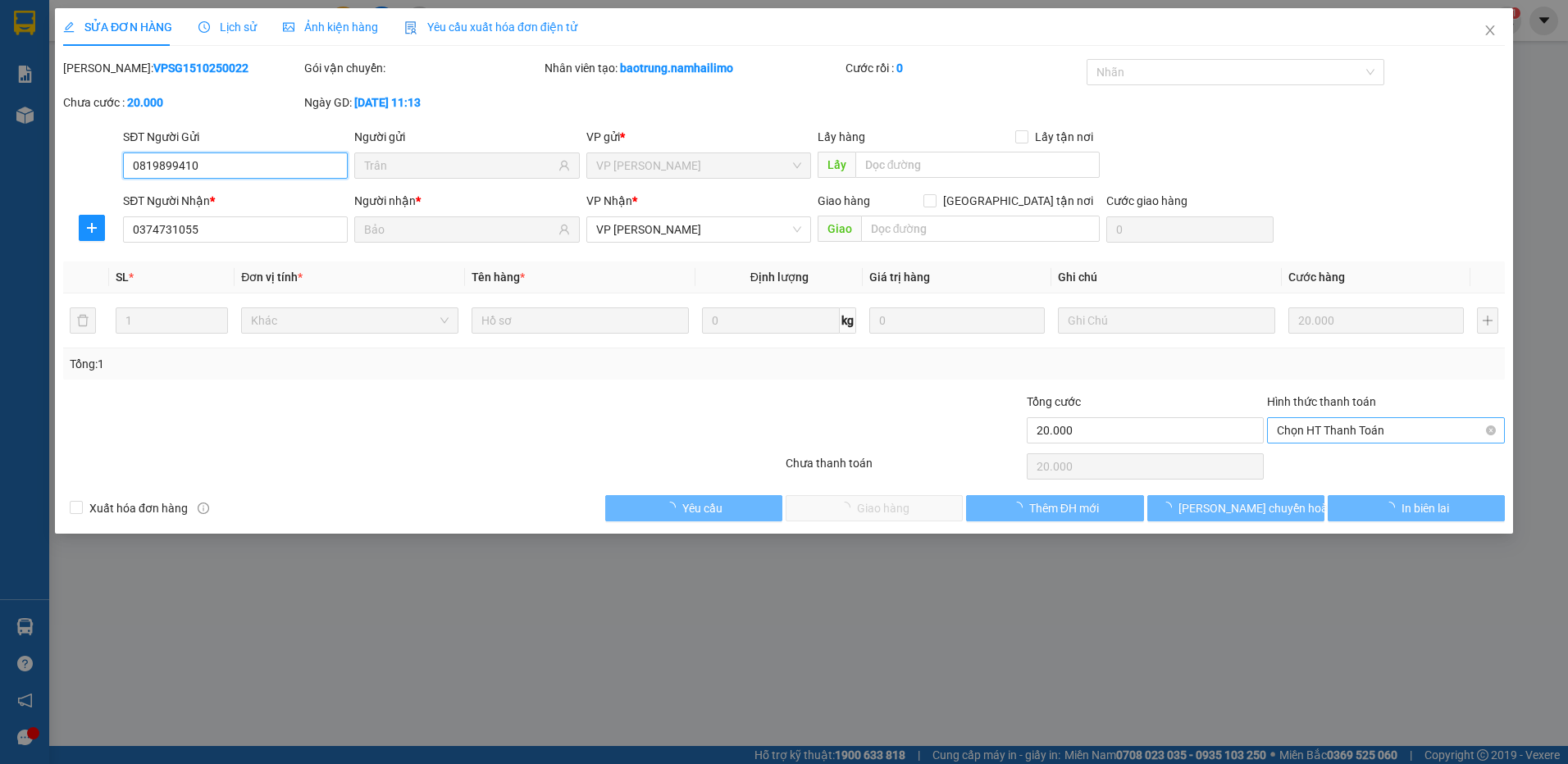
click at [1287, 436] on span "Chọn HT Thanh Toán" at bounding box center [1386, 430] width 218 height 25
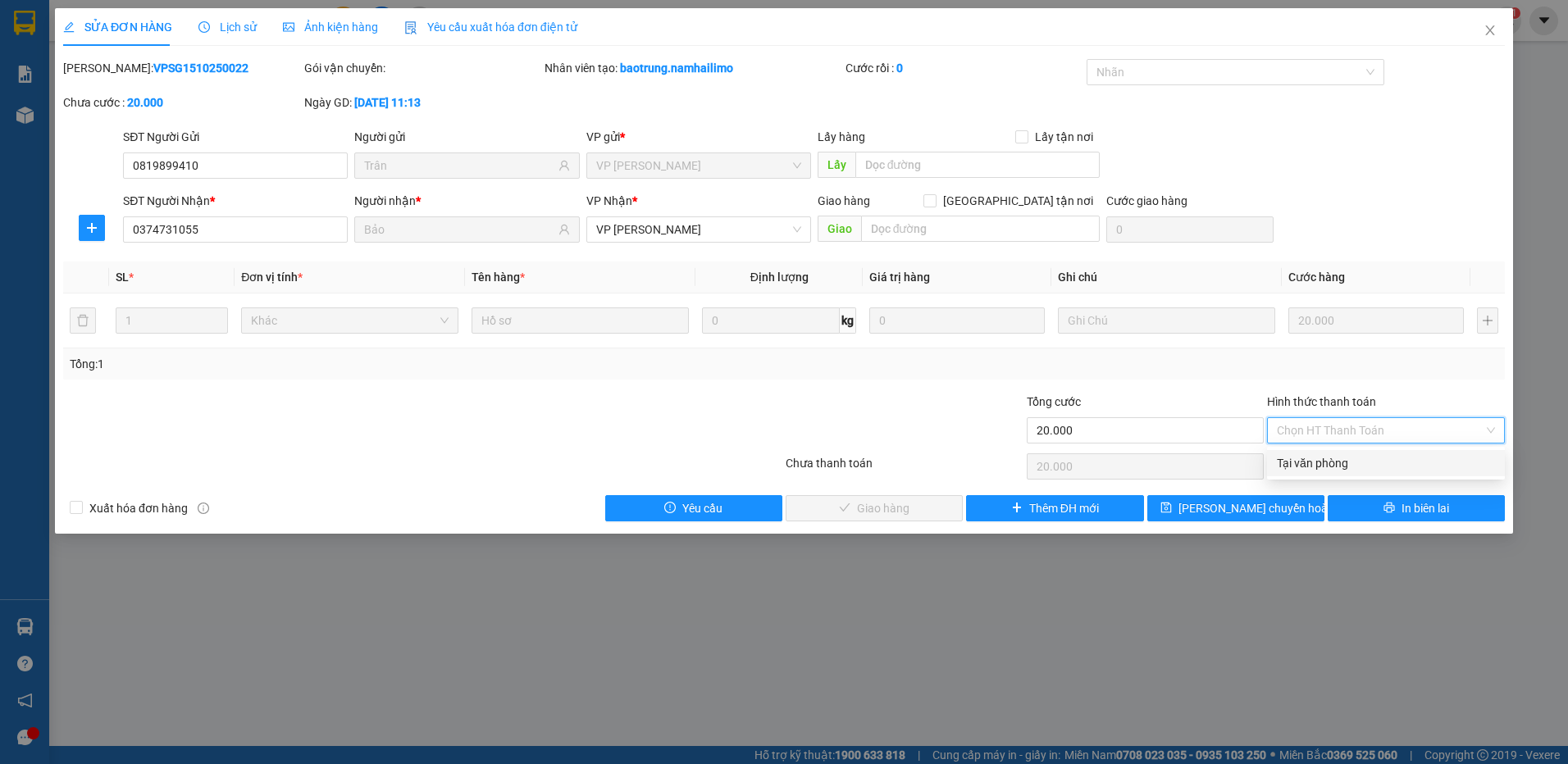
click at [1303, 470] on div "Tại văn phòng" at bounding box center [1386, 463] width 218 height 18
type input "0"
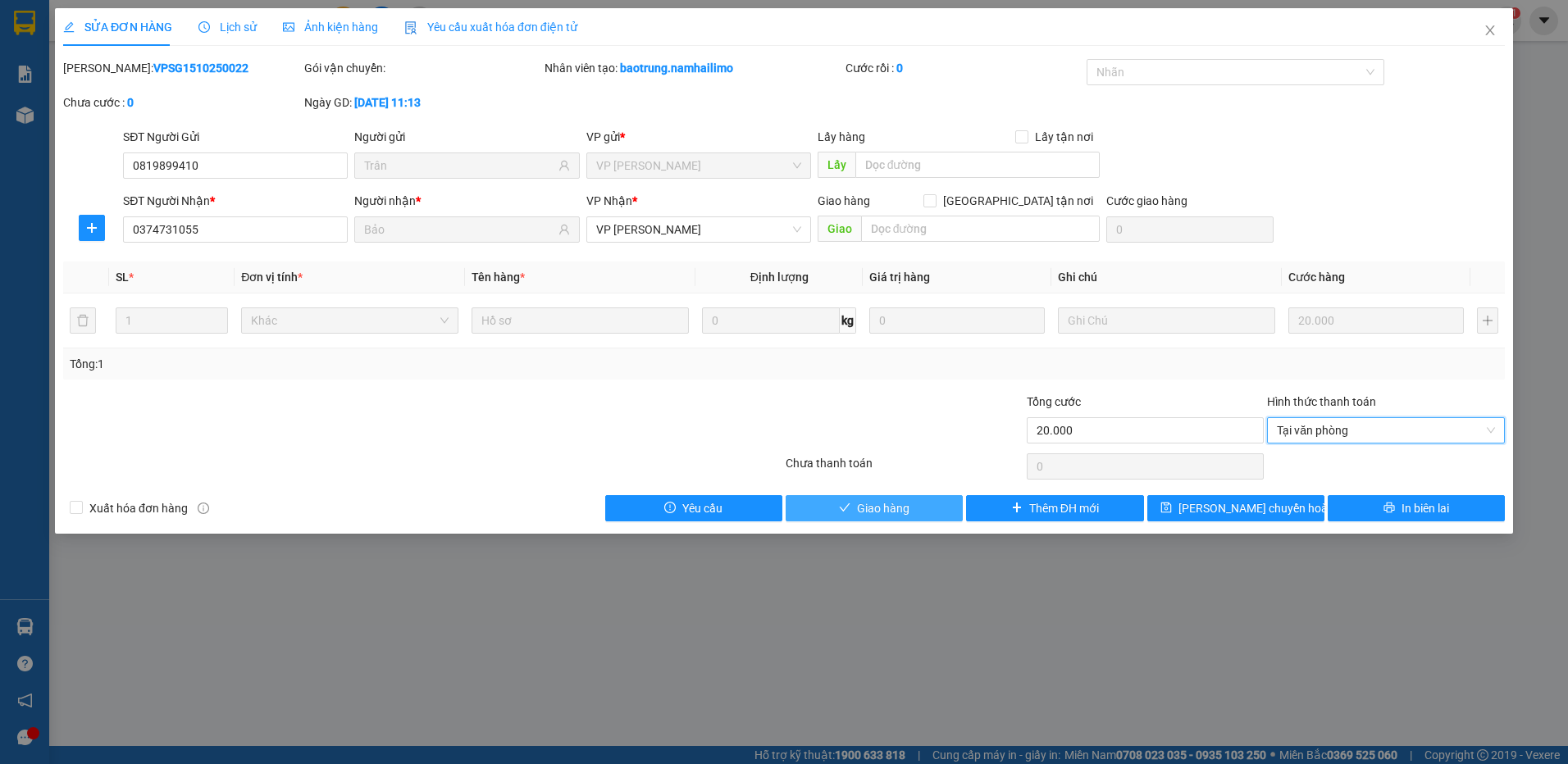
click at [861, 517] on button "Giao hàng" at bounding box center [874, 508] width 177 height 26
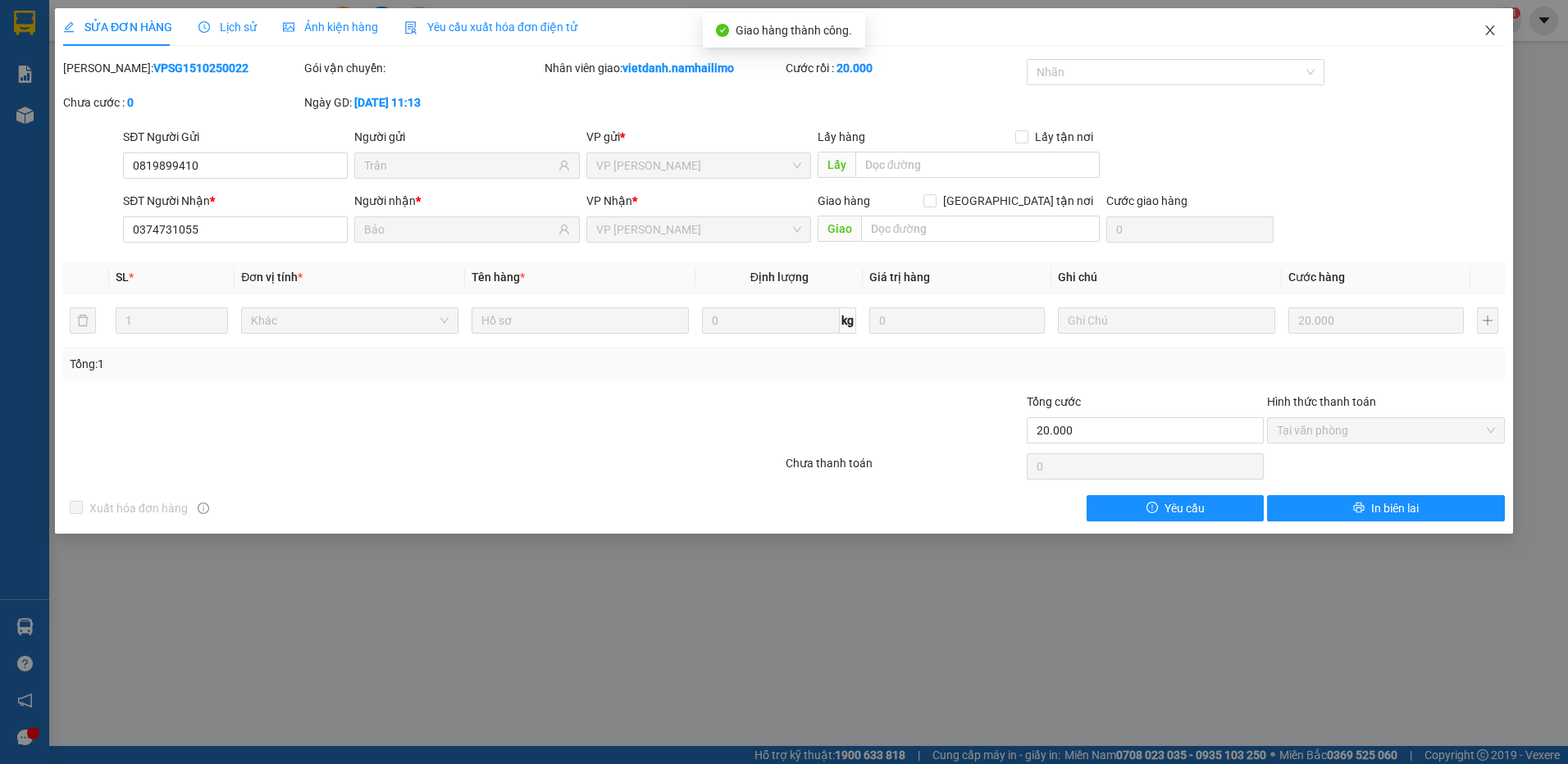
click at [1495, 35] on icon "close" at bounding box center [1489, 30] width 13 height 13
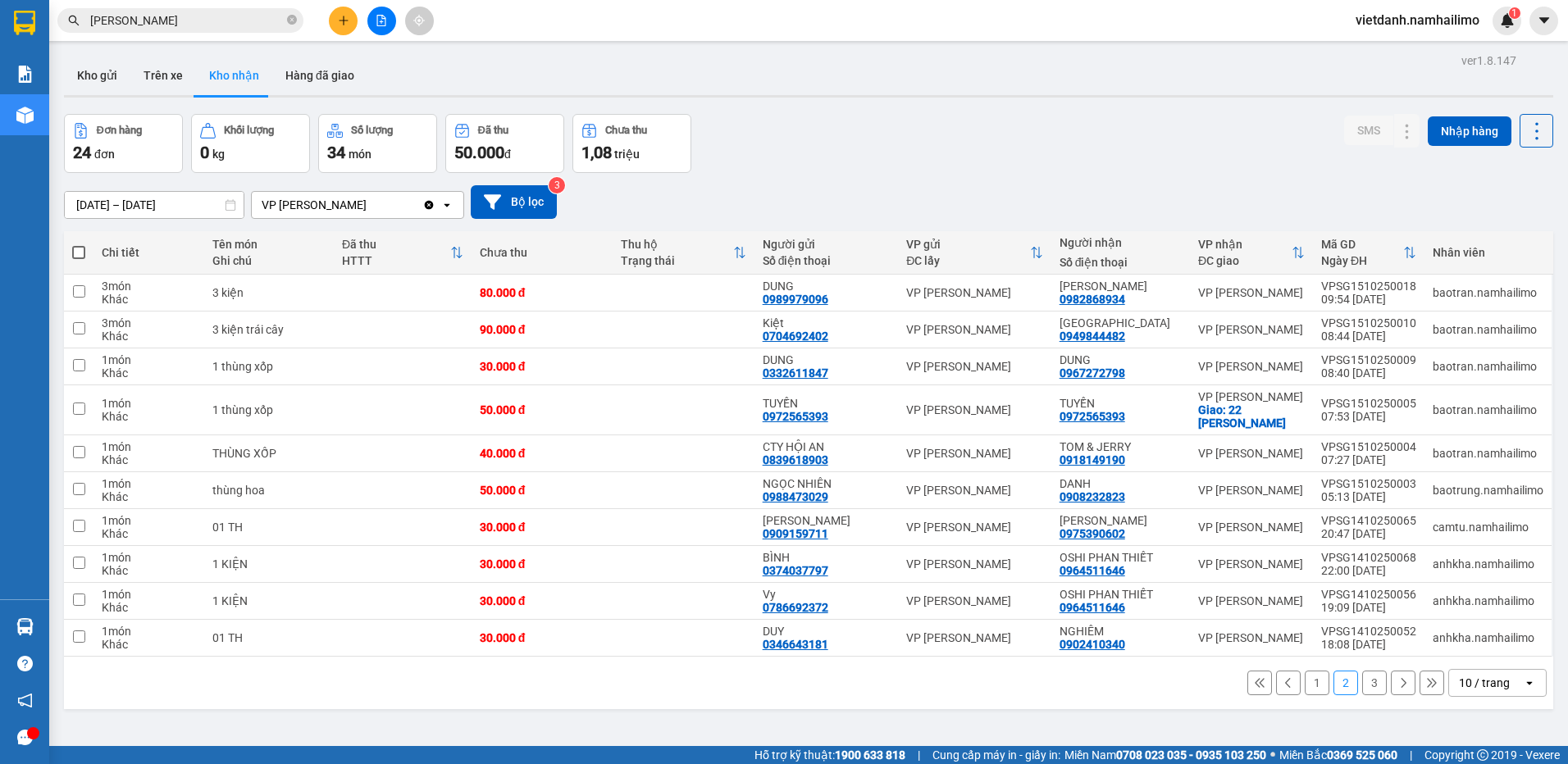
click at [1308, 684] on button "1" at bounding box center [1317, 683] width 25 height 25
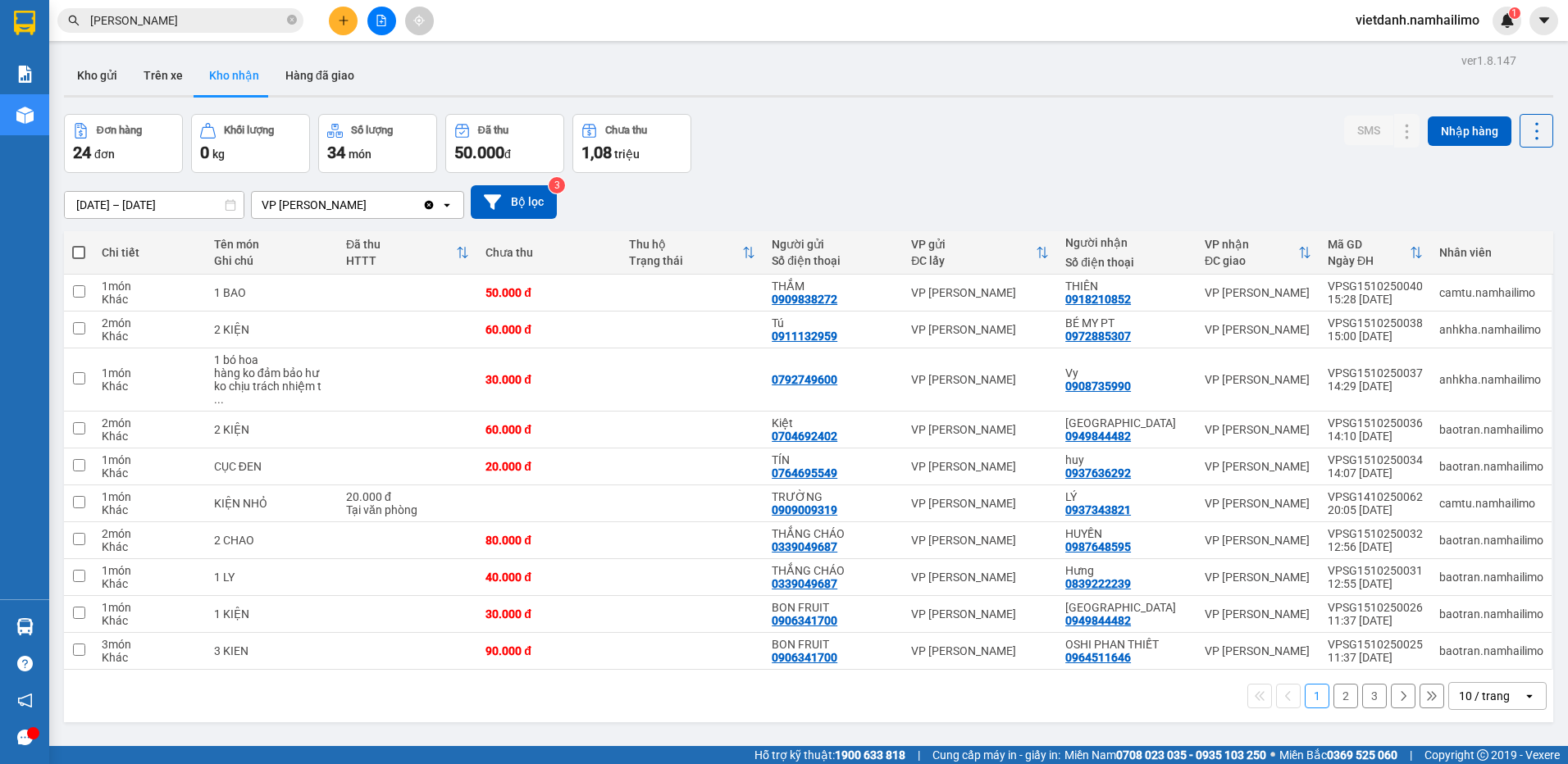
click at [1362, 684] on button "3" at bounding box center [1374, 696] width 25 height 25
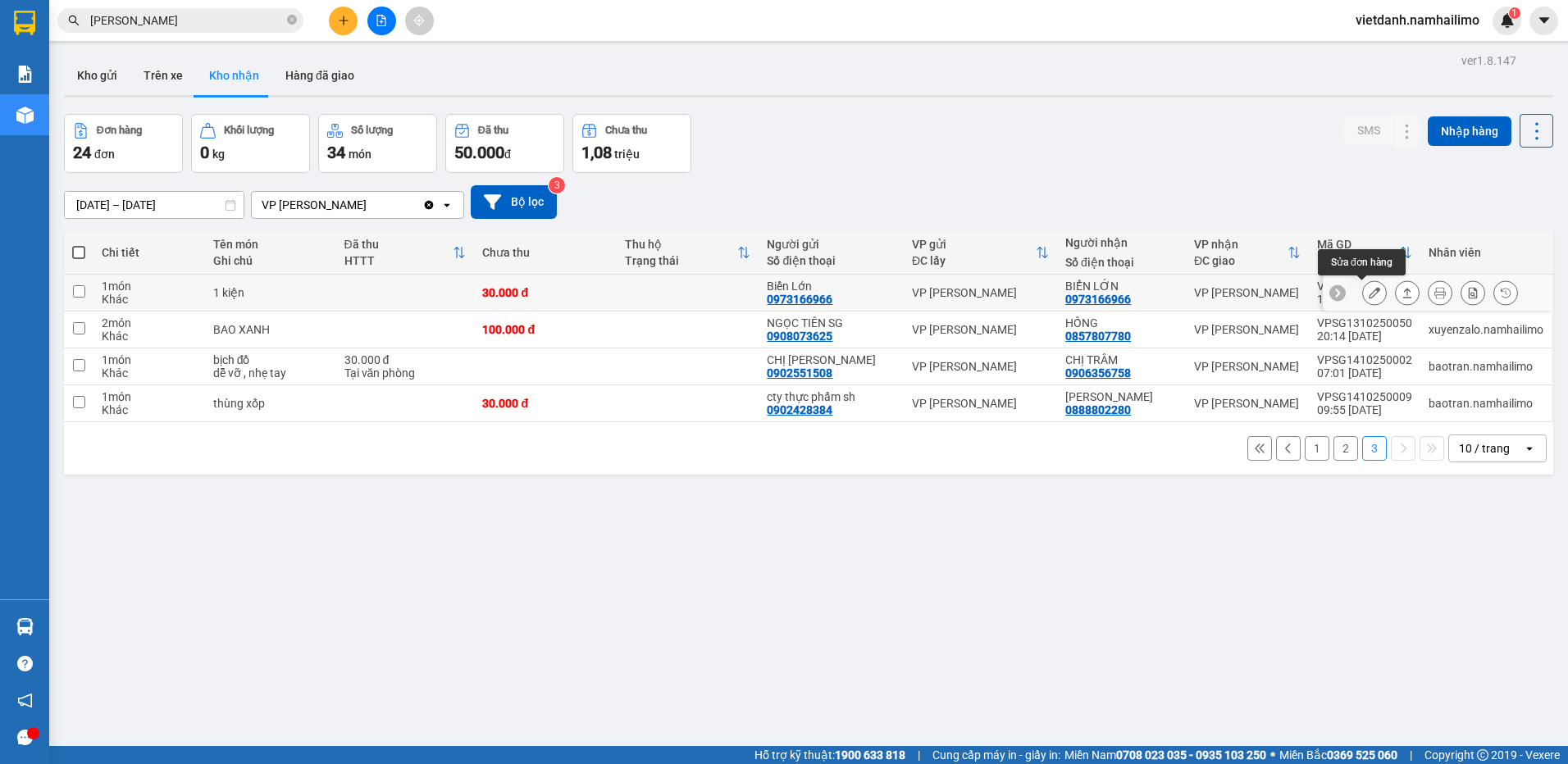
click at [1369, 298] on icon at bounding box center [1374, 292] width 12 height 12
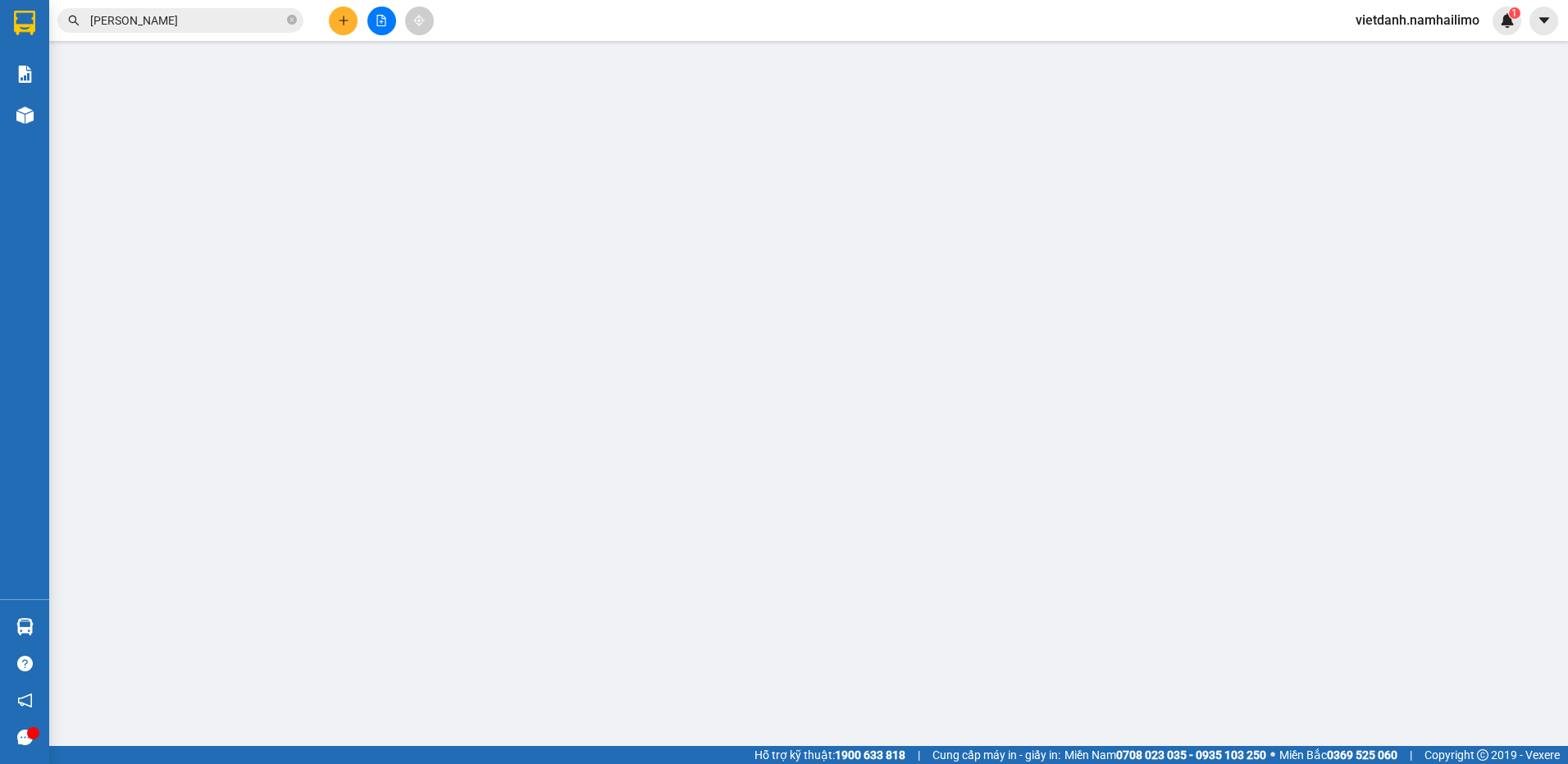
type input "0973166966"
type input "Biển Lớn"
type input "0973166966"
type input "BIỂN LỚN"
type input "30.000"
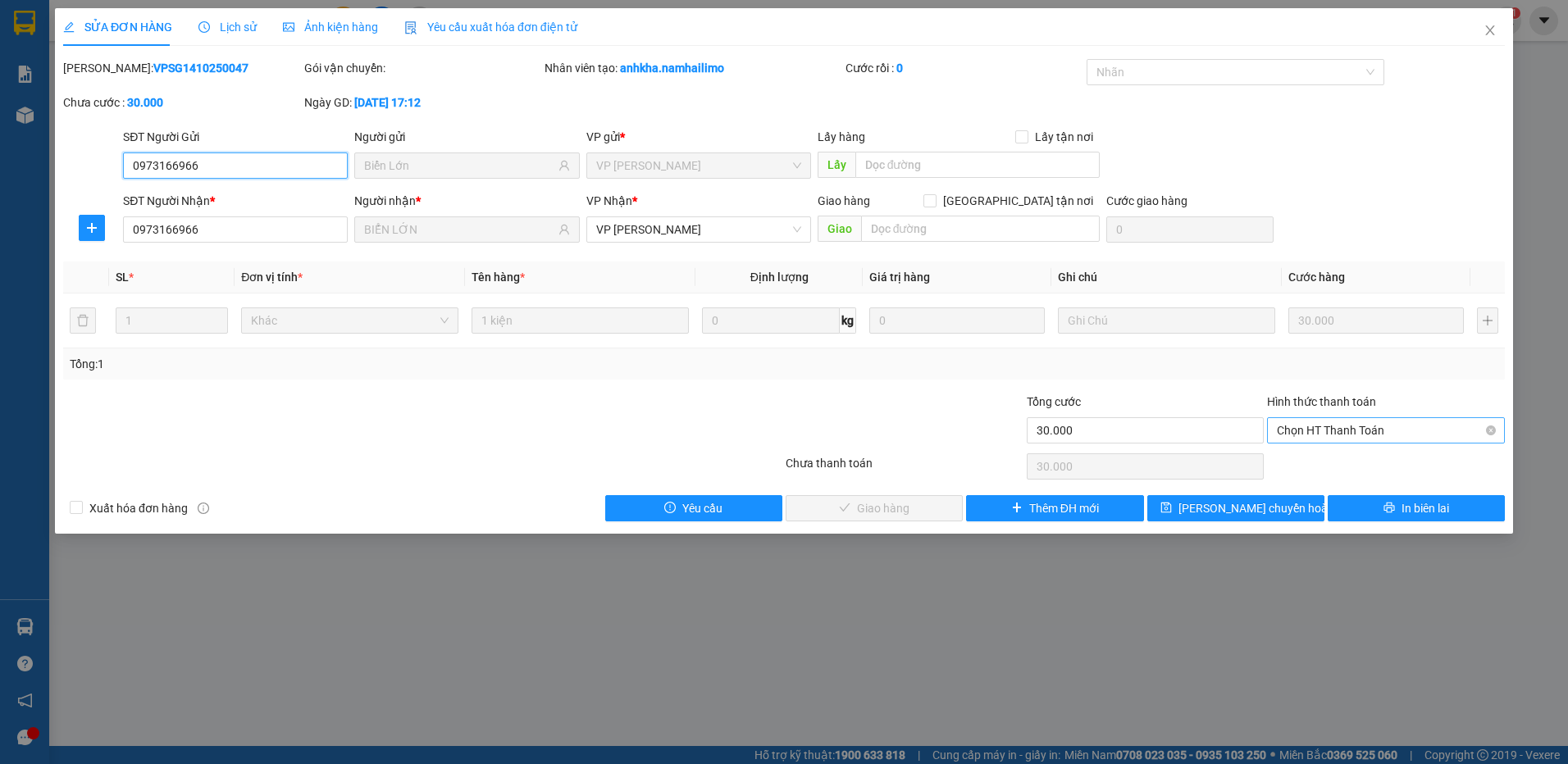
click at [1314, 431] on span "Chọn HT Thanh Toán" at bounding box center [1386, 430] width 218 height 25
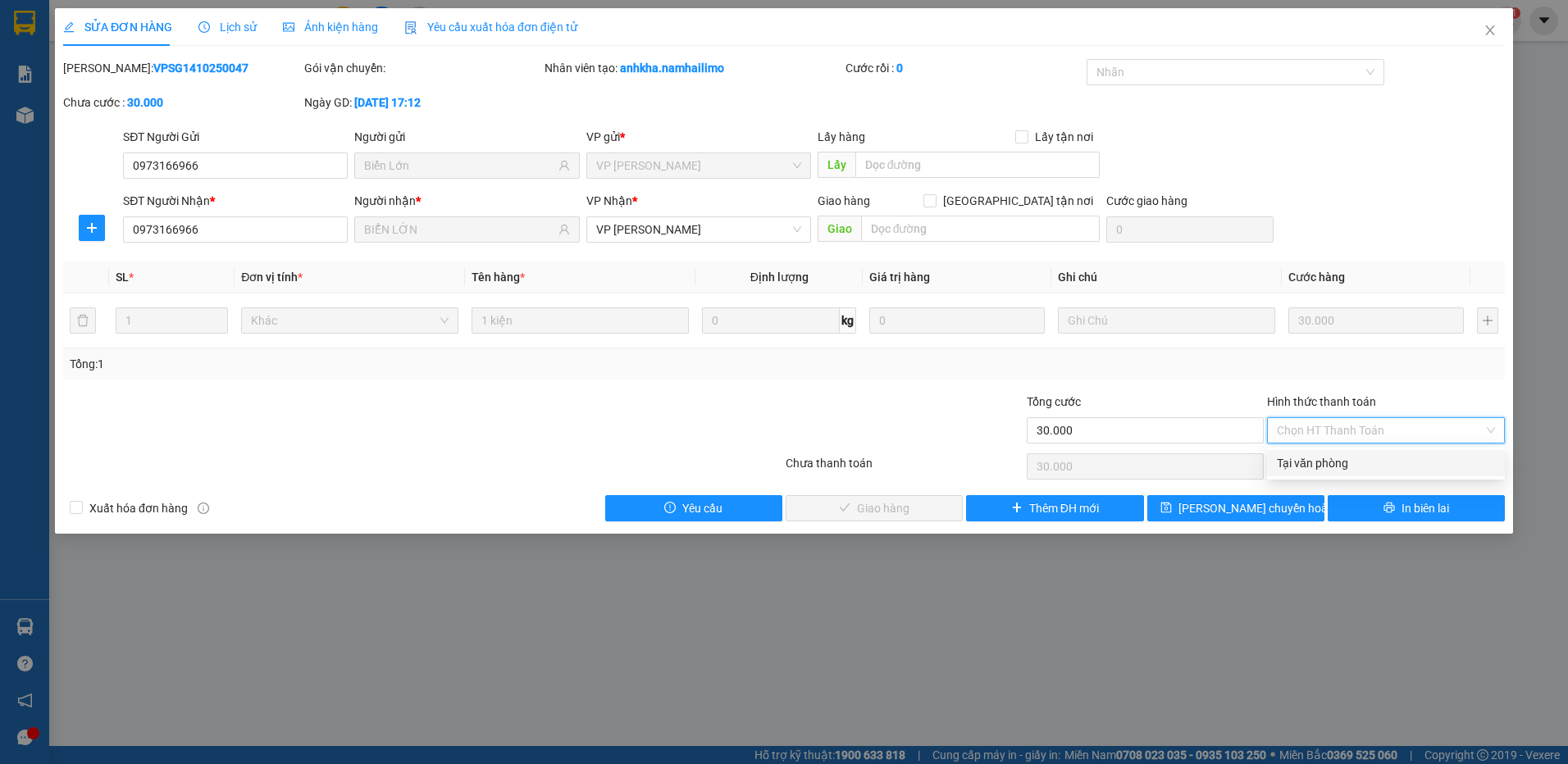
click at [1304, 460] on div "Tại văn phòng" at bounding box center [1386, 463] width 218 height 18
type input "0"
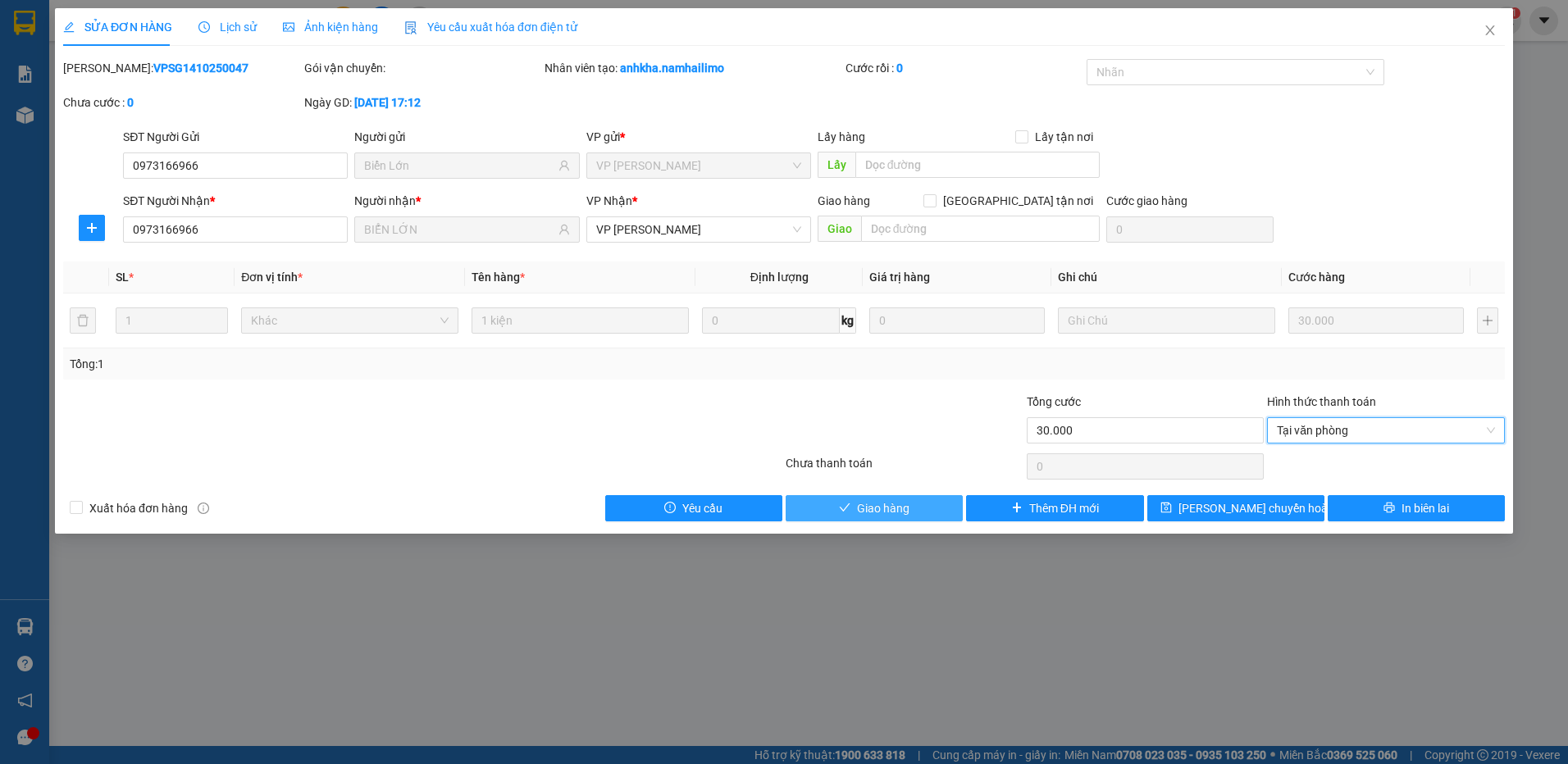
click at [907, 503] on span "Giao hàng" at bounding box center [883, 508] width 53 height 18
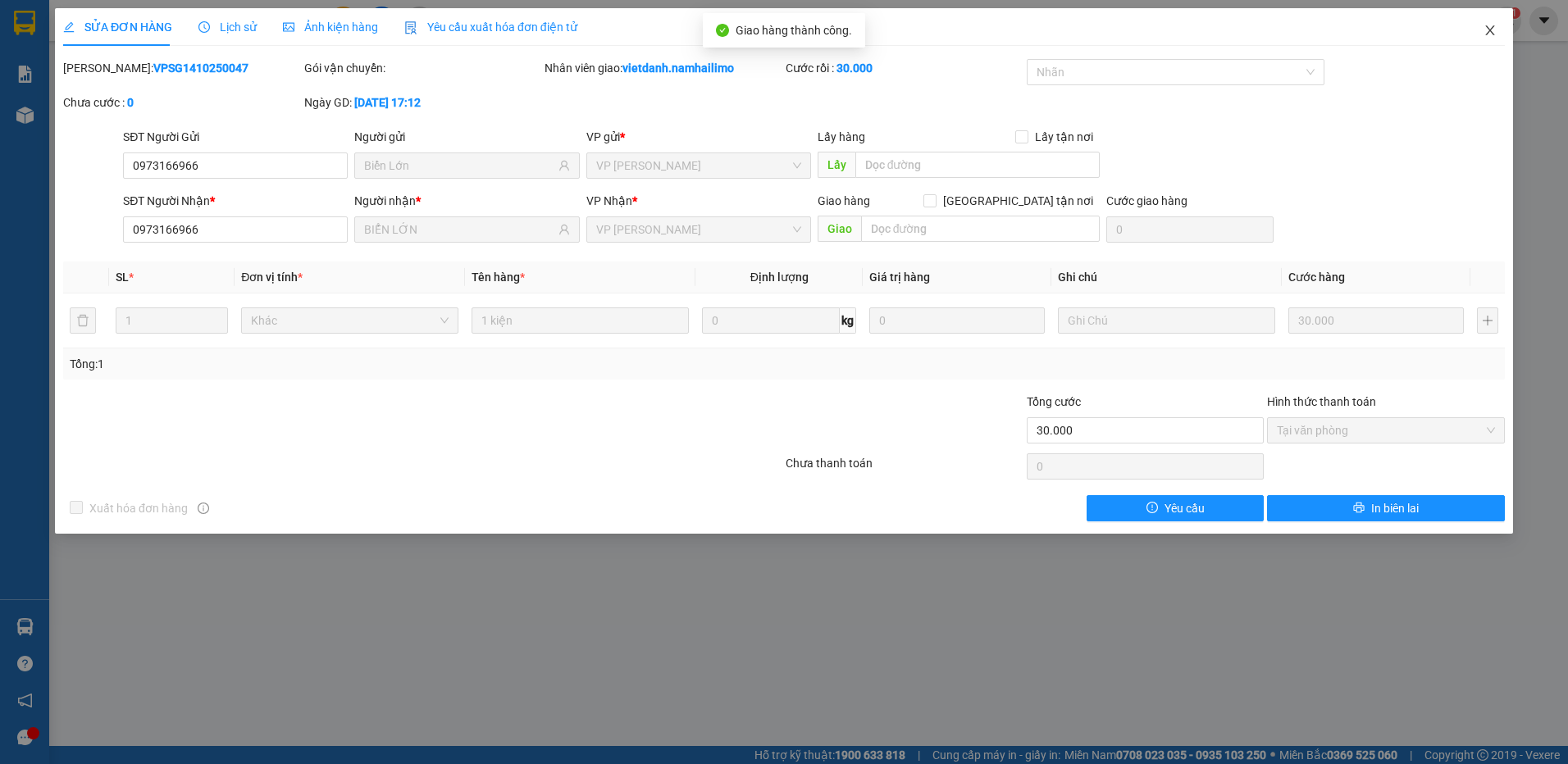
click at [1493, 40] on span "Close" at bounding box center [1489, 30] width 46 height 46
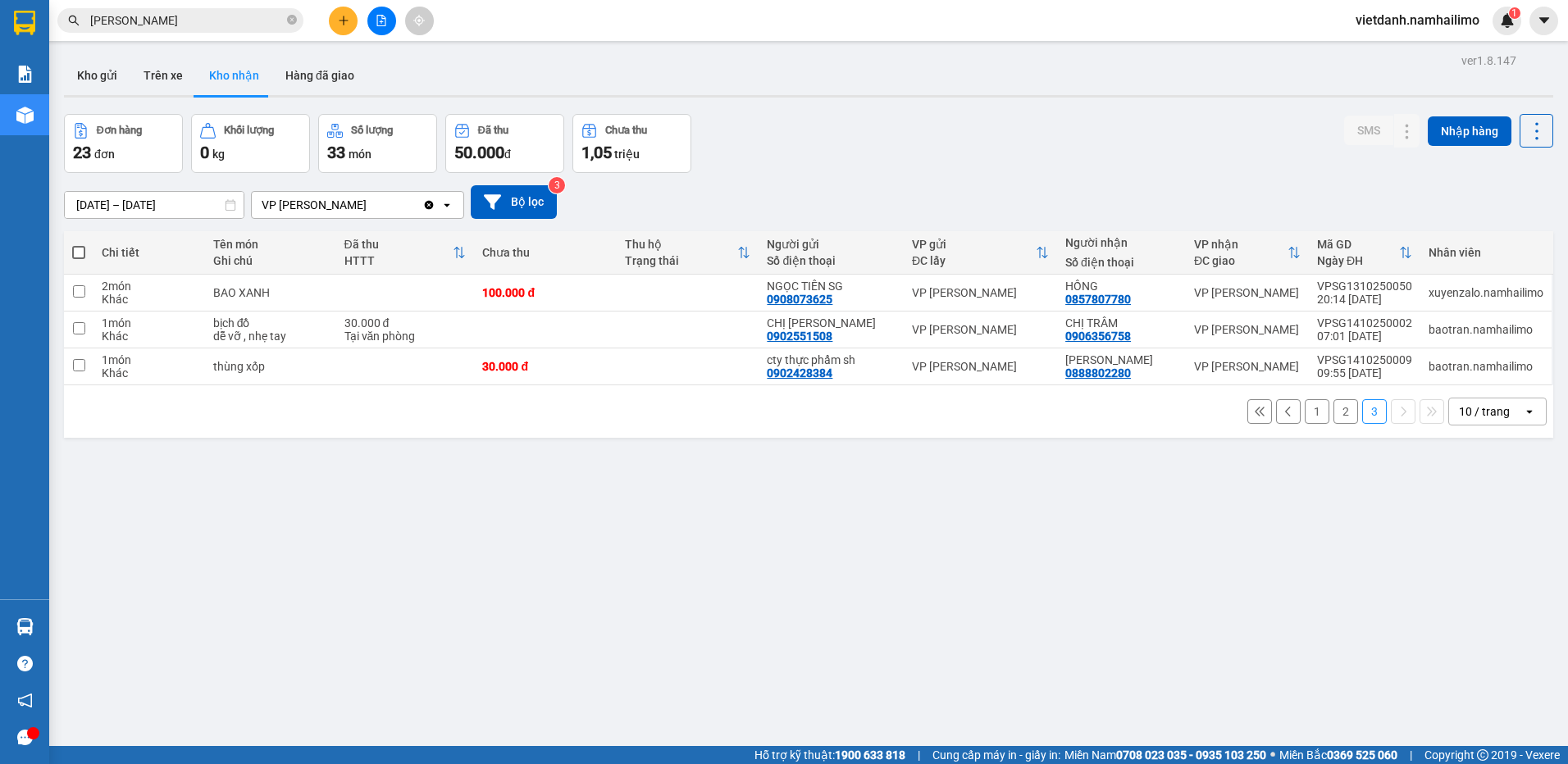
click at [300, 570] on div "ver 1.8.147 Kho gửi Trên xe Kho nhận Hàng đã giao Đơn hàng 23 đơn Khối lượng 0 …" at bounding box center [808, 431] width 1502 height 764
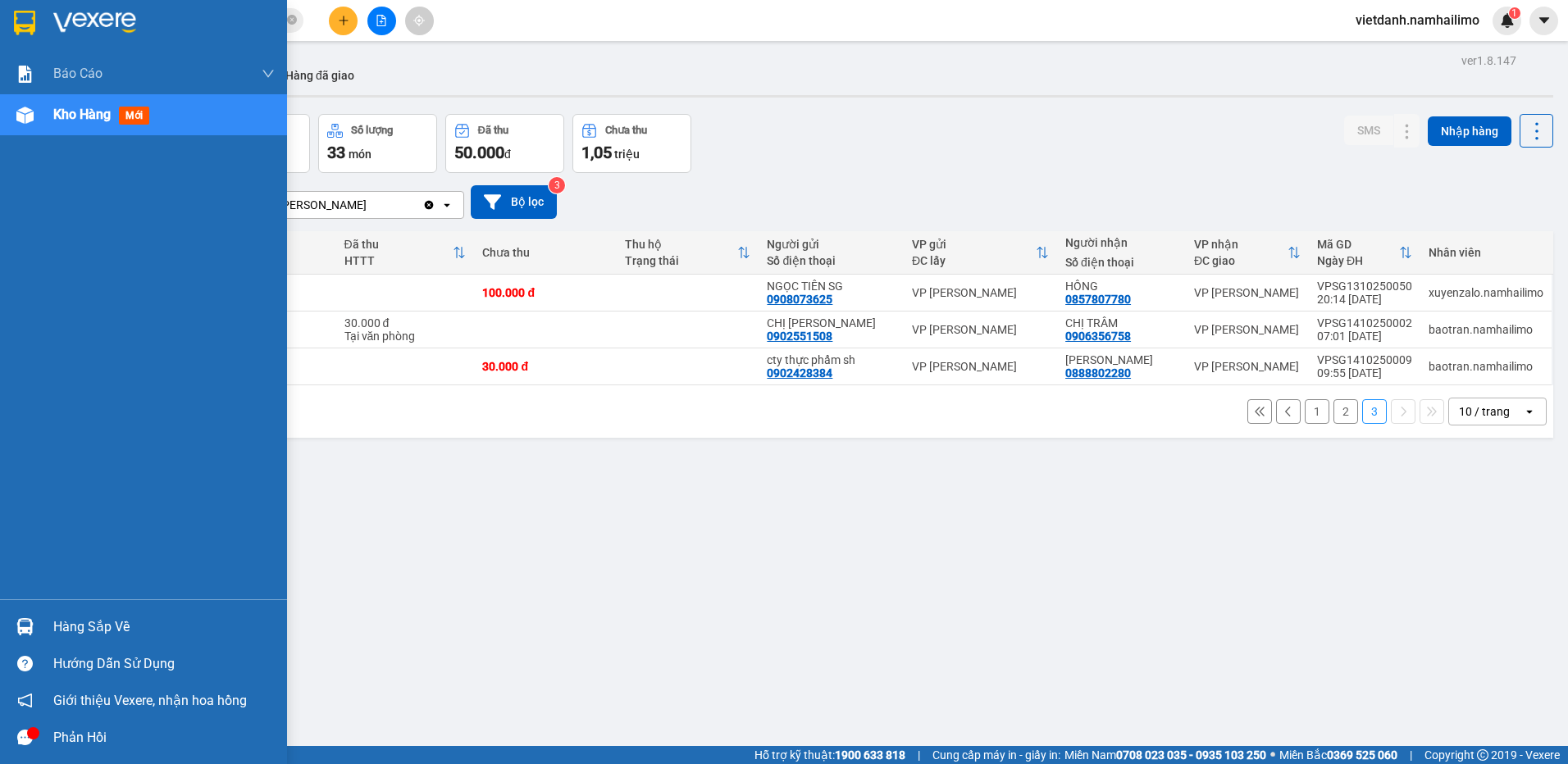
click at [142, 120] on span "mới" at bounding box center [134, 115] width 30 height 18
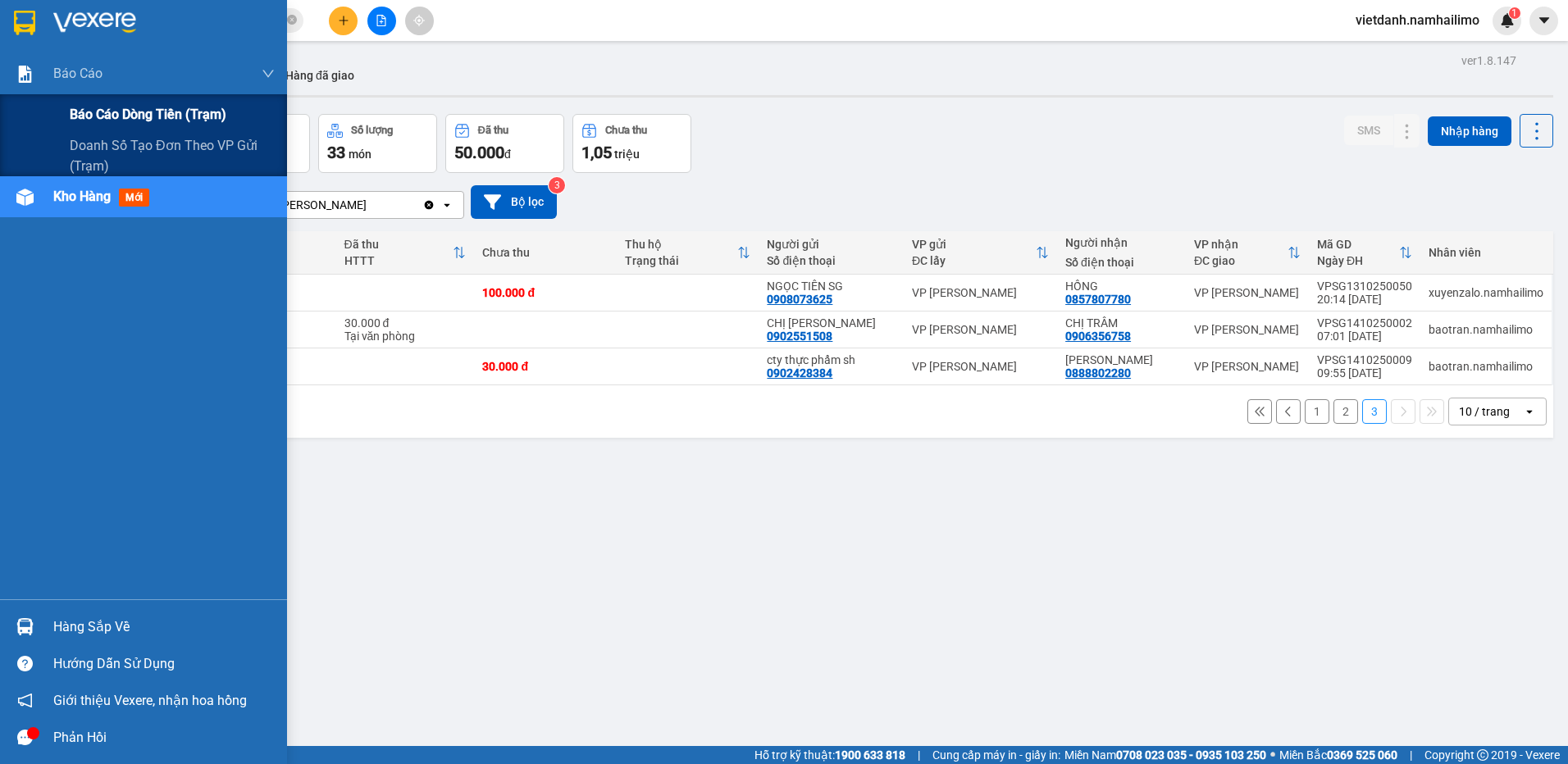
click at [97, 109] on span "Báo cáo dòng tiền (trạm)" at bounding box center [147, 114] width 156 height 21
